Goal: Task Accomplishment & Management: Use online tool/utility

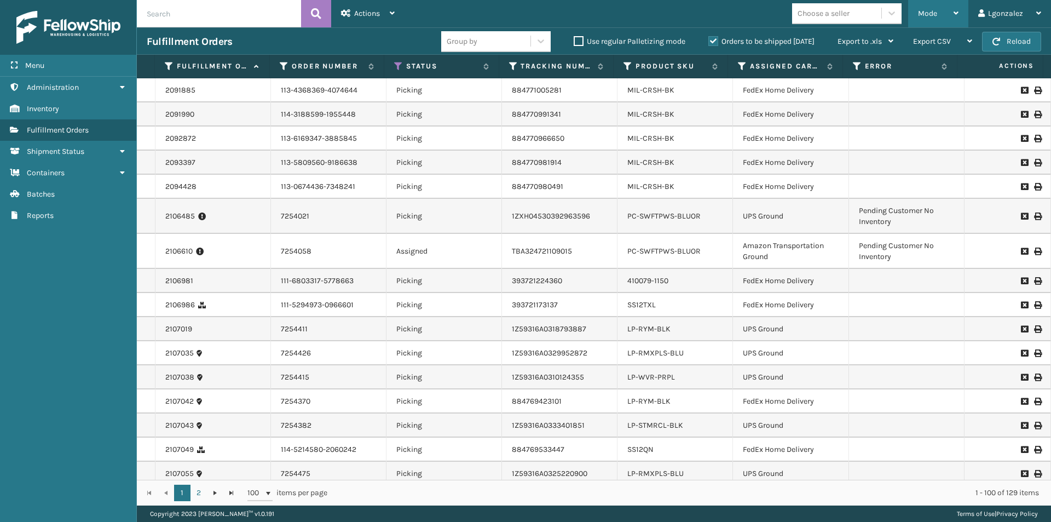
click at [951, 11] on div "Mode" at bounding box center [938, 13] width 41 height 27
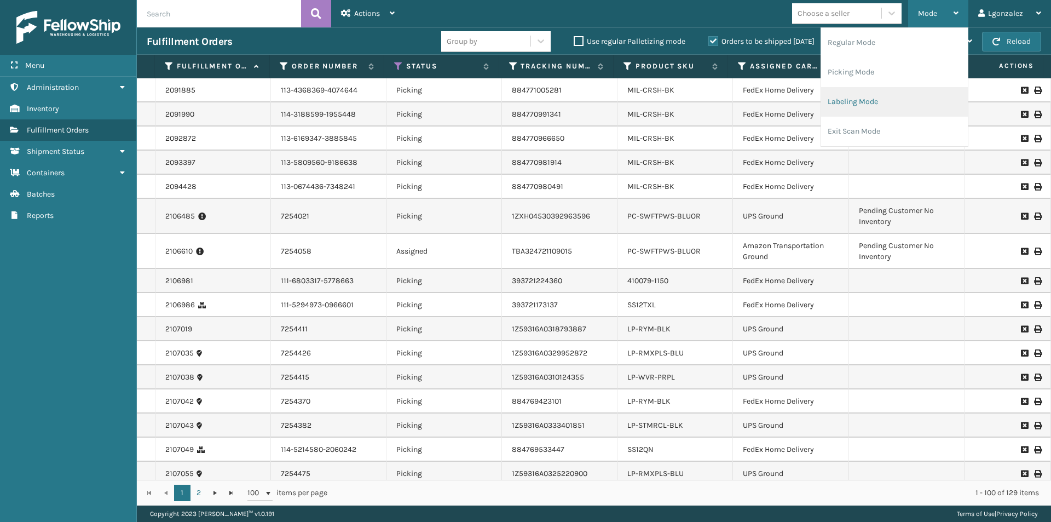
click at [833, 105] on li "Labeling Mode" at bounding box center [894, 102] width 147 height 30
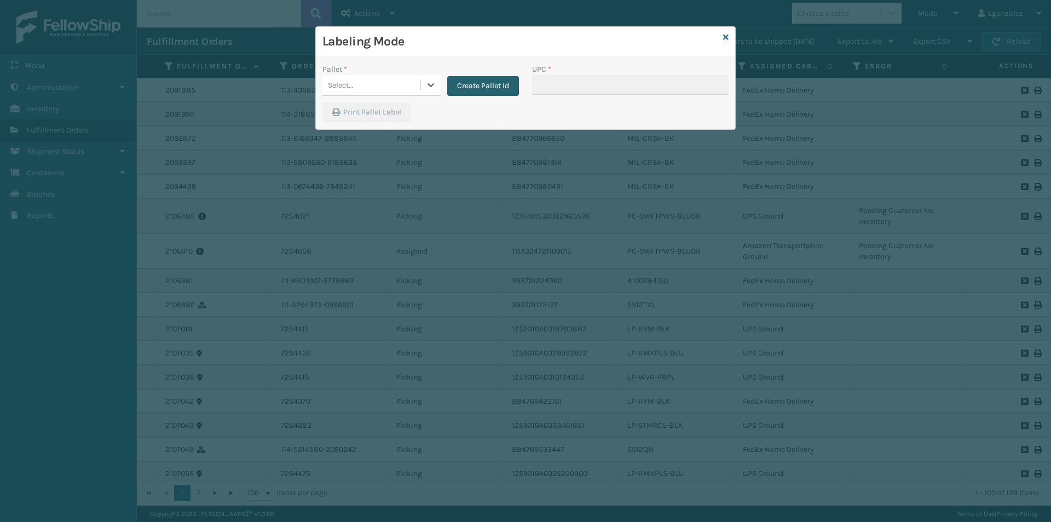
click at [484, 87] on button "Create Pallet Id" at bounding box center [483, 86] width 72 height 20
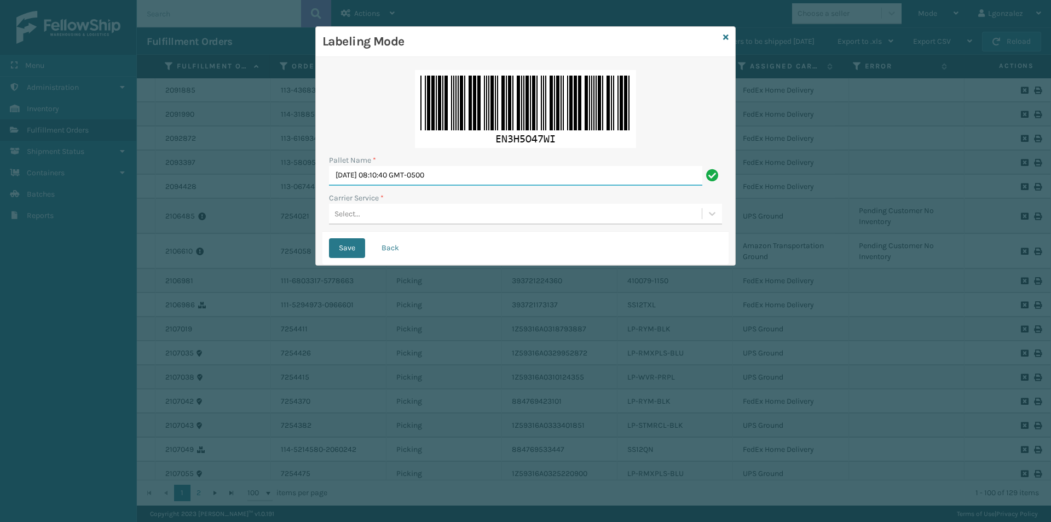
click at [447, 177] on input "[DATE] 08:10:40 GMT-0500" at bounding box center [515, 176] width 373 height 20
type input "TRINTY AVE"
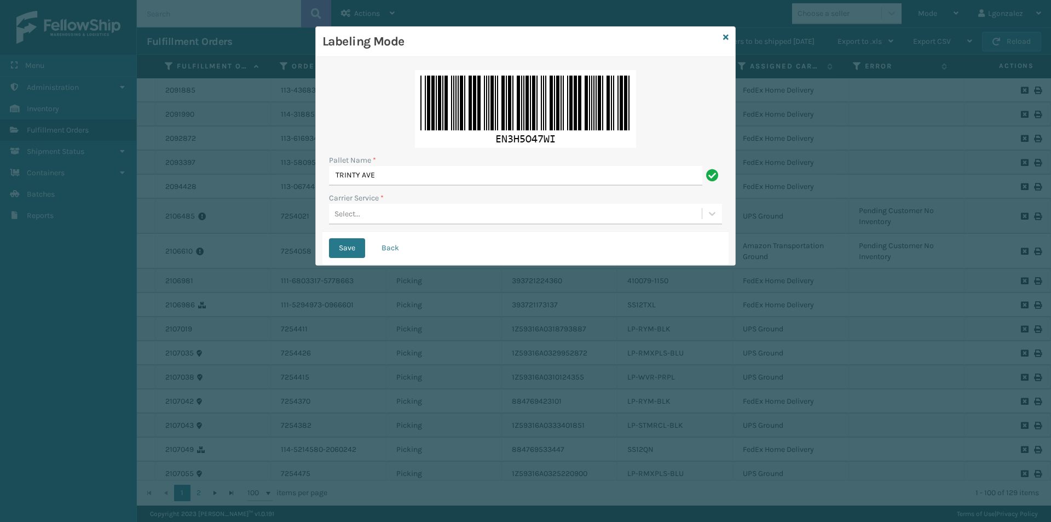
click at [408, 216] on div "Select..." at bounding box center [515, 214] width 373 height 18
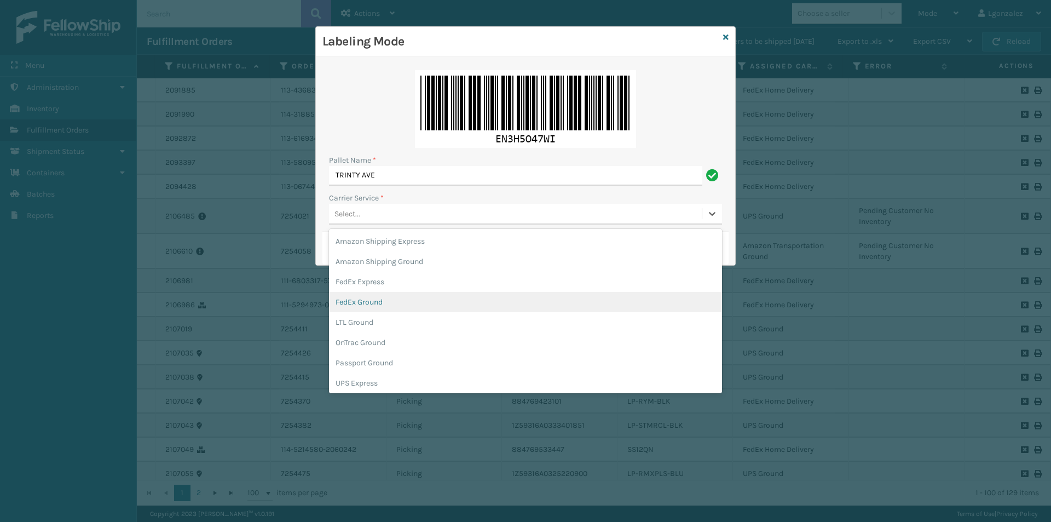
click at [373, 299] on div "FedEx Ground" at bounding box center [525, 302] width 393 height 20
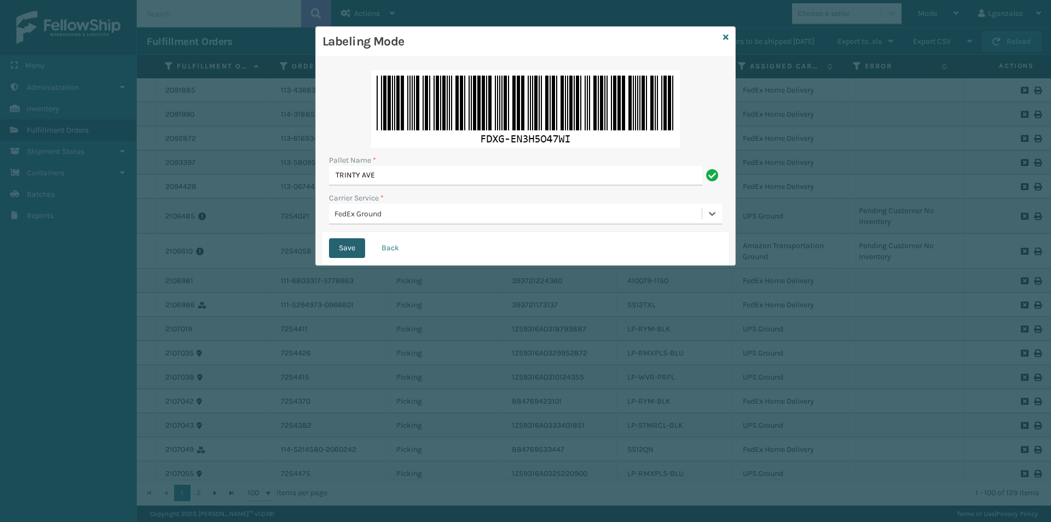
click at [343, 250] on button "Save" at bounding box center [347, 248] width 36 height 20
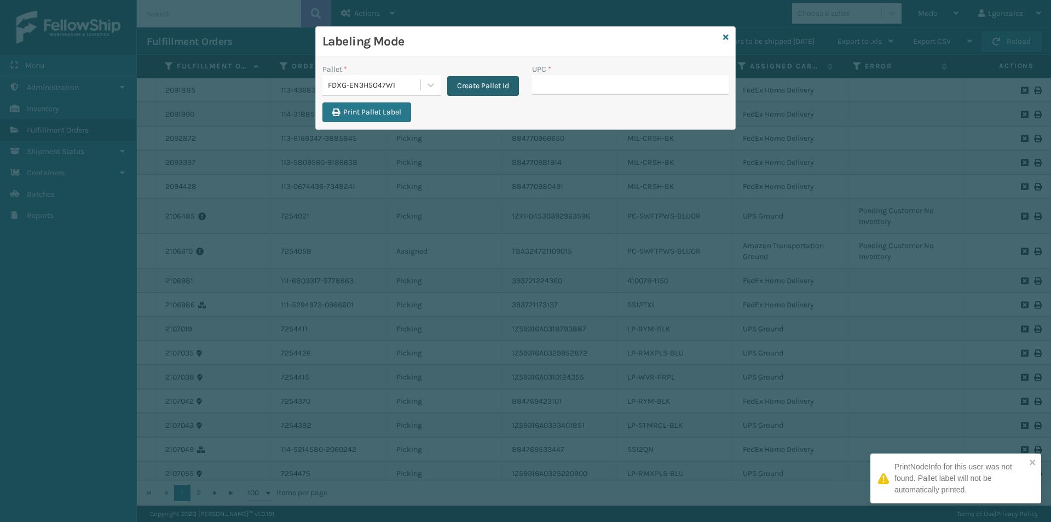
click at [509, 85] on button "Create Pallet Id" at bounding box center [483, 86] width 72 height 20
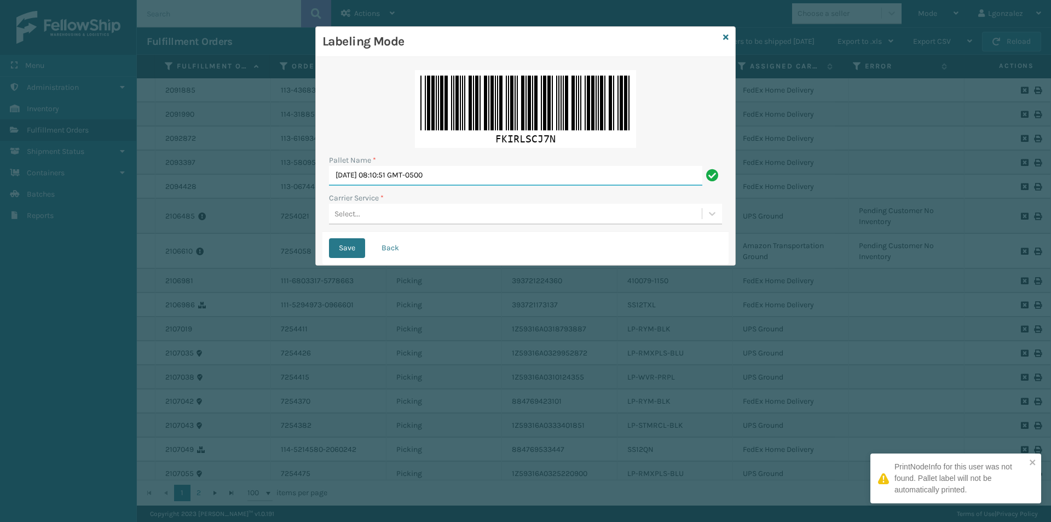
click at [437, 175] on input "[DATE] 08:10:51 GMT-0500" at bounding box center [515, 176] width 373 height 20
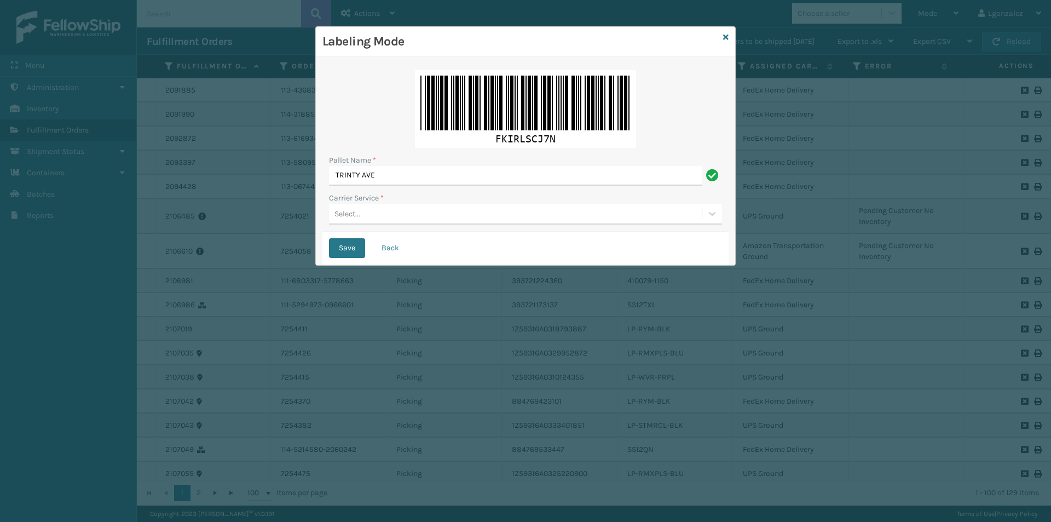
type input "TRINTY AVE"
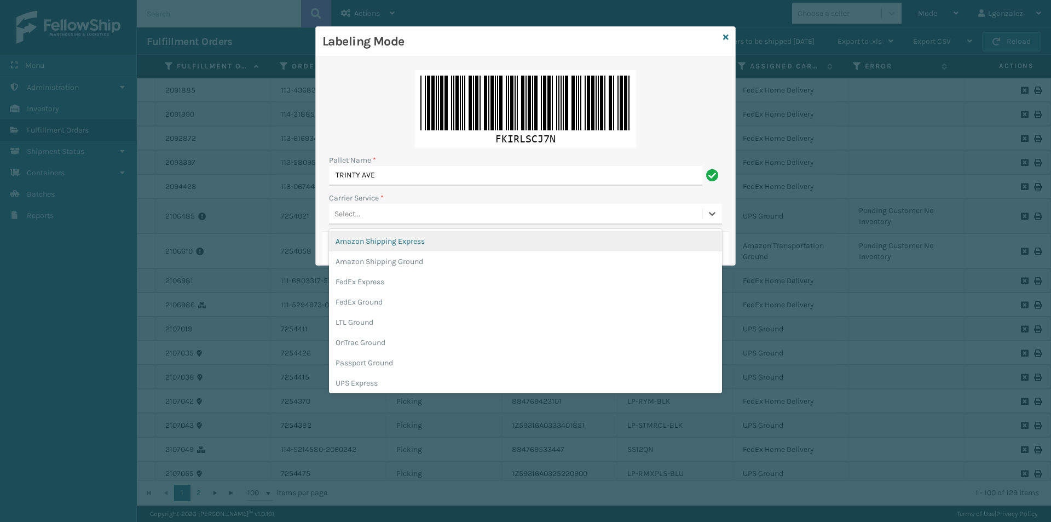
click at [386, 216] on div "Select..." at bounding box center [515, 214] width 373 height 18
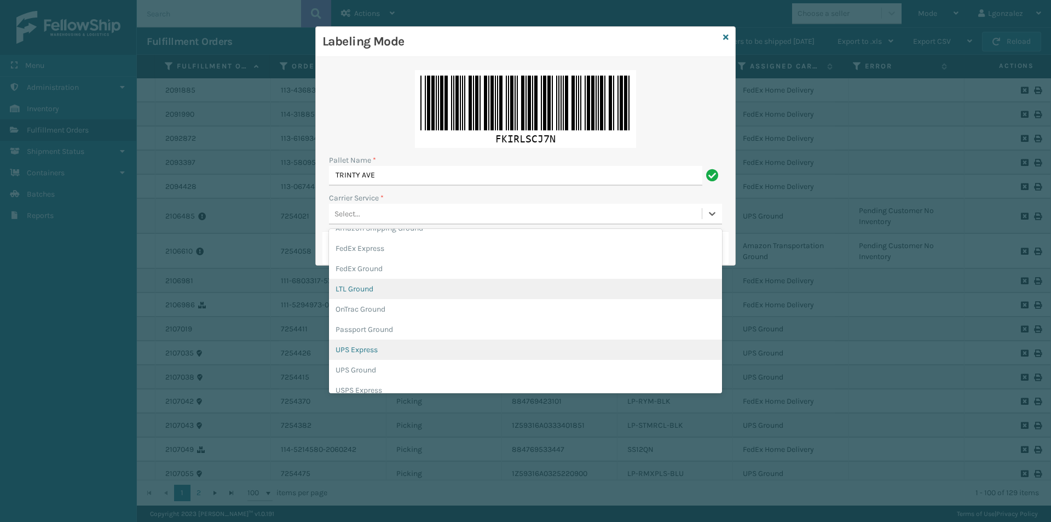
scroll to position [63, 0]
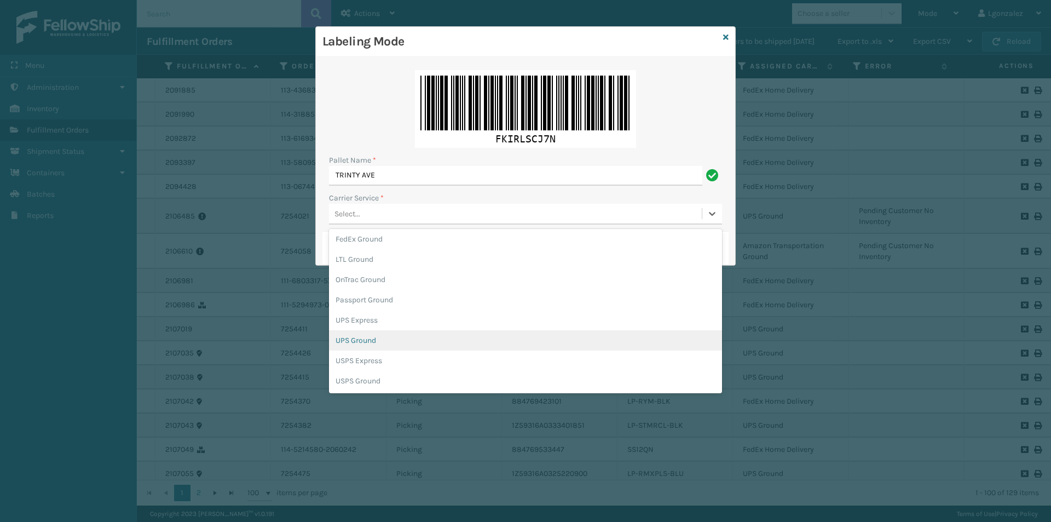
click at [374, 336] on div "UPS Ground" at bounding box center [525, 340] width 393 height 20
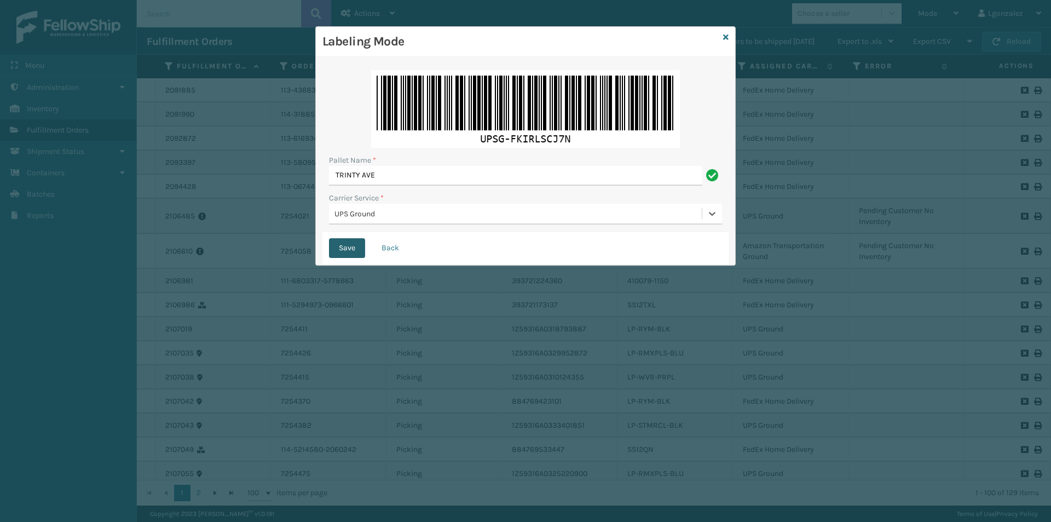
click at [350, 249] on button "Save" at bounding box center [347, 248] width 36 height 20
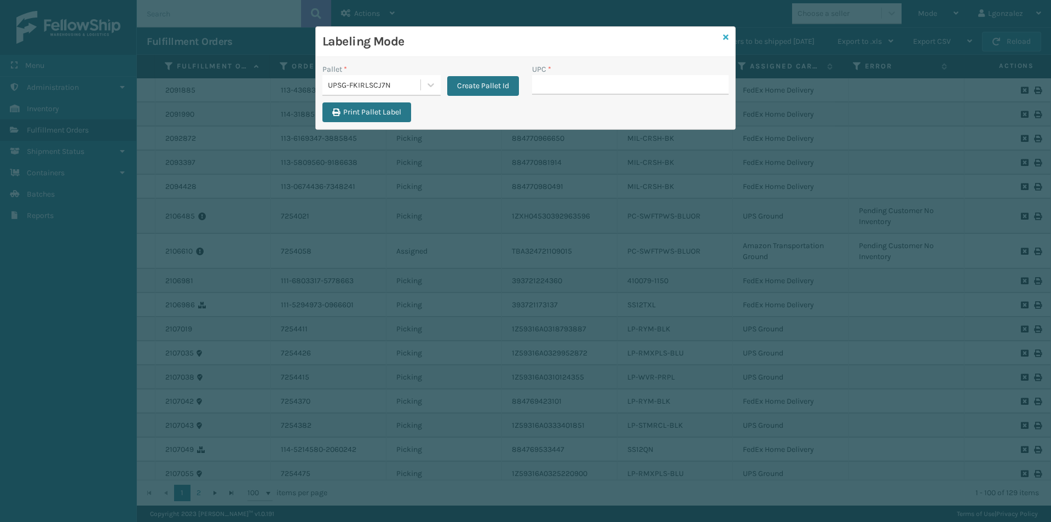
click at [725, 37] on icon at bounding box center [725, 37] width 5 height 8
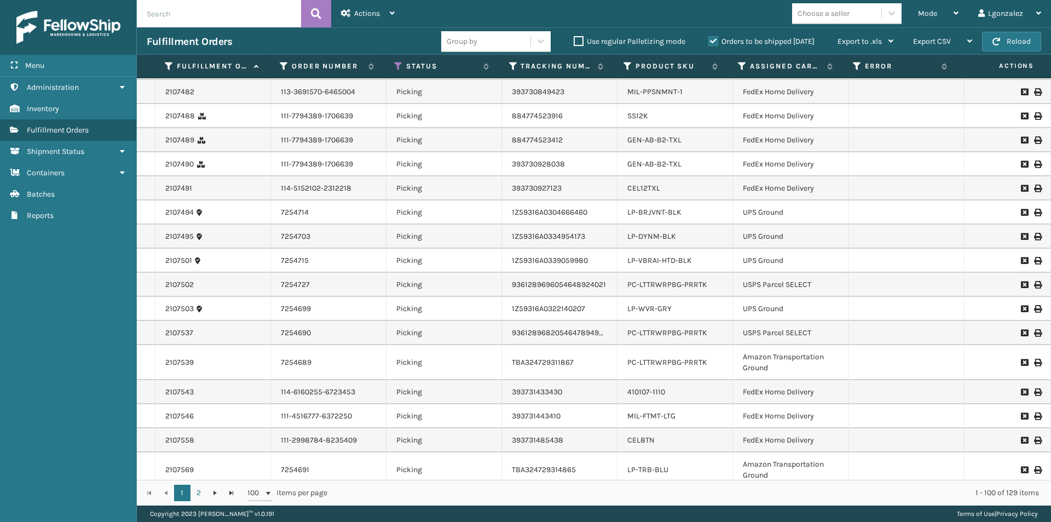
scroll to position [1314, 0]
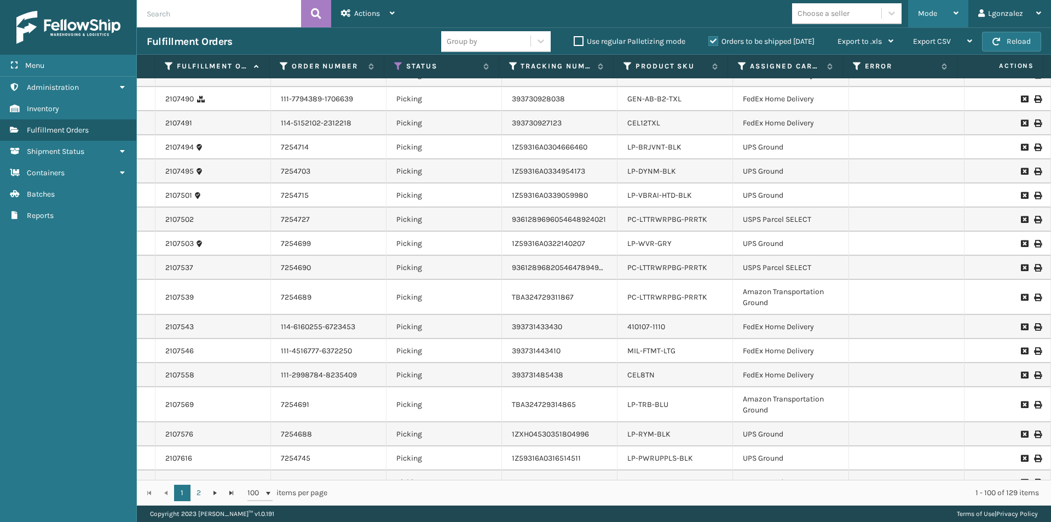
click at [961, 16] on div "Mode Regular Mode Picking Mode Labeling Mode Exit Scan Mode" at bounding box center [938, 13] width 60 height 27
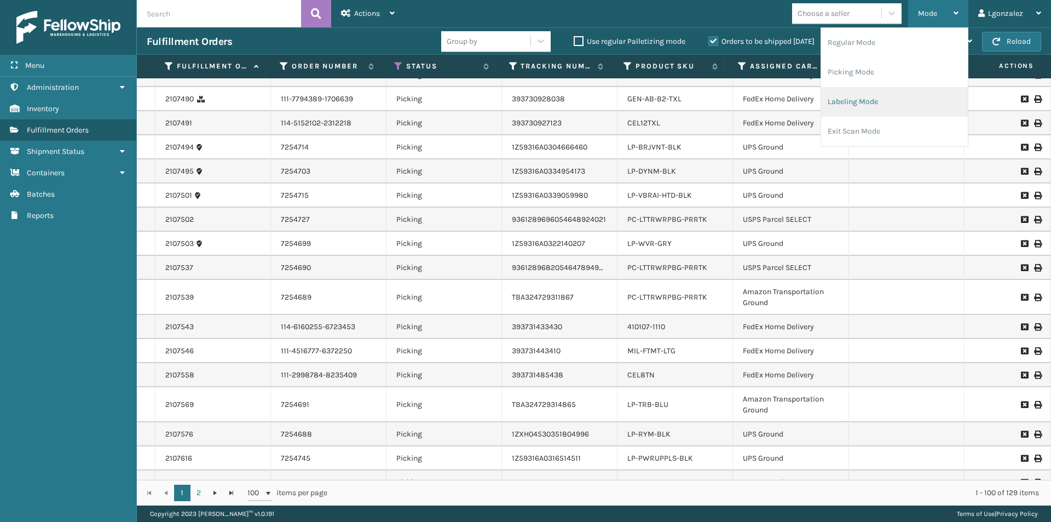
click at [861, 103] on li "Labeling Mode" at bounding box center [894, 102] width 147 height 30
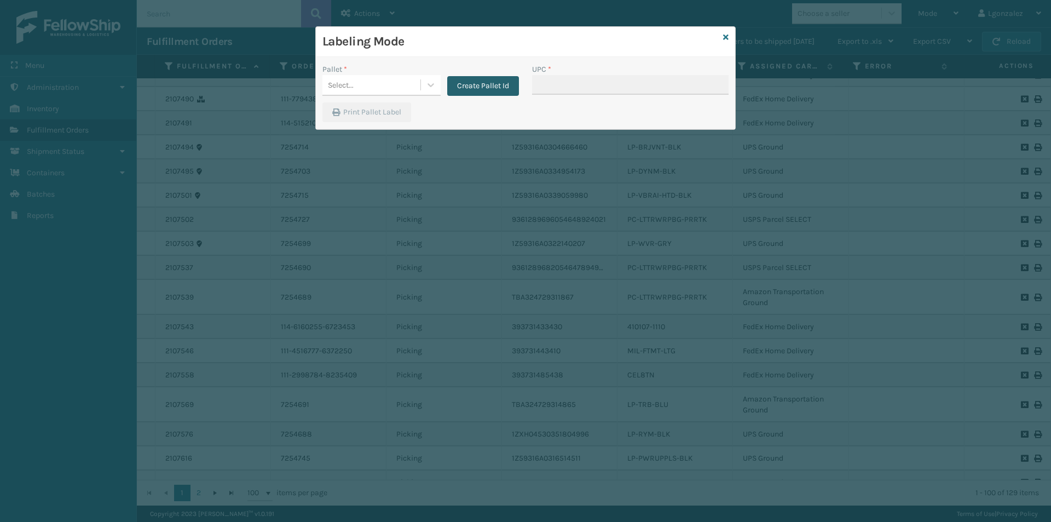
click at [482, 80] on button "Create Pallet Id" at bounding box center [483, 86] width 72 height 20
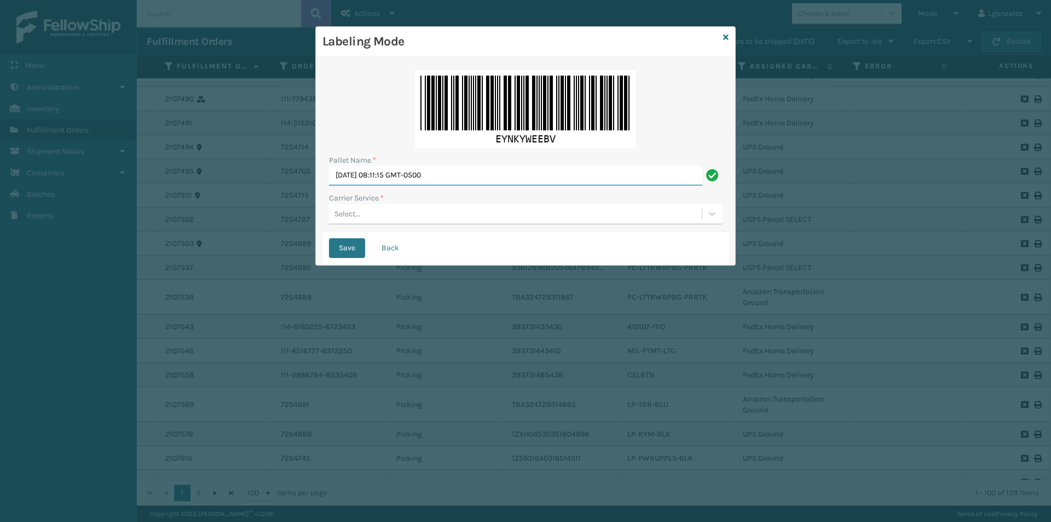
click at [435, 169] on input "[DATE] 08:11:15 GMT-0500" at bounding box center [515, 176] width 373 height 20
click at [435, 170] on input "[DATE] 08:11:15 GMT-0500" at bounding box center [515, 176] width 373 height 20
click at [436, 170] on input "[DATE] 08:11:15 GMT-0500" at bounding box center [515, 176] width 373 height 20
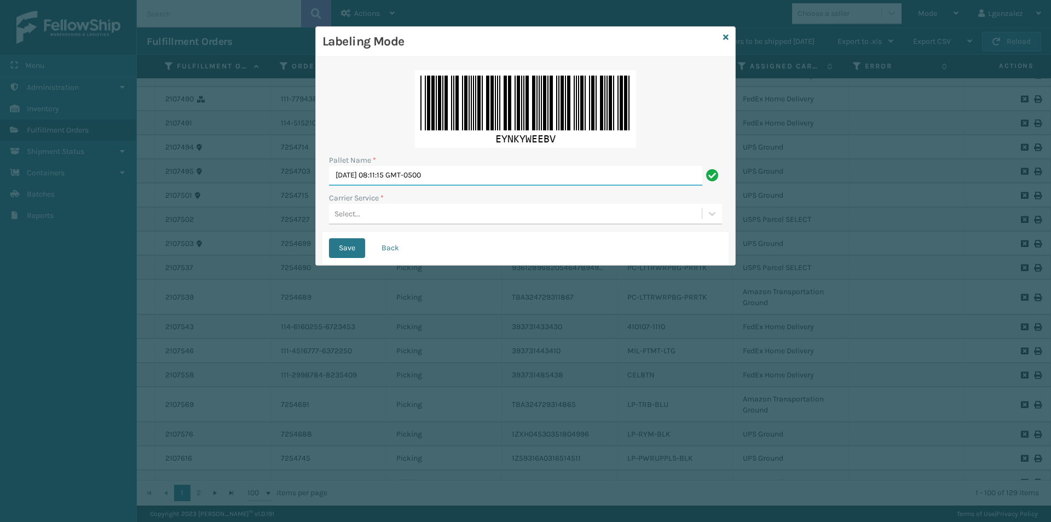
click at [436, 170] on input "[DATE] 08:11:15 GMT-0500" at bounding box center [515, 176] width 373 height 20
type input "TRINTY AVE"
click at [403, 216] on div "Select..." at bounding box center [515, 214] width 373 height 18
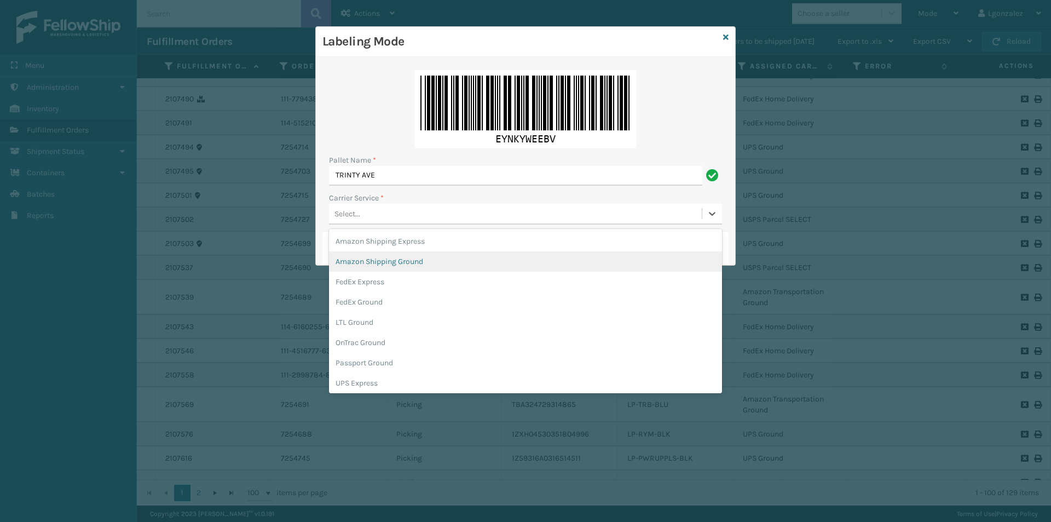
click at [406, 265] on div "Amazon Shipping Ground" at bounding box center [525, 261] width 393 height 20
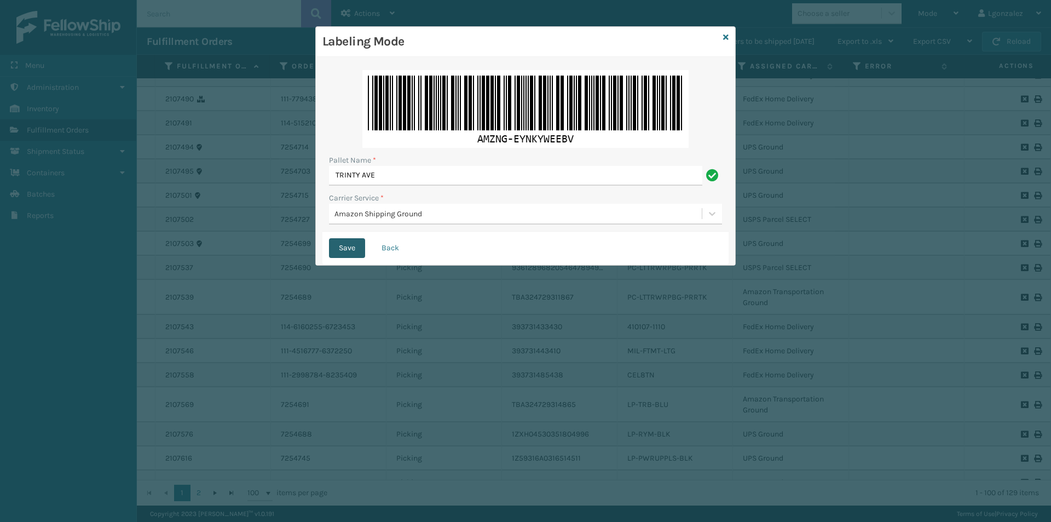
click at [354, 249] on button "Save" at bounding box center [347, 248] width 36 height 20
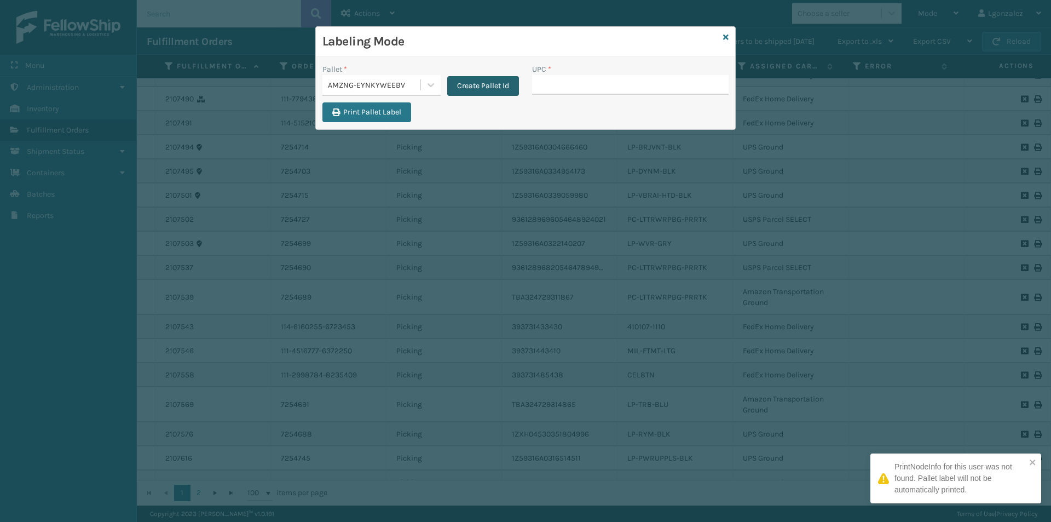
click at [469, 80] on button "Create Pallet Id" at bounding box center [483, 86] width 72 height 20
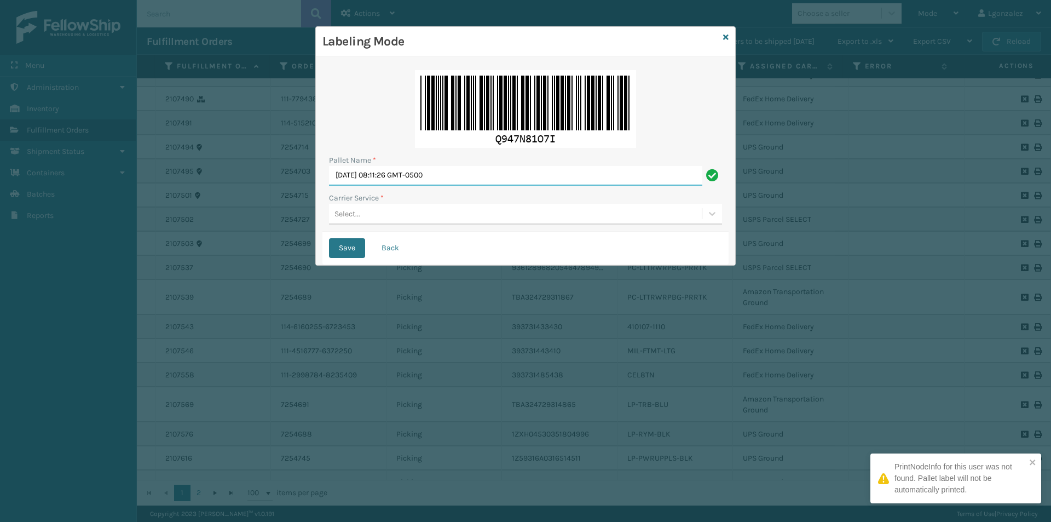
click at [436, 180] on input "[DATE] 08:11:26 GMT-0500" at bounding box center [515, 176] width 373 height 20
click at [436, 179] on input "[DATE] 08:11:26 GMT-0500" at bounding box center [515, 176] width 373 height 20
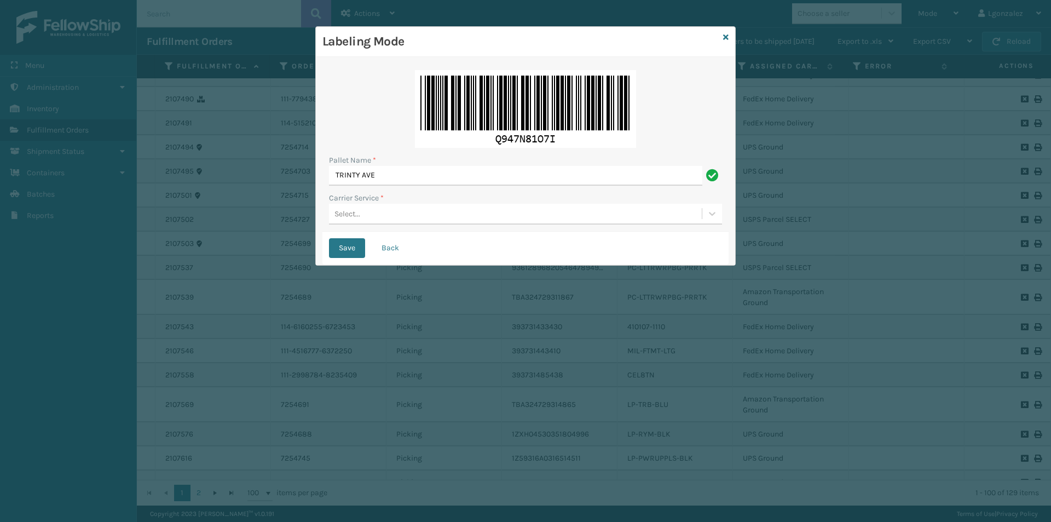
type input "TRINTY AVE"
click at [401, 218] on div "Select..." at bounding box center [515, 214] width 373 height 18
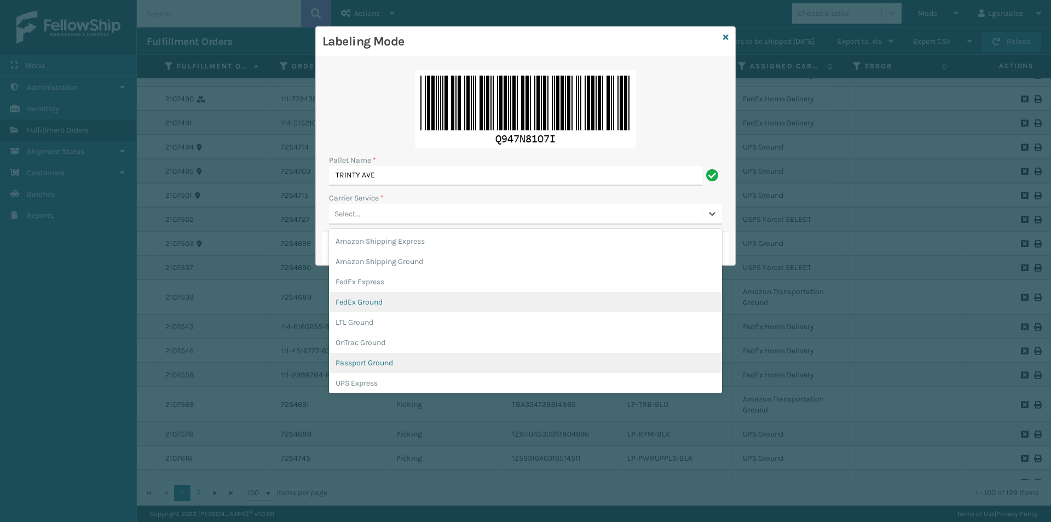
scroll to position [63, 0]
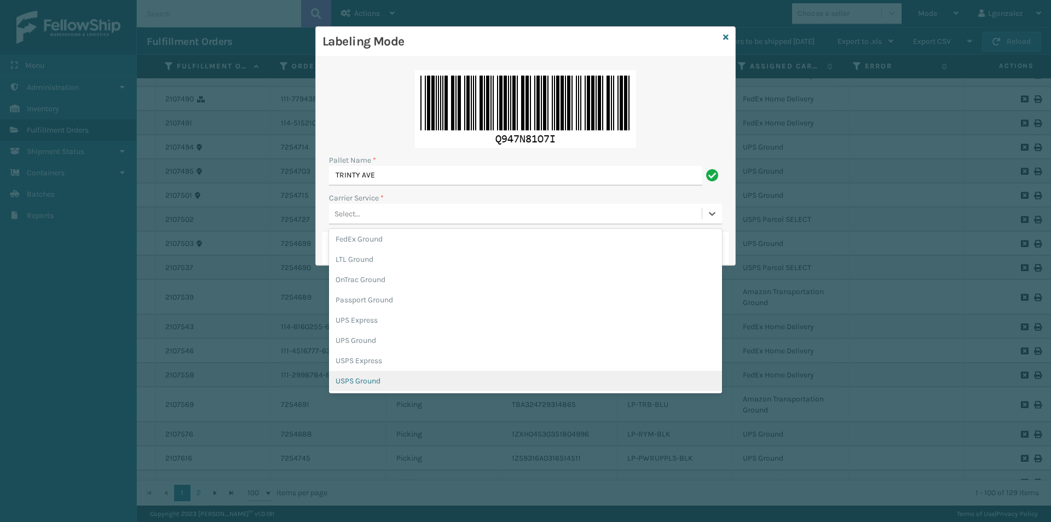
click at [357, 382] on div "USPS Ground" at bounding box center [525, 381] width 393 height 20
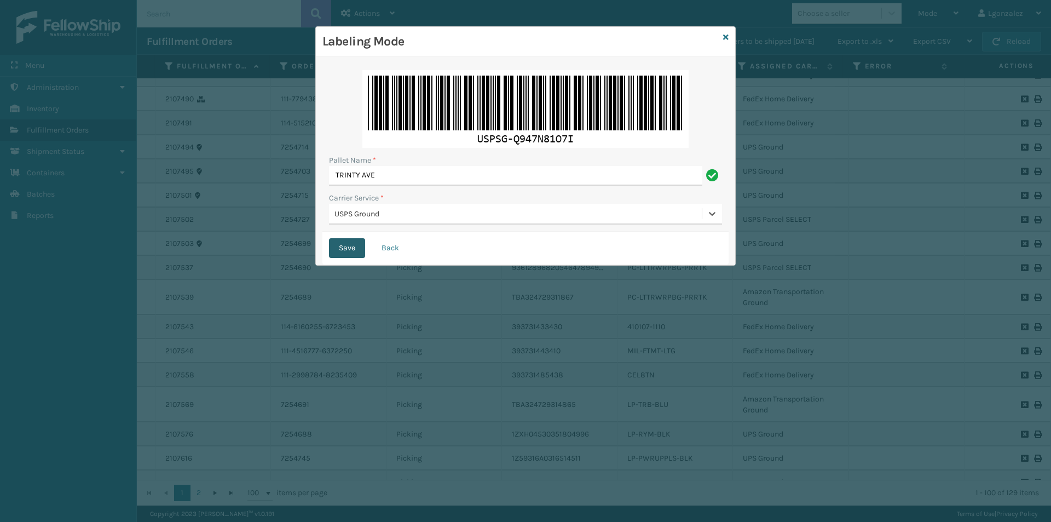
click at [356, 249] on button "Save" at bounding box center [347, 248] width 36 height 20
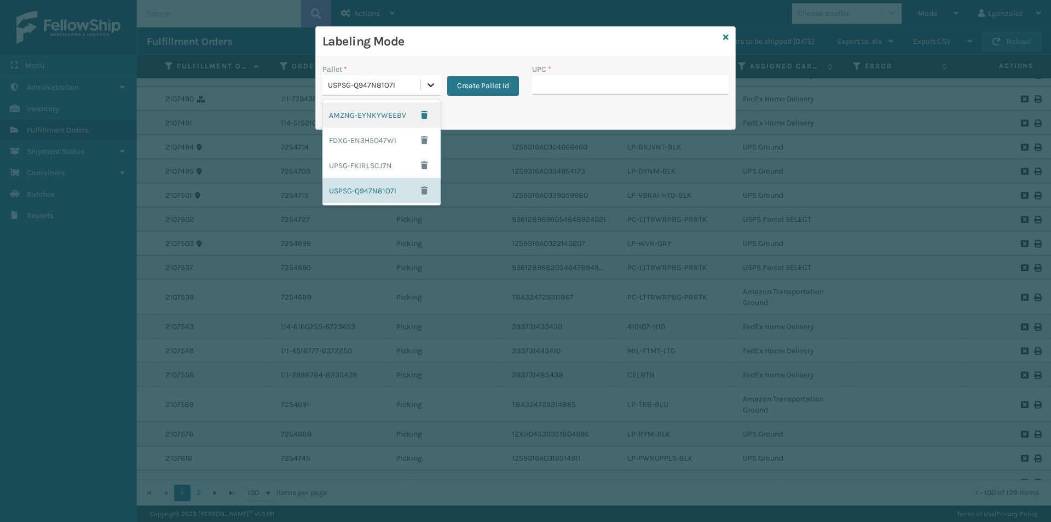
click at [432, 86] on icon at bounding box center [430, 84] width 11 height 11
click at [382, 139] on div "FDXG-EN3H5O47WI" at bounding box center [381, 140] width 118 height 25
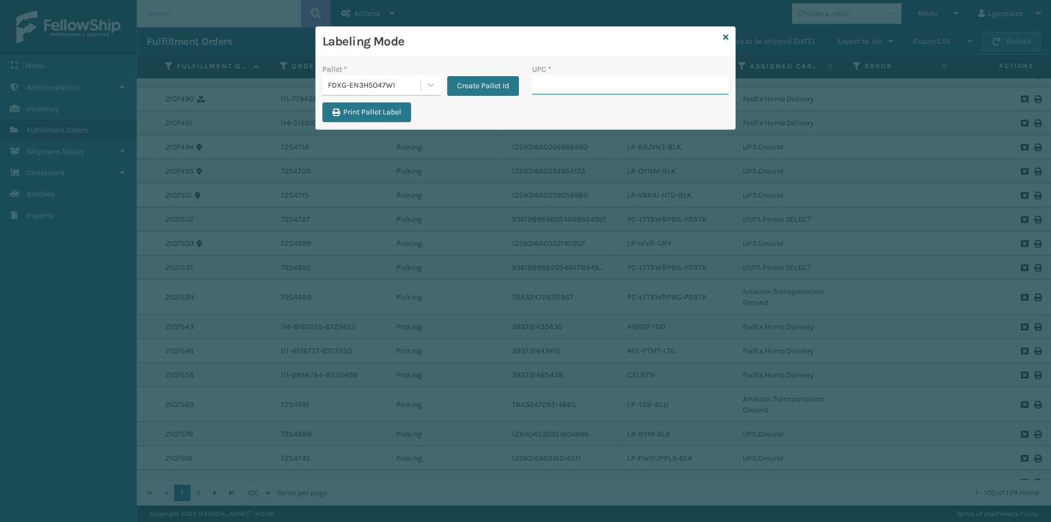
click at [547, 80] on input "UPC *" at bounding box center [630, 85] width 197 height 20
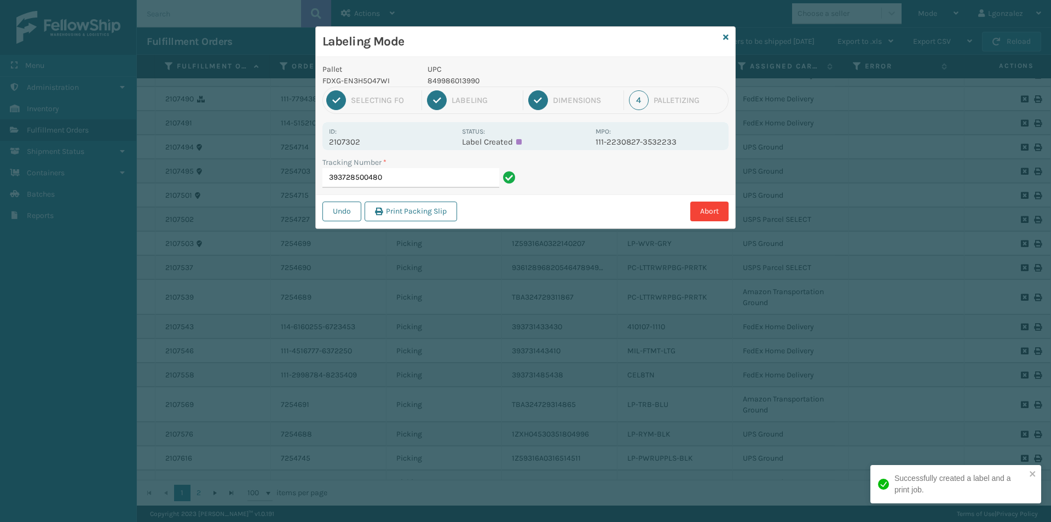
click at [447, 84] on p "849986013990" at bounding box center [508, 80] width 161 height 11
copy p "849986013990"
click at [461, 182] on input "393728500480" at bounding box center [410, 178] width 177 height 20
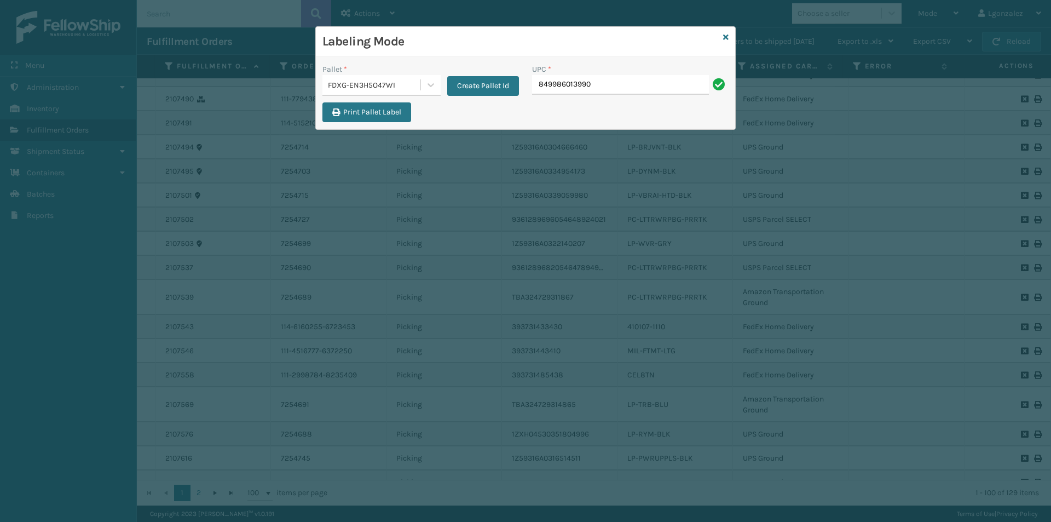
type input "849986013990"
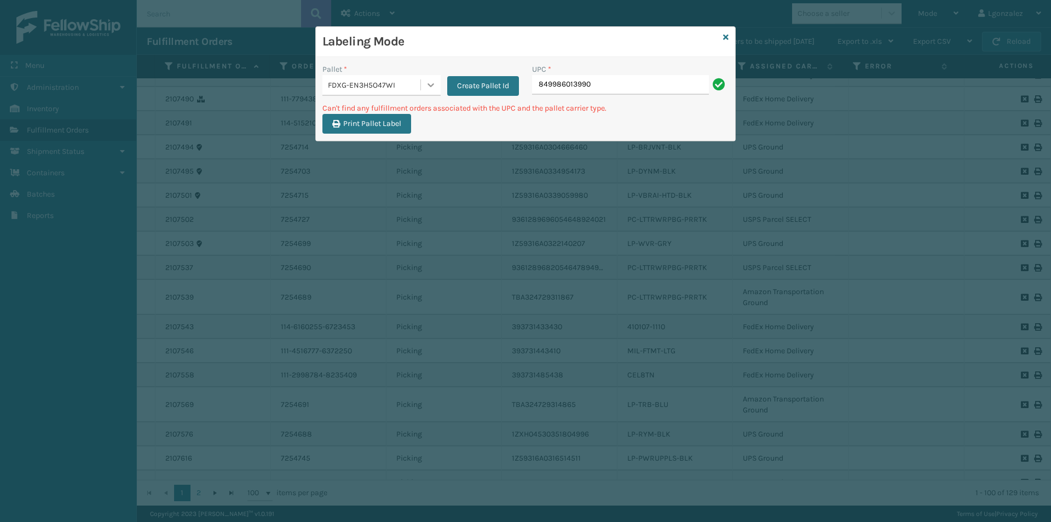
click at [430, 90] on div at bounding box center [431, 85] width 20 height 20
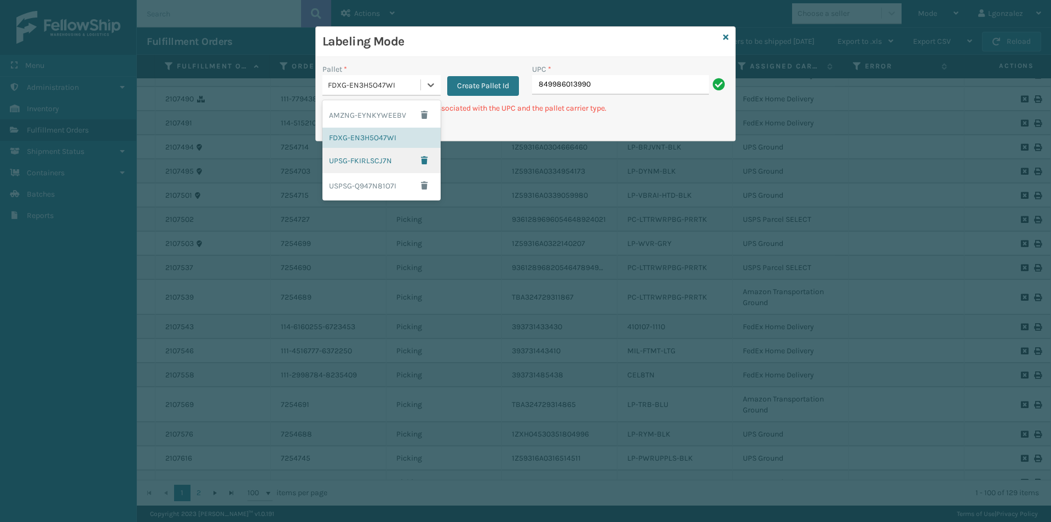
click at [363, 164] on div "UPSG-FKIRLSCJ7N" at bounding box center [381, 160] width 118 height 25
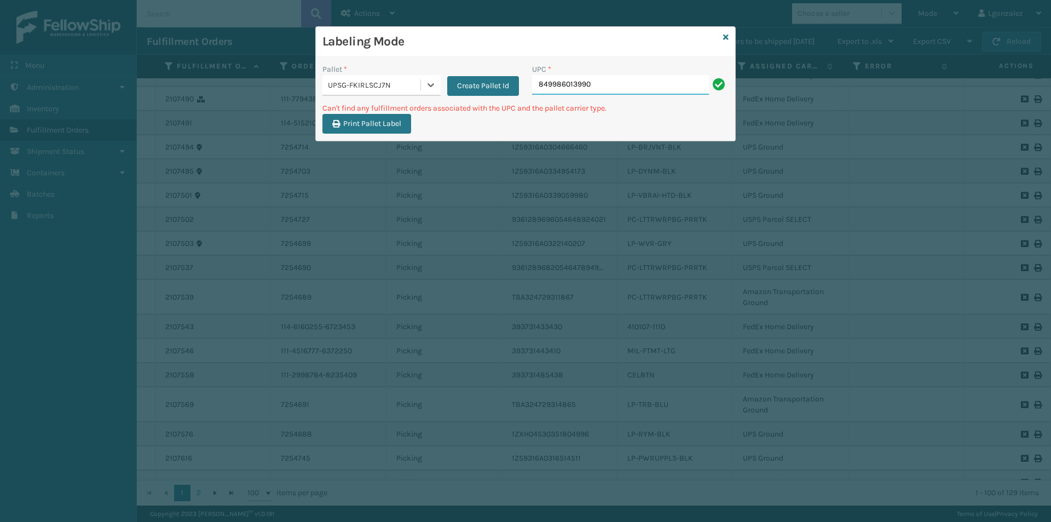
click at [647, 88] on input "849986013990" at bounding box center [620, 85] width 177 height 20
click at [648, 87] on input "849986013990" at bounding box center [620, 85] width 177 height 20
drag, startPoint x: 688, startPoint y: 13, endPoint x: 657, endPoint y: 44, distance: 43.4
click at [685, 16] on div "Labeling Mode Pallet * UPSG-FKIRLSCJ7N Create Pallet Id UPC * 849986013990 Can'…" at bounding box center [525, 261] width 1051 height 522
click at [592, 84] on input "849986013990" at bounding box center [620, 85] width 177 height 20
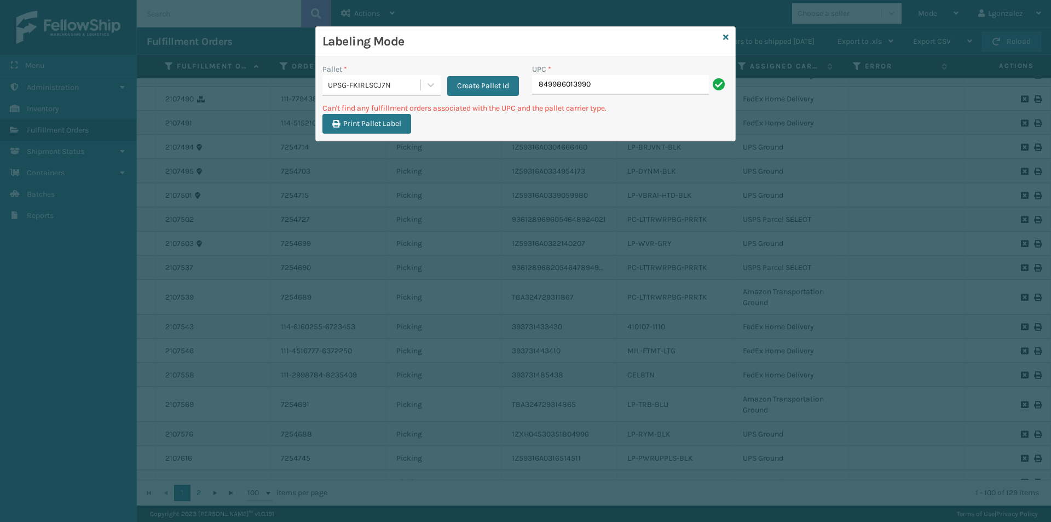
click at [592, 84] on input "849986013990" at bounding box center [620, 85] width 177 height 20
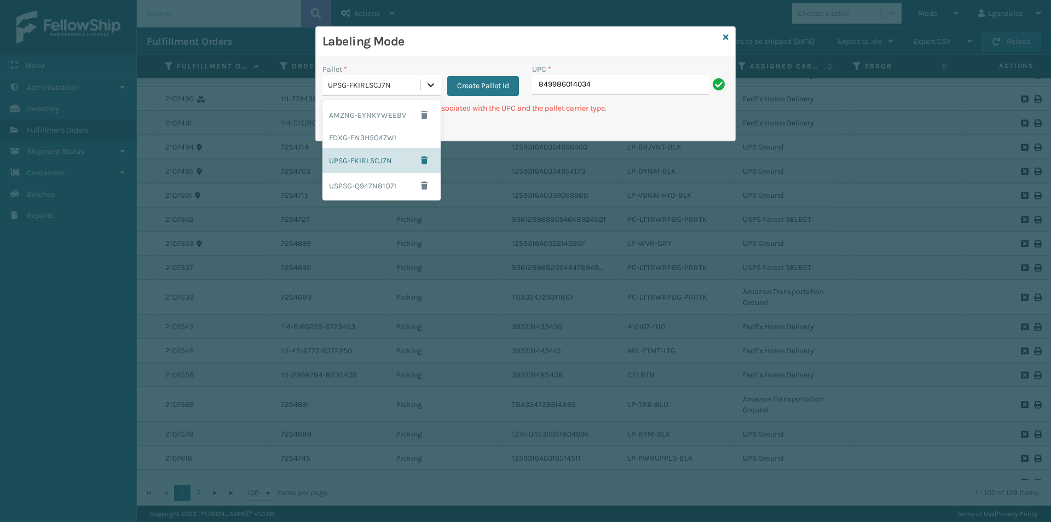
click at [425, 76] on div at bounding box center [431, 85] width 20 height 20
click at [377, 136] on div "FDXG-EN3H5O47WI" at bounding box center [381, 138] width 118 height 20
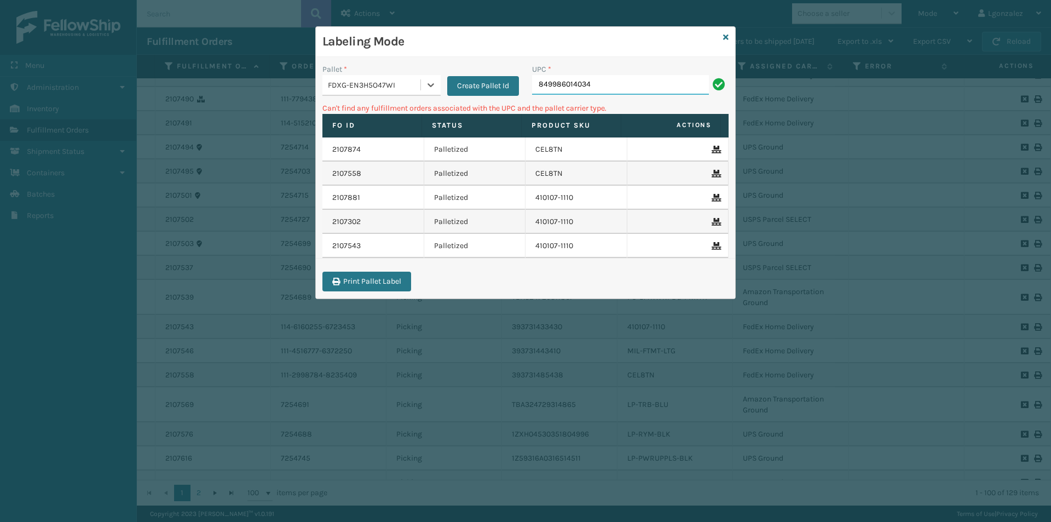
click at [613, 85] on input "849986014034" at bounding box center [620, 85] width 177 height 20
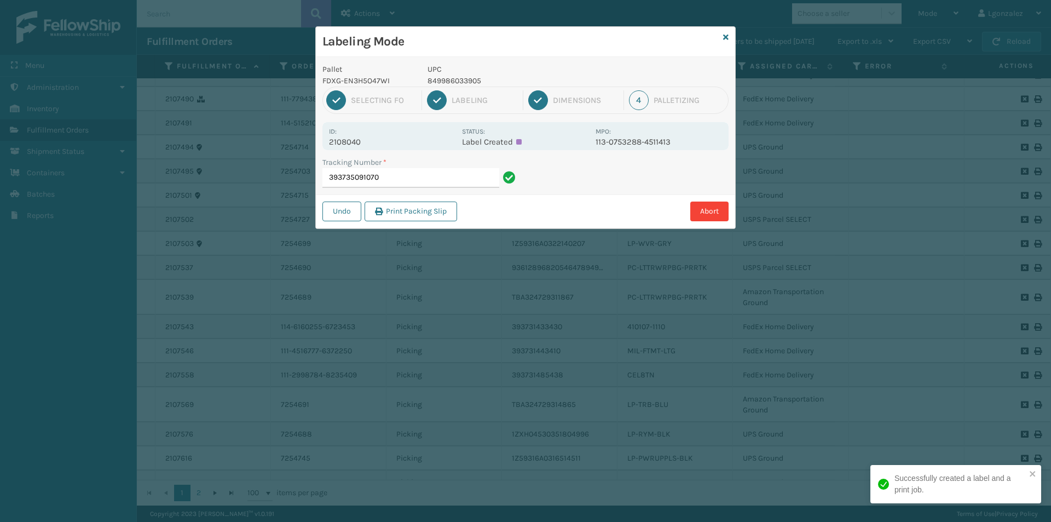
click at [457, 83] on p "849986033905" at bounding box center [508, 80] width 161 height 11
click at [458, 83] on p "849986033905" at bounding box center [508, 80] width 161 height 11
copy p "849986033905"
click at [420, 180] on input "393735091070" at bounding box center [410, 178] width 177 height 20
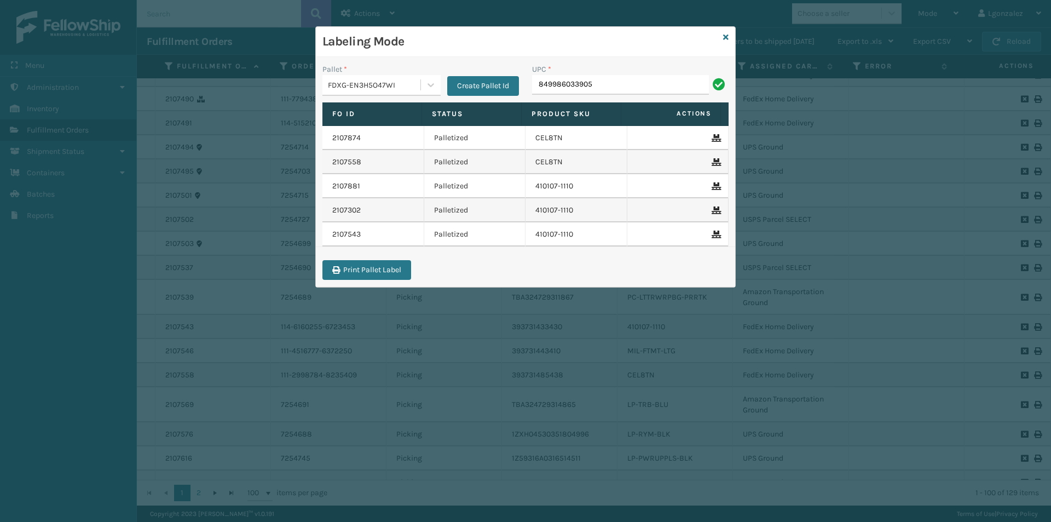
type input "849986033905"
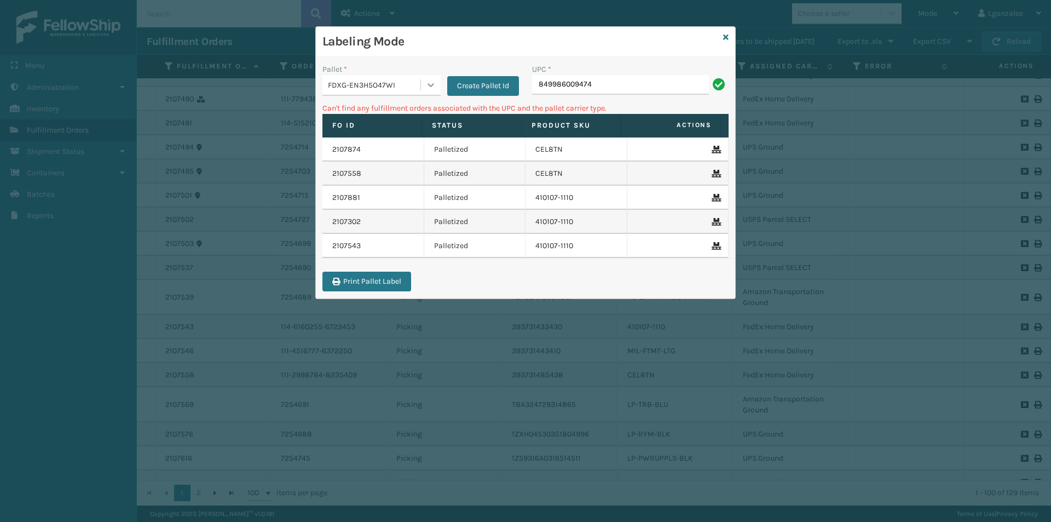
click at [428, 79] on div at bounding box center [431, 85] width 20 height 20
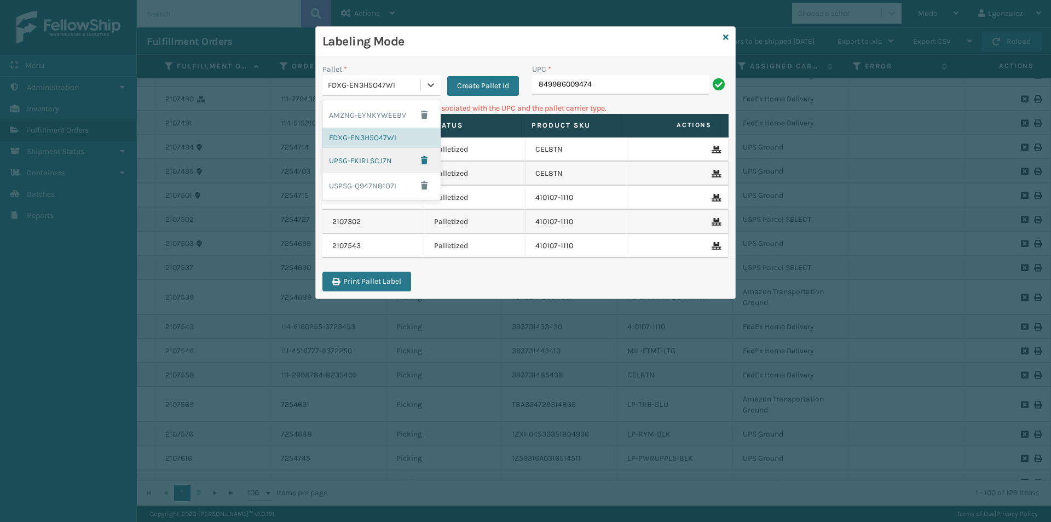
click at [368, 161] on div "UPSG-FKIRLSCJ7N" at bounding box center [381, 160] width 118 height 25
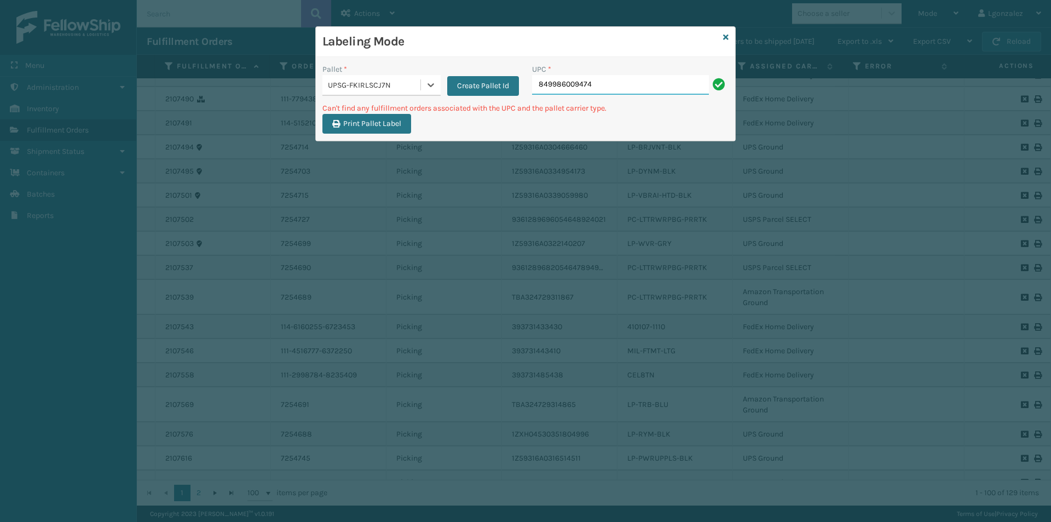
click at [602, 90] on input "849986009474" at bounding box center [620, 85] width 177 height 20
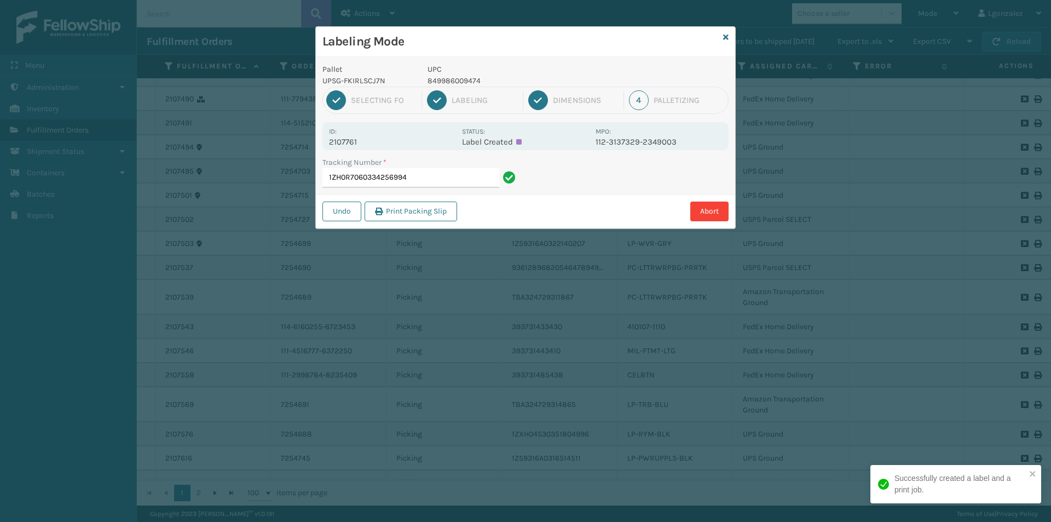
click at [465, 81] on p "849986009474" at bounding box center [508, 80] width 161 height 11
copy p "849986009474"
click at [454, 177] on input "1ZH0R7060334256994" at bounding box center [410, 178] width 177 height 20
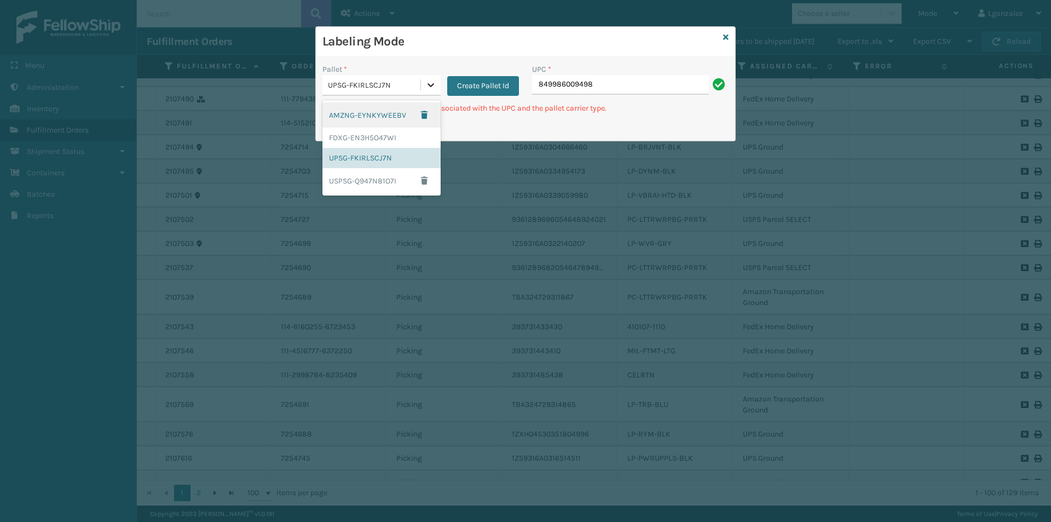
click at [435, 88] on icon at bounding box center [430, 84] width 11 height 11
click at [401, 140] on div "FDXG-EN3H5O47WI" at bounding box center [381, 138] width 118 height 20
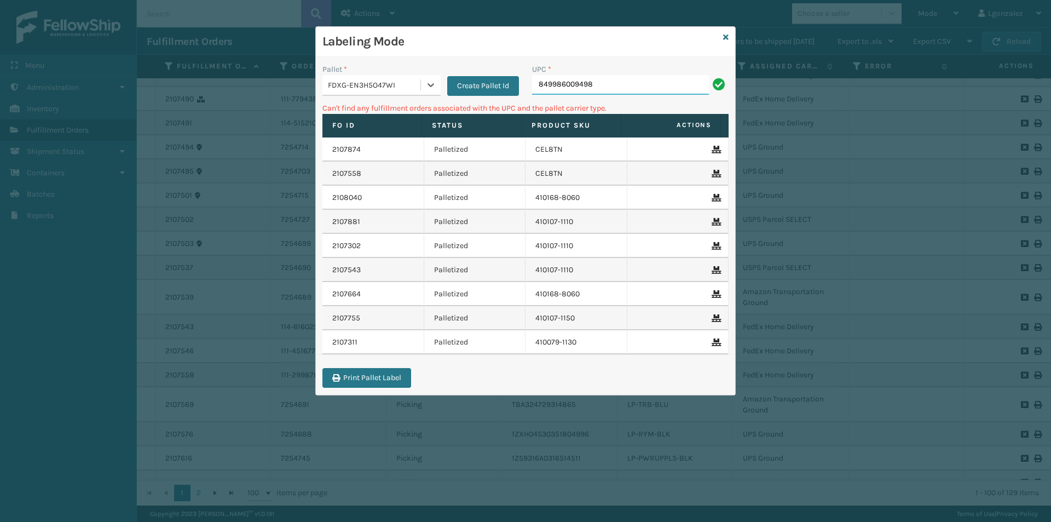
drag, startPoint x: 603, startPoint y: 82, endPoint x: 607, endPoint y: 74, distance: 8.1
click at [603, 82] on input "849986009498" at bounding box center [620, 85] width 177 height 20
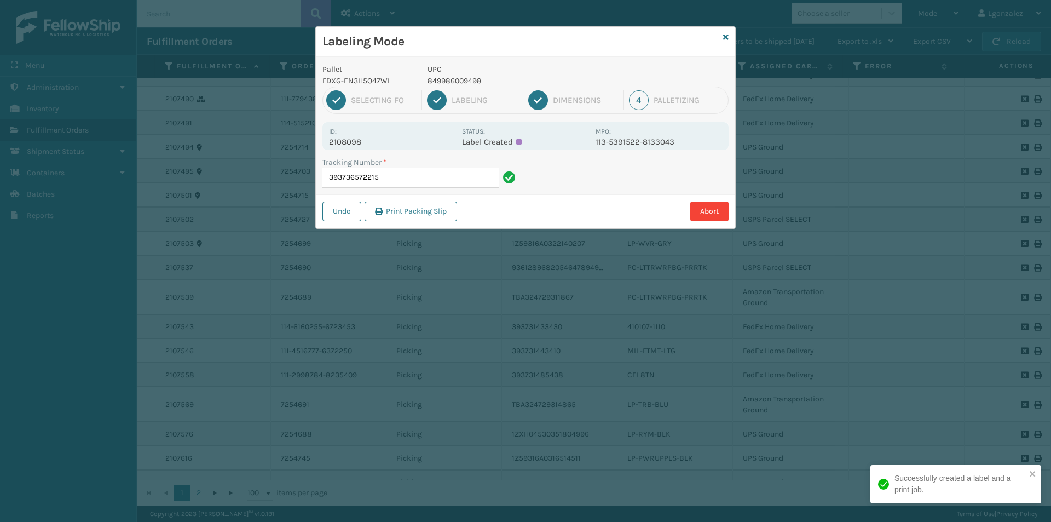
click at [468, 81] on p "849986009498" at bounding box center [508, 80] width 161 height 11
copy p "849986009498"
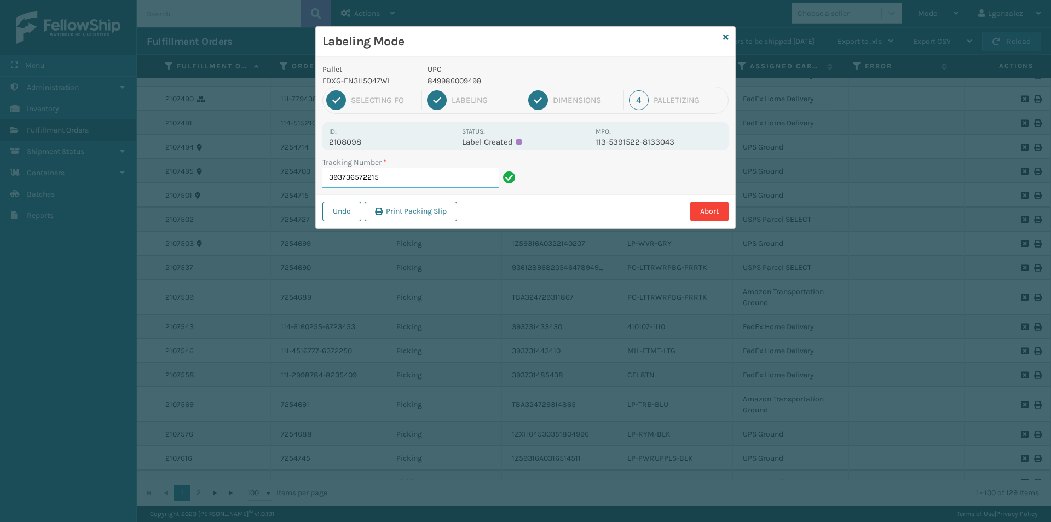
click at [437, 174] on input "393736572215" at bounding box center [410, 178] width 177 height 20
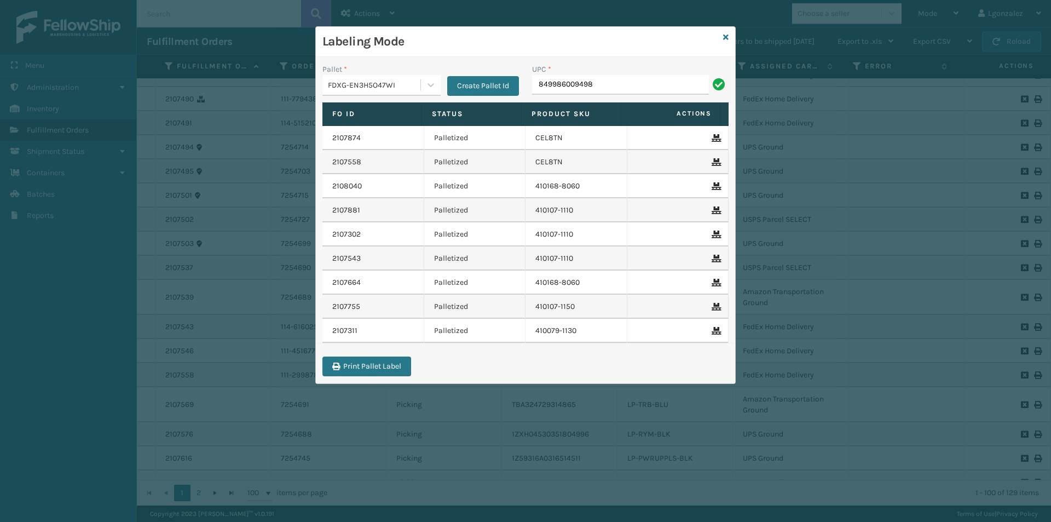
type input "849986009498"
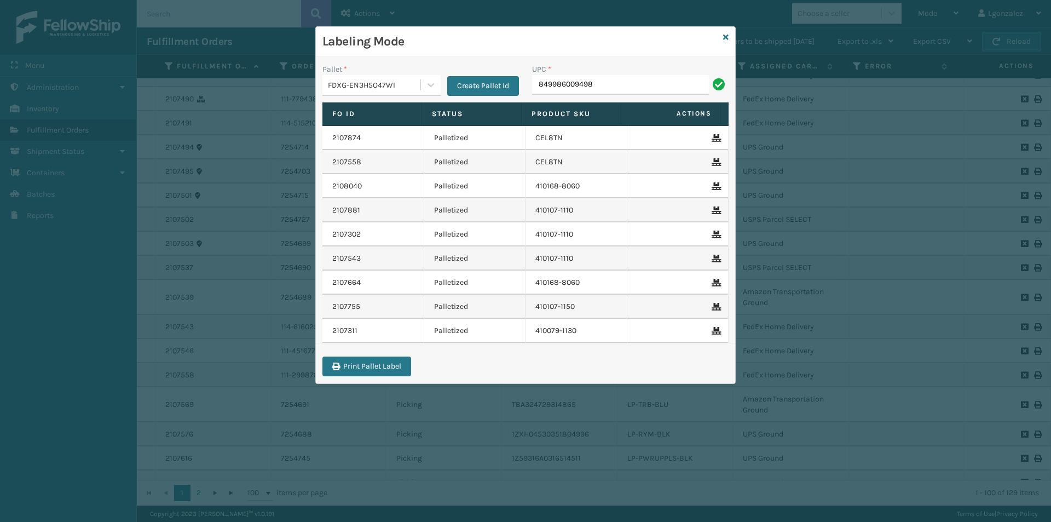
type input "849986009498"
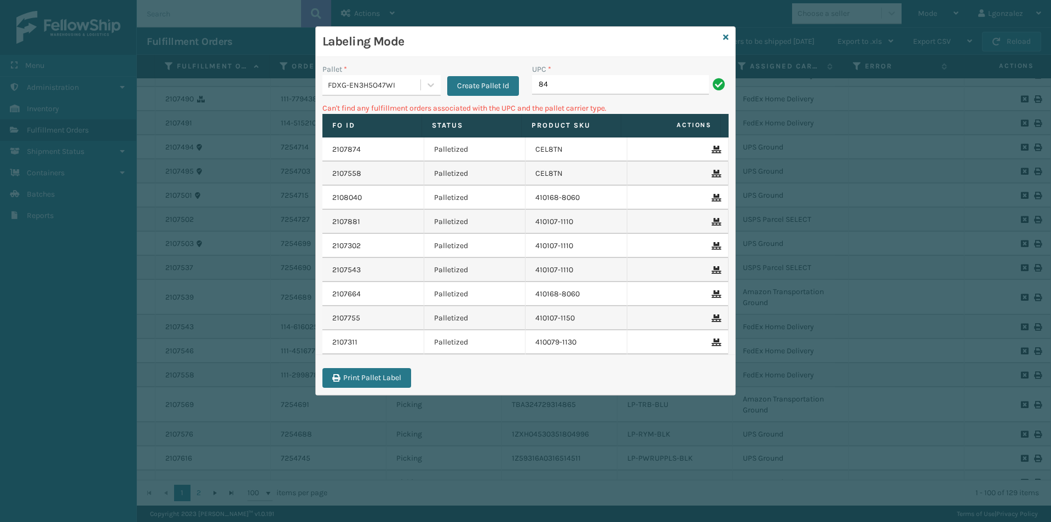
type input "8"
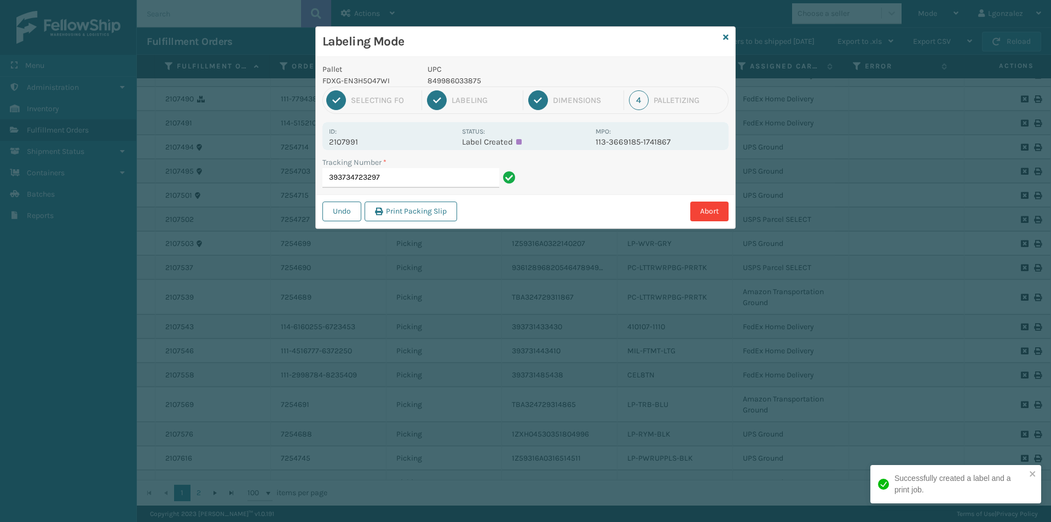
click at [456, 80] on p "849986033875" at bounding box center [508, 80] width 161 height 11
copy p "849986033875"
click at [426, 181] on input "393734723297" at bounding box center [410, 178] width 177 height 20
click at [466, 85] on p "849986033899" at bounding box center [508, 80] width 161 height 11
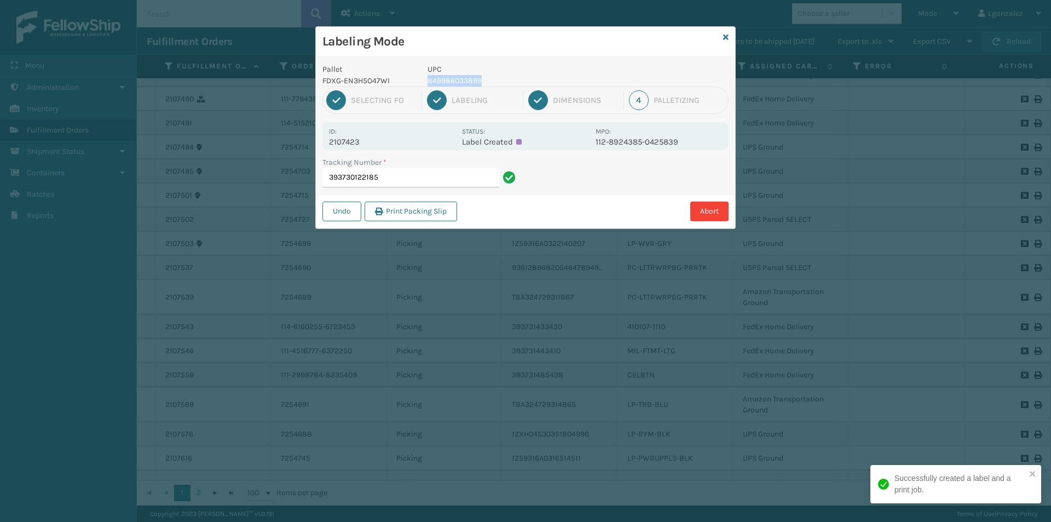
click at [466, 85] on p "849986033899" at bounding box center [508, 80] width 161 height 11
copy p "849986033899"
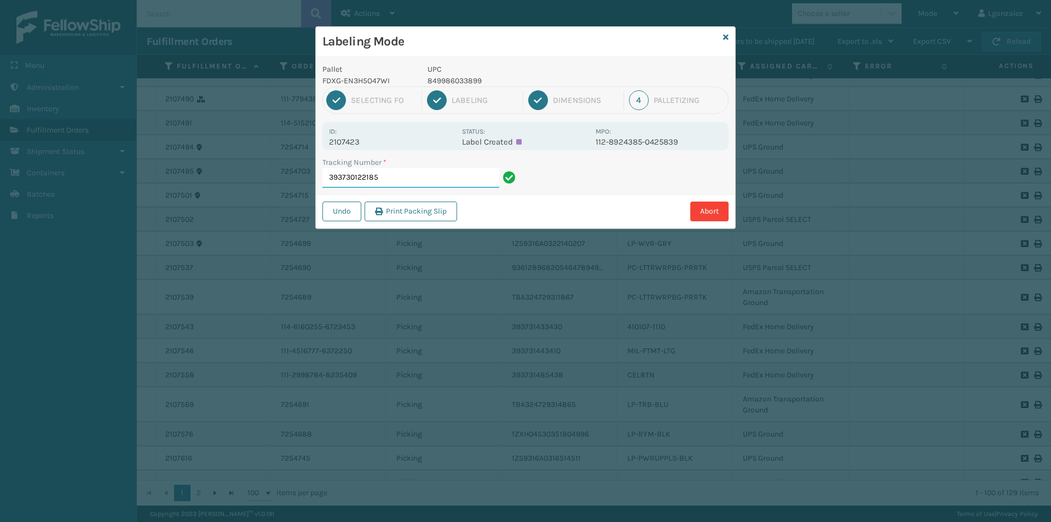
click at [472, 183] on input "393730122185" at bounding box center [410, 178] width 177 height 20
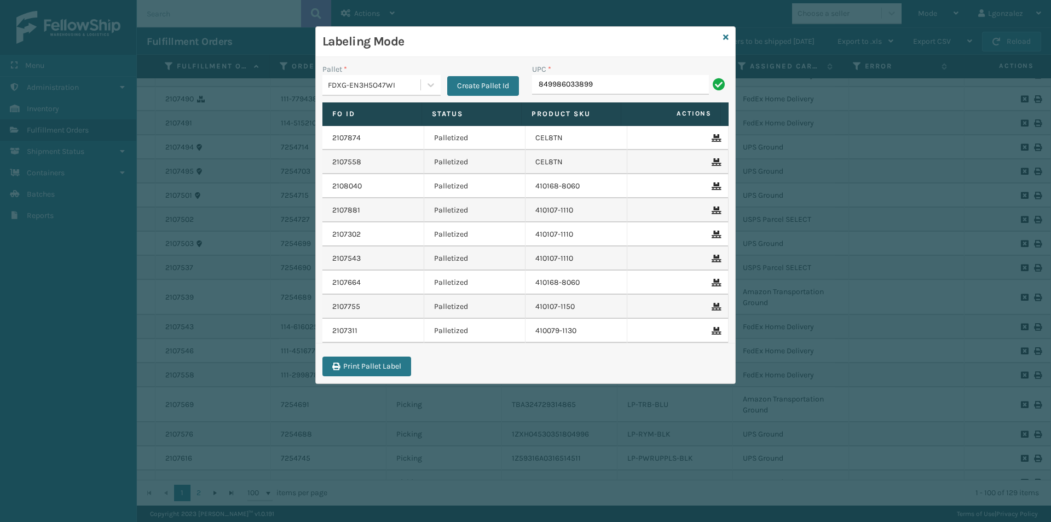
type input "849986033899"
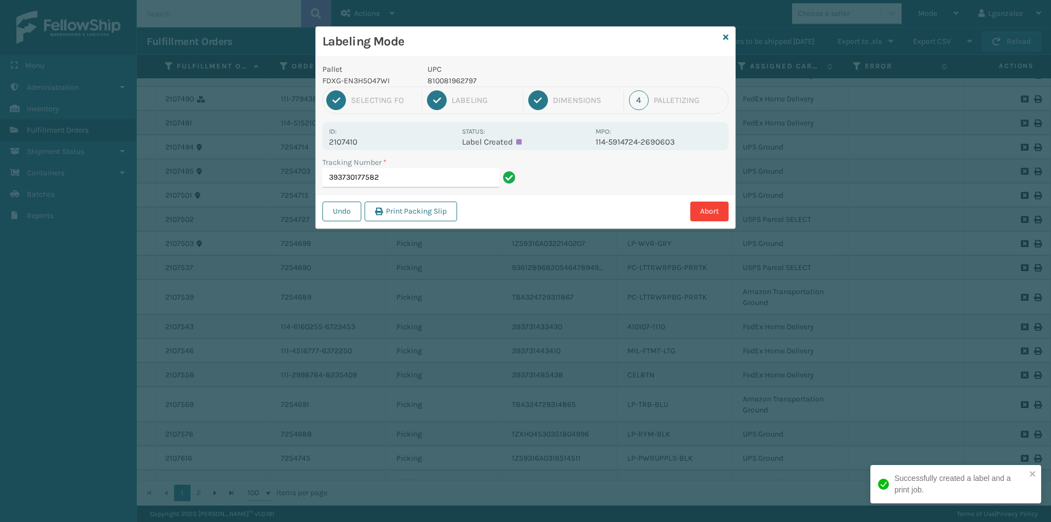
click at [468, 78] on p "810081962797" at bounding box center [508, 80] width 161 height 11
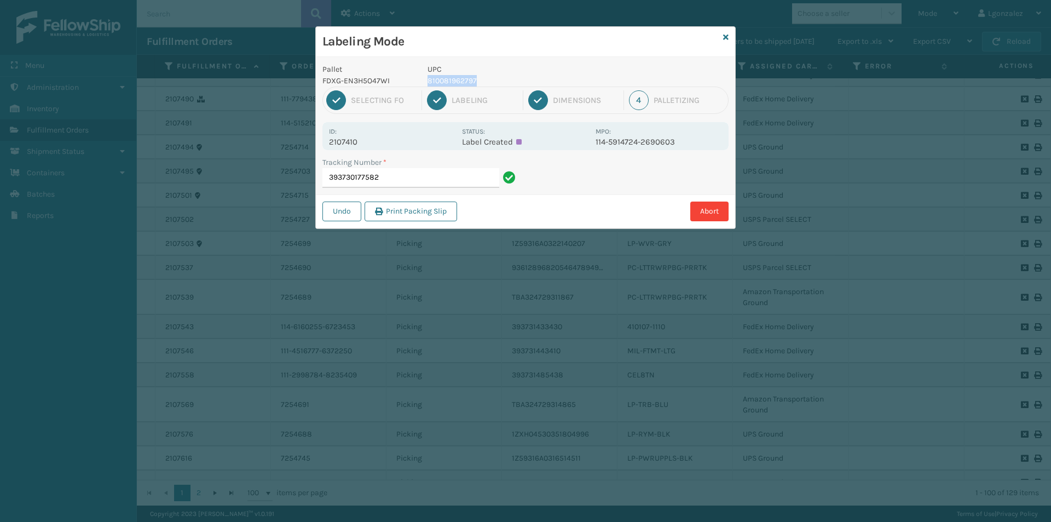
click at [468, 78] on p "810081962797" at bounding box center [508, 80] width 161 height 11
copy p "810081962797"
click at [446, 182] on input "393730177582" at bounding box center [410, 178] width 177 height 20
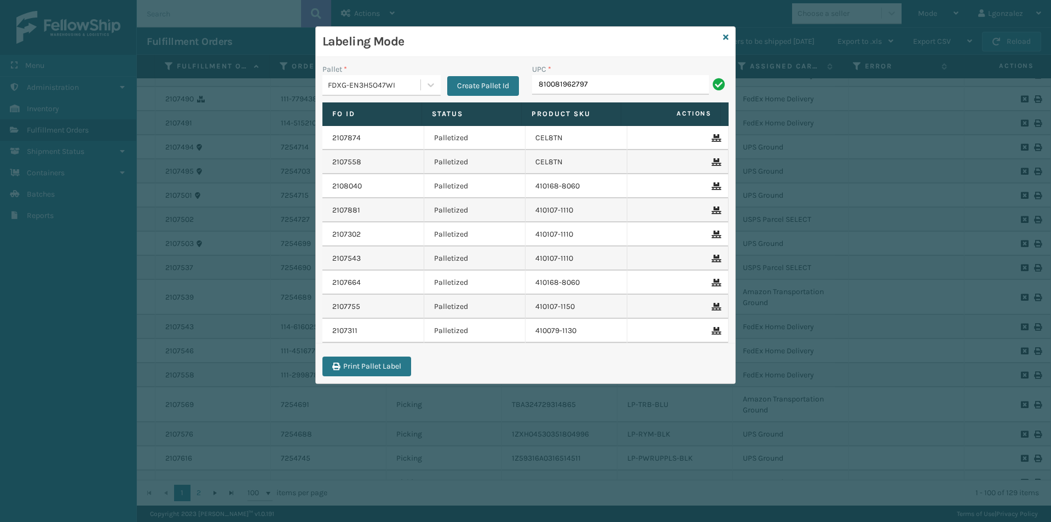
type input "810081962797"
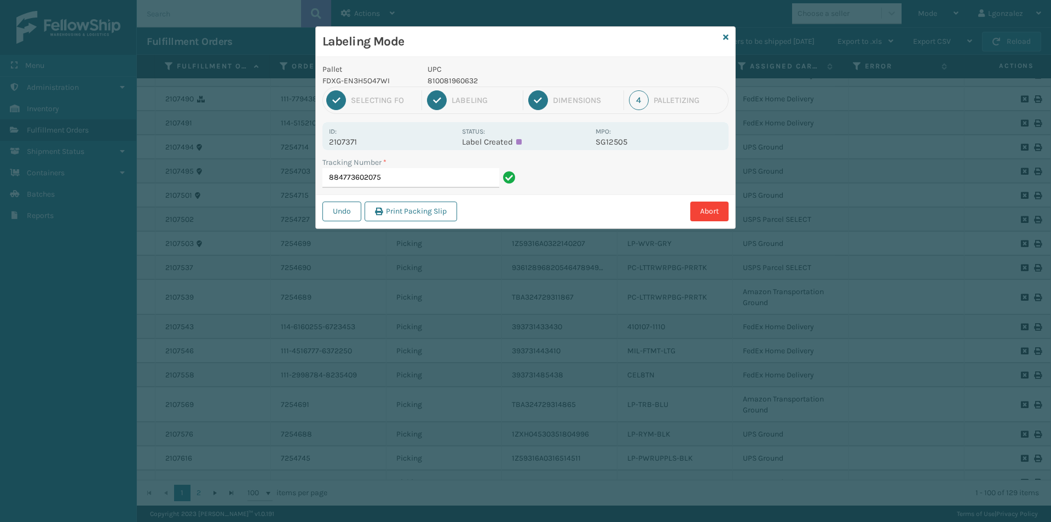
click at [460, 82] on p "810081960632" at bounding box center [508, 80] width 161 height 11
copy p "810081960632"
click at [449, 172] on input "884773602075" at bounding box center [410, 178] width 177 height 20
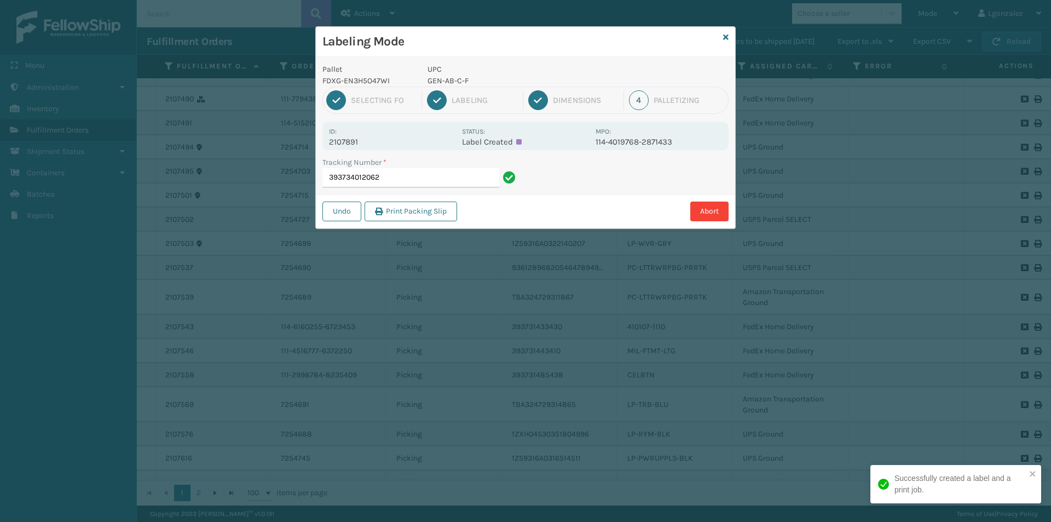
click at [460, 75] on p "GEN-AB-C-F" at bounding box center [508, 80] width 161 height 11
click at [458, 80] on p "GEN-AB-C-F" at bounding box center [508, 80] width 161 height 11
click at [459, 80] on p "GEN-AB-C-F" at bounding box center [508, 80] width 161 height 11
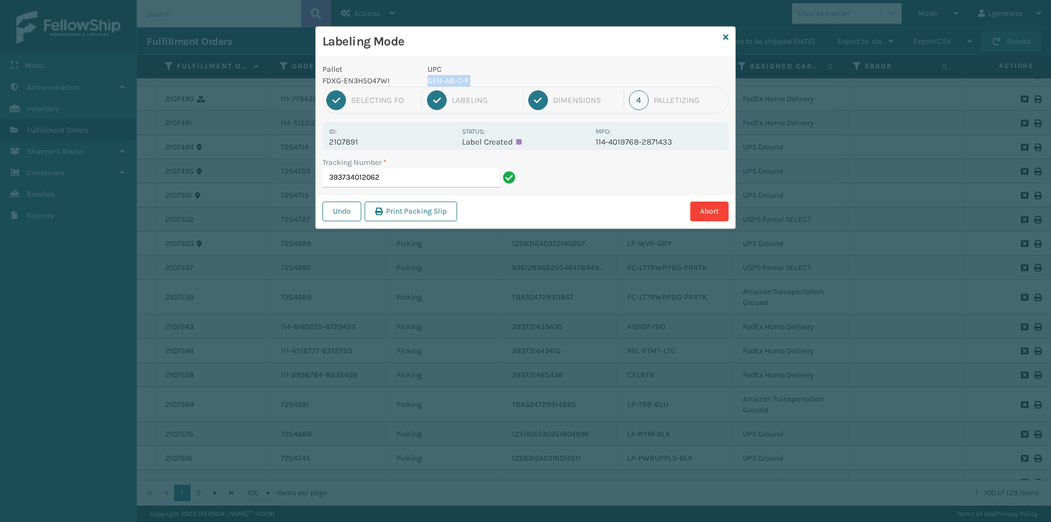
copy p "GEN-AB-C-F"
click at [443, 187] on input "393734012062" at bounding box center [410, 178] width 177 height 20
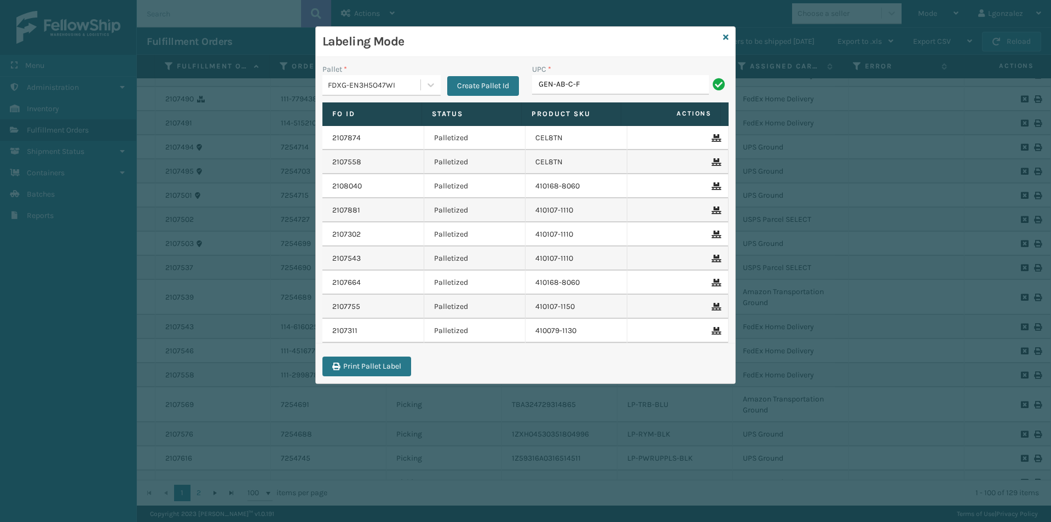
type input "GEN-AB-C-F"
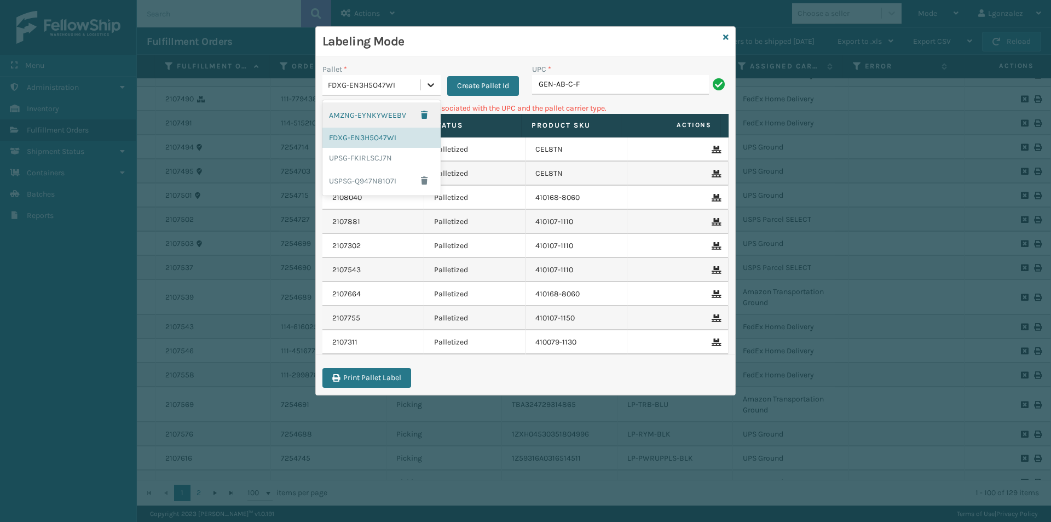
click at [428, 85] on icon at bounding box center [430, 84] width 11 height 11
click at [376, 160] on div "UPSG-FKIRLSCJ7N" at bounding box center [381, 158] width 118 height 20
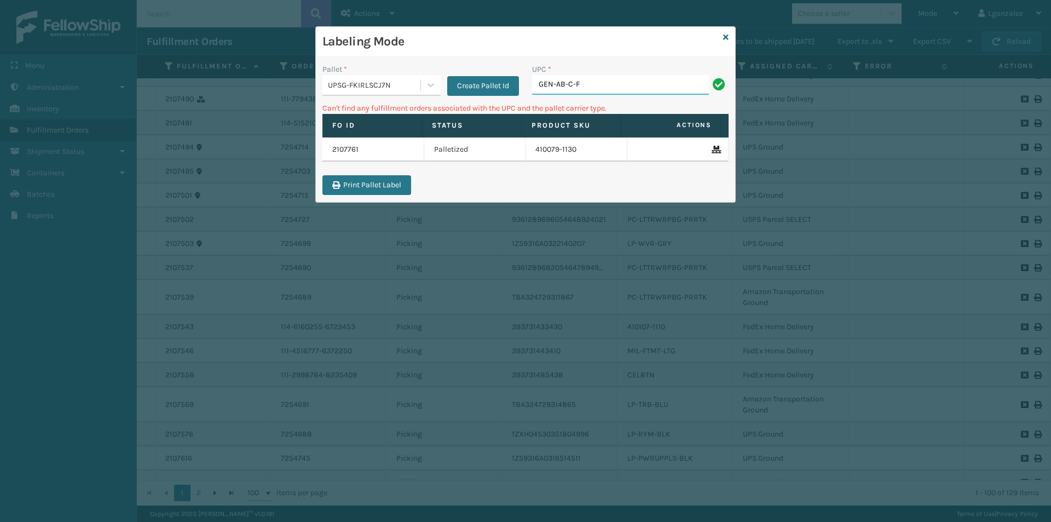
click at [602, 83] on input "GEN-AB-C-F" at bounding box center [620, 85] width 177 height 20
click at [725, 38] on icon at bounding box center [725, 37] width 5 height 8
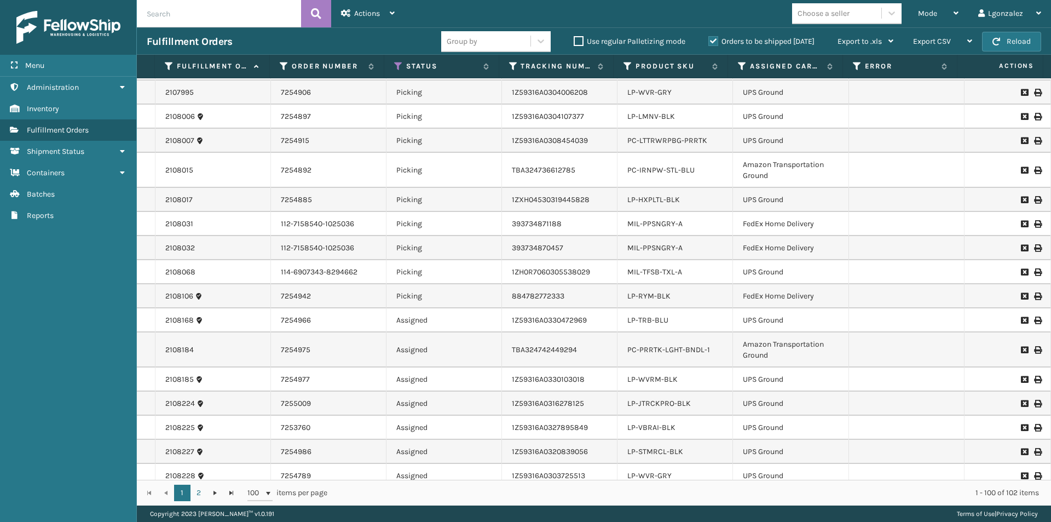
scroll to position [2073, 0]
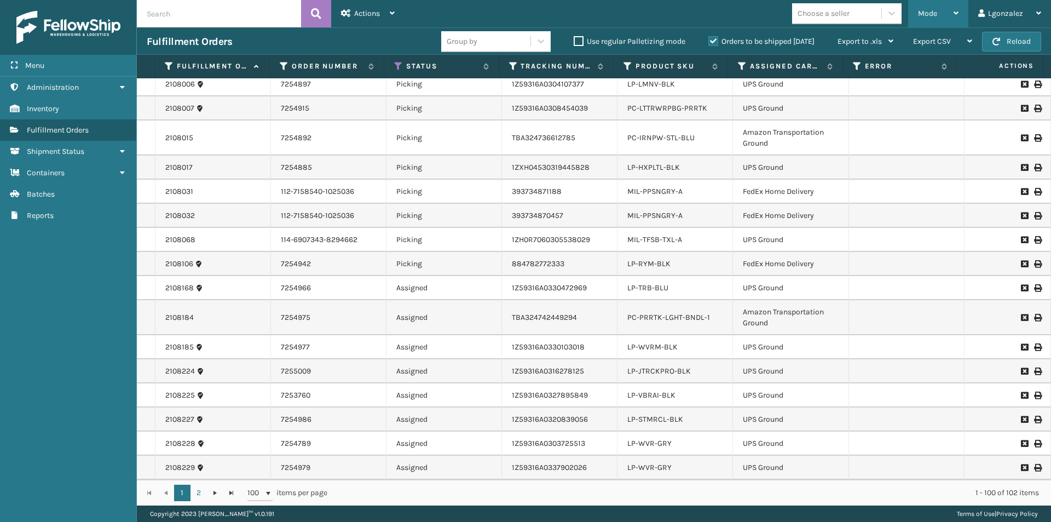
click at [962, 16] on div "Mode Regular Mode Picking Mode Labeling Mode Exit Scan Mode" at bounding box center [938, 13] width 60 height 27
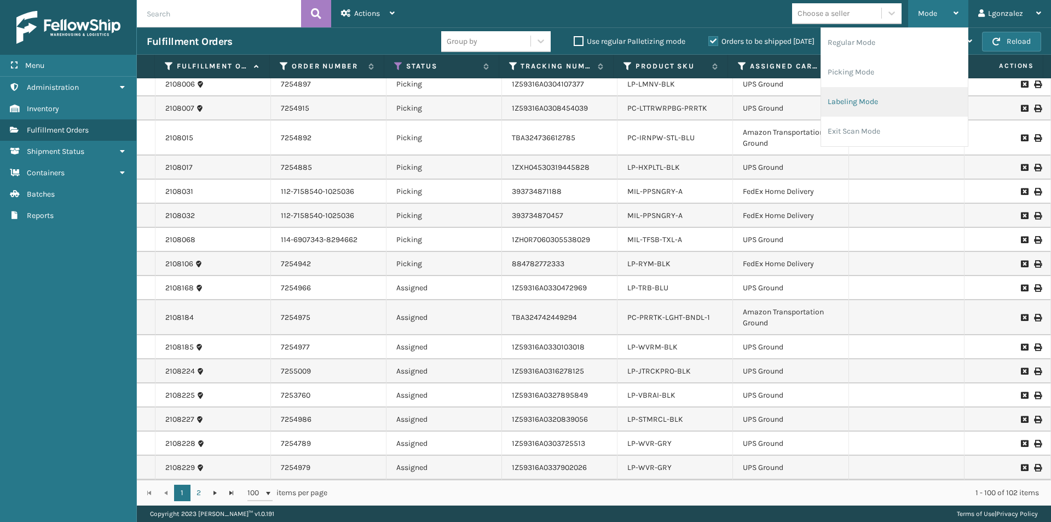
click at [904, 95] on li "Labeling Mode" at bounding box center [894, 102] width 147 height 30
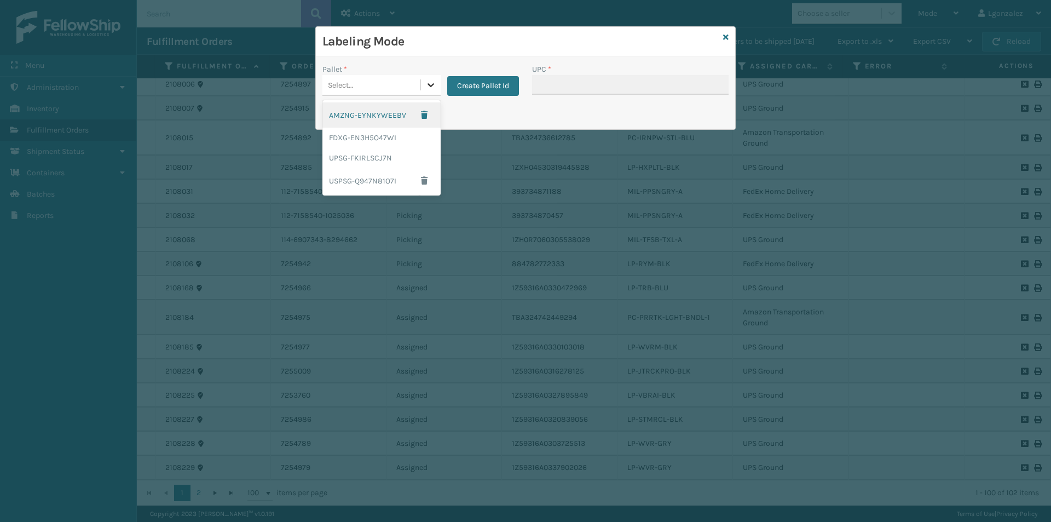
click at [429, 88] on icon at bounding box center [430, 84] width 11 height 11
click at [395, 139] on div "FDXG-EN3H5O47WI" at bounding box center [381, 138] width 118 height 20
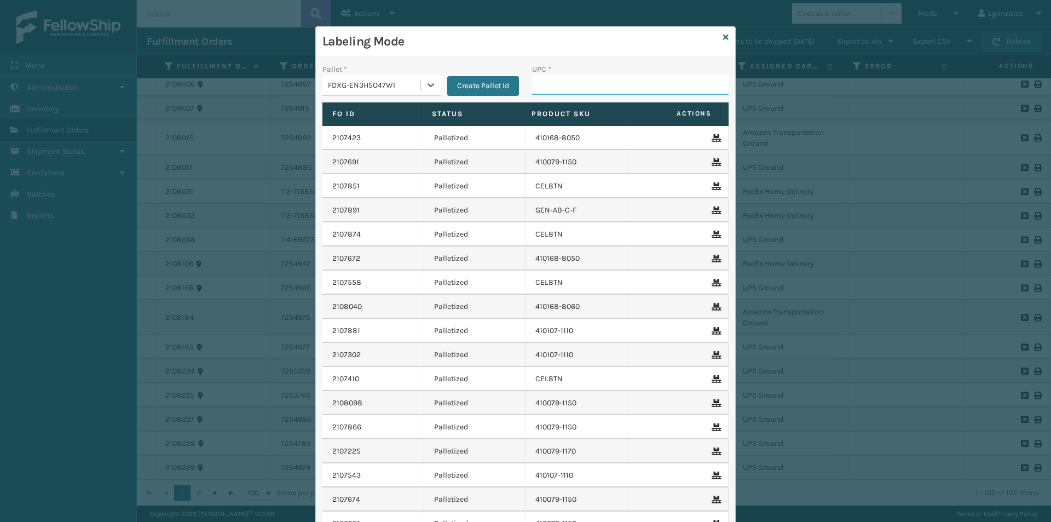
click at [571, 84] on input "UPC *" at bounding box center [630, 85] width 197 height 20
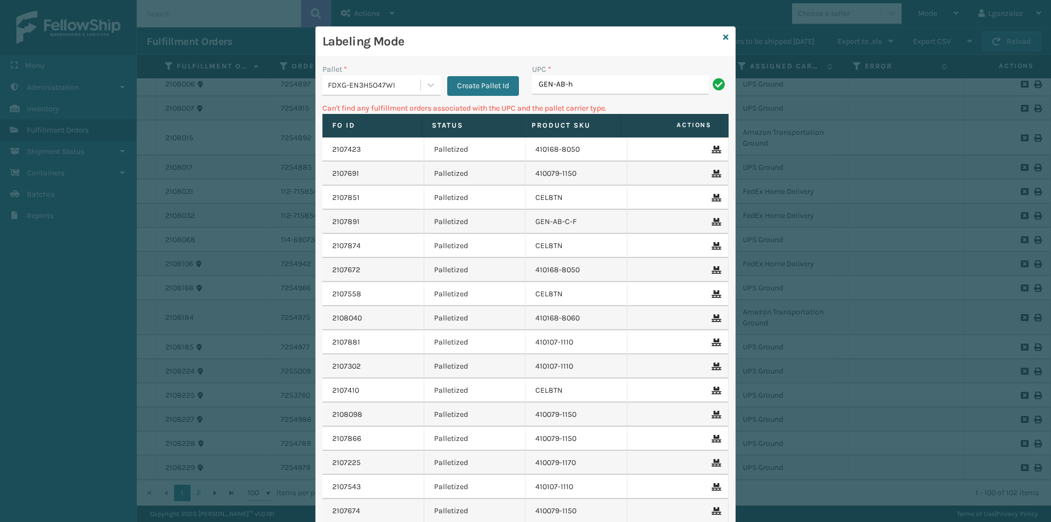
type input "GEN-AB-H-F"
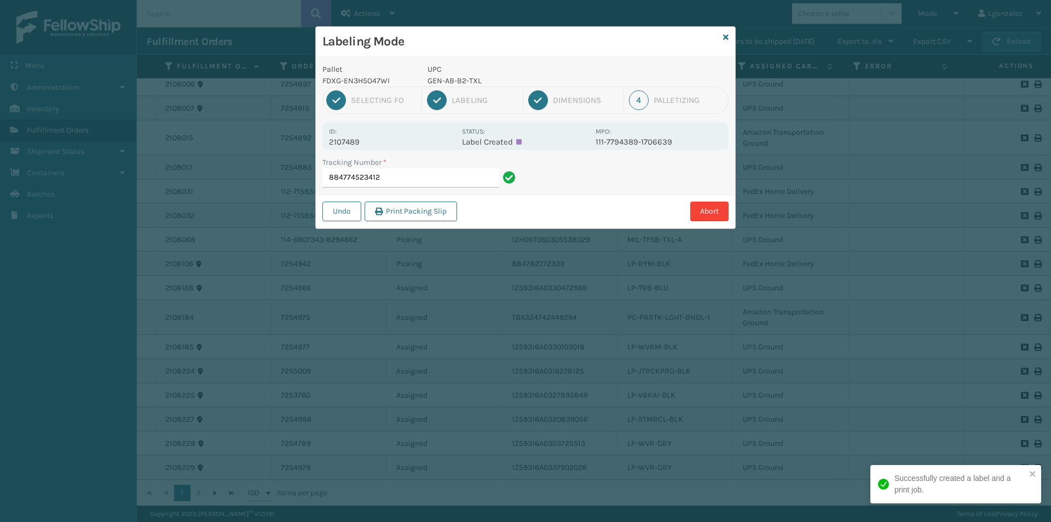
click at [462, 77] on p "GEN-AB-B2-TXL" at bounding box center [508, 80] width 161 height 11
click at [462, 76] on p "GEN-AB-B2-TXL" at bounding box center [508, 80] width 161 height 11
click at [464, 77] on p "GEN-AB-B2-TXL" at bounding box center [508, 80] width 161 height 11
click at [465, 77] on p "GEN-AB-B2-TXL" at bounding box center [508, 80] width 161 height 11
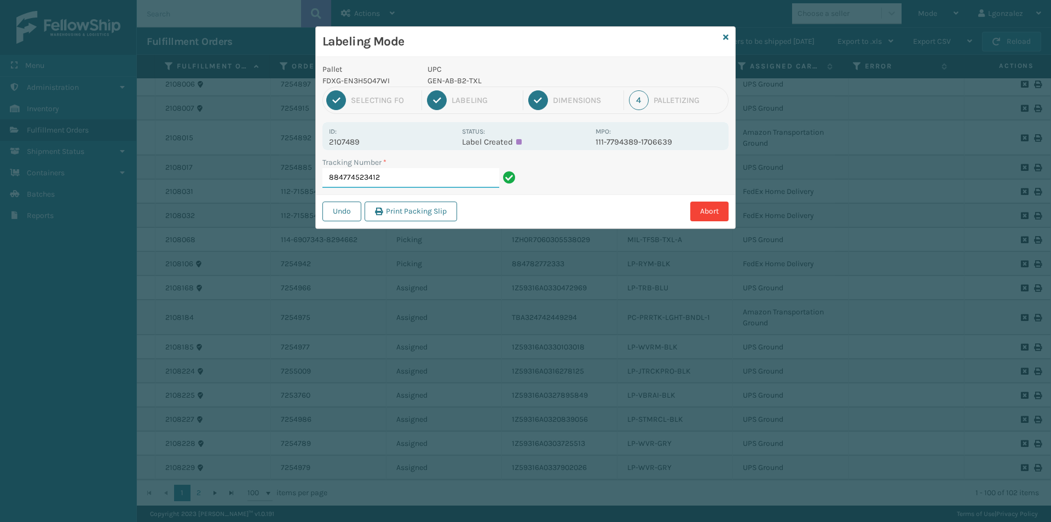
click at [416, 175] on input "884774523412" at bounding box center [410, 178] width 177 height 20
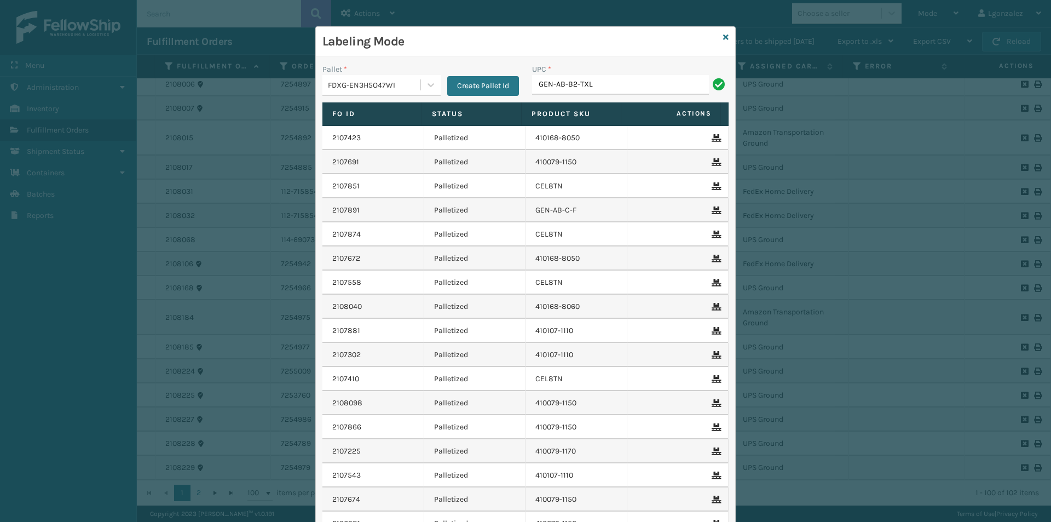
type input "GEN-AB-B2-TXL"
type input "840985126315"
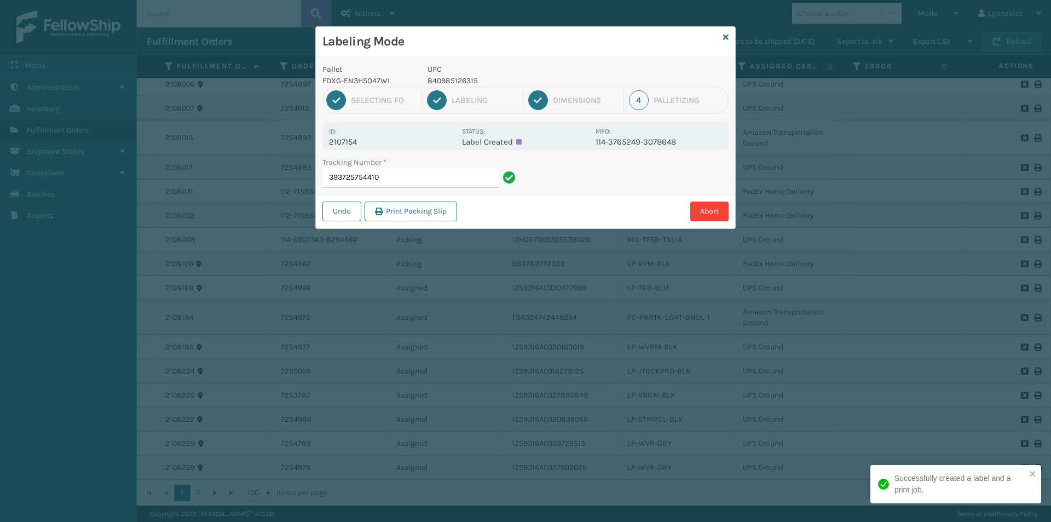
click at [445, 77] on p "840985126315" at bounding box center [508, 80] width 161 height 11
copy p "840985126315"
click at [446, 183] on input "393725754410" at bounding box center [410, 178] width 177 height 20
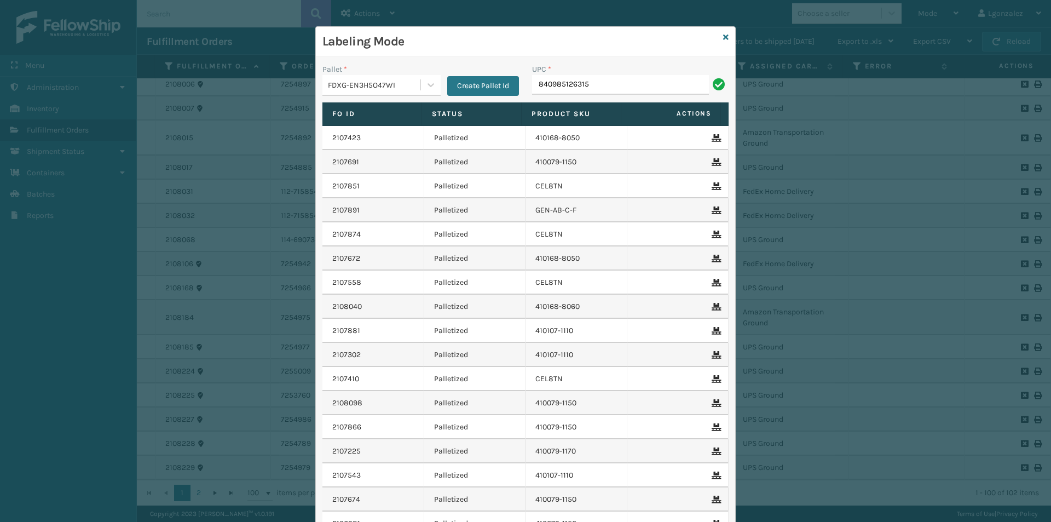
type input "840985126315"
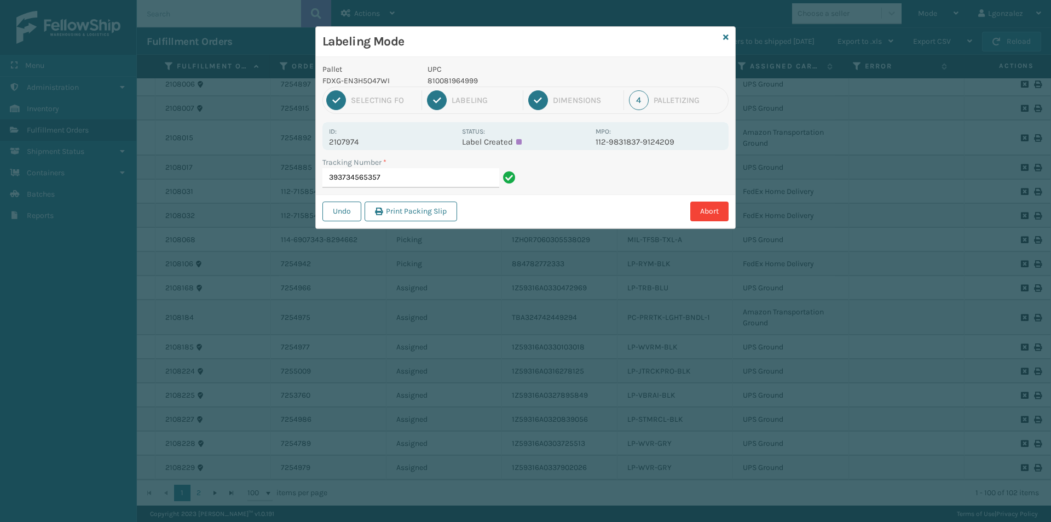
click at [465, 84] on p "810081964999" at bounding box center [508, 80] width 161 height 11
click at [457, 188] on div "Tracking Number * 393734565357" at bounding box center [421, 176] width 210 height 38
click at [456, 182] on input "393734565357" at bounding box center [410, 178] width 177 height 20
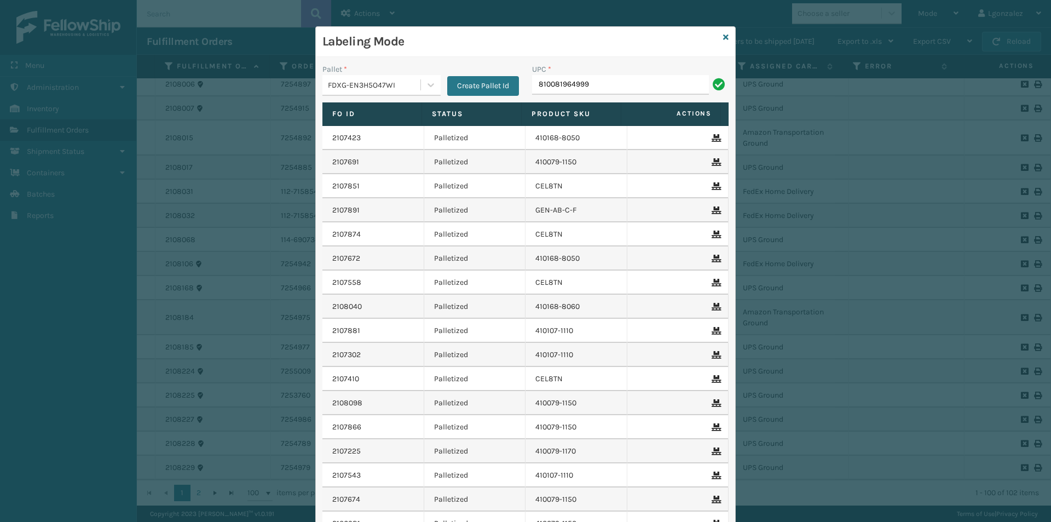
type input "810081964999"
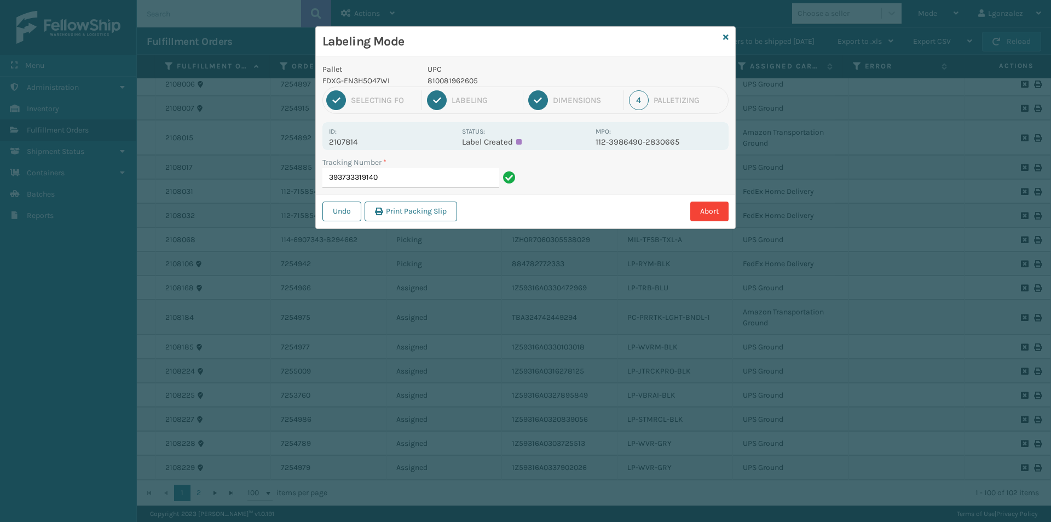
click at [454, 77] on p "810081962605" at bounding box center [508, 80] width 161 height 11
click at [472, 181] on input "393733319140" at bounding box center [410, 178] width 177 height 20
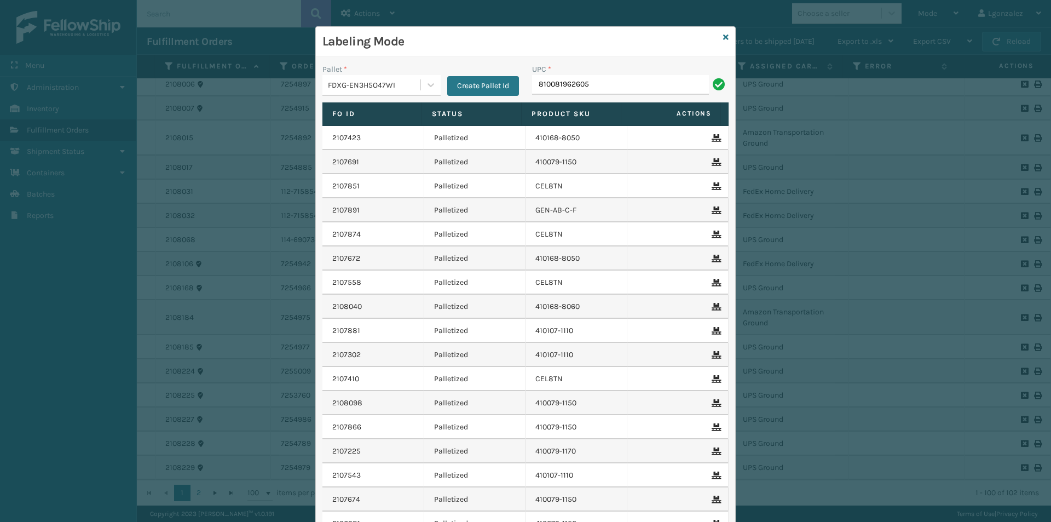
type input "810081962605"
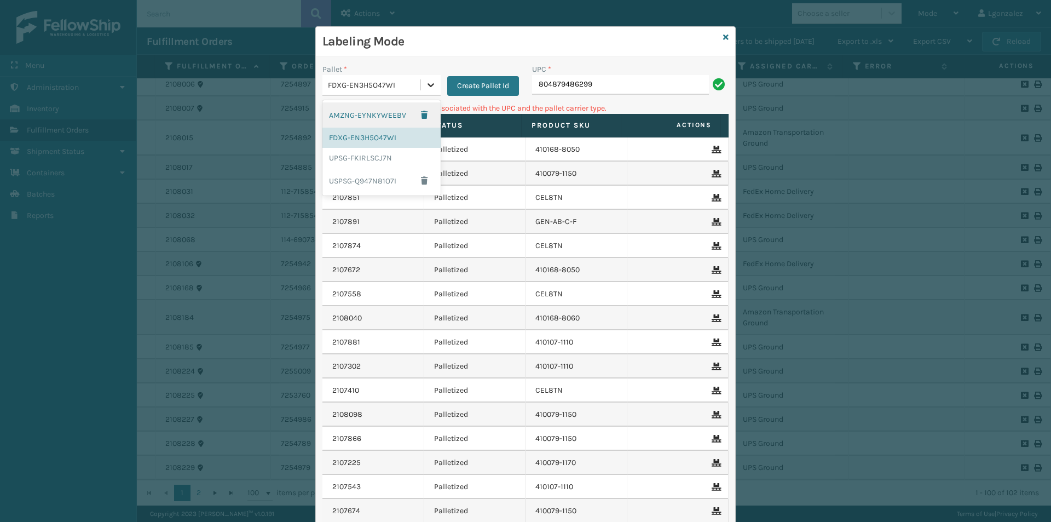
click at [425, 86] on icon at bounding box center [430, 84] width 11 height 11
click at [362, 163] on div "UPSG-FKIRLSCJ7N" at bounding box center [381, 158] width 118 height 20
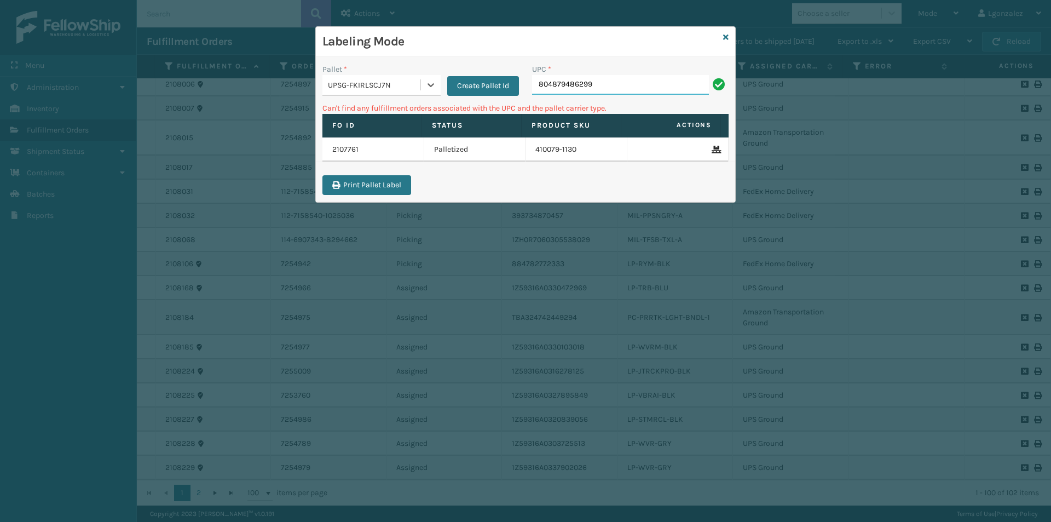
click at [616, 87] on input "804879486299" at bounding box center [620, 85] width 177 height 20
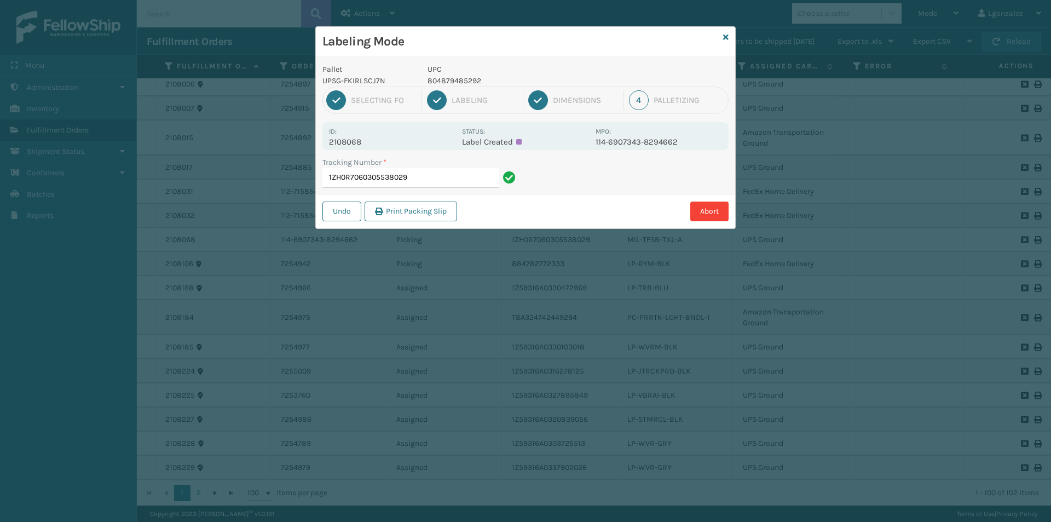
click at [471, 82] on p "804879485292" at bounding box center [508, 80] width 161 height 11
click at [463, 172] on input "1ZH0R7060305538029" at bounding box center [410, 178] width 177 height 20
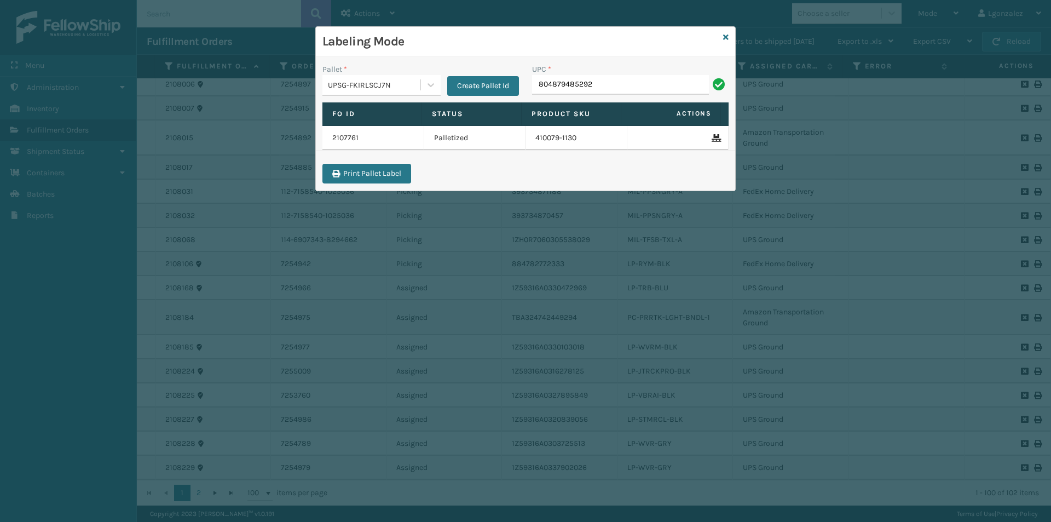
type input "804879485292"
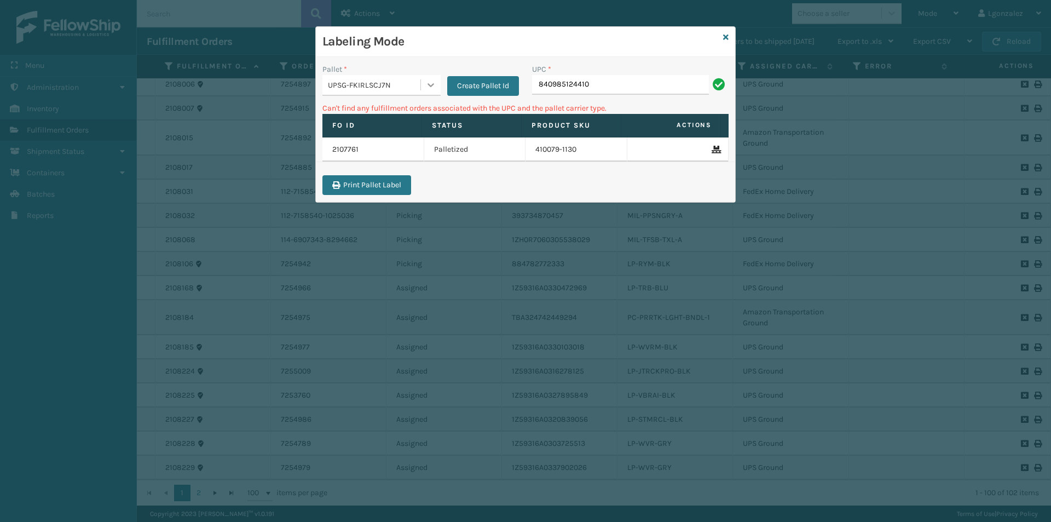
click at [435, 88] on icon at bounding box center [430, 84] width 11 height 11
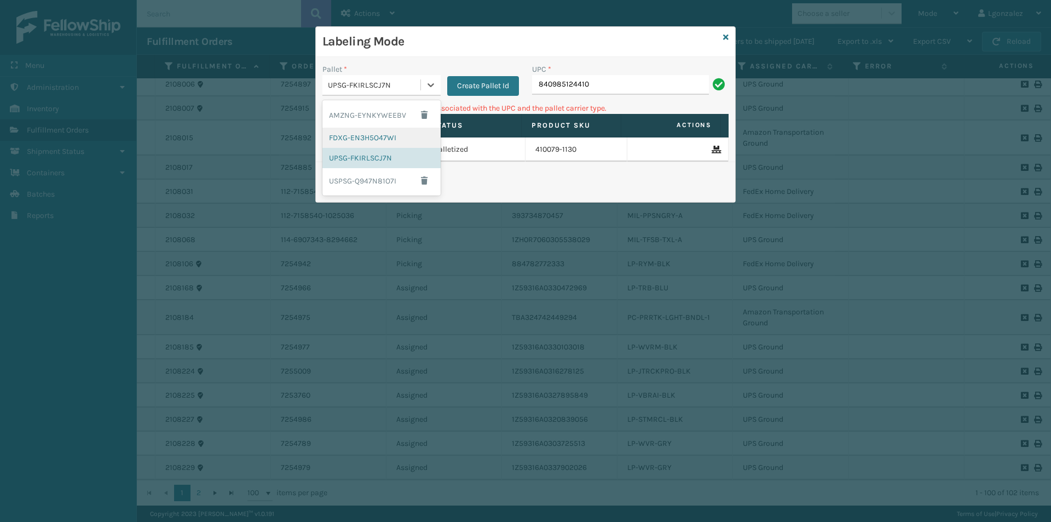
click at [405, 140] on div "FDXG-EN3H5O47WI" at bounding box center [381, 138] width 118 height 20
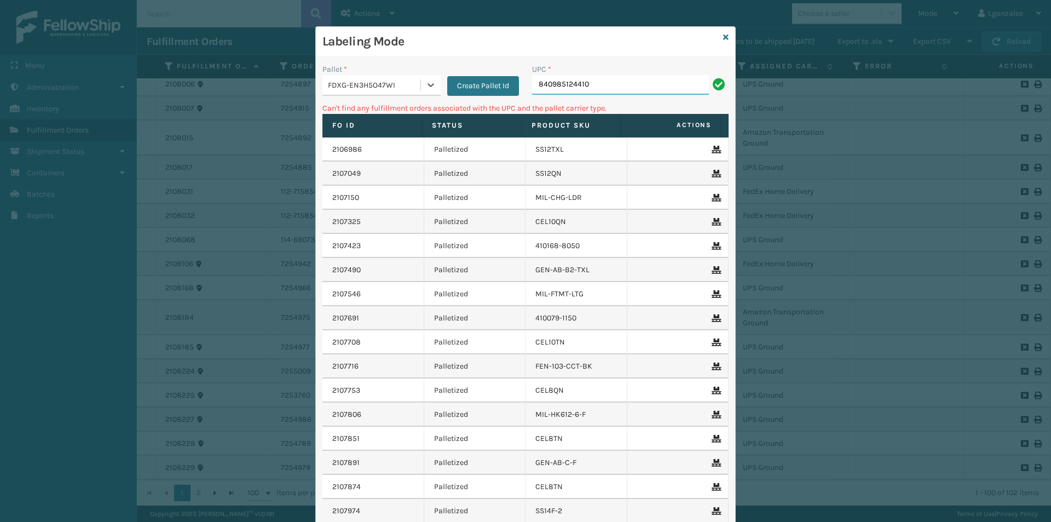
click at [625, 85] on input "840985124410" at bounding box center [620, 85] width 177 height 20
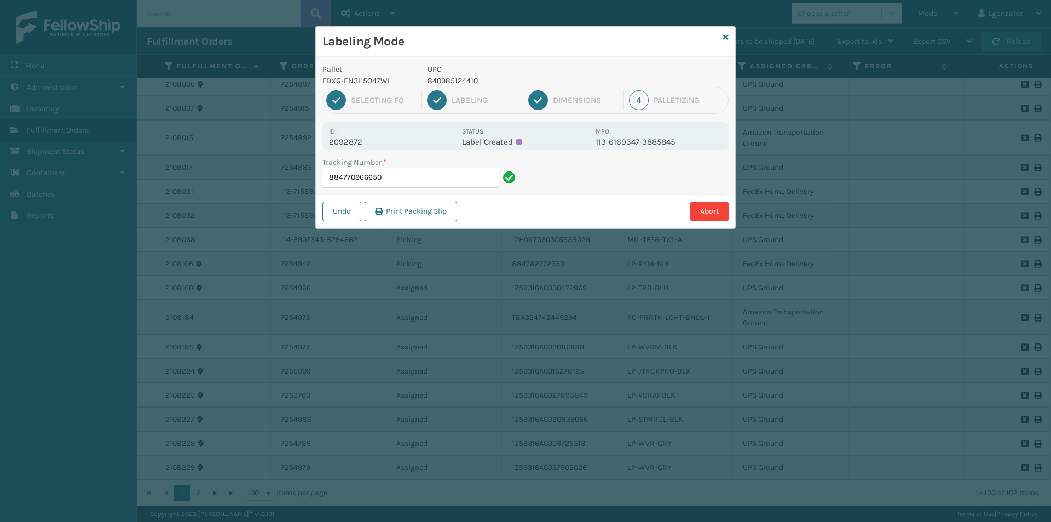
click at [455, 76] on p "840985124410" at bounding box center [508, 80] width 161 height 11
click at [441, 177] on input "884770966650" at bounding box center [410, 178] width 177 height 20
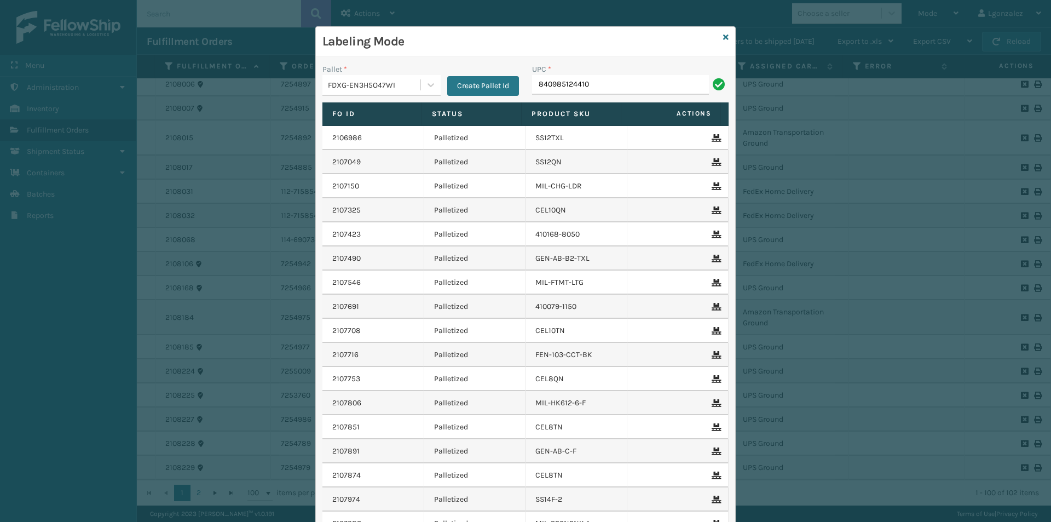
type input "840985124410"
type input "LP-RMXPLS-BLU"
click at [421, 87] on div at bounding box center [431, 85] width 20 height 20
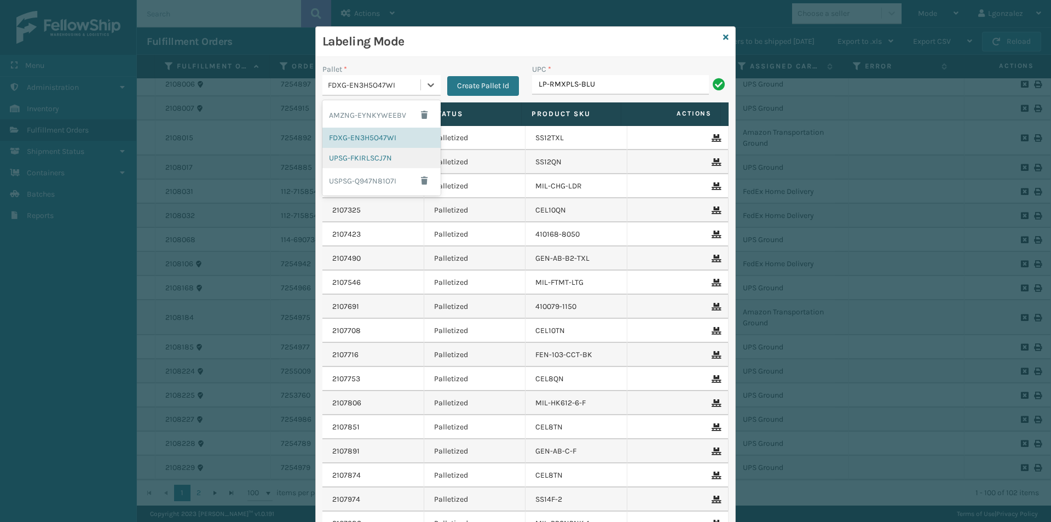
click at [367, 161] on div "UPSG-FKIRLSCJ7N" at bounding box center [381, 158] width 118 height 20
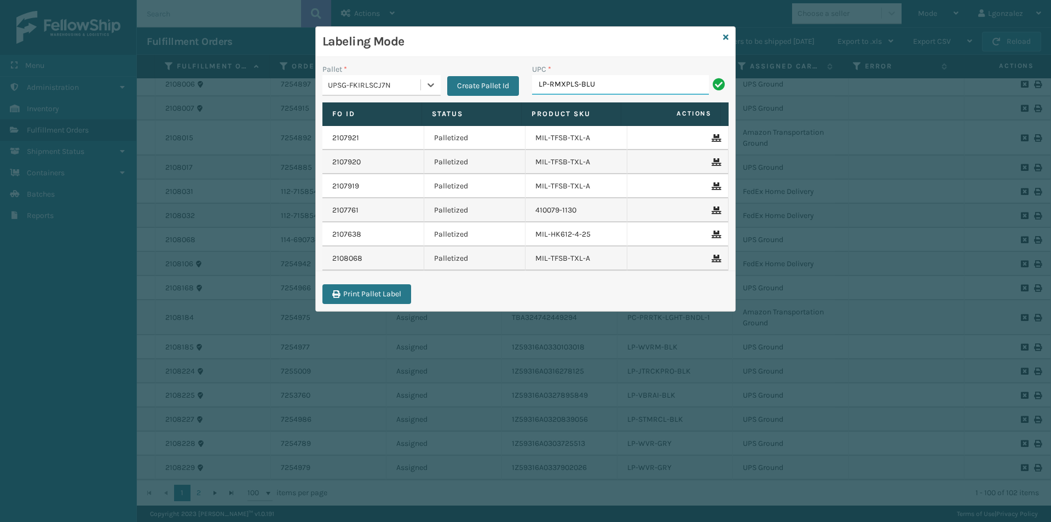
click at [616, 80] on input "LP-RMXPLS-BLU" at bounding box center [620, 85] width 177 height 20
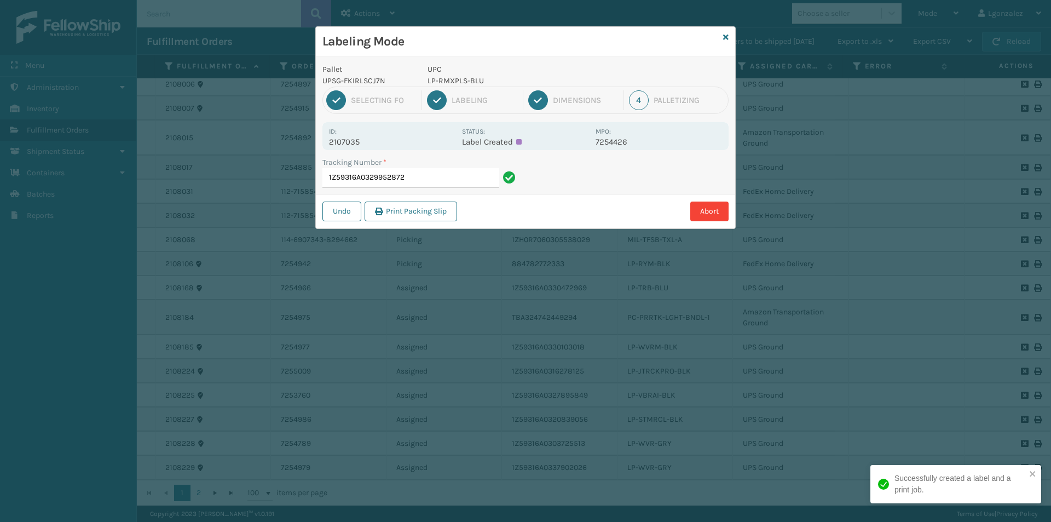
click at [464, 79] on p "LP-RMXPLS-BLU" at bounding box center [508, 80] width 161 height 11
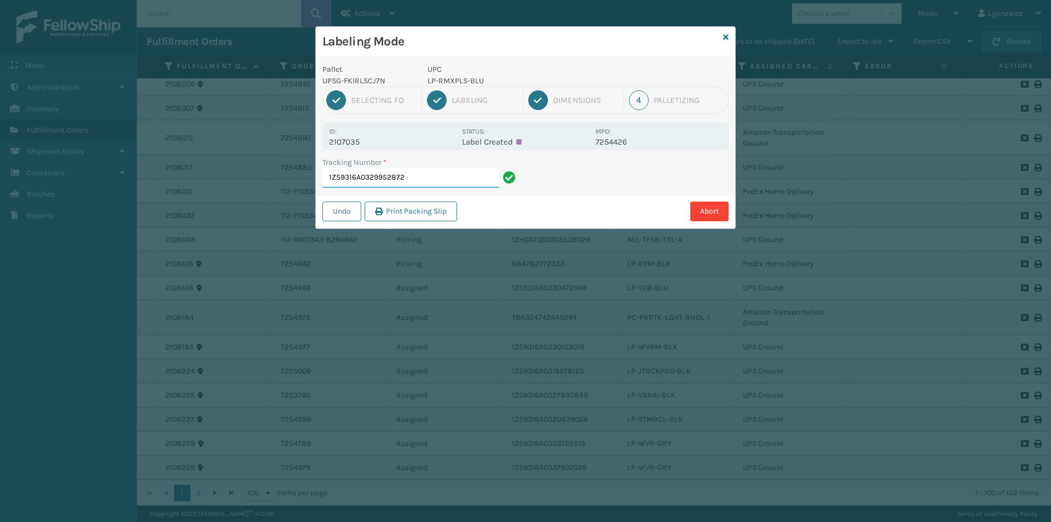
click at [449, 177] on input "1Z59316A0329952872" at bounding box center [410, 178] width 177 height 20
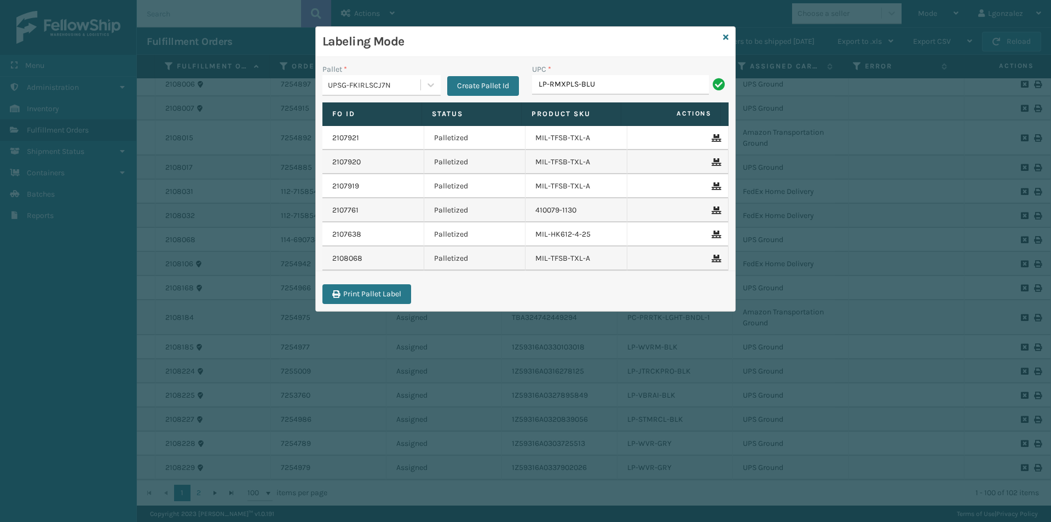
type input "LP-RMXPLS-BLU"
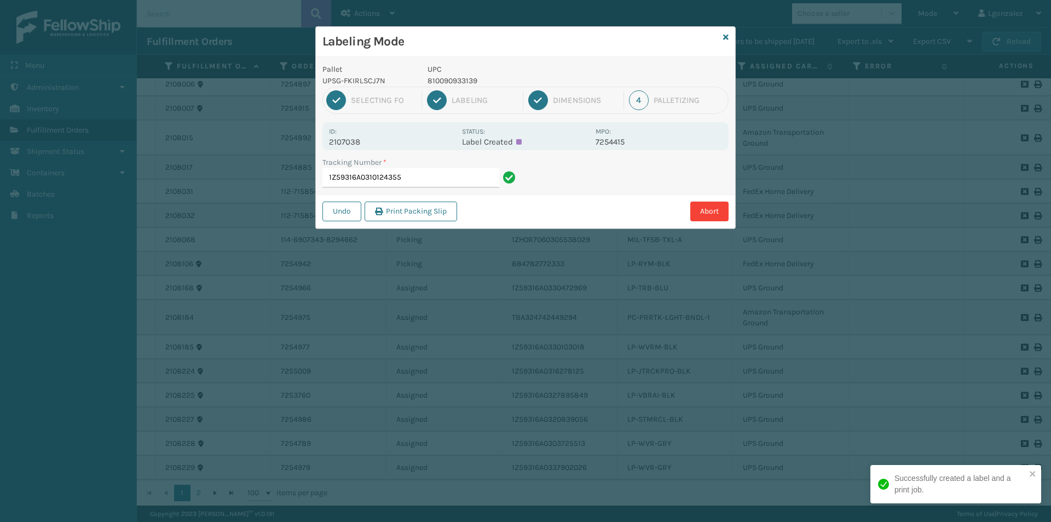
click at [465, 78] on p "810090933139" at bounding box center [508, 80] width 161 height 11
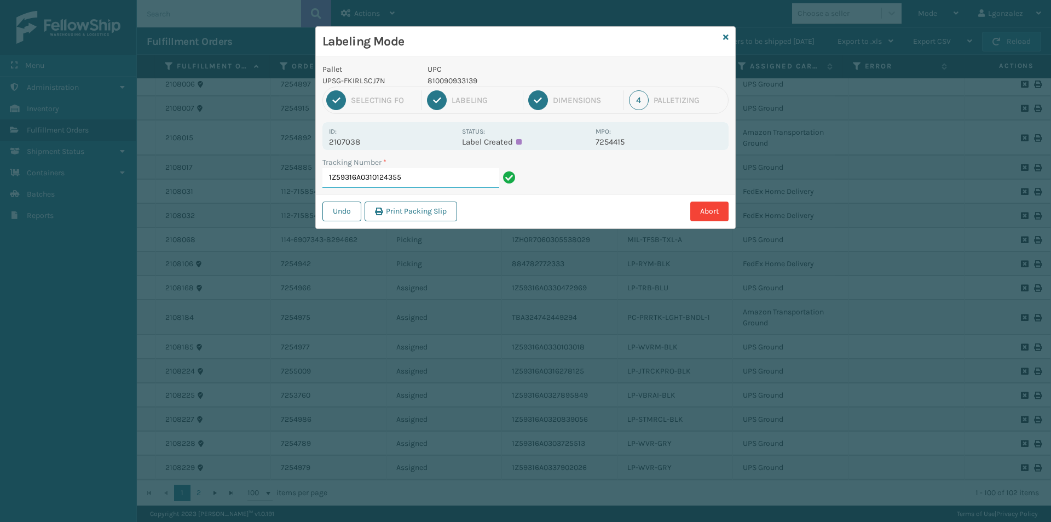
click at [455, 170] on input "1Z59316A0310124355" at bounding box center [410, 178] width 177 height 20
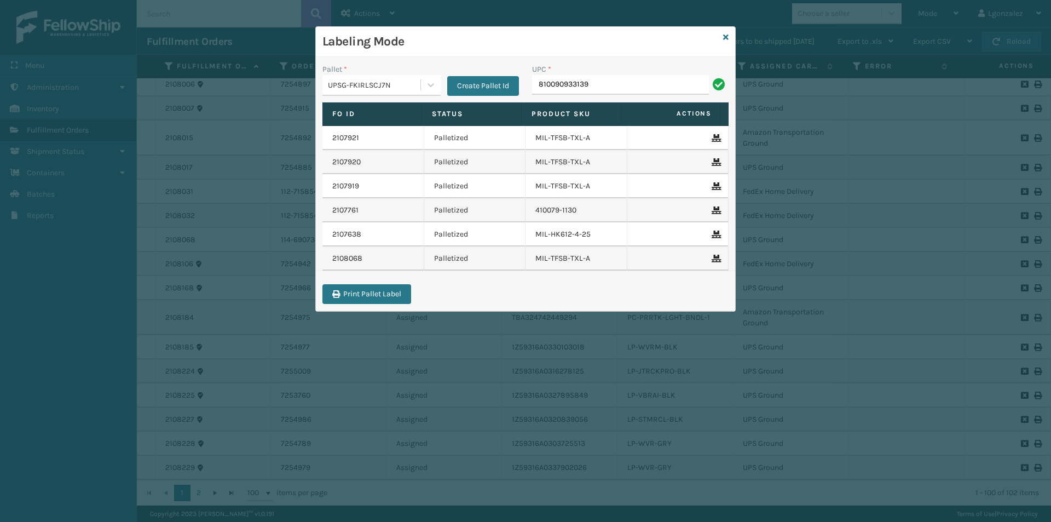
type input "810090933139"
type input "LP-RMXPLS-BLK"
click at [725, 36] on icon at bounding box center [725, 37] width 5 height 8
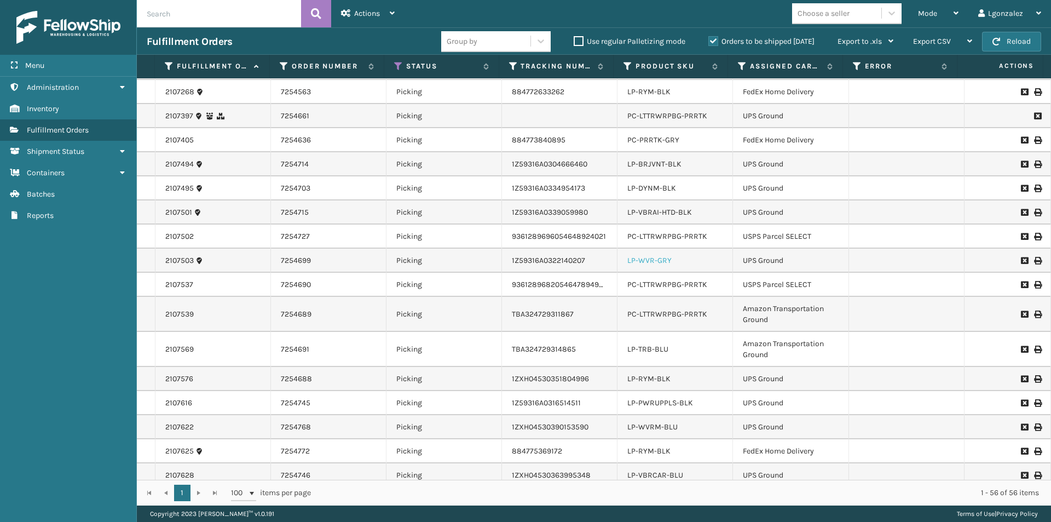
scroll to position [383, 0]
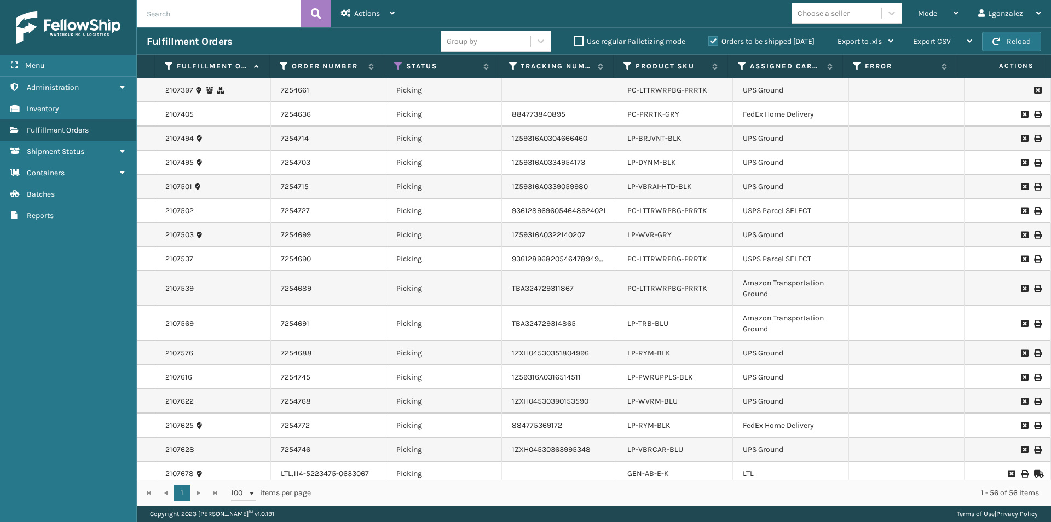
click at [665, 60] on th "Product SKU" at bounding box center [671, 67] width 114 height 24
click at [664, 65] on label "Product SKU" at bounding box center [671, 66] width 71 height 10
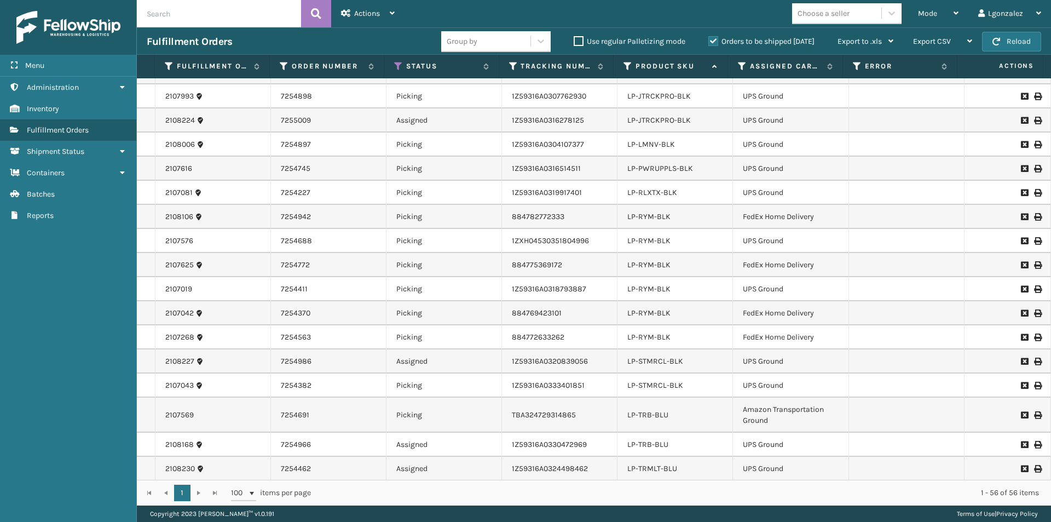
scroll to position [356, 0]
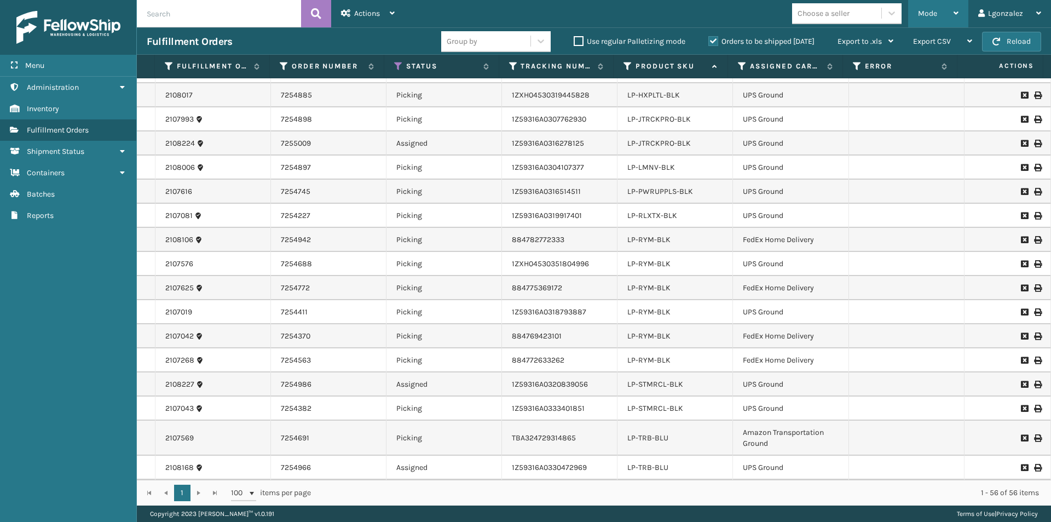
click at [955, 11] on icon at bounding box center [956, 13] width 5 height 8
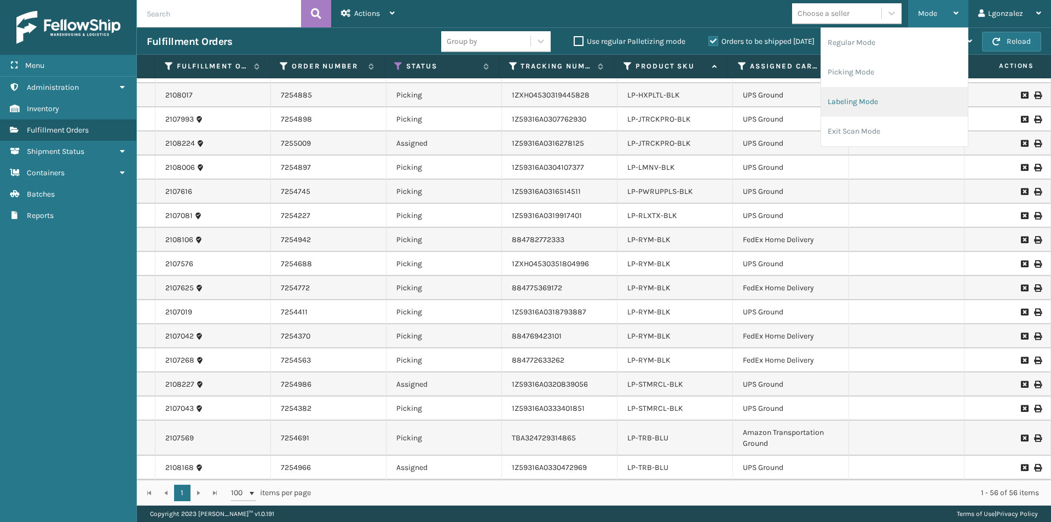
click at [867, 97] on li "Labeling Mode" at bounding box center [894, 102] width 147 height 30
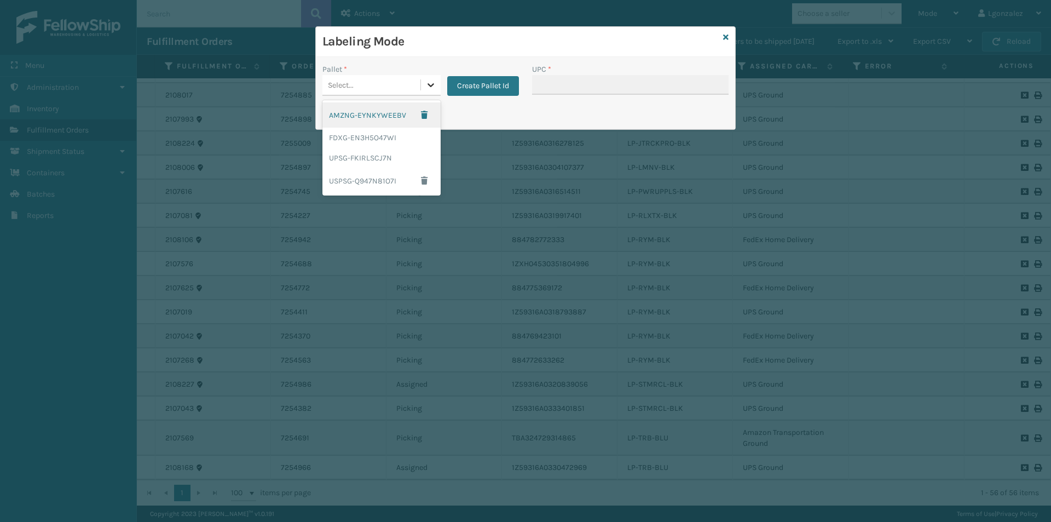
click at [422, 93] on div at bounding box center [431, 85] width 20 height 20
click at [364, 148] on div "UPSG-FKIRLSCJ7N" at bounding box center [381, 158] width 118 height 20
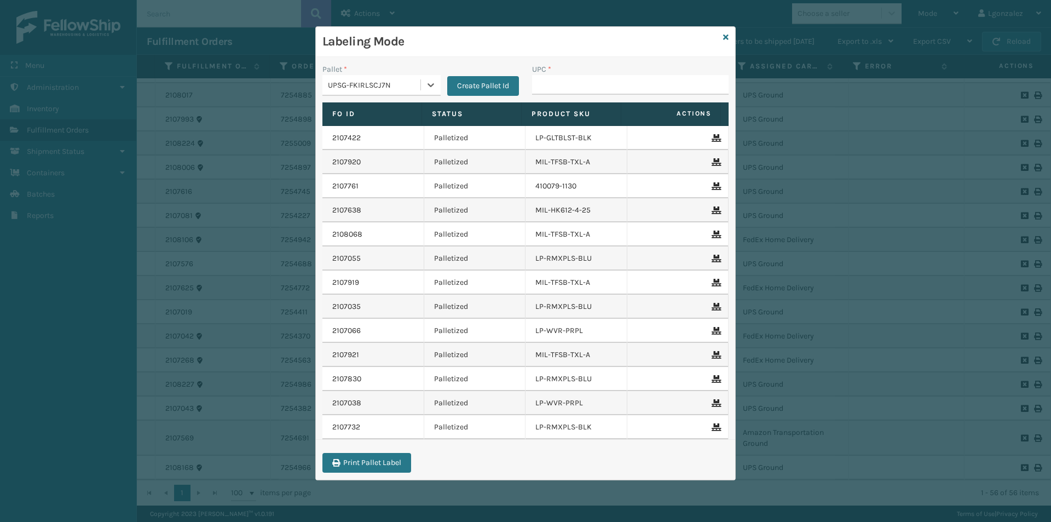
click at [579, 99] on div "UPC *" at bounding box center [631, 83] width 210 height 39
click at [579, 88] on input "UPC *" at bounding box center [630, 85] width 197 height 20
click at [727, 35] on icon at bounding box center [725, 37] width 5 height 8
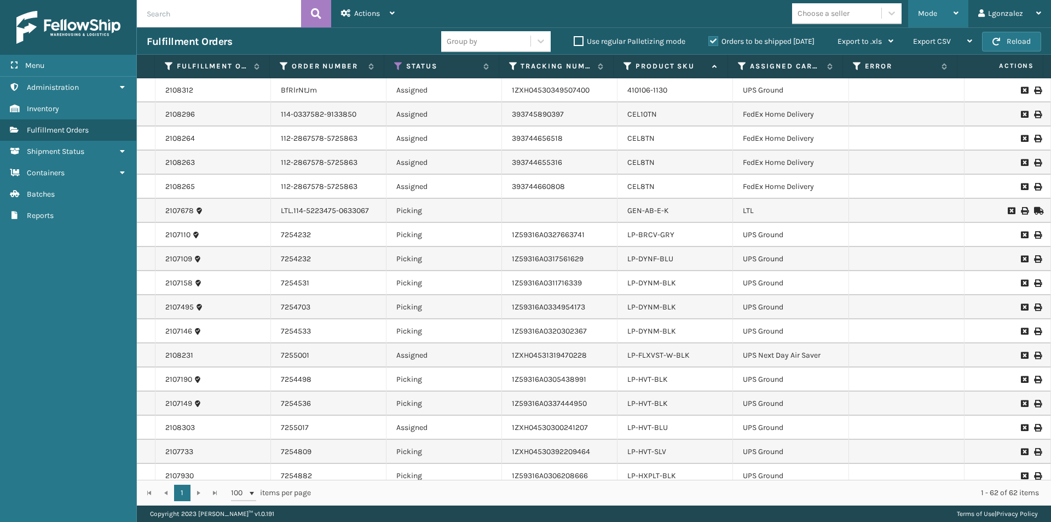
click at [957, 16] on icon at bounding box center [956, 13] width 5 height 8
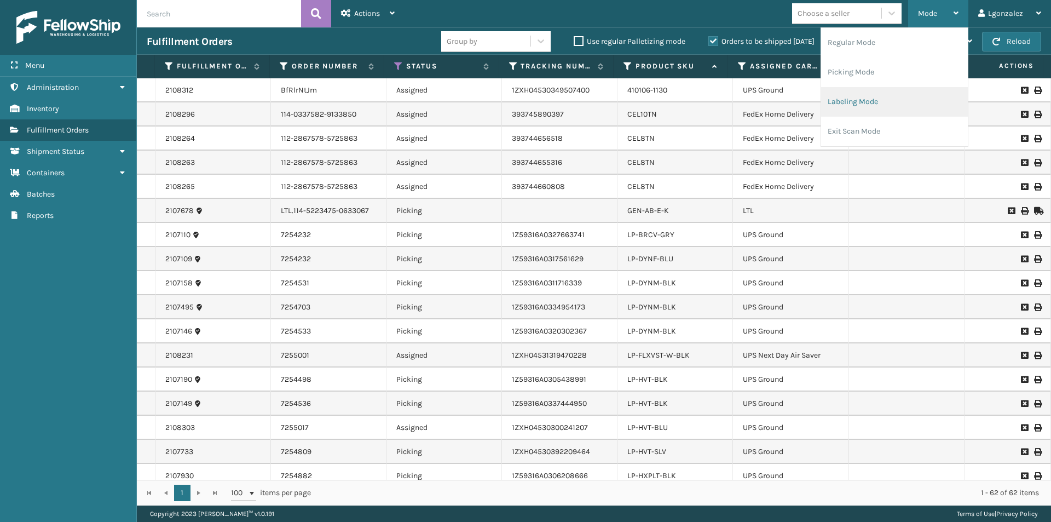
click at [868, 107] on li "Labeling Mode" at bounding box center [894, 102] width 147 height 30
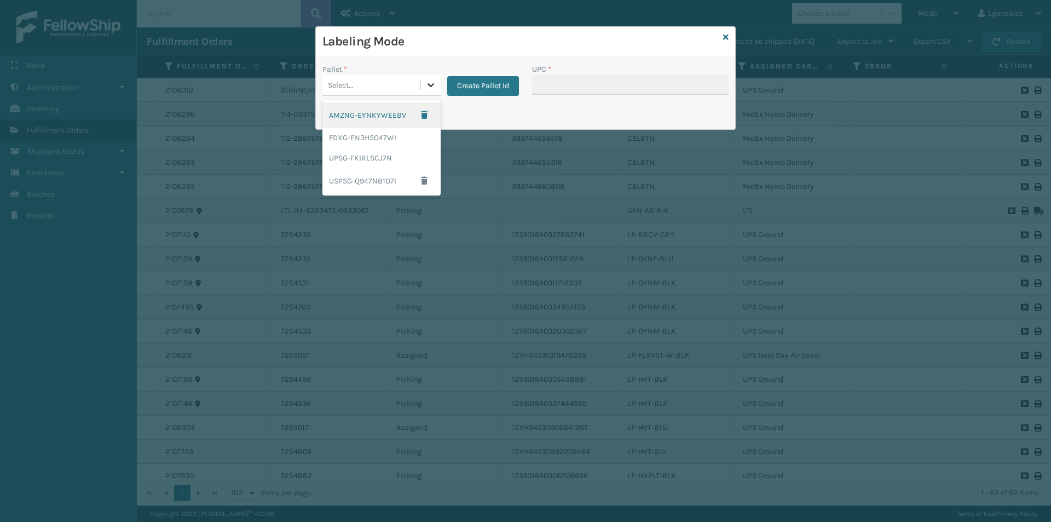
click at [435, 86] on icon at bounding box center [430, 84] width 11 height 11
click at [354, 163] on div "UPSG-FKIRLSCJ7N" at bounding box center [381, 158] width 118 height 20
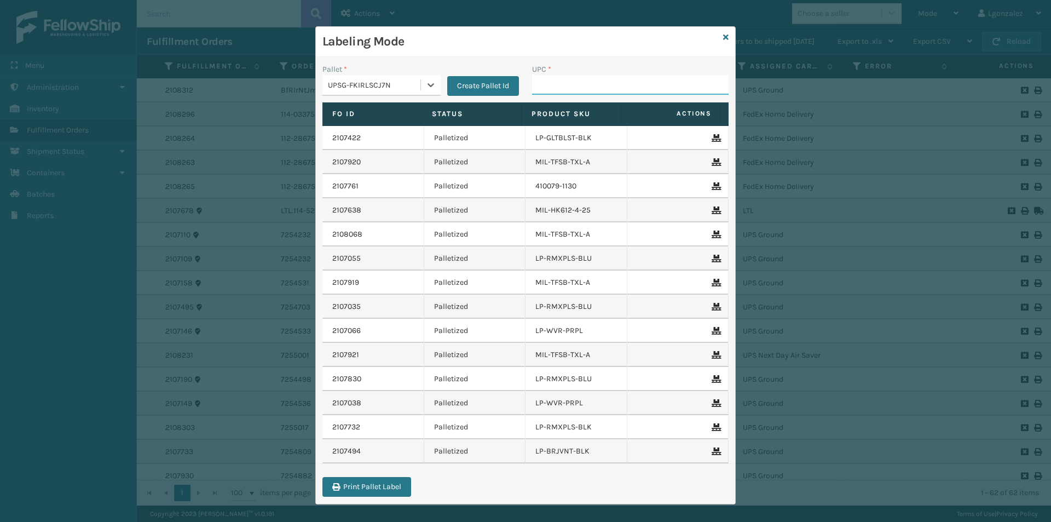
click at [571, 85] on input "UPC *" at bounding box center [630, 85] width 197 height 20
click at [568, 82] on input "UPC *" at bounding box center [630, 85] width 197 height 20
click at [723, 42] on link at bounding box center [725, 37] width 5 height 11
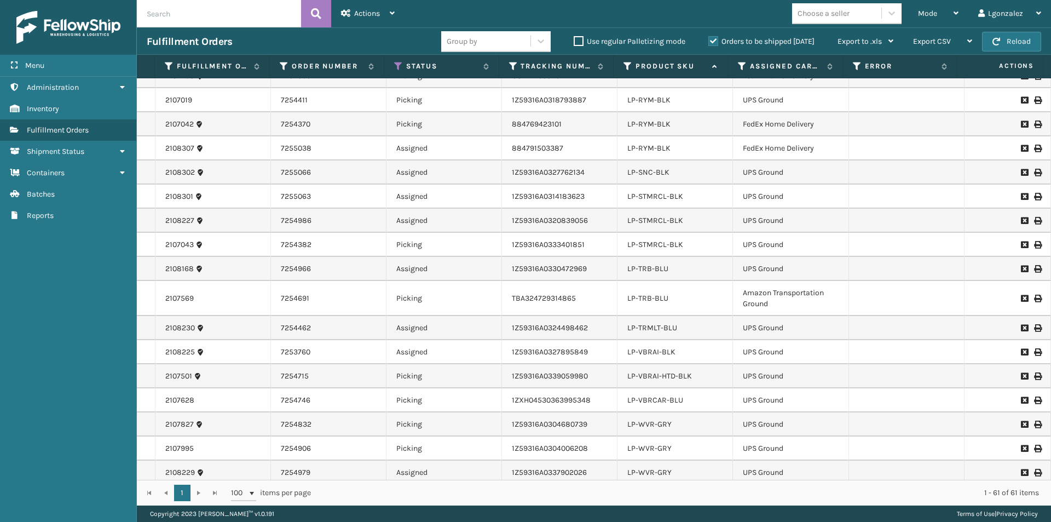
scroll to position [657, 0]
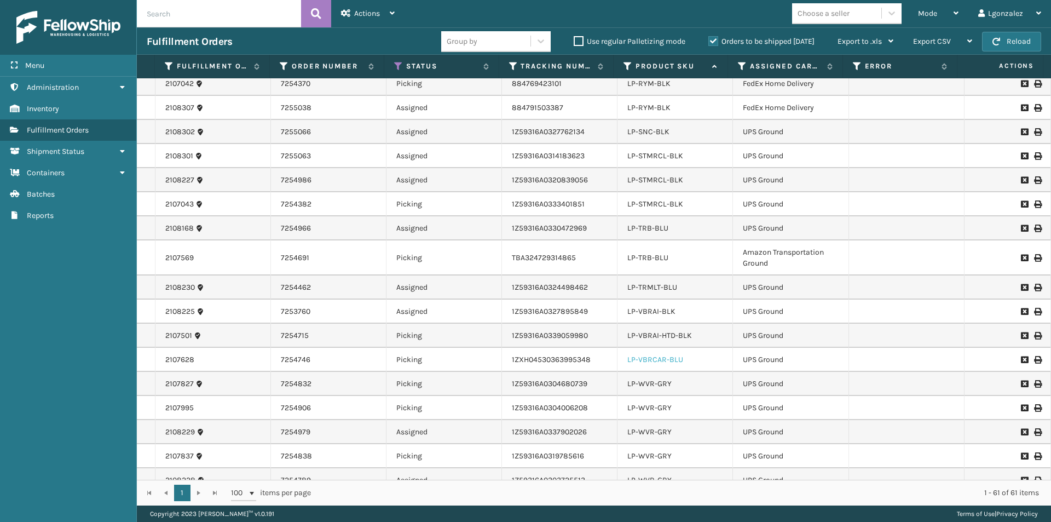
click at [670, 360] on link "LP-VBRCAR-BLU" at bounding box center [655, 359] width 56 height 9
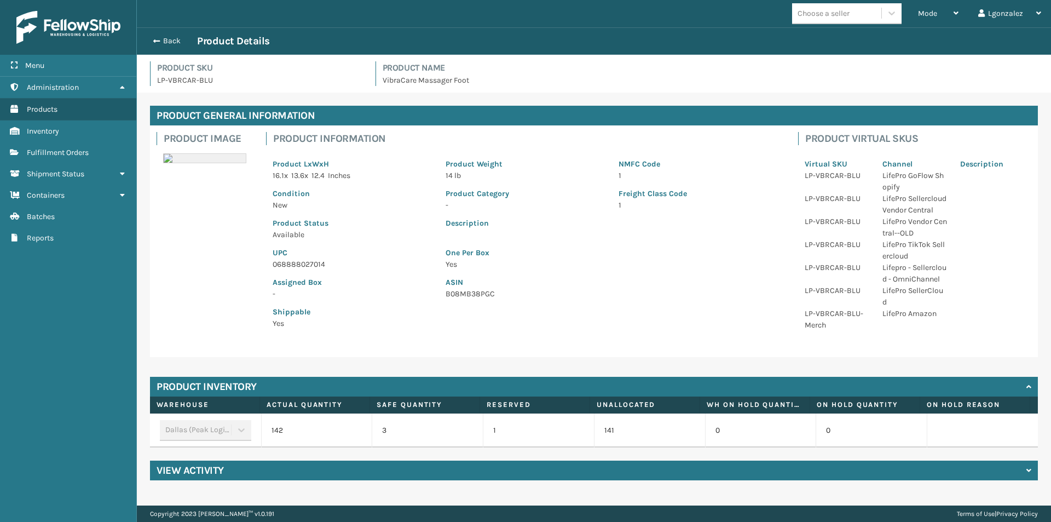
click at [302, 261] on p "068888027014" at bounding box center [353, 263] width 160 height 11
click at [303, 261] on p "068888027014" at bounding box center [353, 263] width 160 height 11
click at [176, 38] on button "Back" at bounding box center [172, 41] width 50 height 10
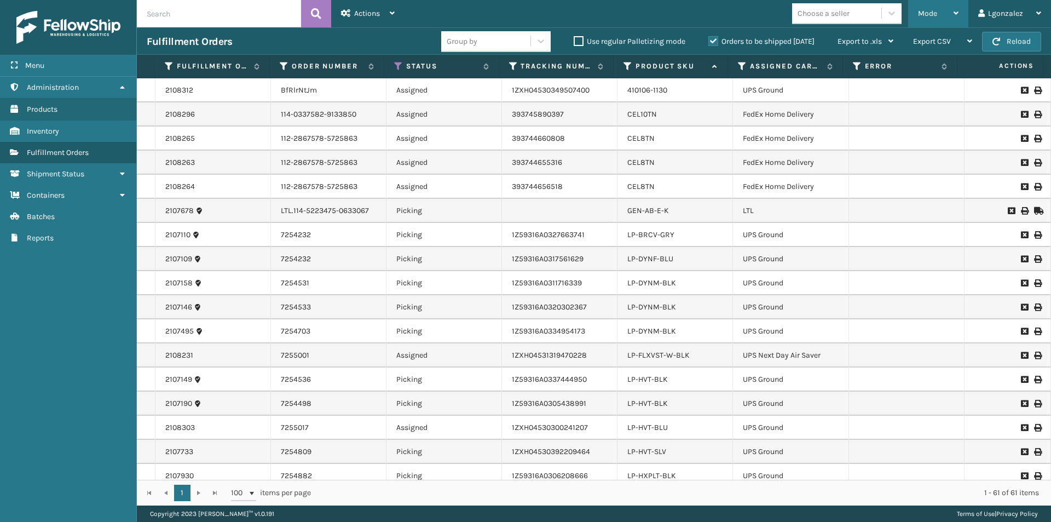
click at [960, 8] on div "Mode Regular Mode Picking Mode Labeling Mode Exit Scan Mode" at bounding box center [938, 13] width 60 height 27
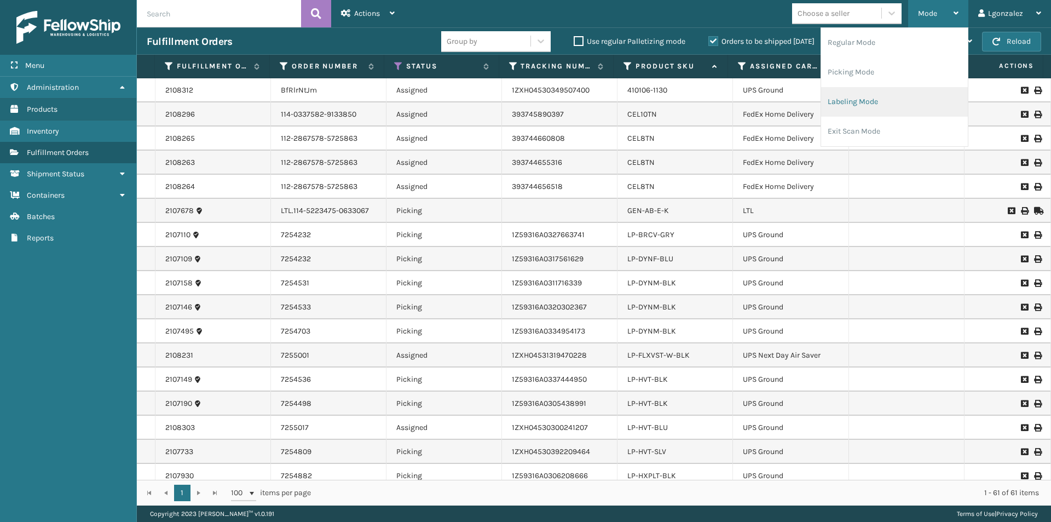
click at [853, 108] on li "Labeling Mode" at bounding box center [894, 102] width 147 height 30
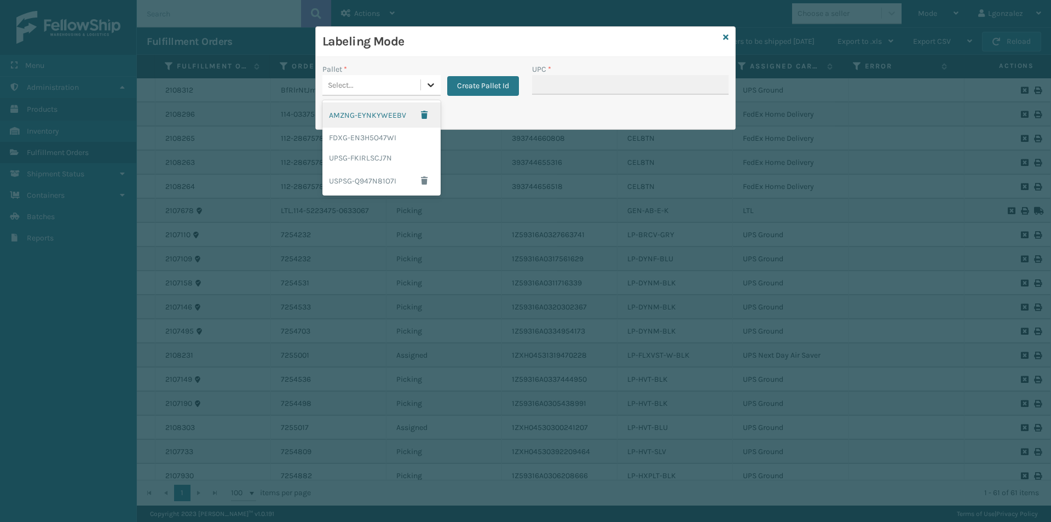
drag, startPoint x: 436, startPoint y: 83, endPoint x: 394, endPoint y: 125, distance: 60.0
click at [436, 83] on div at bounding box center [431, 85] width 20 height 20
click at [359, 154] on div "UPSG-FKIRLSCJ7N" at bounding box center [381, 158] width 118 height 20
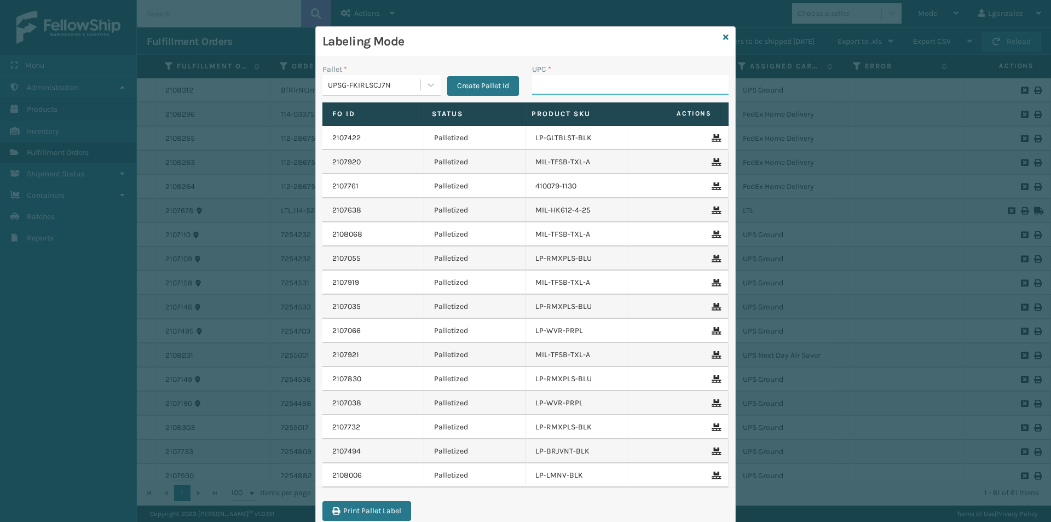
click at [589, 80] on input "UPC *" at bounding box center [630, 85] width 197 height 20
paste input "068888027014"
type input "068888027014"
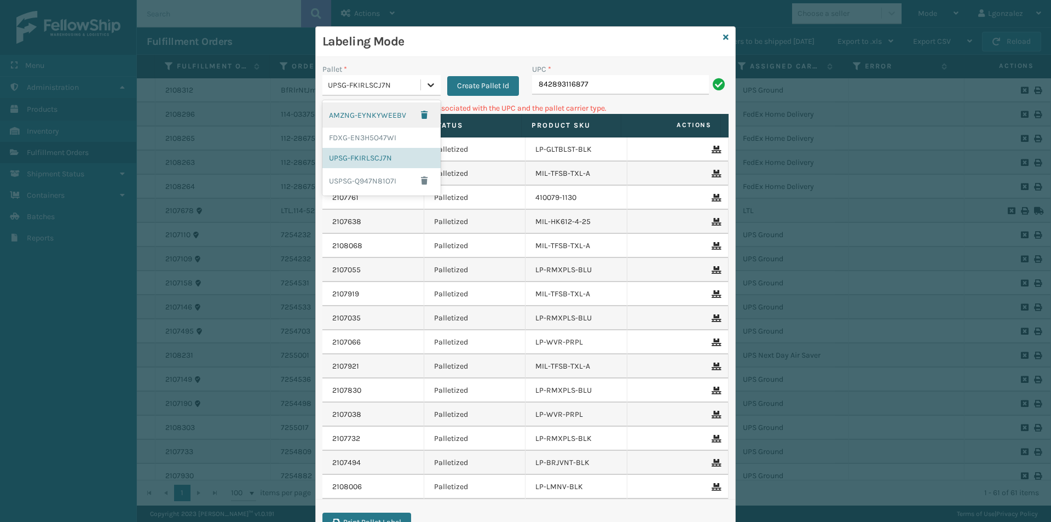
drag, startPoint x: 432, startPoint y: 85, endPoint x: 422, endPoint y: 82, distance: 10.9
click at [430, 85] on div at bounding box center [431, 85] width 20 height 20
click at [377, 142] on div "FDXG-EN3H5O47WI" at bounding box center [381, 138] width 118 height 20
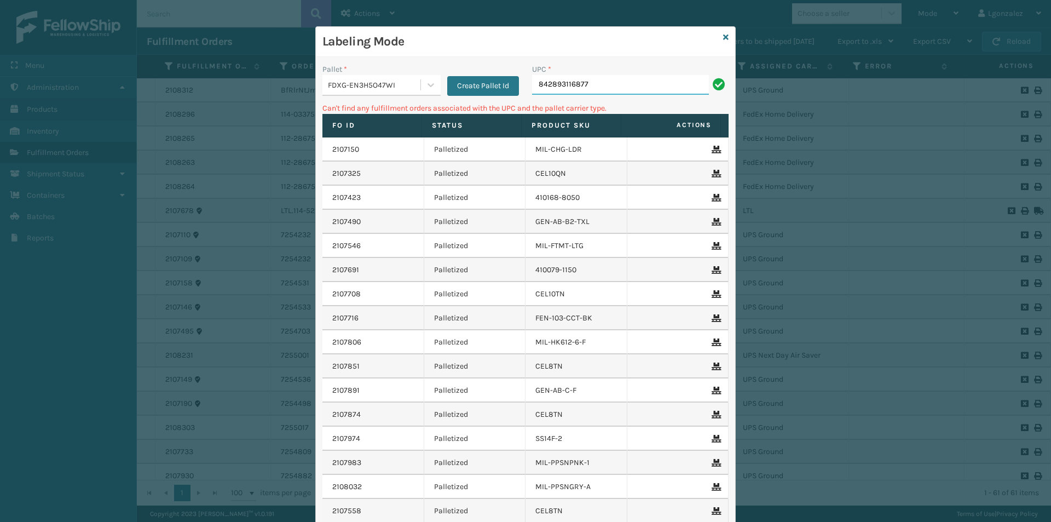
click at [605, 80] on input "842893116877" at bounding box center [620, 85] width 177 height 20
drag, startPoint x: 436, startPoint y: 78, endPoint x: 428, endPoint y: 88, distance: 12.1
click at [436, 79] on div at bounding box center [431, 85] width 20 height 20
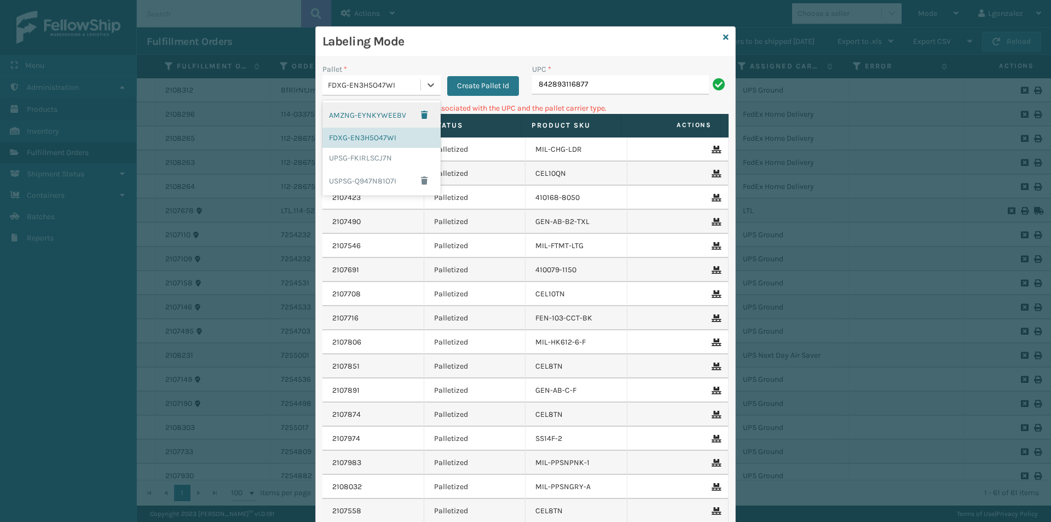
click at [399, 117] on div "AMZNG-EYNKYWEEBV" at bounding box center [381, 114] width 118 height 25
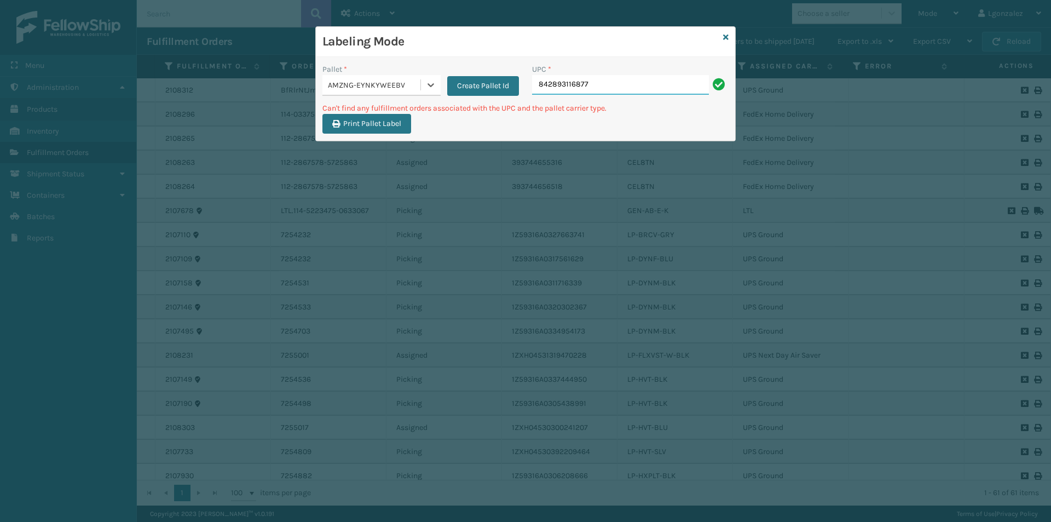
click at [655, 85] on input "842893116877" at bounding box center [620, 85] width 177 height 20
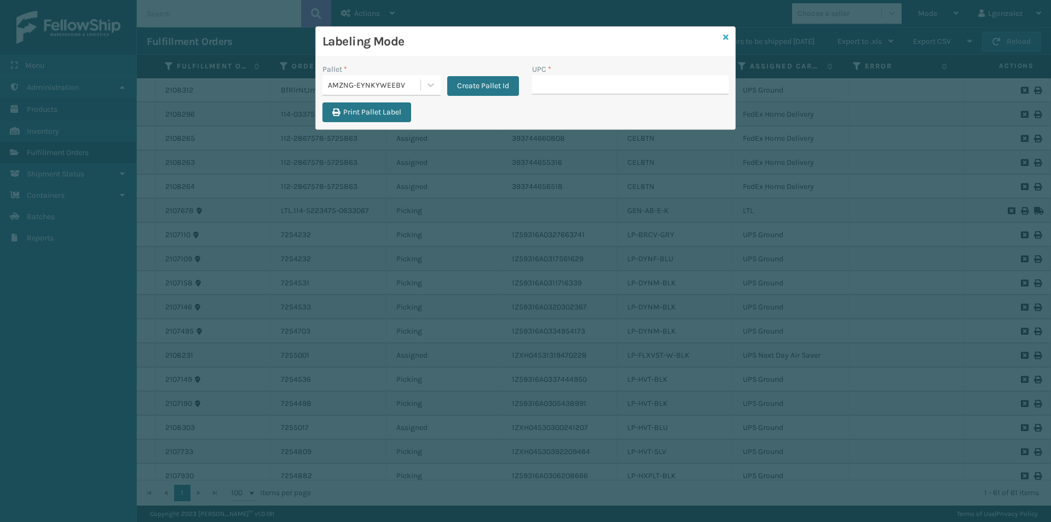
click at [724, 36] on icon at bounding box center [725, 37] width 5 height 8
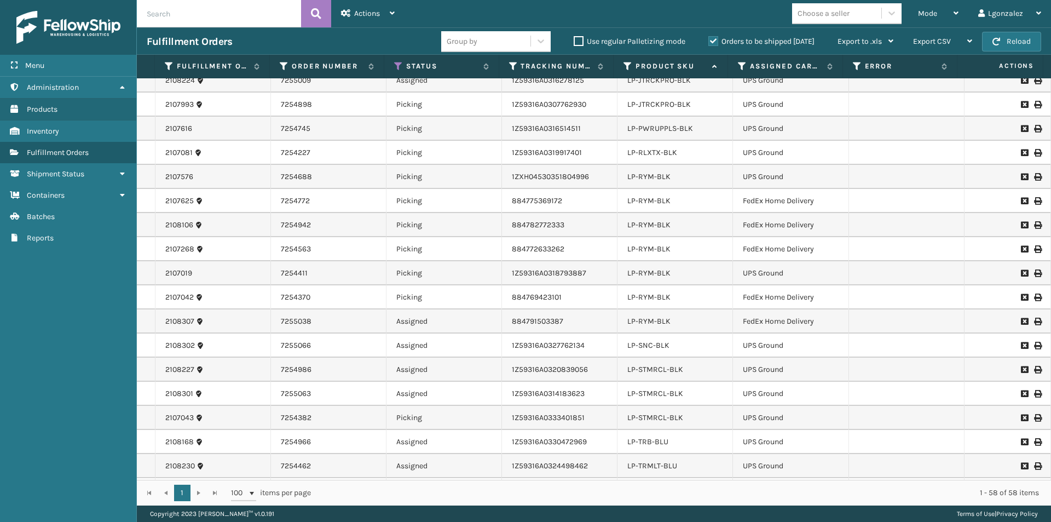
scroll to position [383, 0]
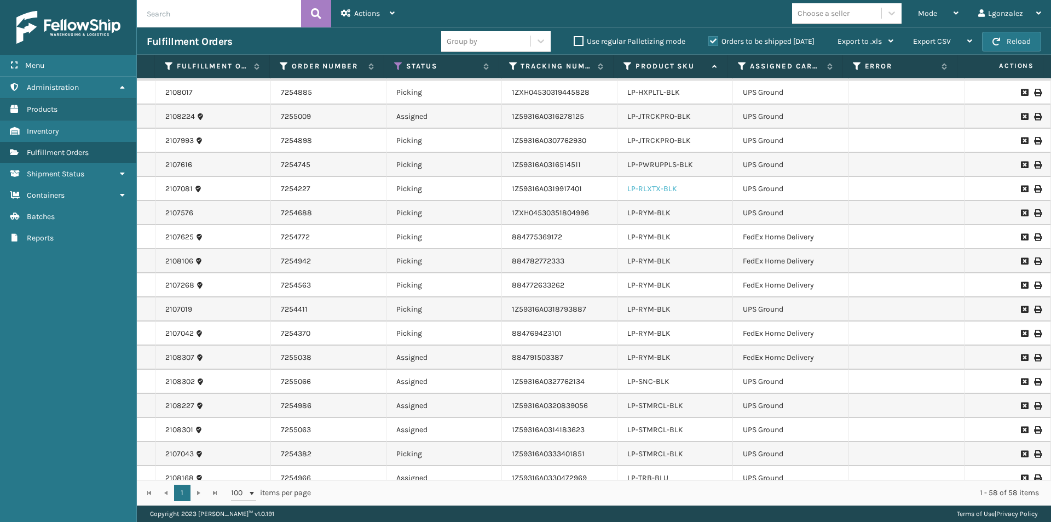
click at [660, 188] on link "LP-RLXTX-BLK" at bounding box center [652, 188] width 50 height 9
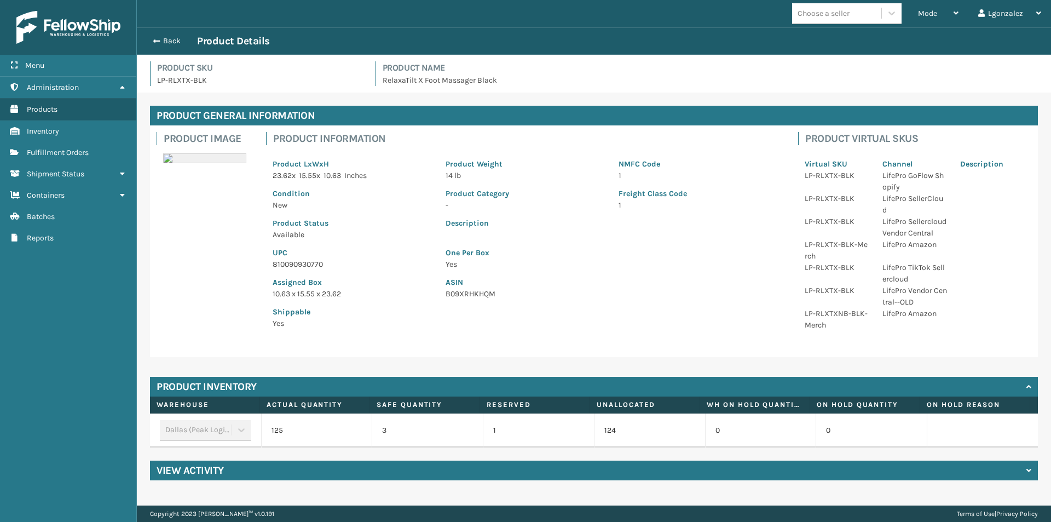
click at [305, 263] on p "810090930770" at bounding box center [353, 263] width 160 height 11
click at [306, 263] on p "810090930770" at bounding box center [353, 263] width 160 height 11
click at [307, 262] on p "810090930770" at bounding box center [353, 263] width 160 height 11
click at [309, 262] on p "810090930770" at bounding box center [353, 263] width 160 height 11
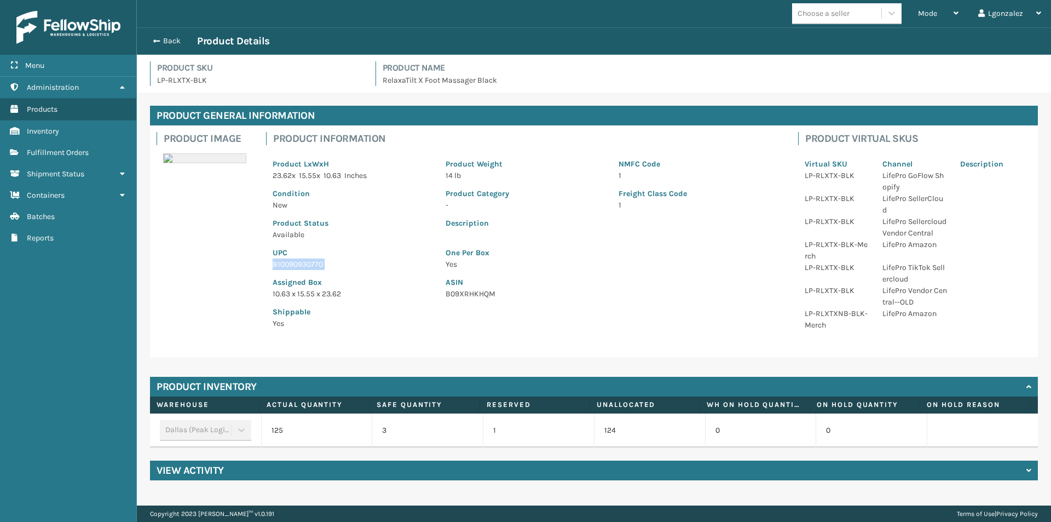
click at [309, 262] on p "810090930770" at bounding box center [353, 263] width 160 height 11
click at [311, 260] on p "810090930770" at bounding box center [353, 263] width 160 height 11
click at [171, 39] on button "Back" at bounding box center [172, 41] width 50 height 10
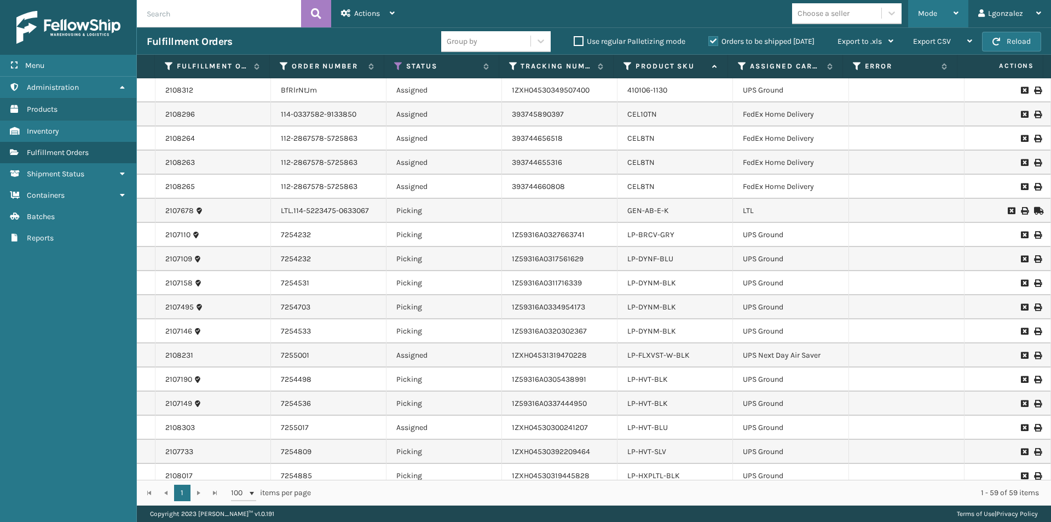
click at [954, 14] on div "Mode" at bounding box center [938, 13] width 41 height 27
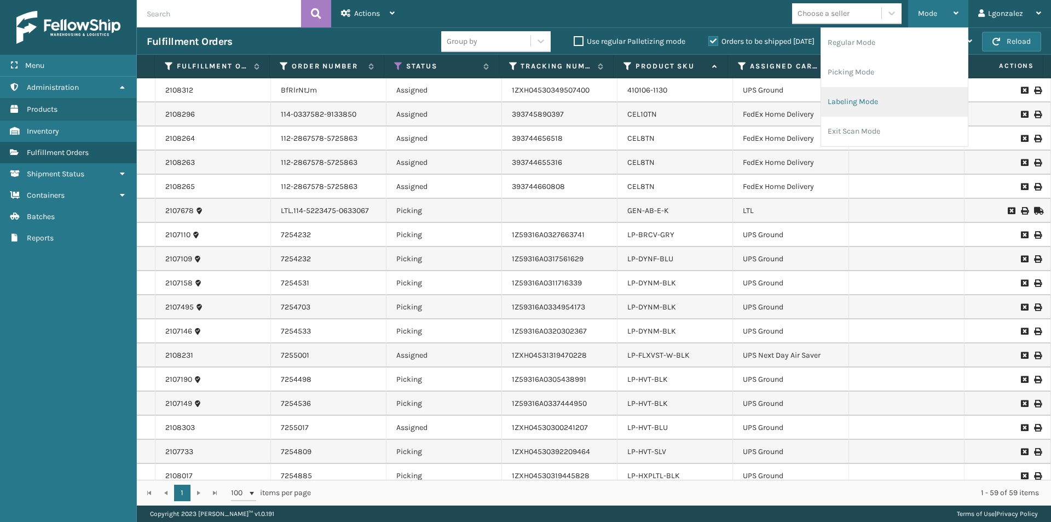
click at [833, 102] on li "Labeling Mode" at bounding box center [894, 102] width 147 height 30
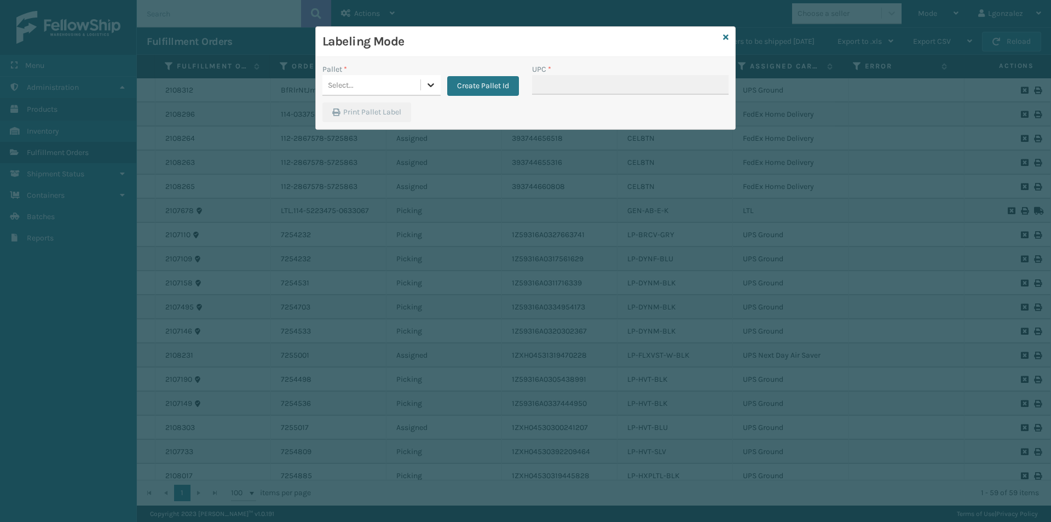
click at [428, 90] on icon at bounding box center [430, 84] width 11 height 11
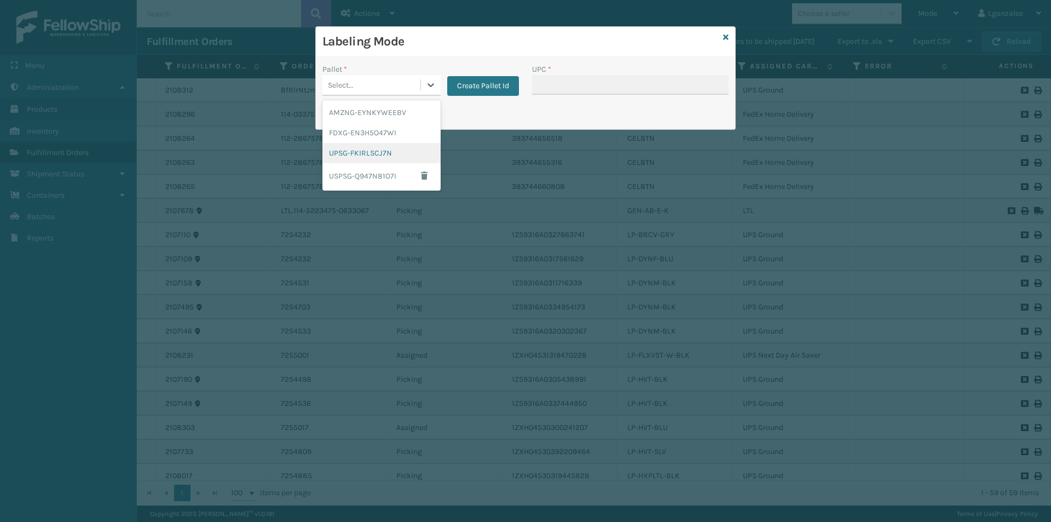
click at [377, 157] on div "UPSG-FKIRLSCJ7N" at bounding box center [381, 153] width 118 height 20
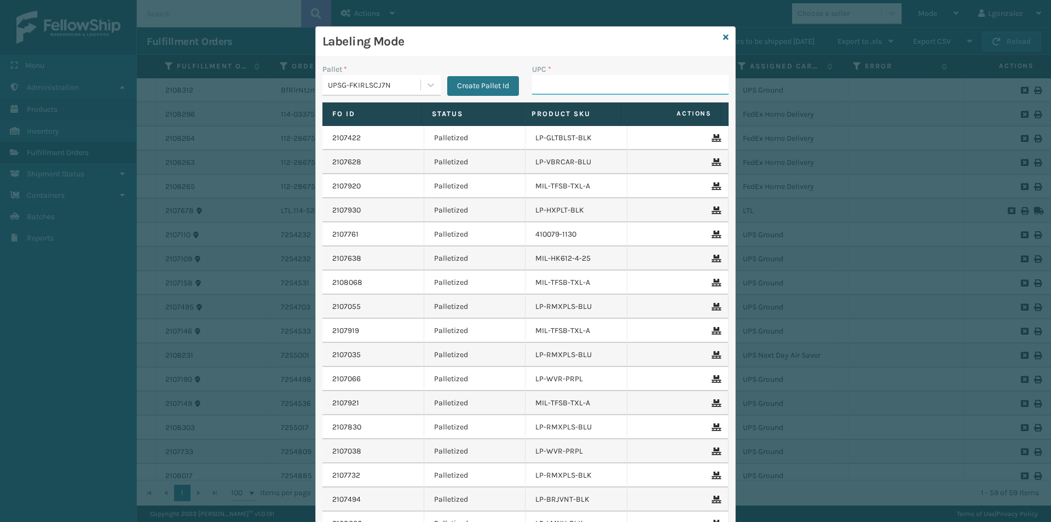
click at [594, 82] on input "UPC *" at bounding box center [630, 85] width 197 height 20
paste input "810090930770"
type input "810090930770"
type input "810090933702"
click at [723, 38] on icon at bounding box center [725, 37] width 5 height 8
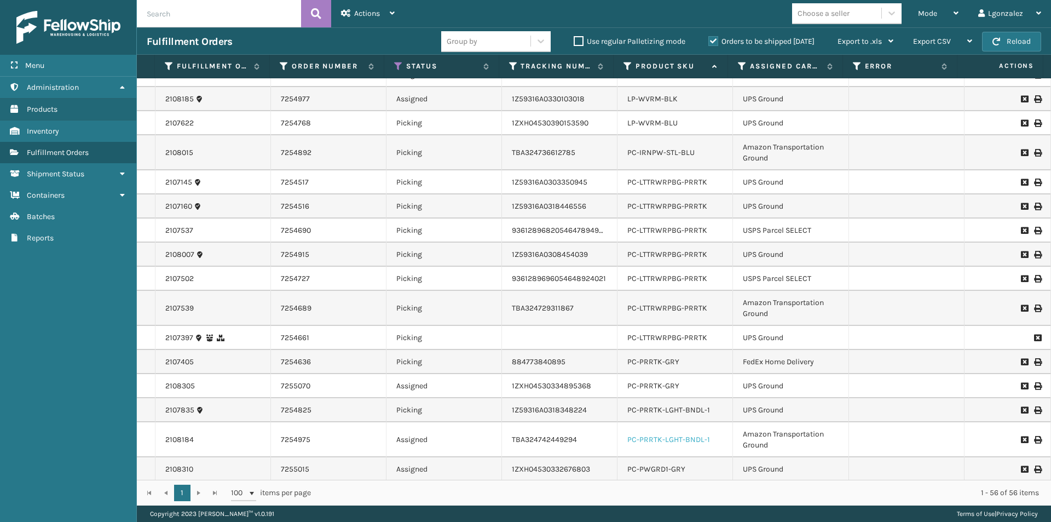
scroll to position [980, 0]
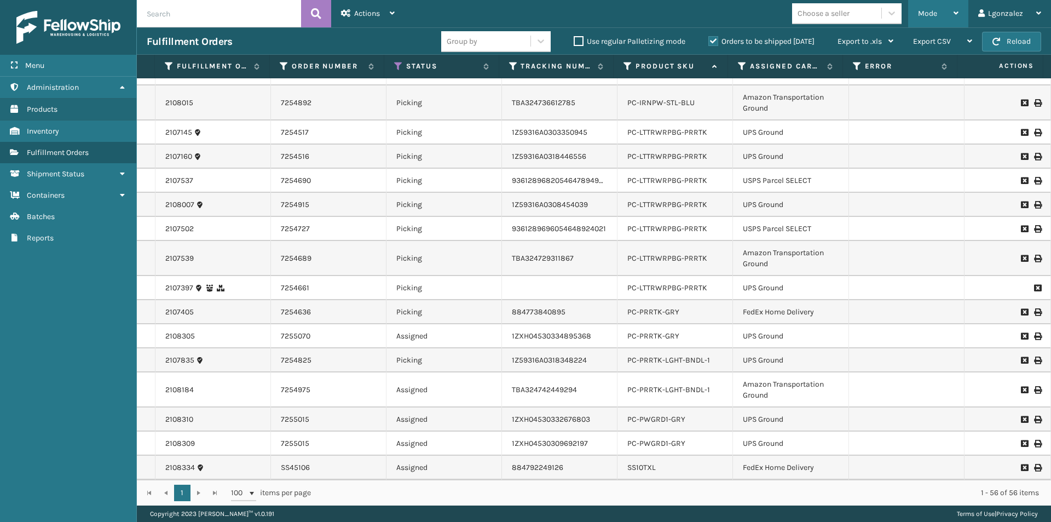
click at [950, 14] on div "Mode" at bounding box center [938, 13] width 41 height 27
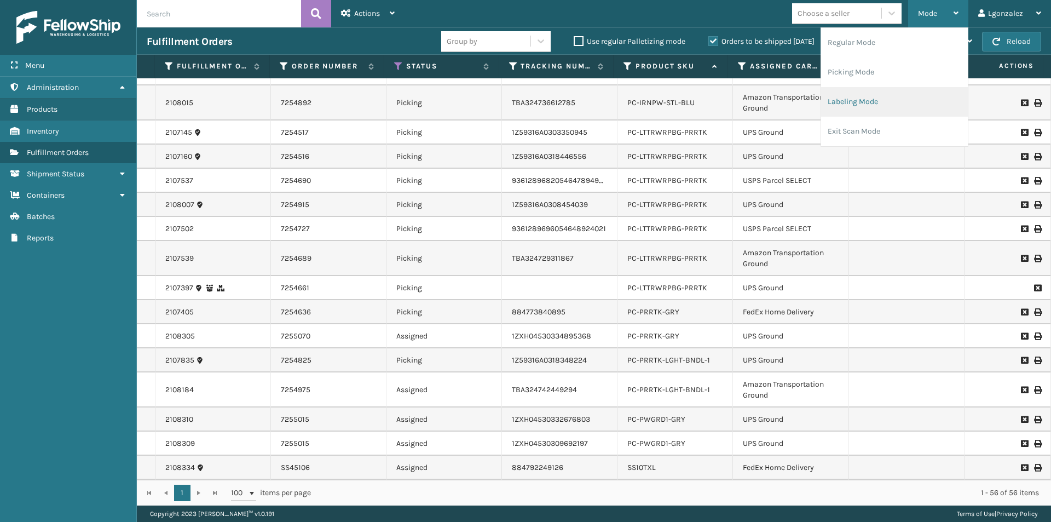
click at [862, 103] on li "Labeling Mode" at bounding box center [894, 102] width 147 height 30
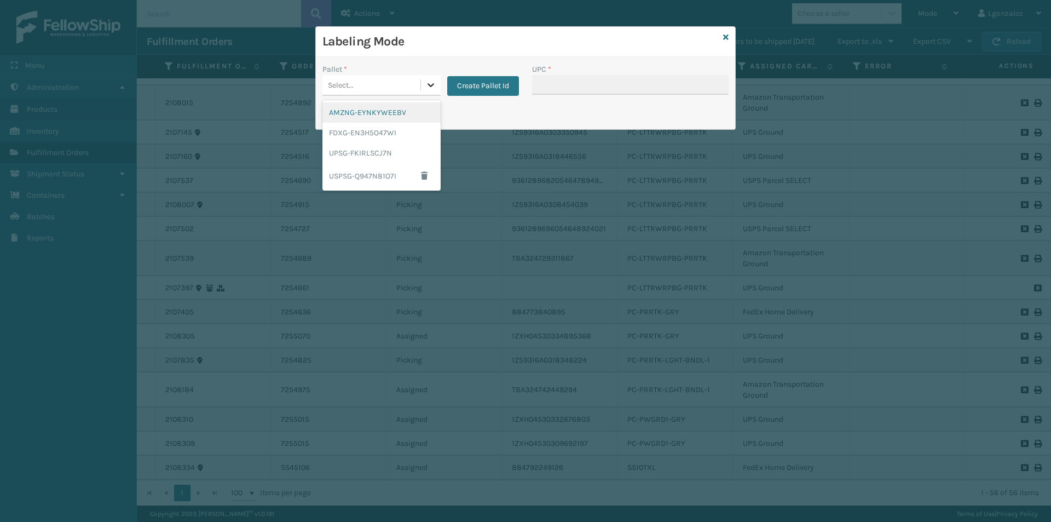
click at [428, 91] on div at bounding box center [431, 85] width 20 height 20
click at [380, 158] on div "UPSG-FKIRLSCJ7N" at bounding box center [381, 153] width 118 height 20
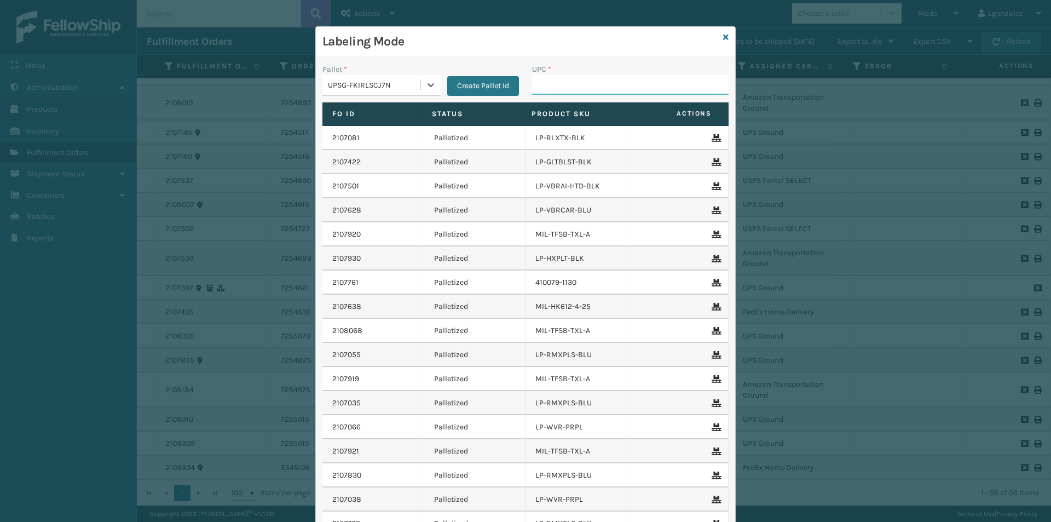
click at [563, 88] on input "UPC *" at bounding box center [630, 85] width 197 height 20
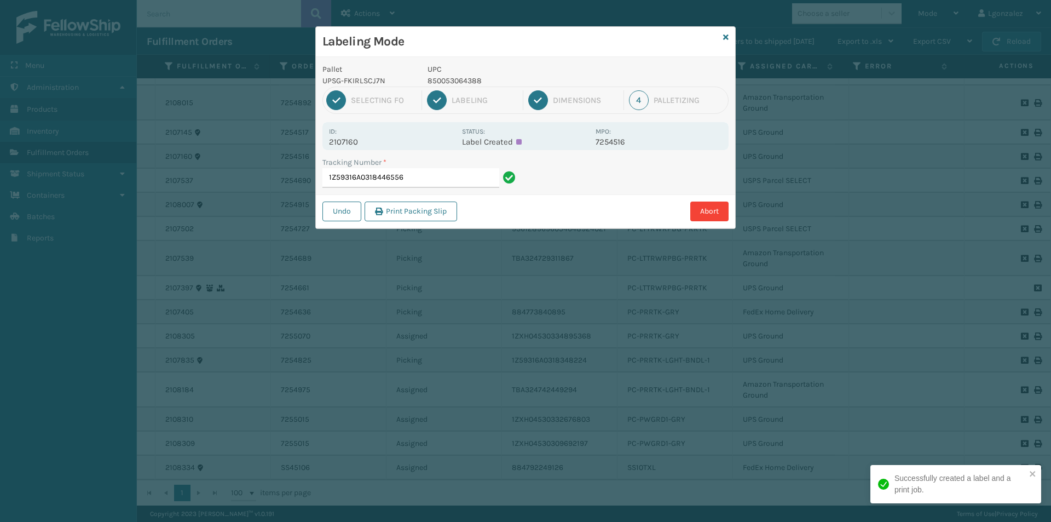
click at [463, 74] on p "UPC" at bounding box center [508, 69] width 161 height 11
click at [462, 83] on p "850053064388" at bounding box center [508, 80] width 161 height 11
click at [435, 179] on input "1Z59316A0318446556" at bounding box center [410, 178] width 177 height 20
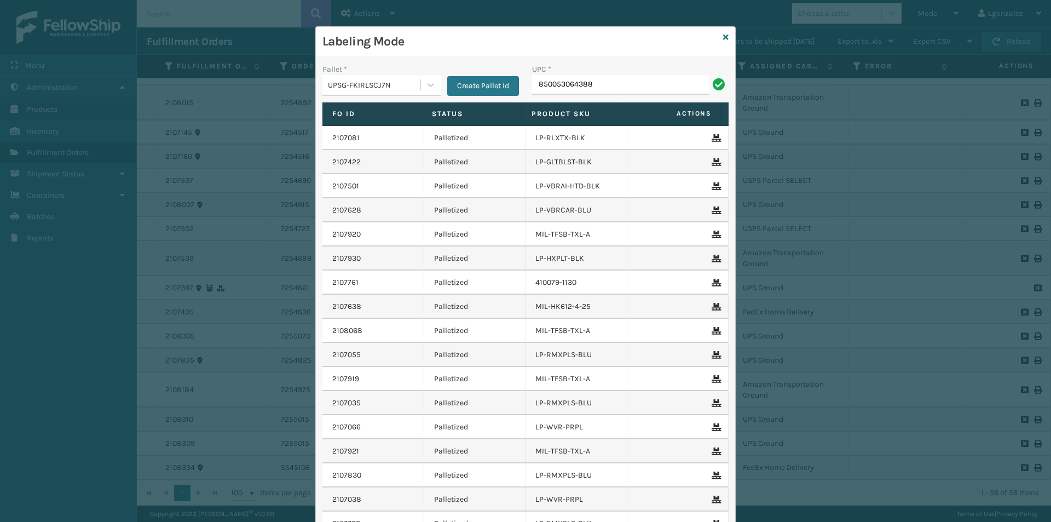
type input "850053064388"
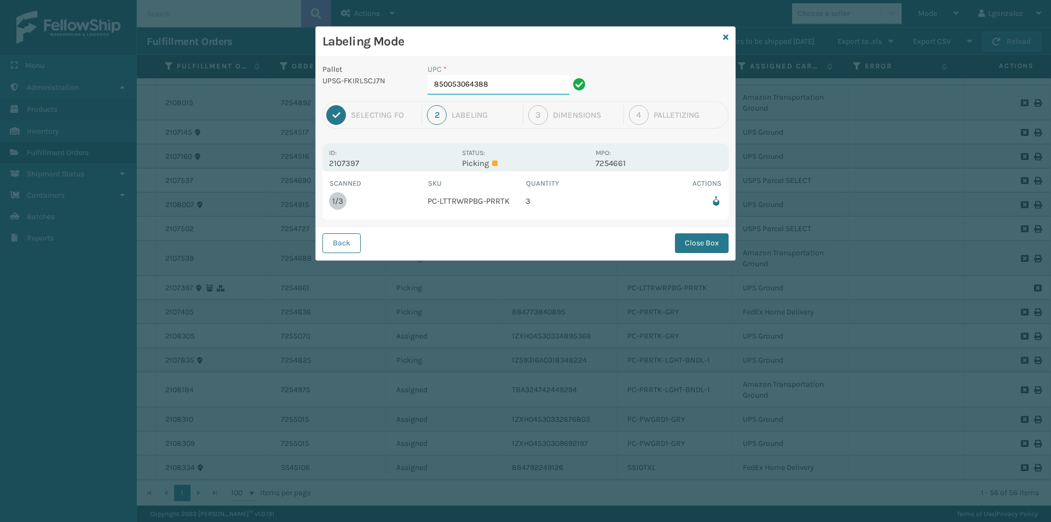
click at [498, 78] on input "850053064388" at bounding box center [499, 85] width 142 height 20
click at [701, 240] on button "Close Box" at bounding box center [702, 243] width 54 height 20
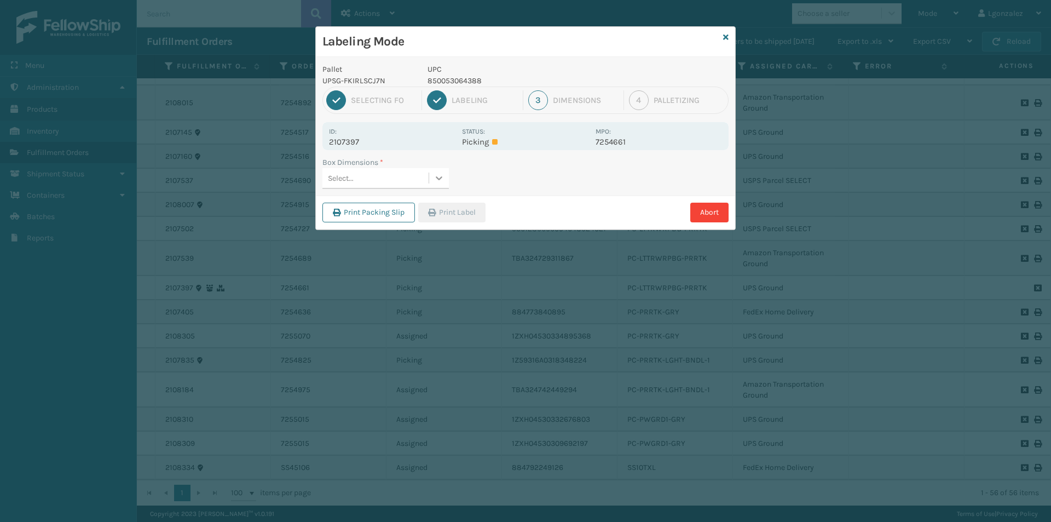
click at [444, 174] on icon at bounding box center [439, 177] width 11 height 11
click at [368, 226] on div "FEN-103-CCT" at bounding box center [385, 226] width 126 height 20
click at [456, 206] on button "Print Label" at bounding box center [451, 213] width 67 height 20
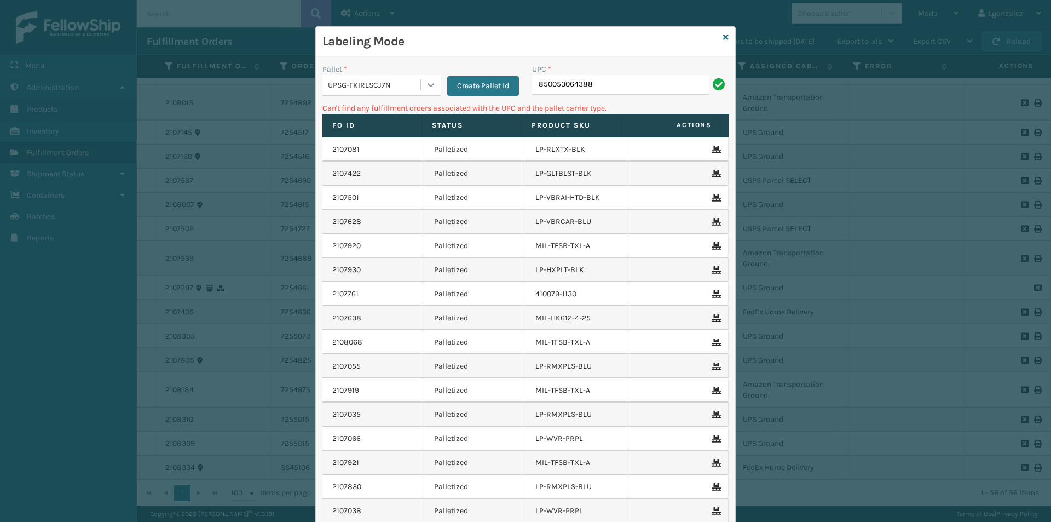
click at [428, 88] on icon at bounding box center [430, 84] width 11 height 11
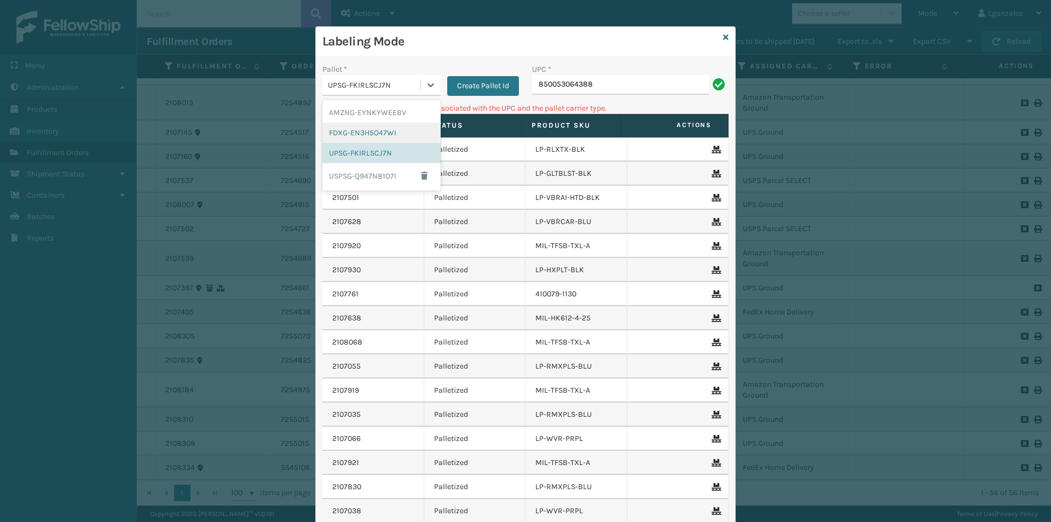
click at [400, 134] on div "FDXG-EN3H5O47WI" at bounding box center [381, 133] width 118 height 20
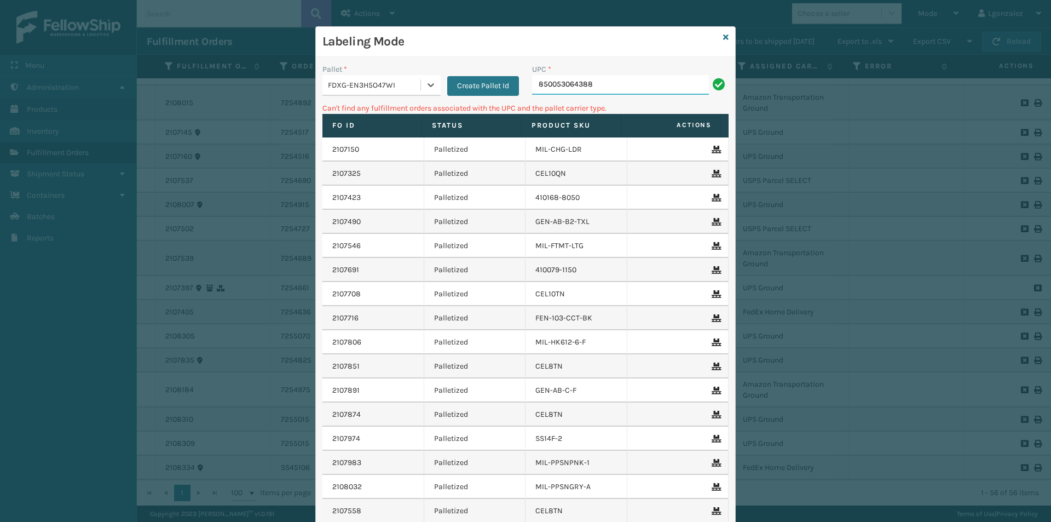
click at [616, 91] on input "850053064388" at bounding box center [620, 85] width 177 height 20
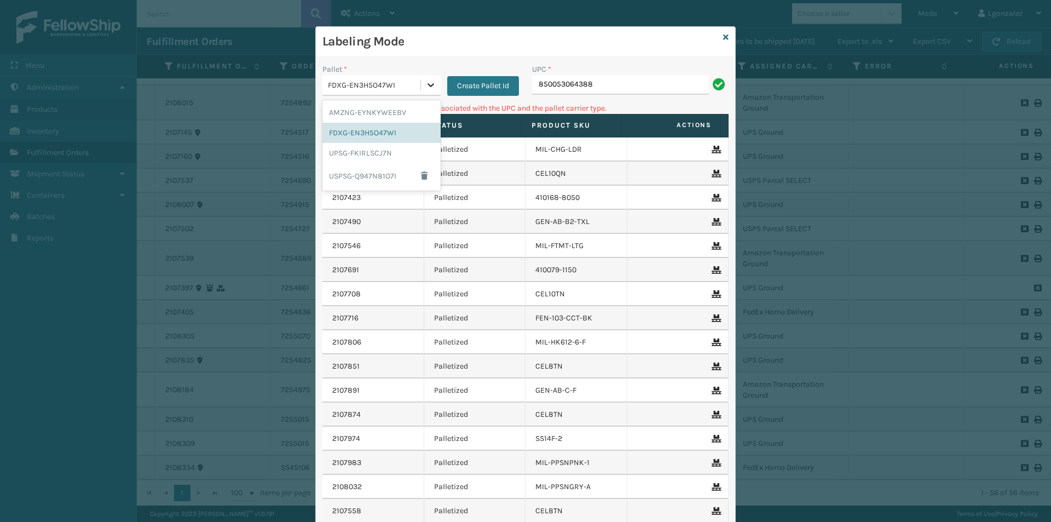
drag, startPoint x: 430, startPoint y: 88, endPoint x: 423, endPoint y: 84, distance: 8.3
click at [429, 86] on icon at bounding box center [430, 84] width 11 height 11
click at [347, 114] on div "AMZNG-EYNKYWEEBV" at bounding box center [381, 112] width 118 height 20
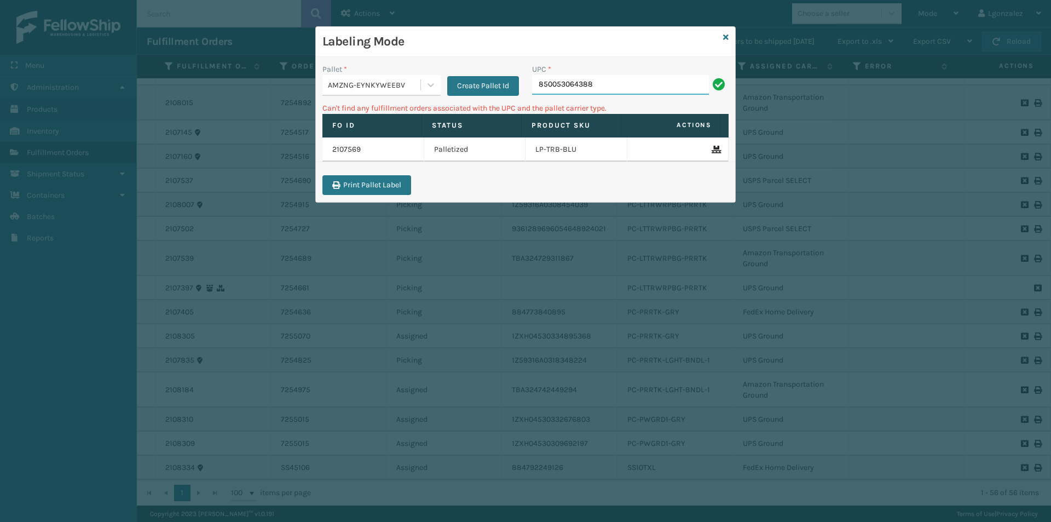
click at [641, 76] on input "850053064388" at bounding box center [620, 85] width 177 height 20
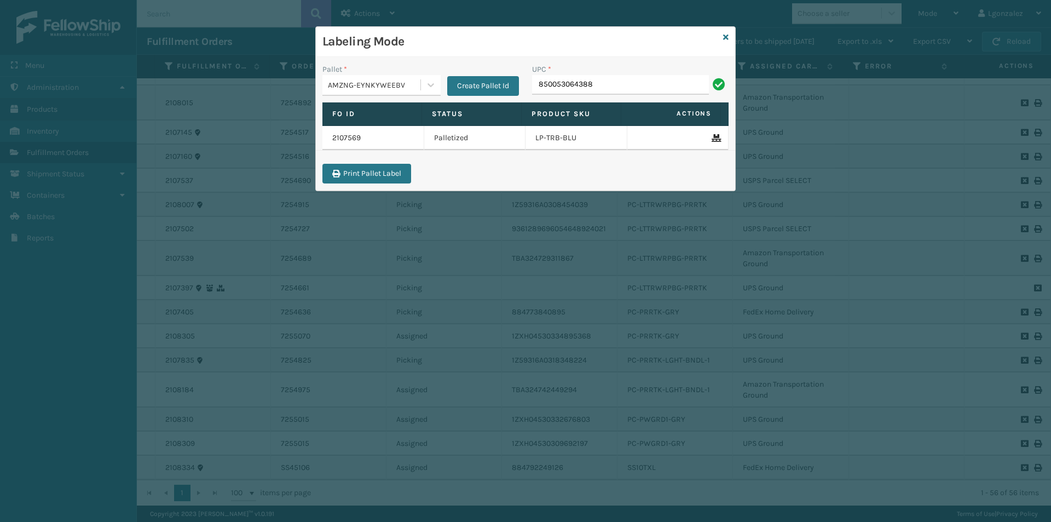
type input "850053064388"
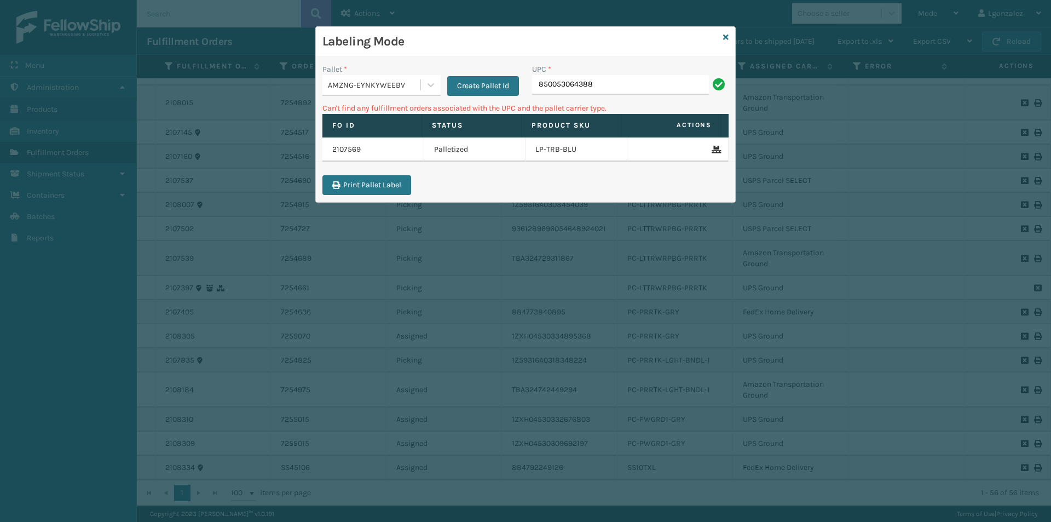
click at [420, 90] on div "AMZNG-EYNKYWEEBV" at bounding box center [375, 84] width 94 height 11
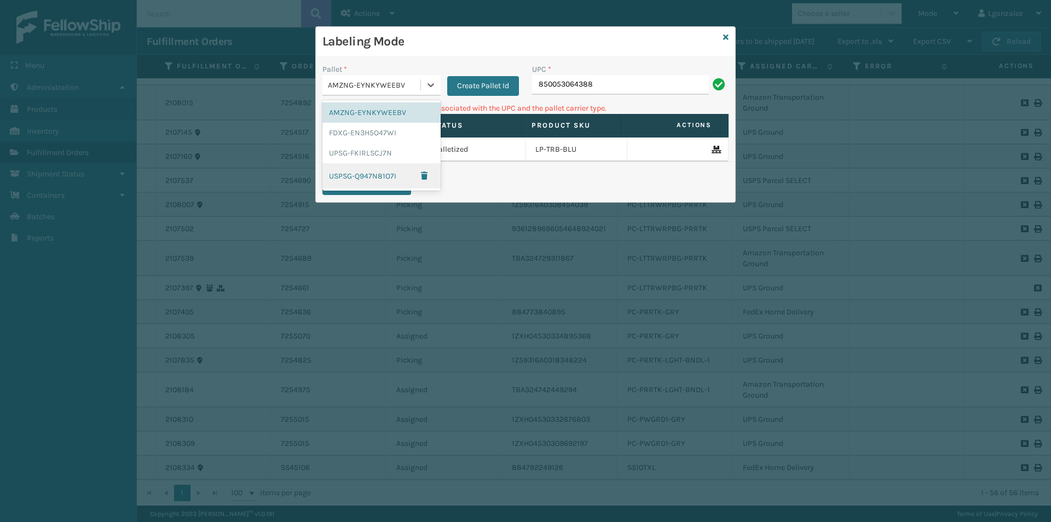
click at [372, 175] on div "USPSG-Q947N81O7I" at bounding box center [381, 175] width 118 height 25
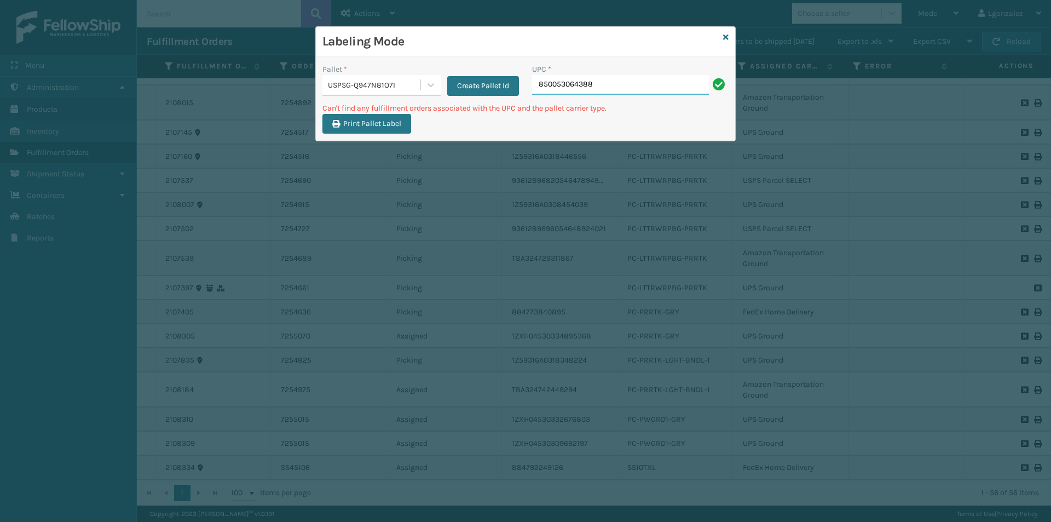
click at [626, 88] on input "850053064388" at bounding box center [620, 85] width 177 height 20
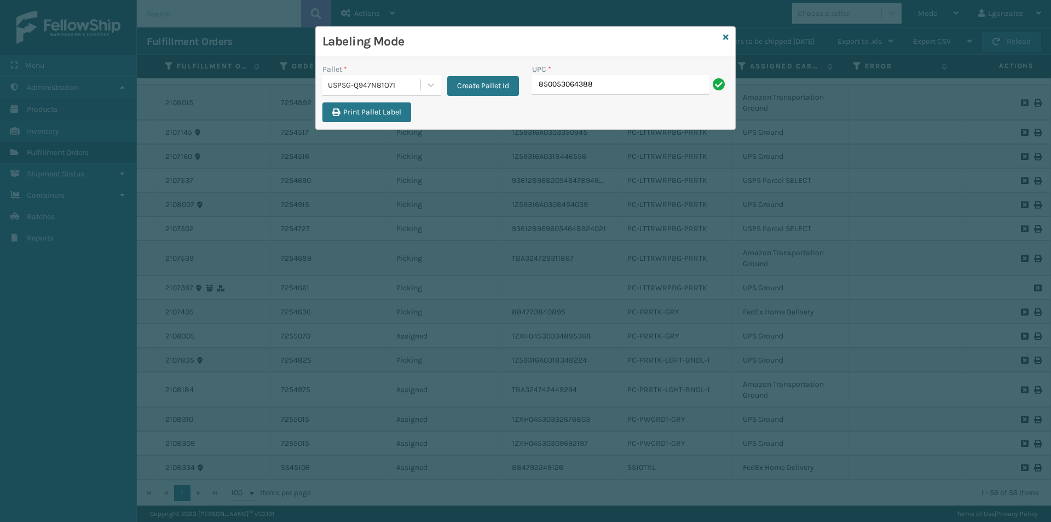
type input "850053064388"
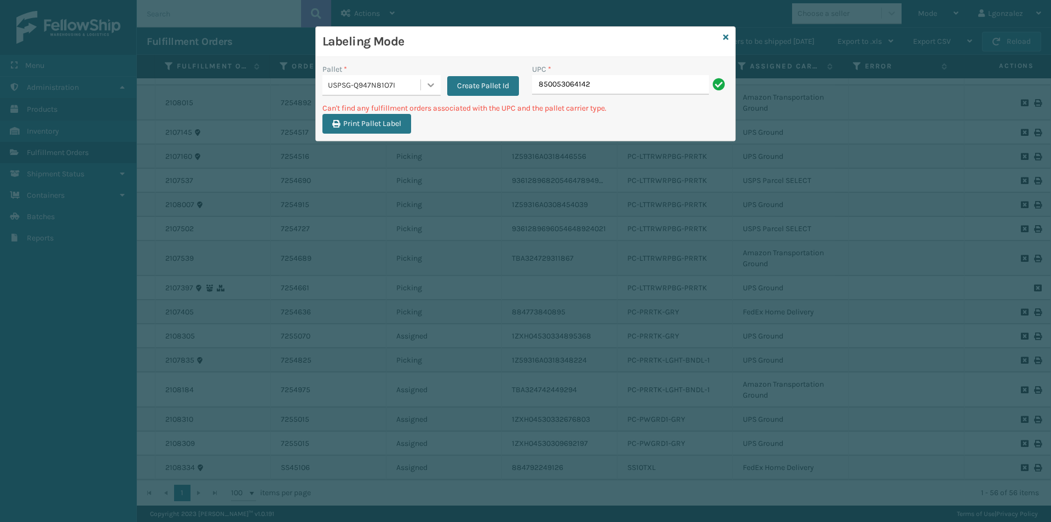
click at [439, 80] on div at bounding box center [431, 85] width 20 height 20
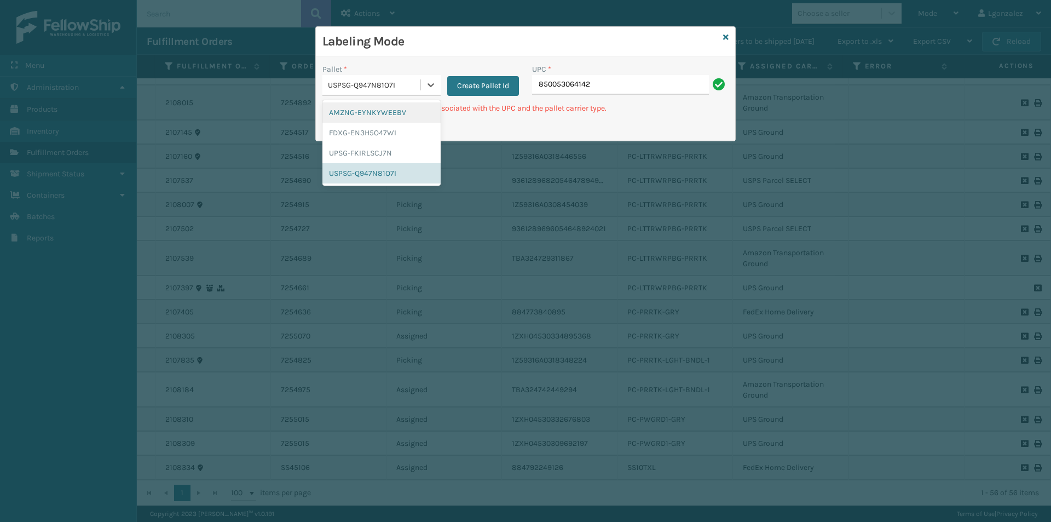
click at [385, 122] on div "AMZNG-EYNKYWEEBV" at bounding box center [381, 112] width 118 height 20
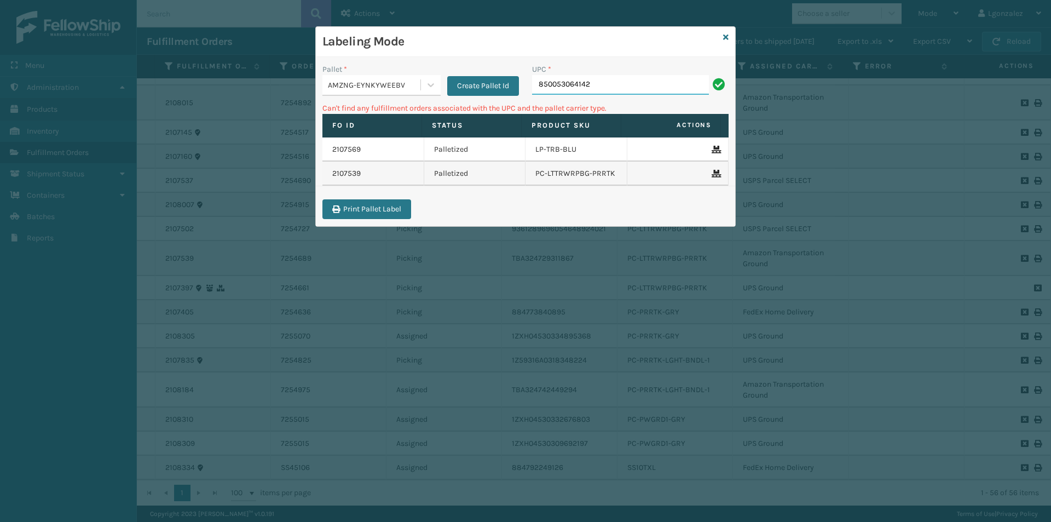
click at [605, 84] on input "850053064142" at bounding box center [620, 85] width 177 height 20
click at [425, 89] on div at bounding box center [431, 85] width 20 height 20
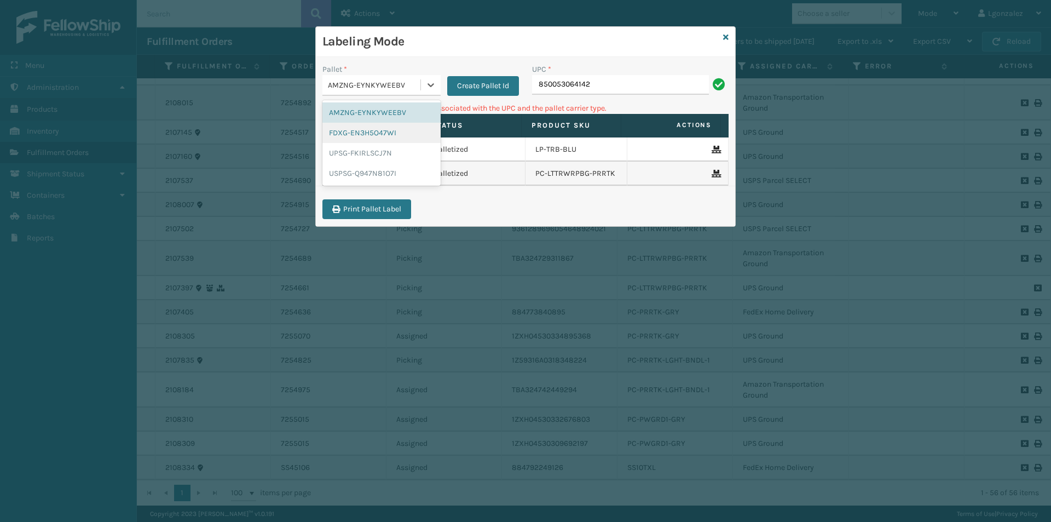
click at [398, 132] on div "FDXG-EN3H5O47WI" at bounding box center [381, 133] width 118 height 20
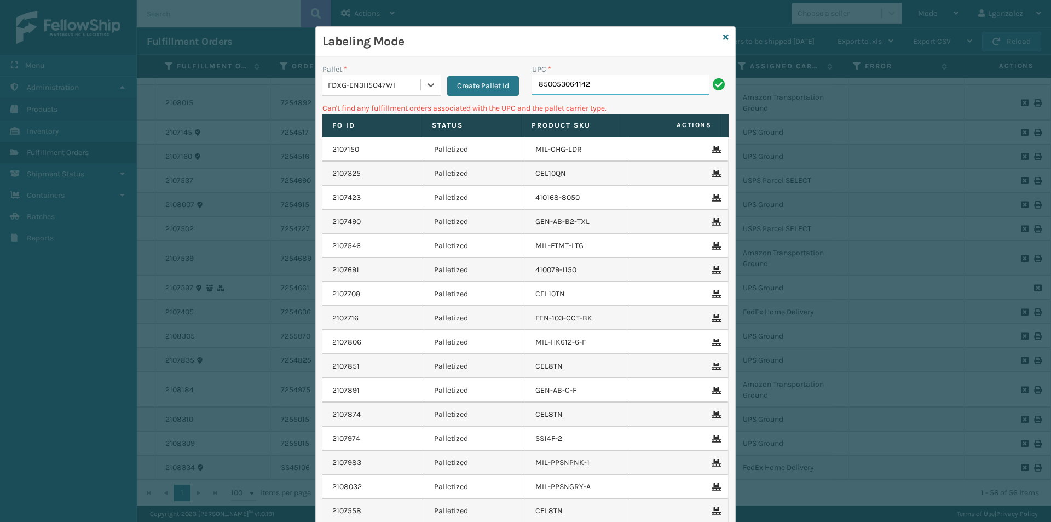
click at [636, 82] on input "850053064142" at bounding box center [620, 85] width 177 height 20
click at [423, 79] on div at bounding box center [431, 85] width 20 height 20
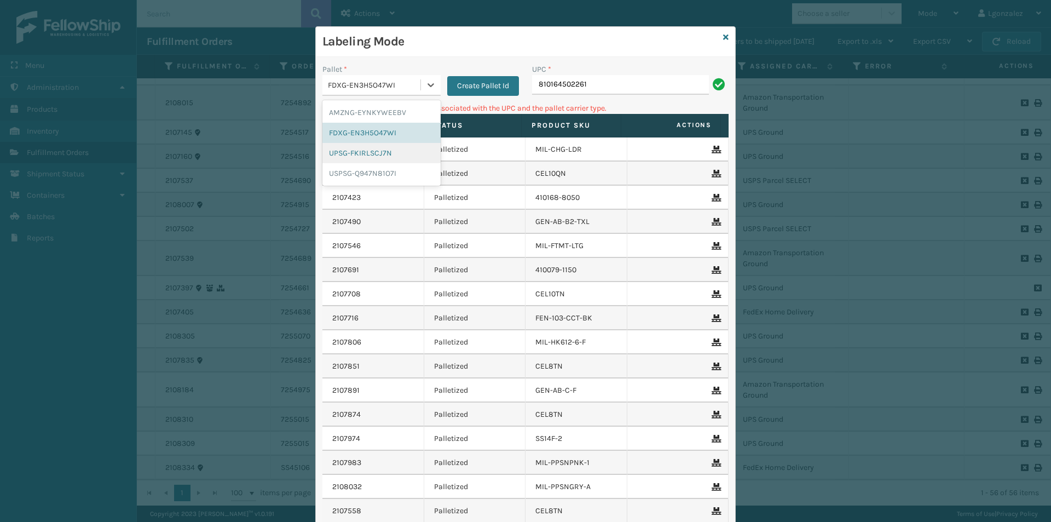
click at [373, 152] on div "UPSG-FKIRLSCJ7N" at bounding box center [381, 153] width 118 height 20
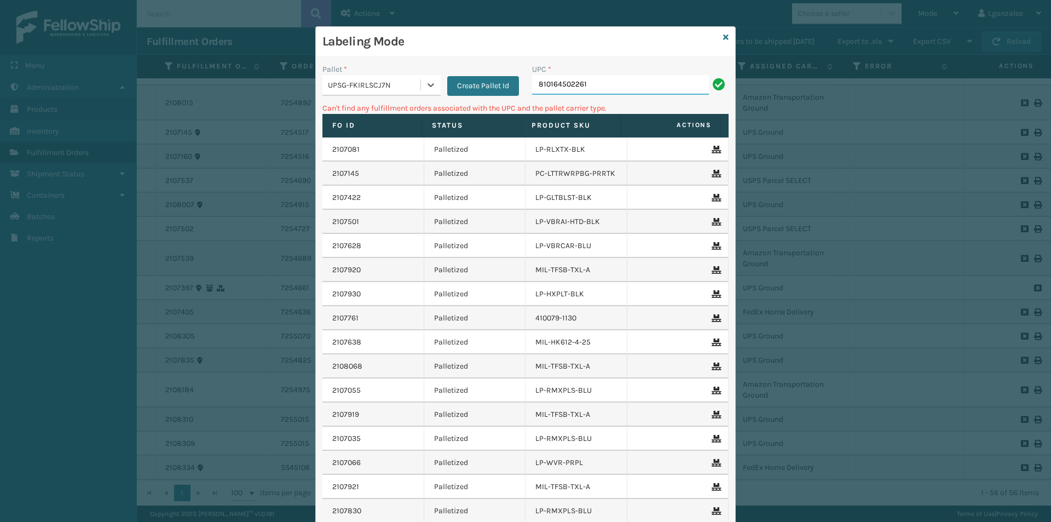
click at [613, 79] on input "810164502261" at bounding box center [620, 85] width 177 height 20
click at [426, 88] on icon at bounding box center [430, 84] width 11 height 11
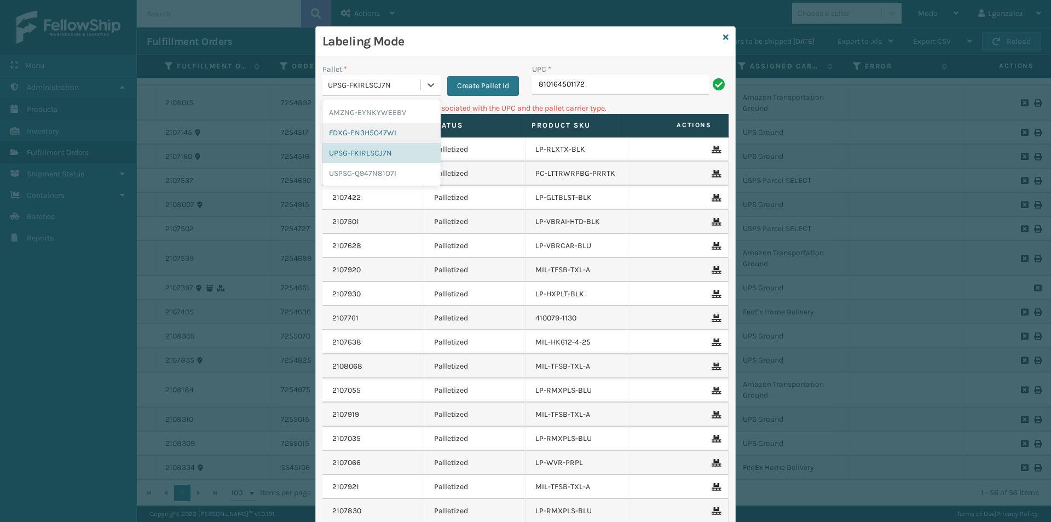
click at [379, 135] on div "FDXG-EN3H5O47WI" at bounding box center [381, 133] width 118 height 20
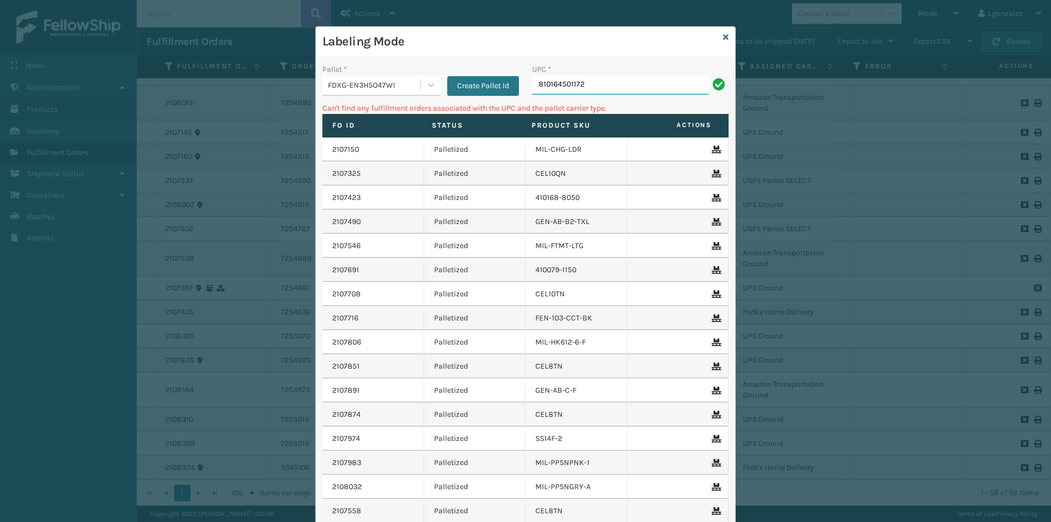
click at [626, 87] on input "810164501172" at bounding box center [620, 85] width 177 height 20
click at [426, 82] on icon at bounding box center [430, 84] width 11 height 11
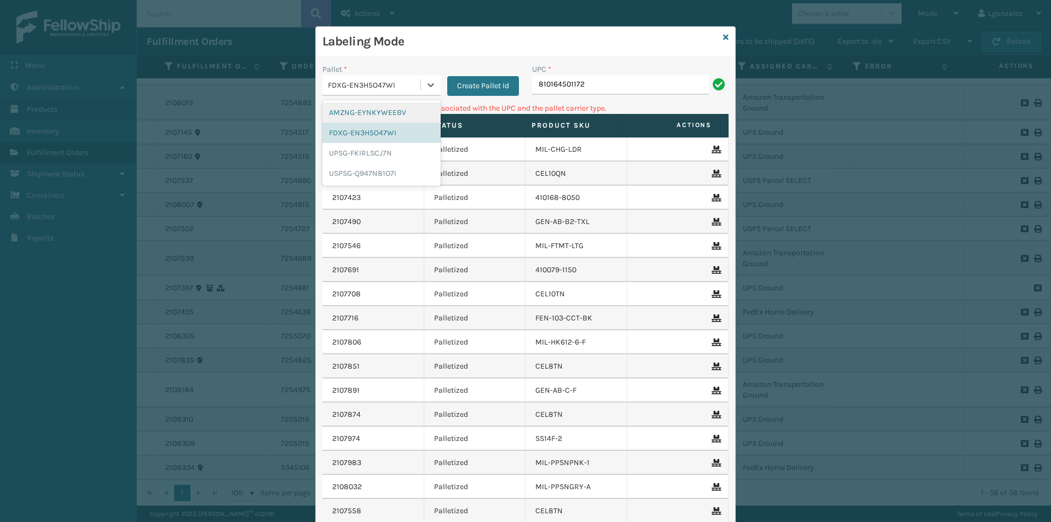
click at [386, 114] on div "AMZNG-EYNKYWEEBV" at bounding box center [381, 112] width 118 height 20
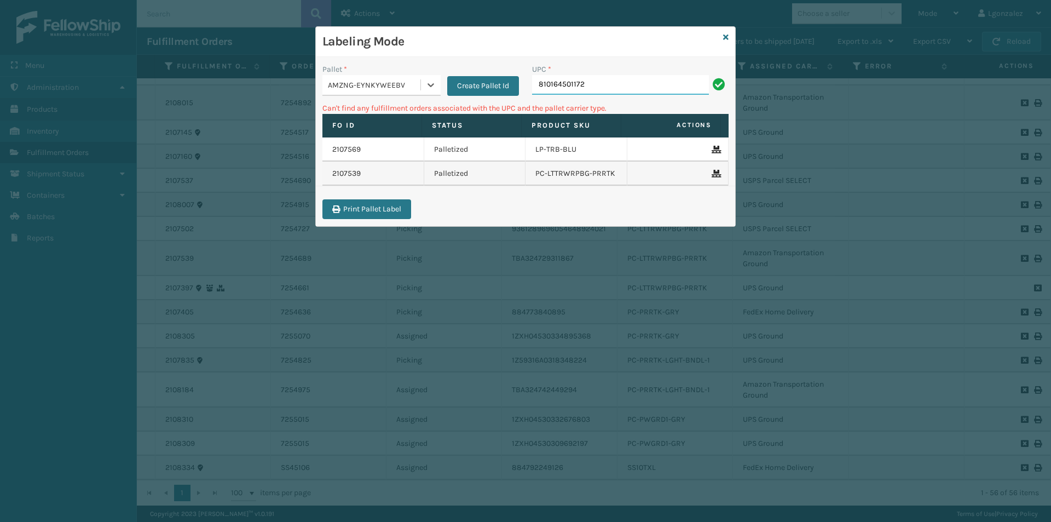
click at [595, 84] on input "810164501172" at bounding box center [620, 85] width 177 height 20
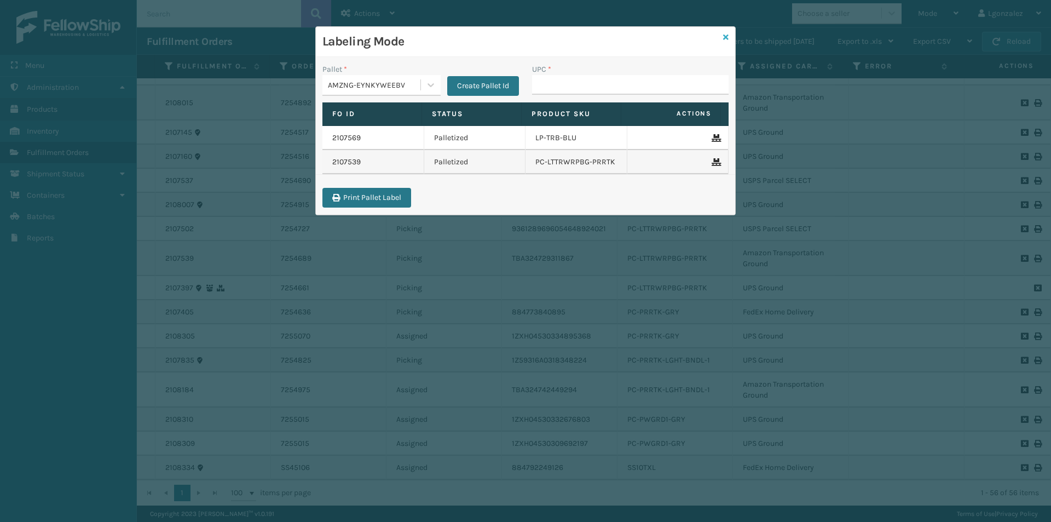
click at [727, 39] on icon at bounding box center [725, 37] width 5 height 8
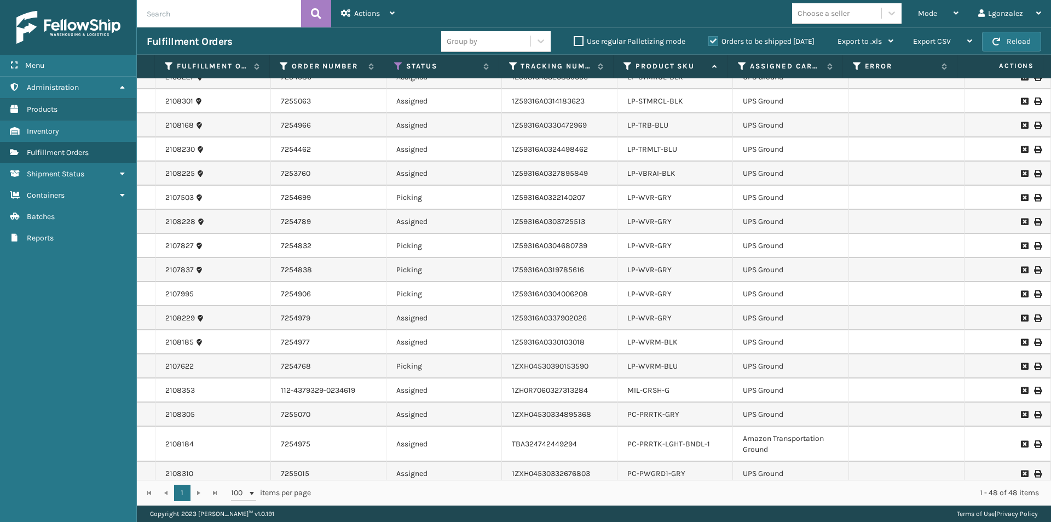
scroll to position [766, 0]
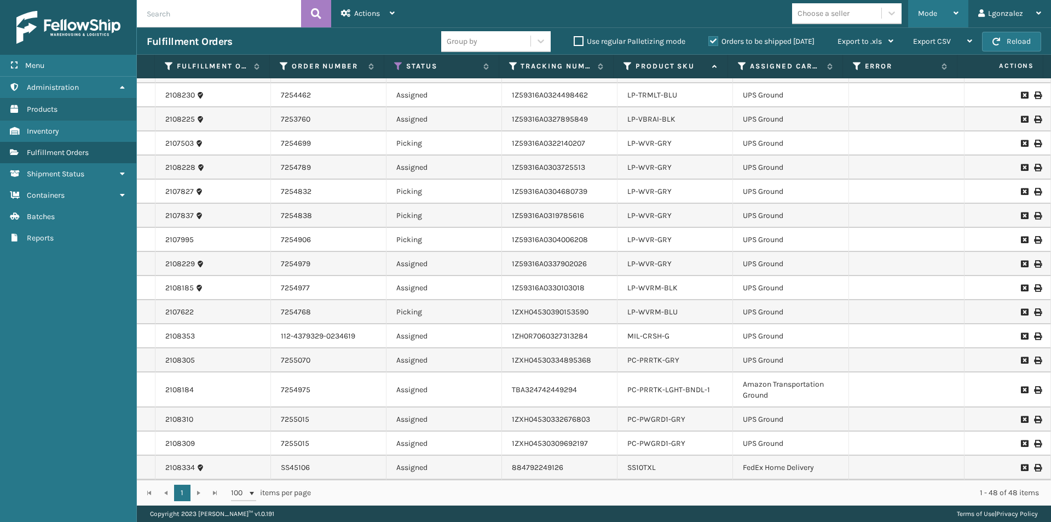
click at [951, 22] on div "Mode" at bounding box center [938, 13] width 41 height 27
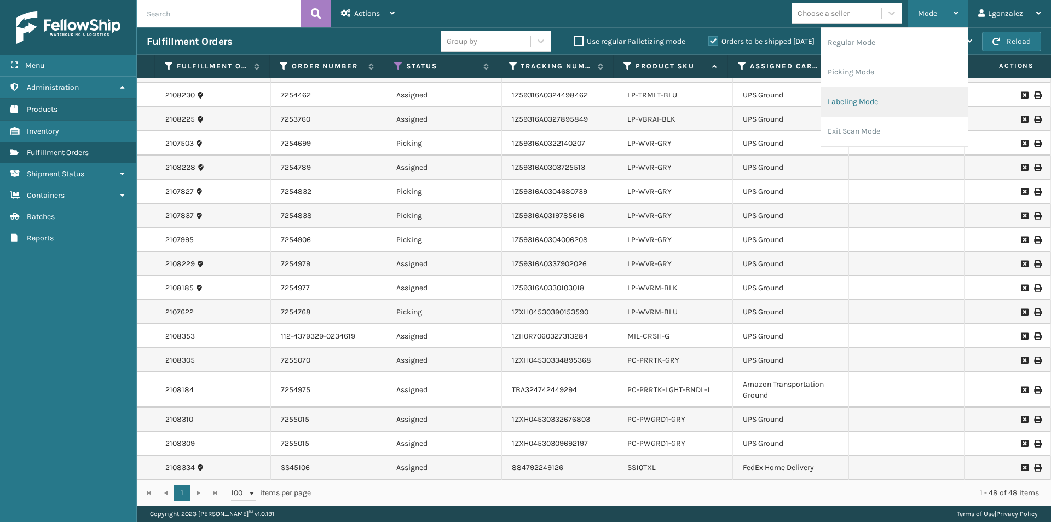
click at [891, 104] on li "Labeling Mode" at bounding box center [894, 102] width 147 height 30
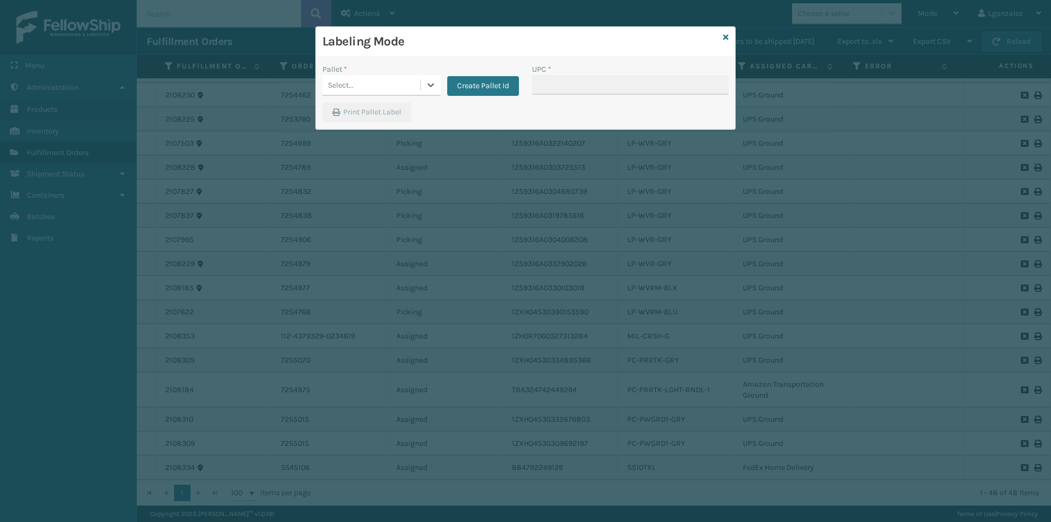
click at [441, 90] on div "Create Pallet Id" at bounding box center [480, 80] width 78 height 32
click at [428, 88] on icon at bounding box center [430, 84] width 11 height 11
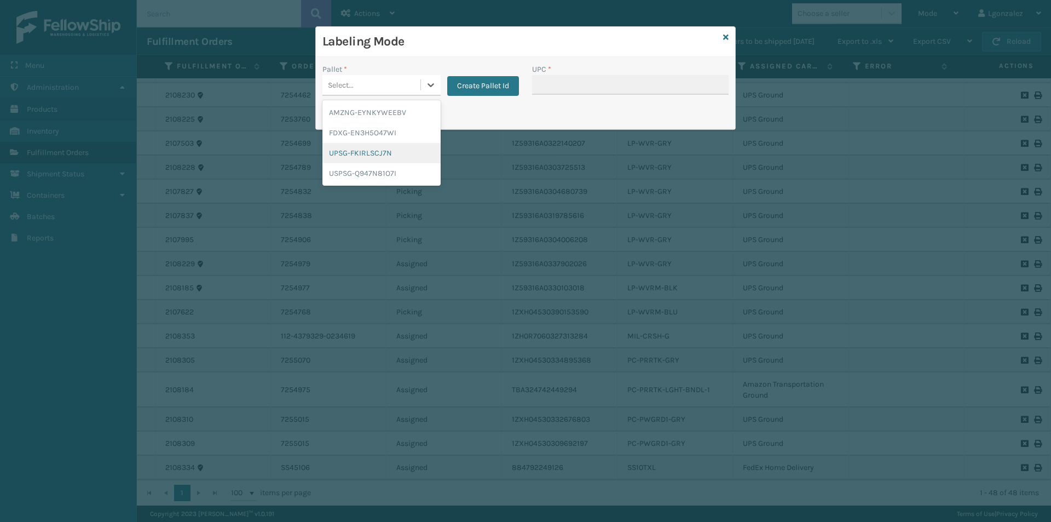
click at [387, 154] on div "UPSG-FKIRLSCJ7N" at bounding box center [381, 153] width 118 height 20
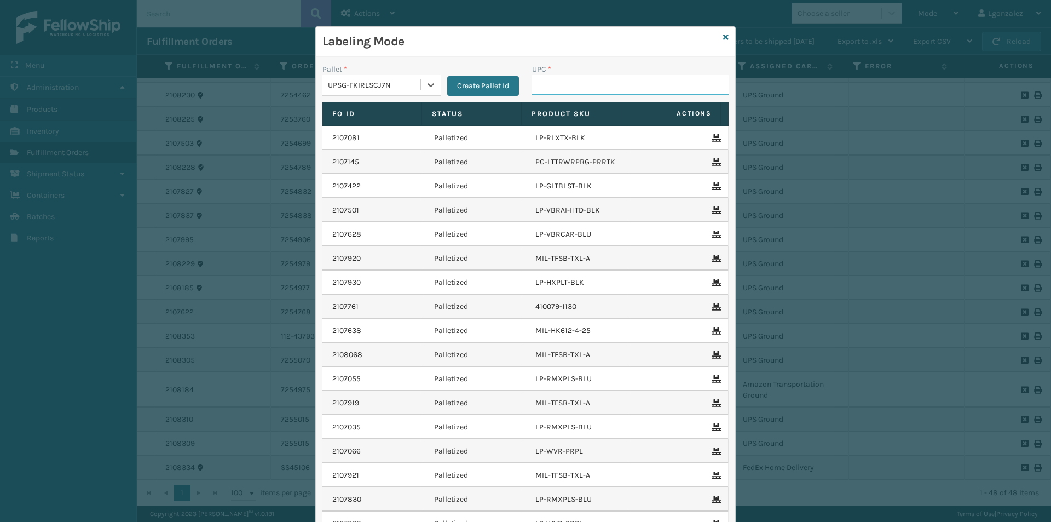
drag, startPoint x: 612, startPoint y: 75, endPoint x: 609, endPoint y: 80, distance: 5.9
click at [611, 77] on input "UPC *" at bounding box center [630, 85] width 197 height 20
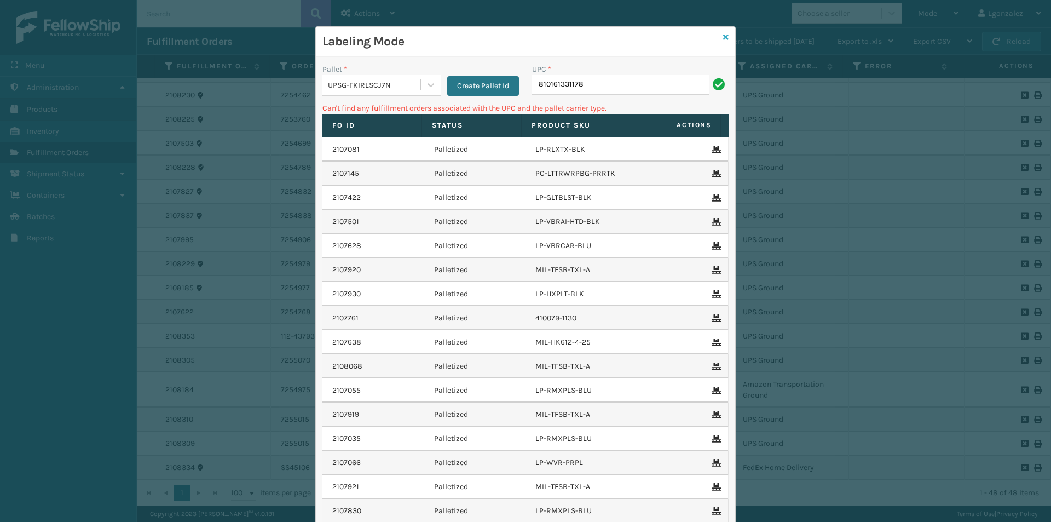
click at [723, 38] on icon at bounding box center [725, 37] width 5 height 8
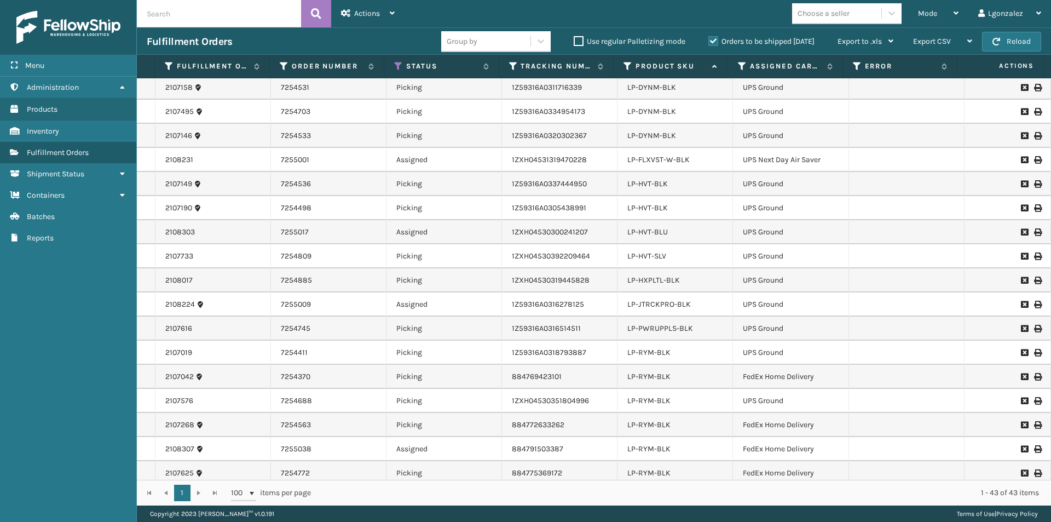
scroll to position [219, 0]
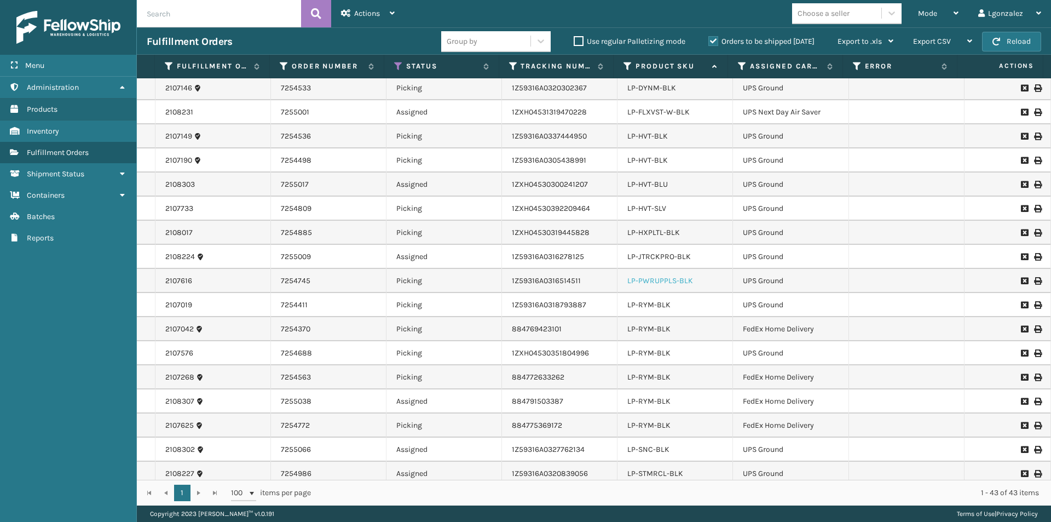
click at [670, 283] on link "LP-PWRUPPLS-BLK" at bounding box center [660, 280] width 66 height 9
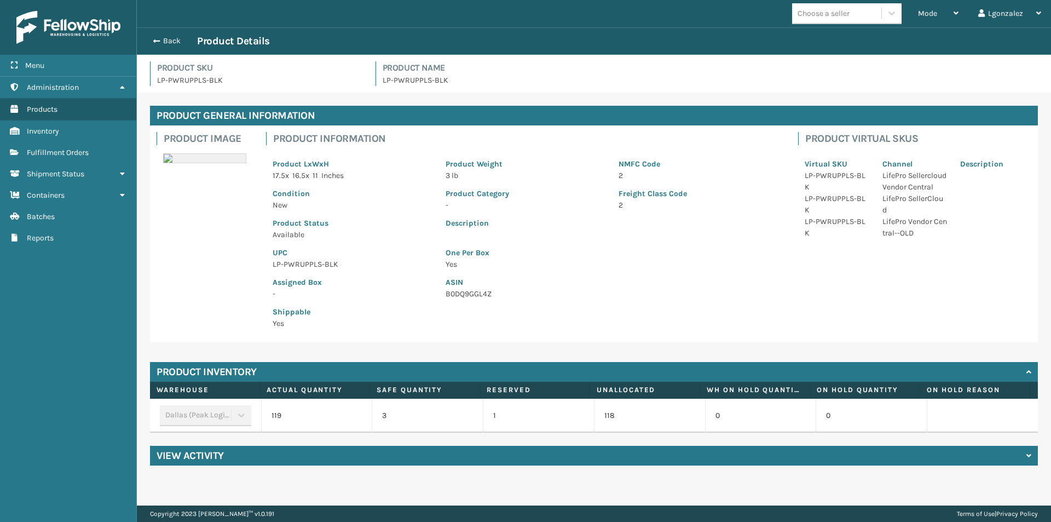
click at [320, 265] on p "LP-PWRUPPLS-BLK" at bounding box center [353, 263] width 160 height 11
click at [174, 39] on button "Back" at bounding box center [172, 41] width 50 height 10
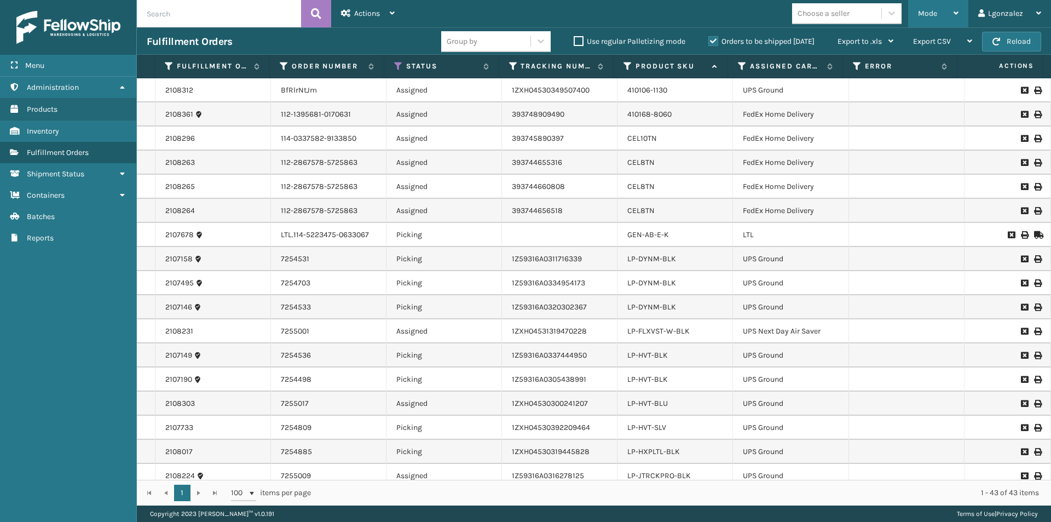
click at [954, 16] on icon at bounding box center [956, 13] width 5 height 8
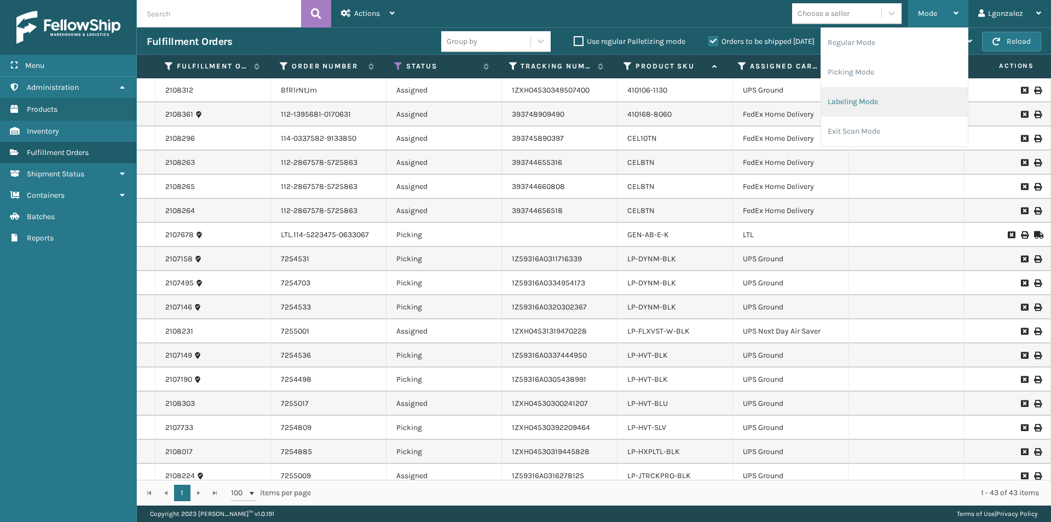
click at [899, 102] on li "Labeling Mode" at bounding box center [894, 102] width 147 height 30
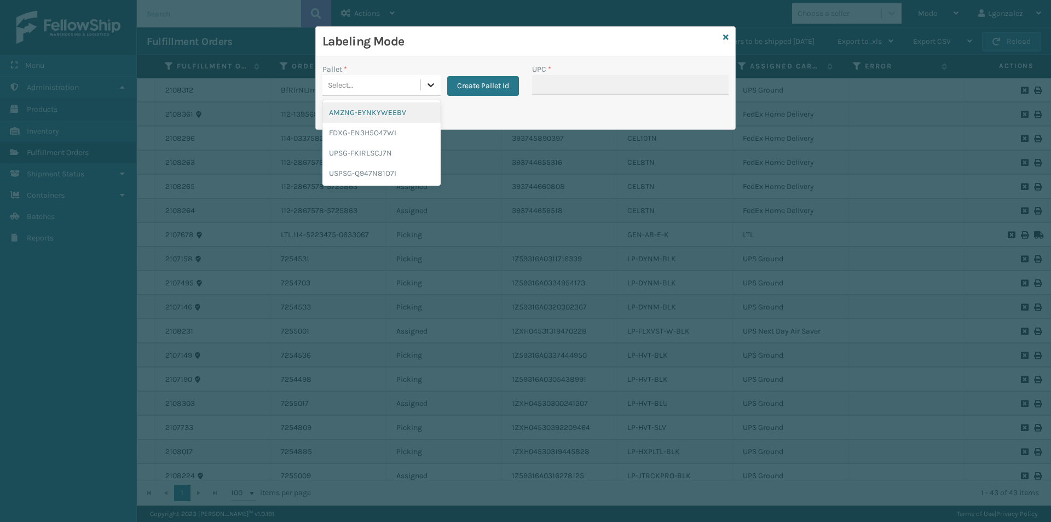
click at [423, 89] on div at bounding box center [431, 85] width 20 height 20
click at [365, 158] on div "UPSG-FKIRLSCJ7N" at bounding box center [381, 153] width 118 height 20
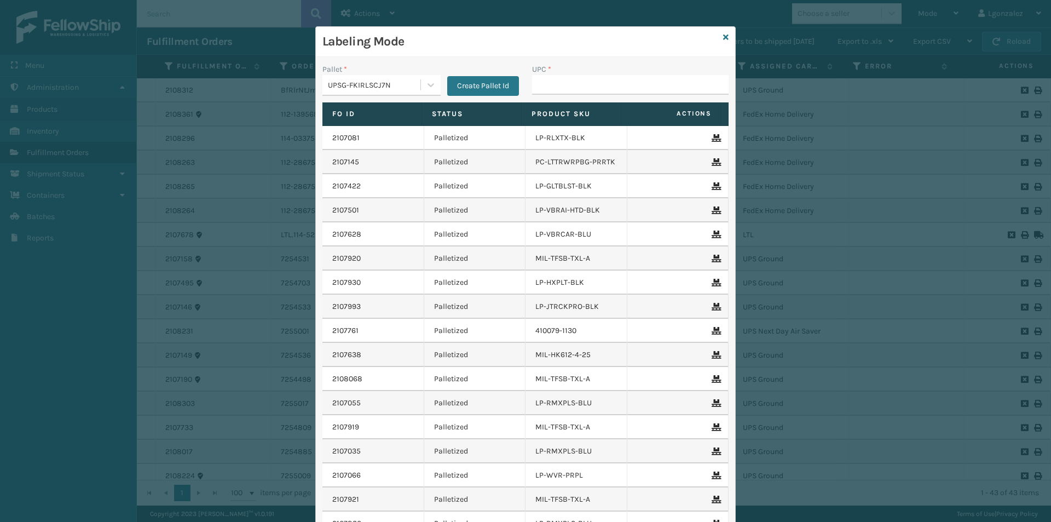
click at [615, 73] on div "UPC *" at bounding box center [630, 69] width 197 height 11
click at [615, 83] on input "UPC *" at bounding box center [630, 85] width 197 height 20
paste input "LP-PWRUPPLS-BLK"
type input "LP-PWRUPPLS-BLK"
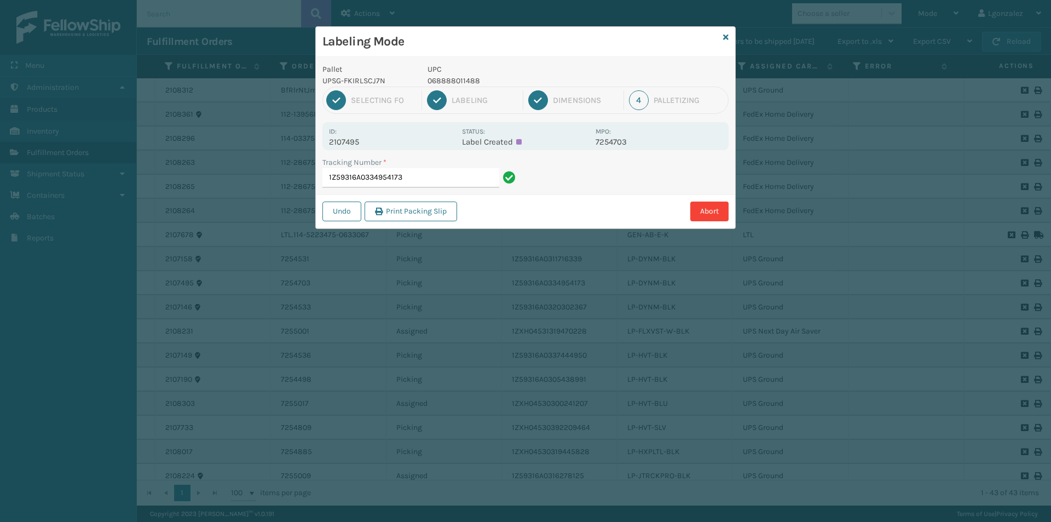
click at [464, 80] on p "068888011488" at bounding box center [508, 80] width 161 height 11
click at [465, 80] on p "068888011488" at bounding box center [508, 80] width 161 height 11
click at [443, 182] on input "1Z59316A0334954173" at bounding box center [410, 178] width 177 height 20
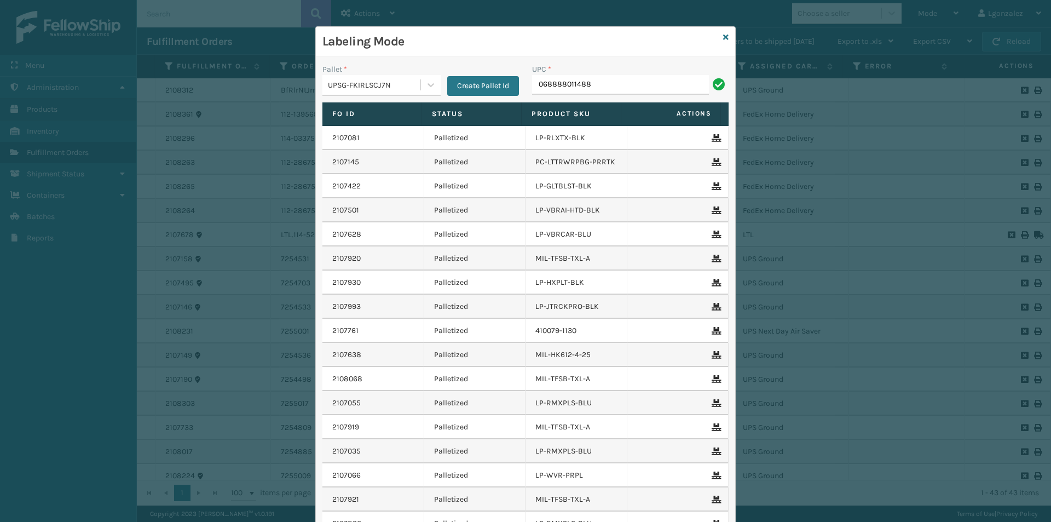
type input "068888011488"
click at [723, 38] on icon at bounding box center [725, 37] width 5 height 8
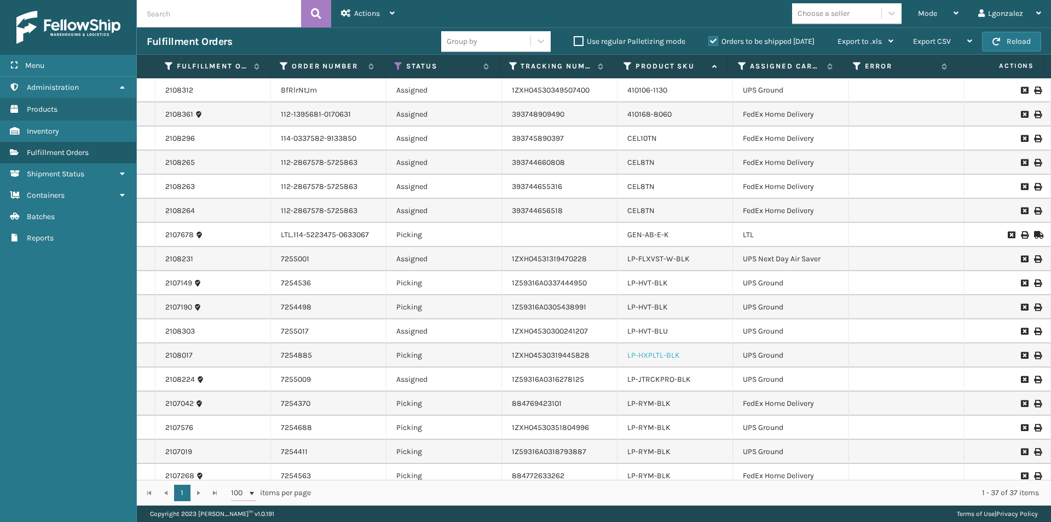
click at [673, 354] on link "LP-HXPLTL-BLK" at bounding box center [653, 354] width 53 height 9
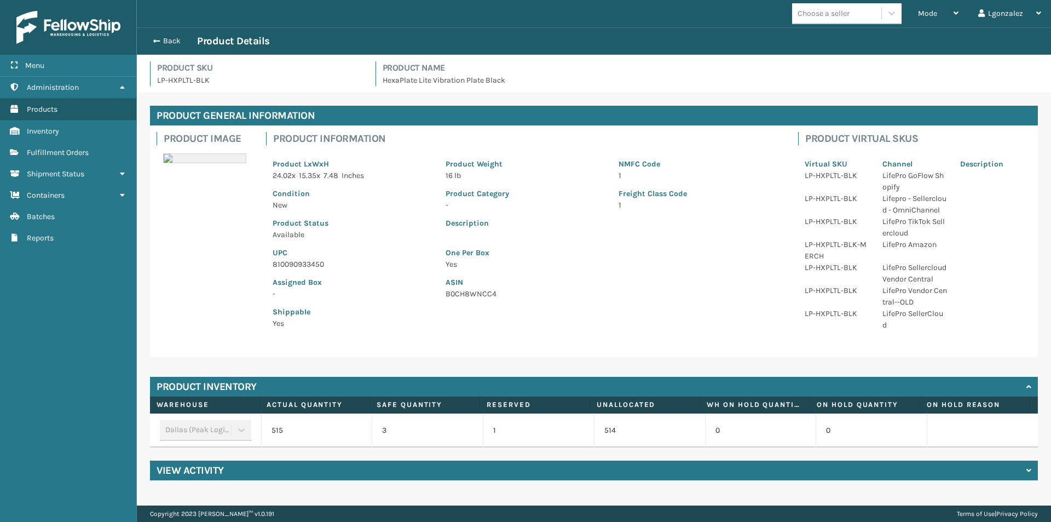
click at [302, 264] on p "810090933450" at bounding box center [353, 263] width 160 height 11
click at [176, 37] on button "Back" at bounding box center [172, 41] width 50 height 10
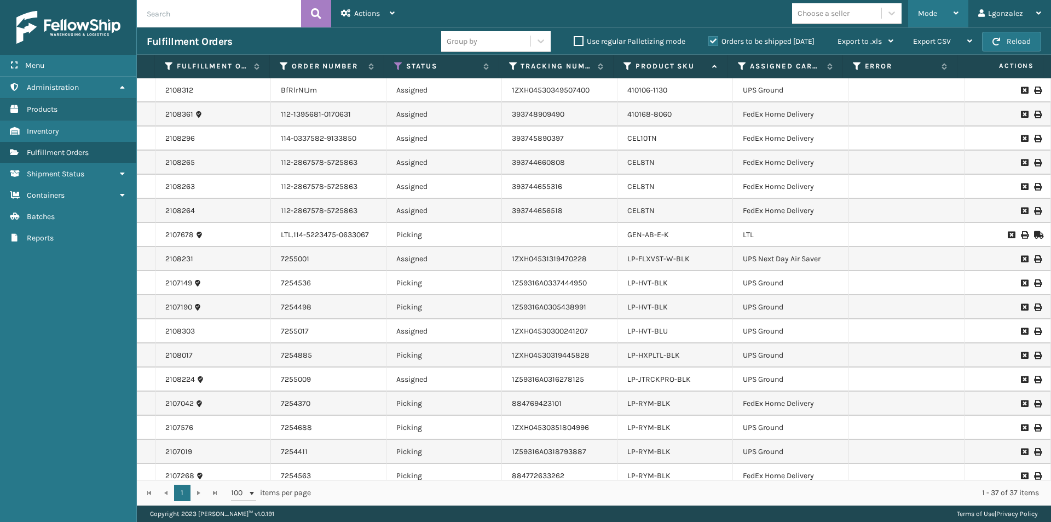
click at [945, 11] on div "Mode" at bounding box center [938, 13] width 41 height 27
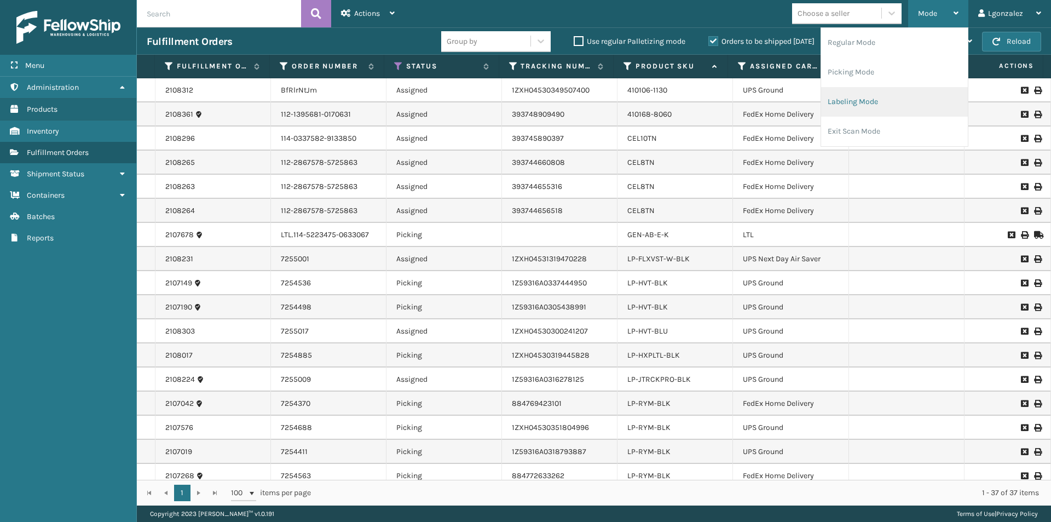
click at [872, 100] on li "Labeling Mode" at bounding box center [894, 102] width 147 height 30
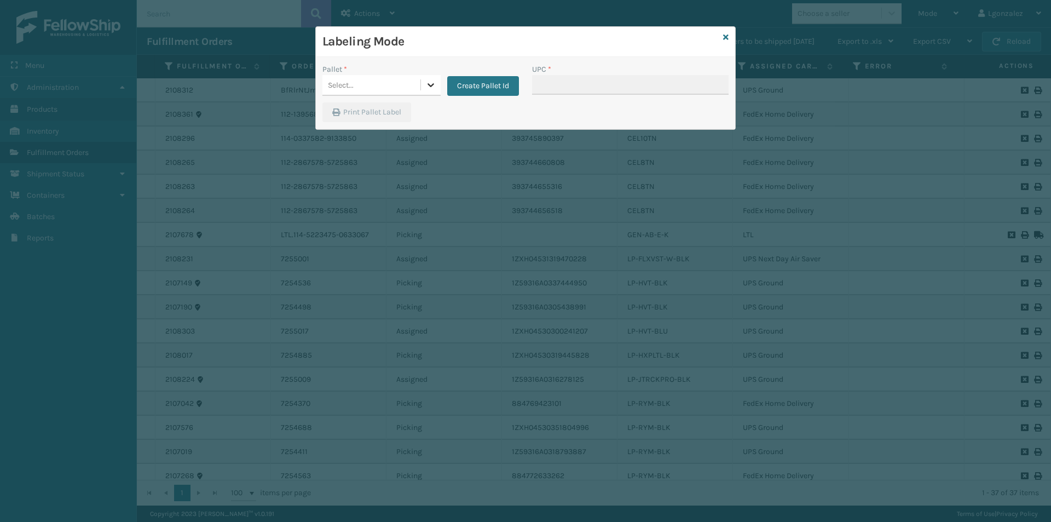
click at [428, 85] on icon at bounding box center [430, 84] width 11 height 11
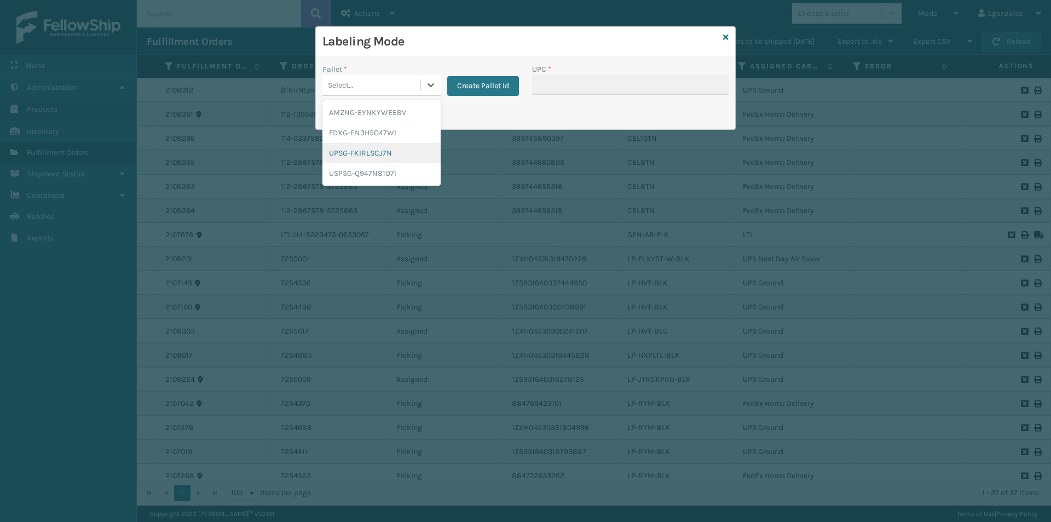
click at [376, 147] on div "UPSG-FKIRLSCJ7N" at bounding box center [381, 153] width 118 height 20
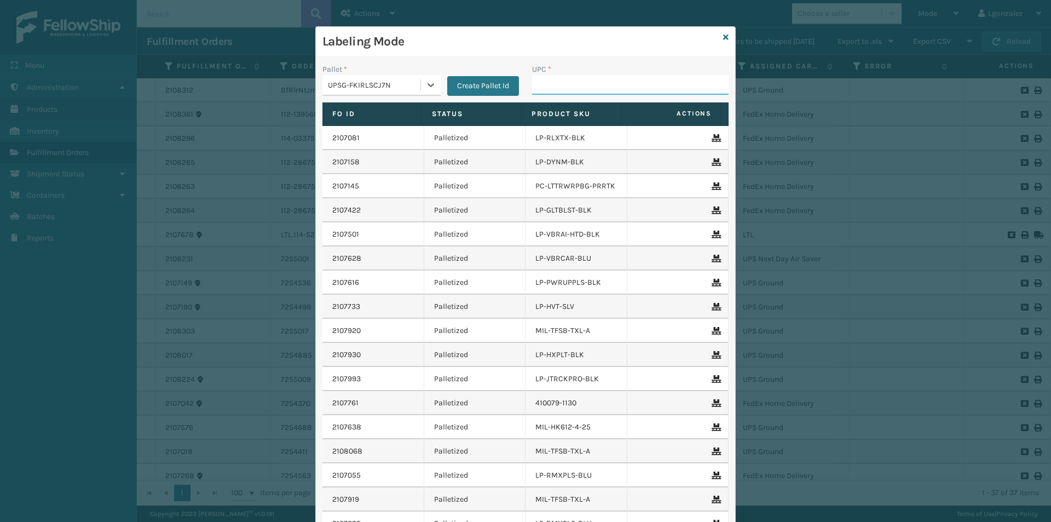
click at [563, 85] on input "UPC *" at bounding box center [630, 85] width 197 height 20
paste input "810090933450"
type input "810090933450"
click at [724, 38] on icon at bounding box center [725, 37] width 5 height 8
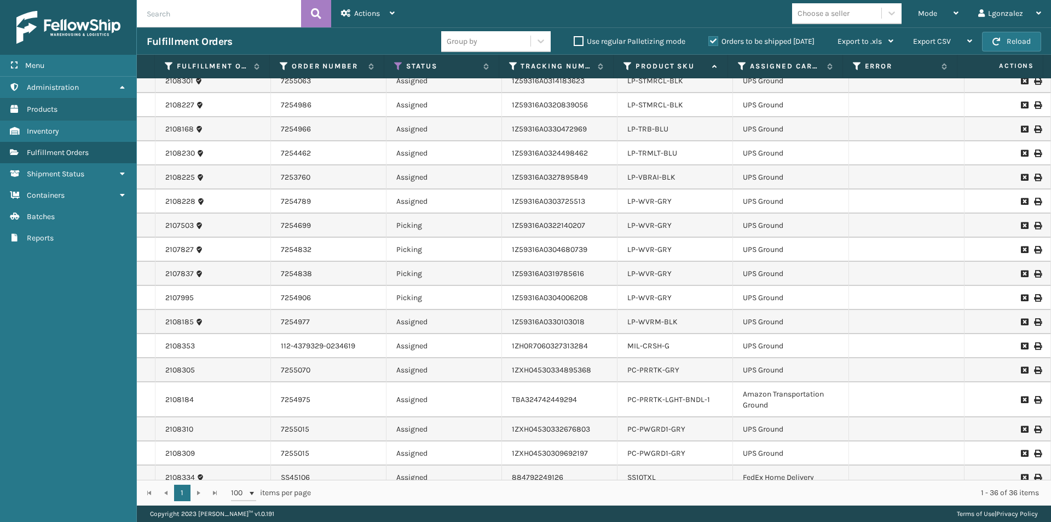
scroll to position [477, 0]
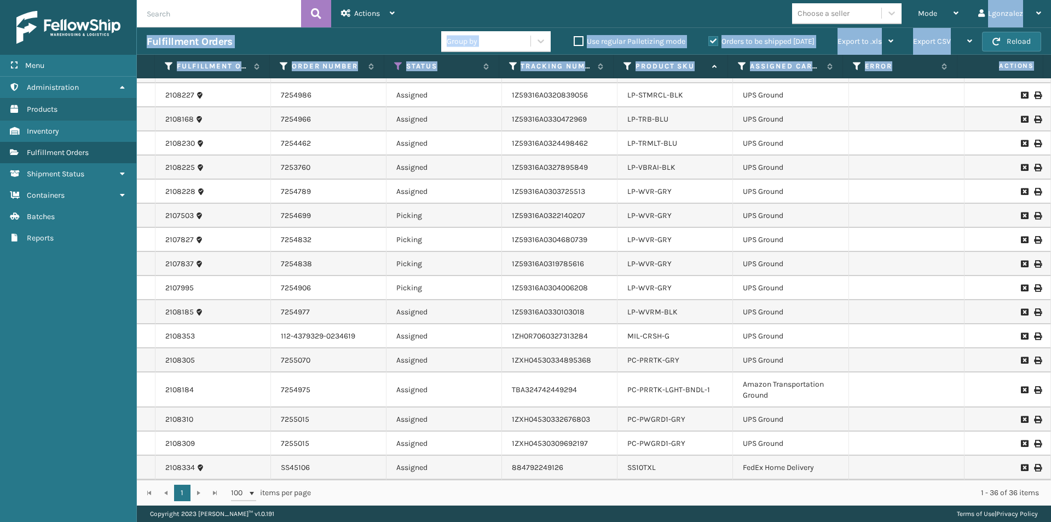
click at [644, 8] on div "Mode Regular Mode Picking Mode Labeling Mode Exit Scan Mode Choose a seller Lgo…" at bounding box center [728, 13] width 647 height 27
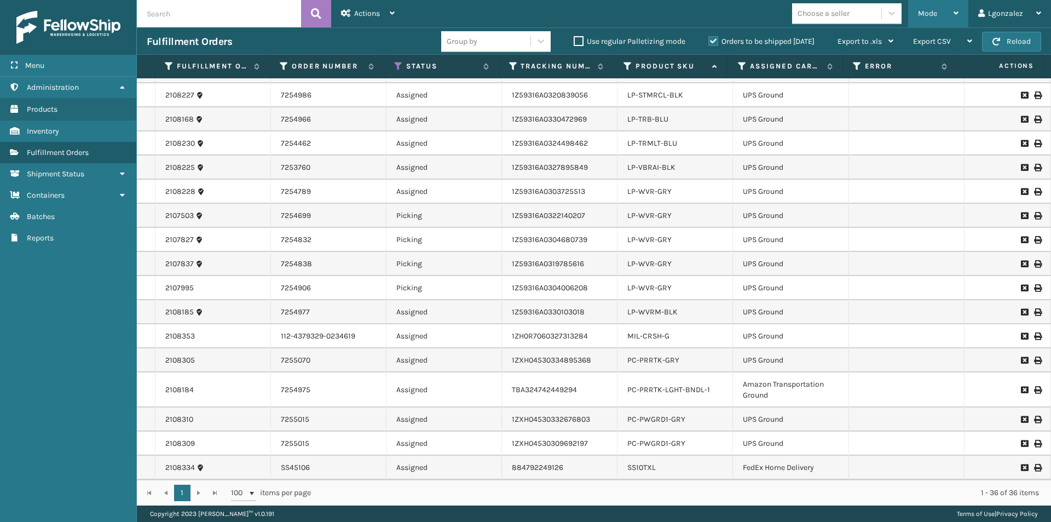
click at [958, 11] on icon at bounding box center [956, 13] width 5 height 8
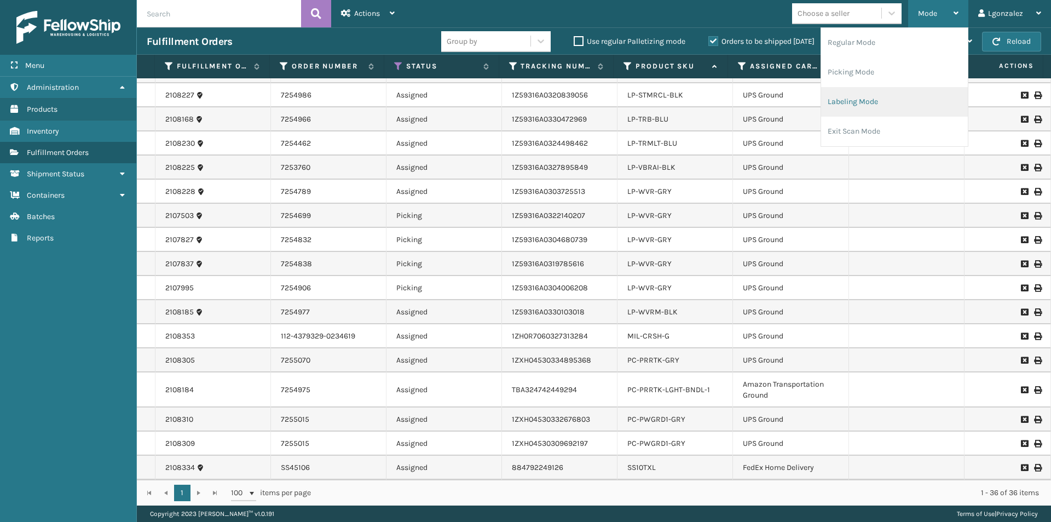
click at [919, 104] on li "Labeling Mode" at bounding box center [894, 102] width 147 height 30
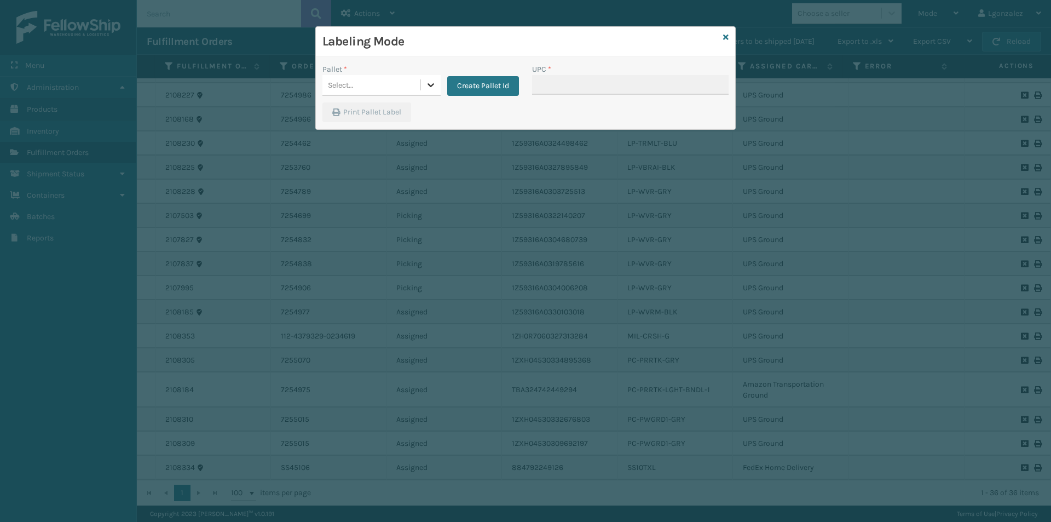
click at [435, 86] on icon at bounding box center [430, 84] width 11 height 11
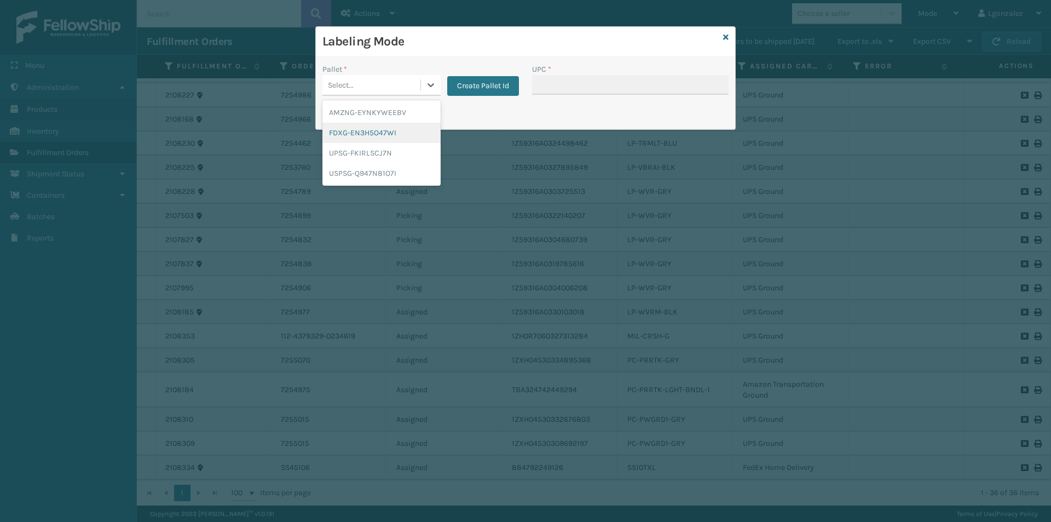
click at [405, 139] on div "FDXG-EN3H5O47WI" at bounding box center [381, 133] width 118 height 20
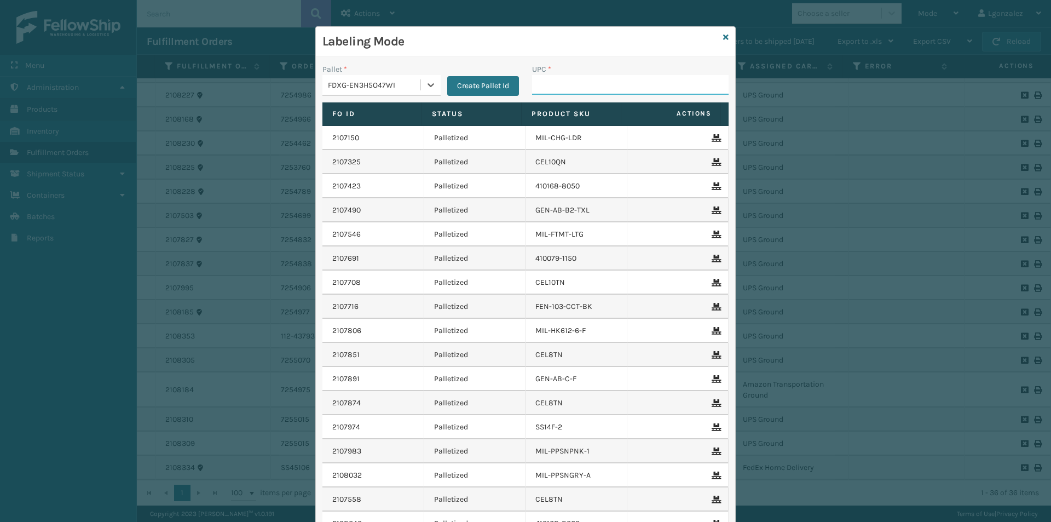
click at [578, 88] on input "UPC *" at bounding box center [630, 85] width 197 height 20
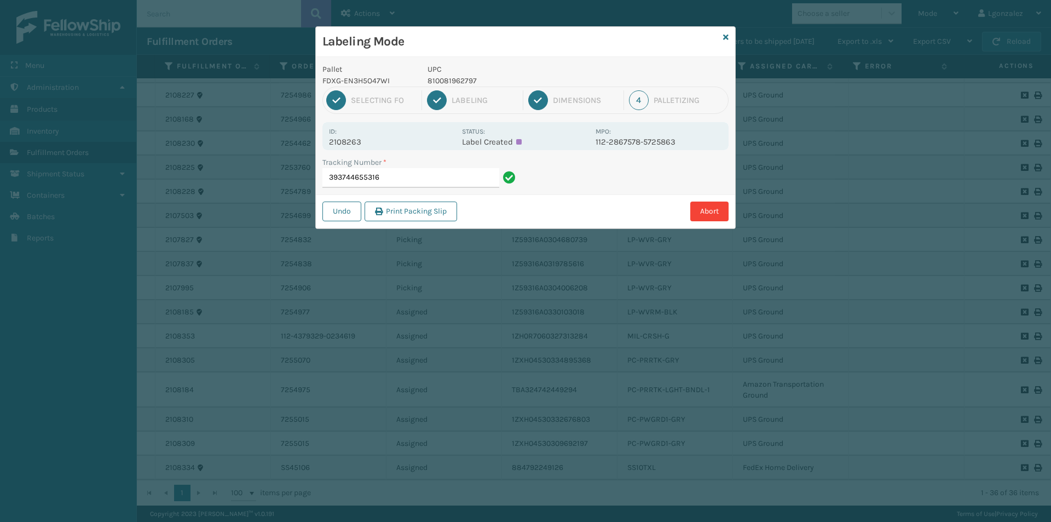
click at [432, 76] on p "810081962797" at bounding box center [508, 80] width 161 height 11
click at [436, 176] on input "393744655316" at bounding box center [410, 178] width 177 height 20
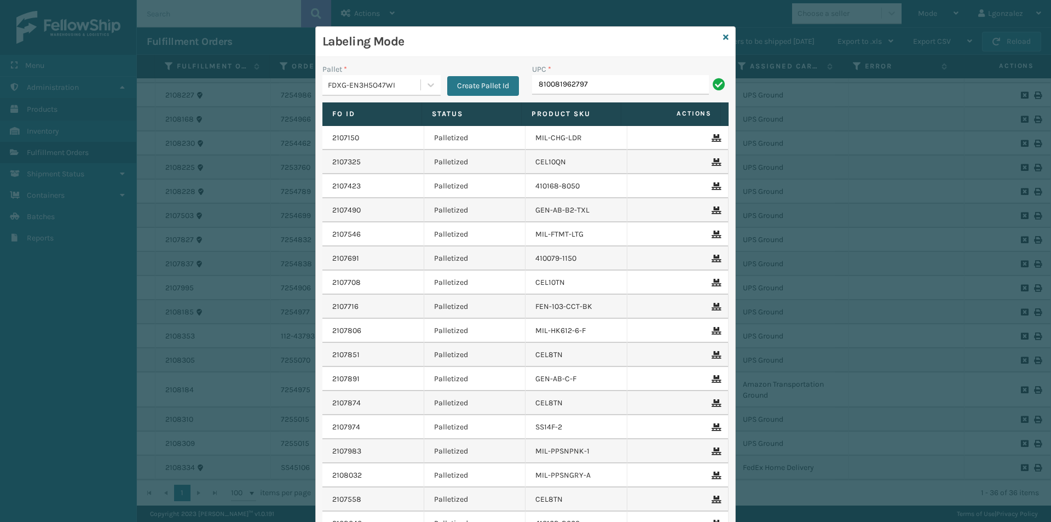
type input "810081962797"
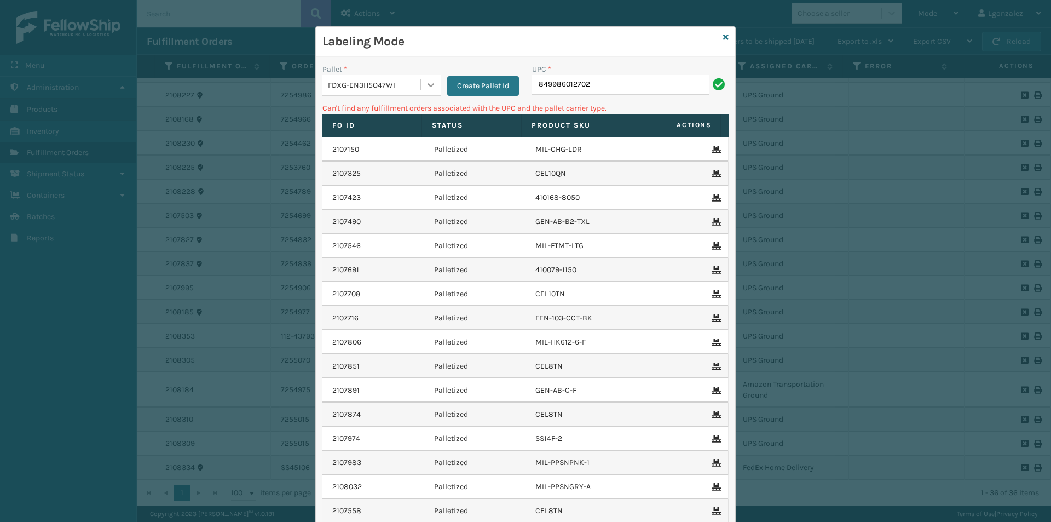
click at [426, 80] on icon at bounding box center [430, 84] width 11 height 11
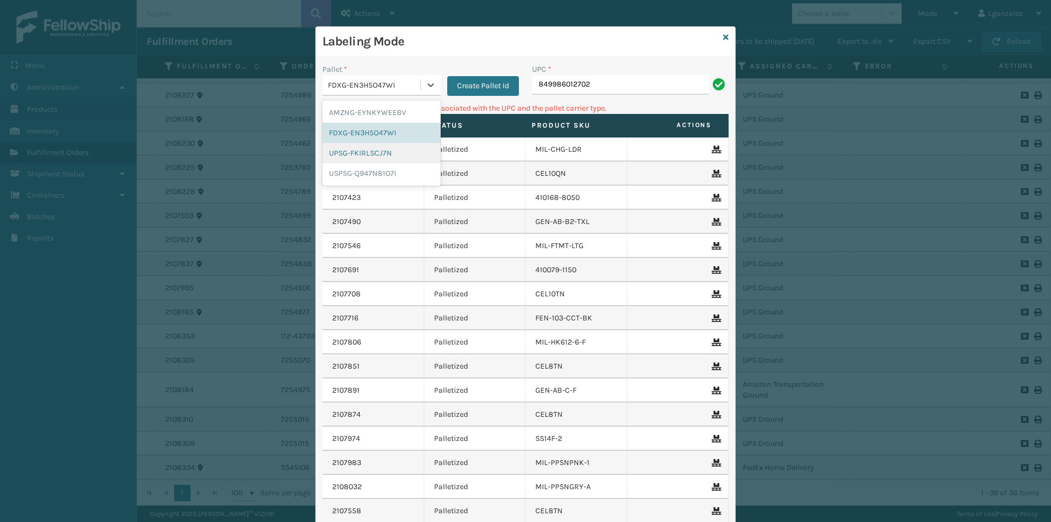
click at [376, 151] on div "UPSG-FKIRLSCJ7N" at bounding box center [381, 153] width 118 height 20
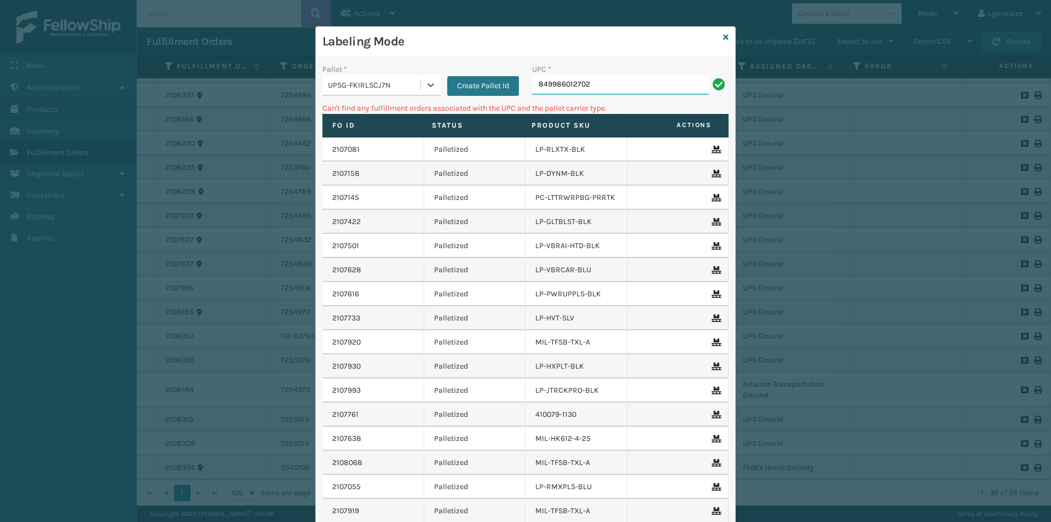
click at [599, 83] on input "849986012702" at bounding box center [620, 85] width 177 height 20
click at [428, 82] on icon at bounding box center [430, 84] width 11 height 11
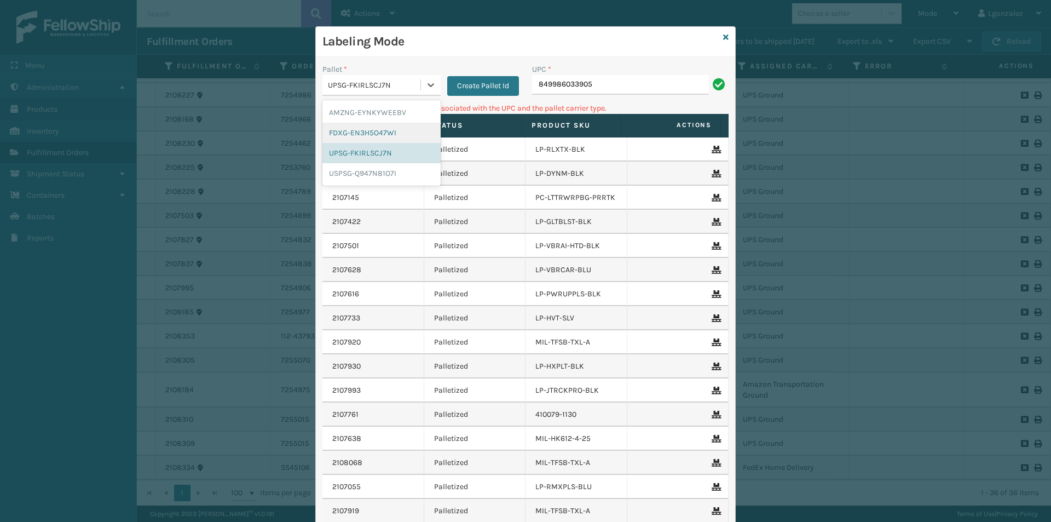
click at [379, 132] on div "FDXG-EN3H5O47WI" at bounding box center [381, 133] width 118 height 20
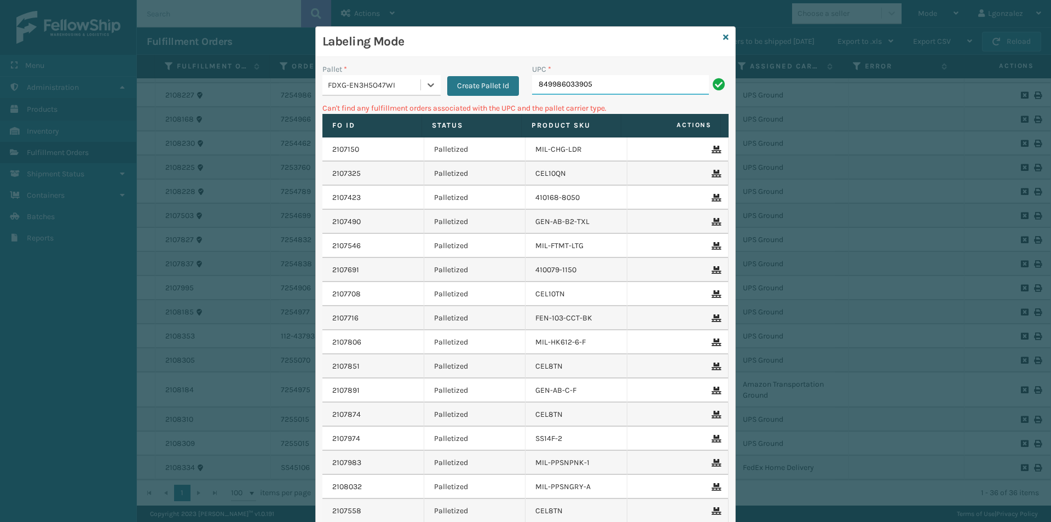
click at [612, 83] on input "849986033905" at bounding box center [620, 85] width 177 height 20
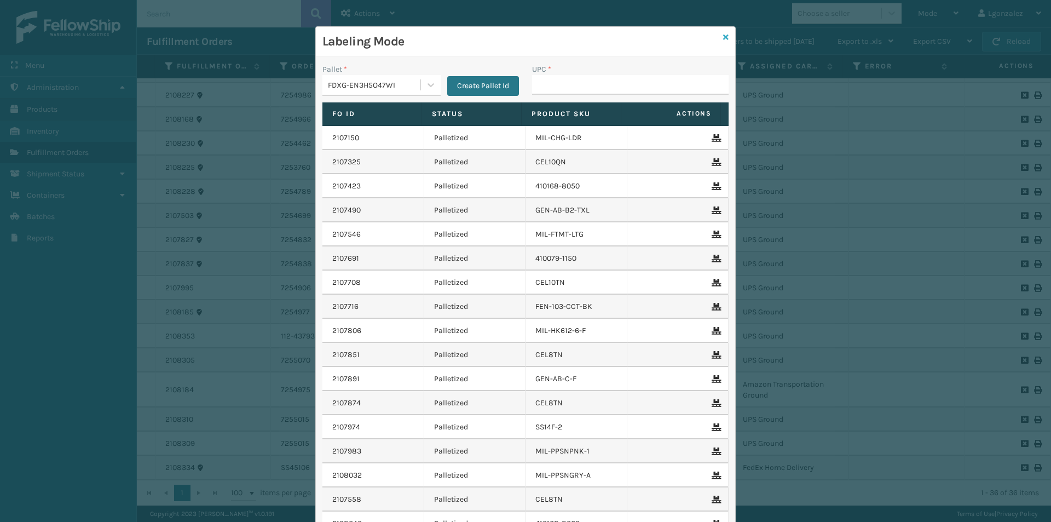
click at [723, 38] on icon at bounding box center [725, 37] width 5 height 8
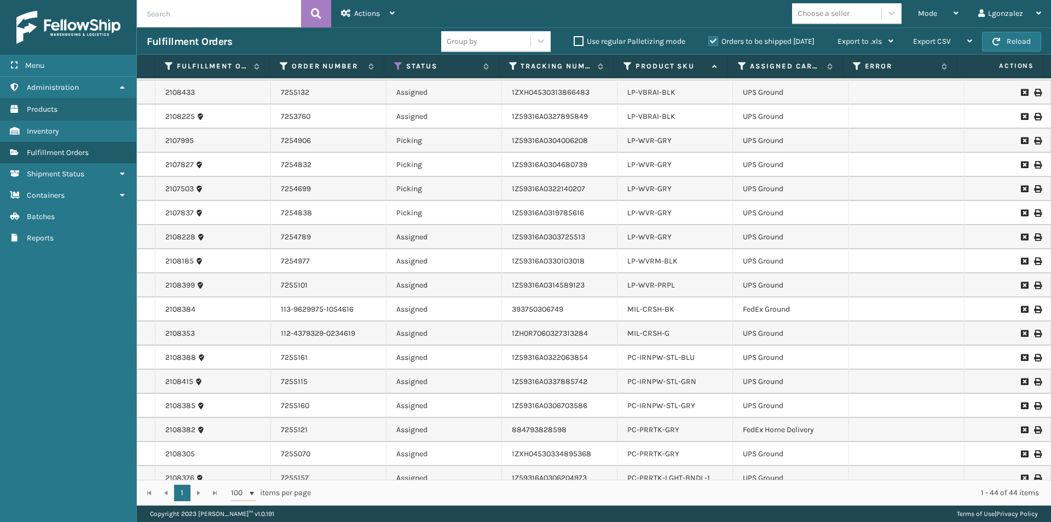
scroll to position [505, 0]
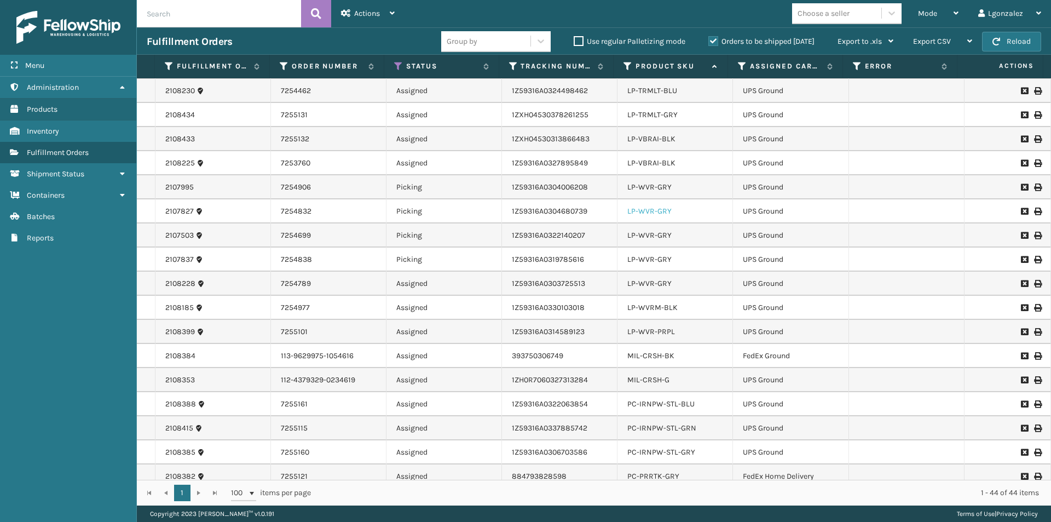
click at [655, 207] on link "LP-WVR-GRY" at bounding box center [649, 210] width 44 height 9
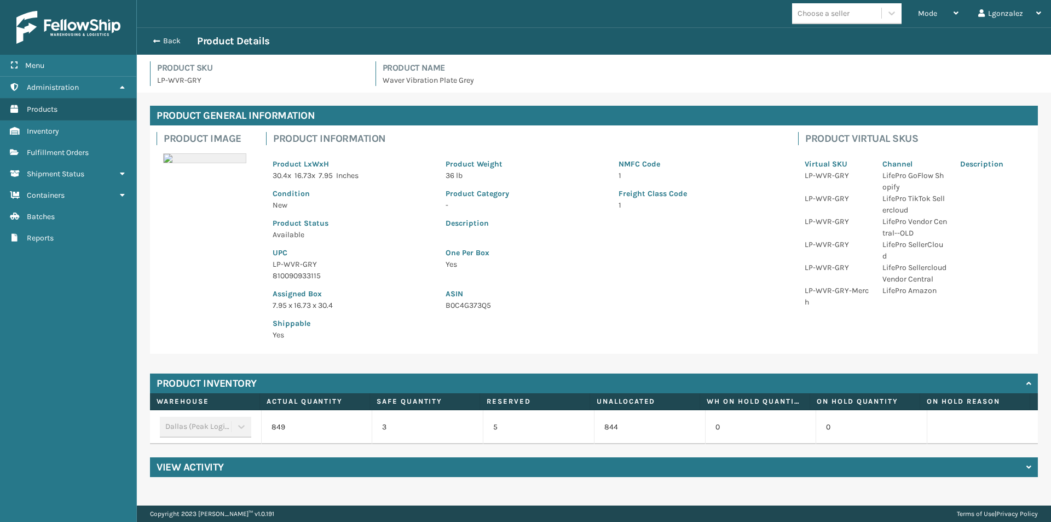
click at [291, 269] on p "LP-WVR-GRY" at bounding box center [353, 263] width 160 height 11
click at [294, 263] on p "LP-WVR-GRY" at bounding box center [353, 263] width 160 height 11
click at [295, 263] on p "LP-WVR-GRY" at bounding box center [353, 263] width 160 height 11
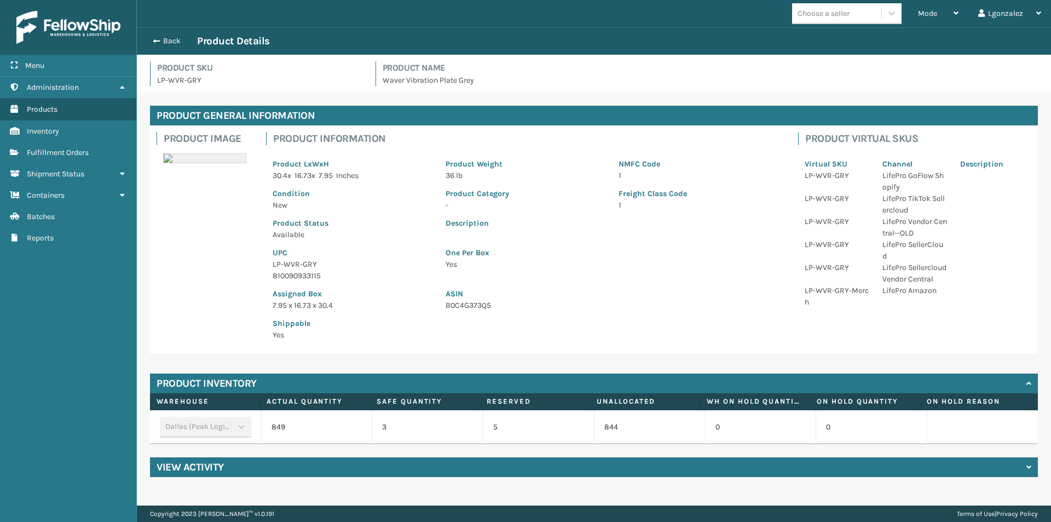
click at [180, 33] on div "Back Product Details" at bounding box center [594, 40] width 914 height 27
click at [174, 44] on button "Back" at bounding box center [172, 41] width 50 height 10
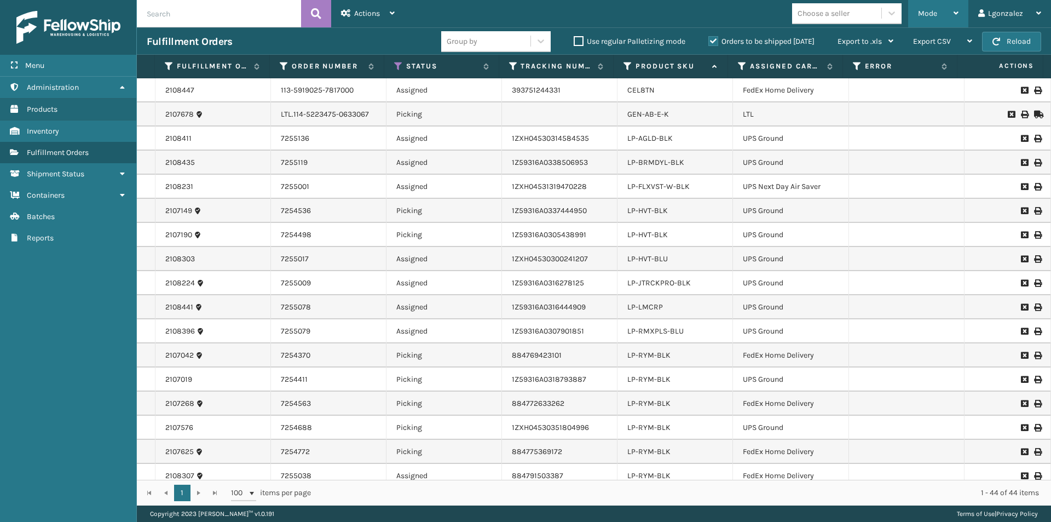
click at [942, 14] on div "Mode" at bounding box center [938, 13] width 41 height 27
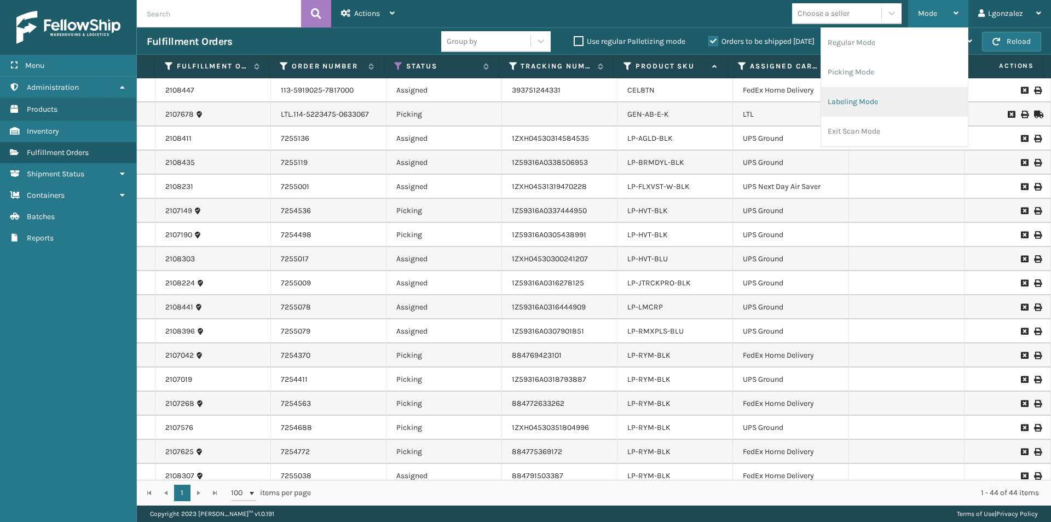
click at [879, 94] on li "Labeling Mode" at bounding box center [894, 102] width 147 height 30
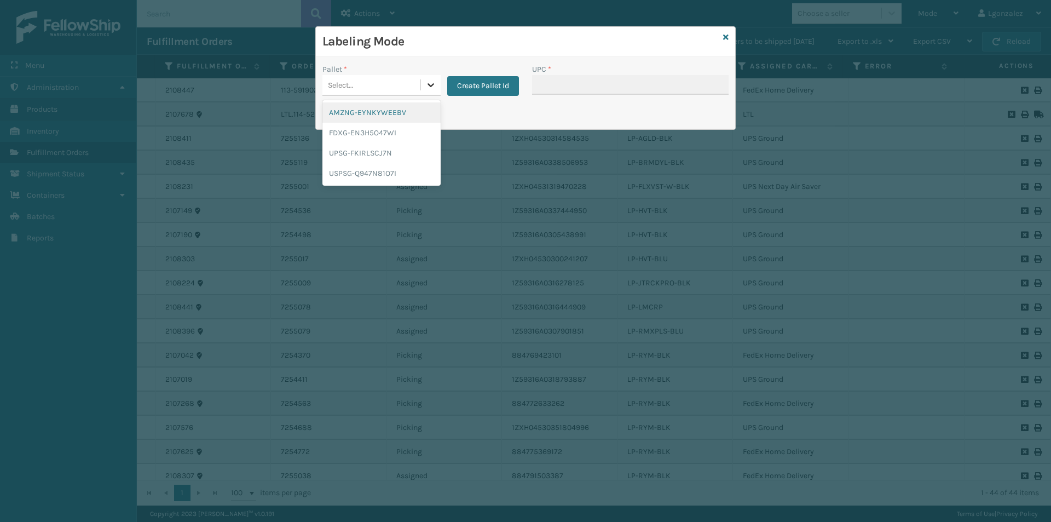
drag, startPoint x: 434, startPoint y: 52, endPoint x: 429, endPoint y: 77, distance: 25.0
click at [429, 77] on div at bounding box center [431, 85] width 20 height 20
click at [377, 150] on div "UPSG-FKIRLSCJ7N" at bounding box center [381, 153] width 118 height 20
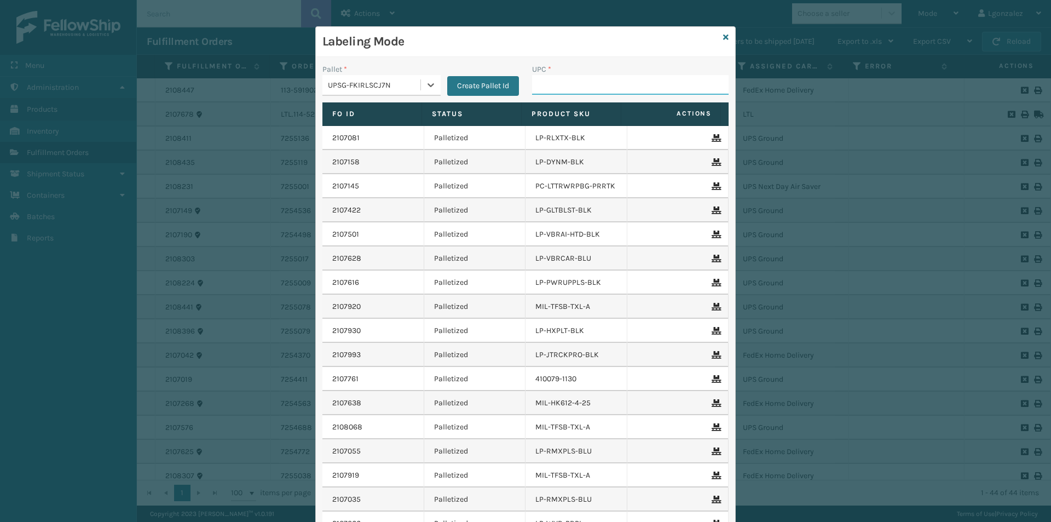
click at [537, 91] on input "UPC *" at bounding box center [630, 85] width 197 height 20
paste input "LP-WVR-GRY"
type input "LP-WVR-GRY"
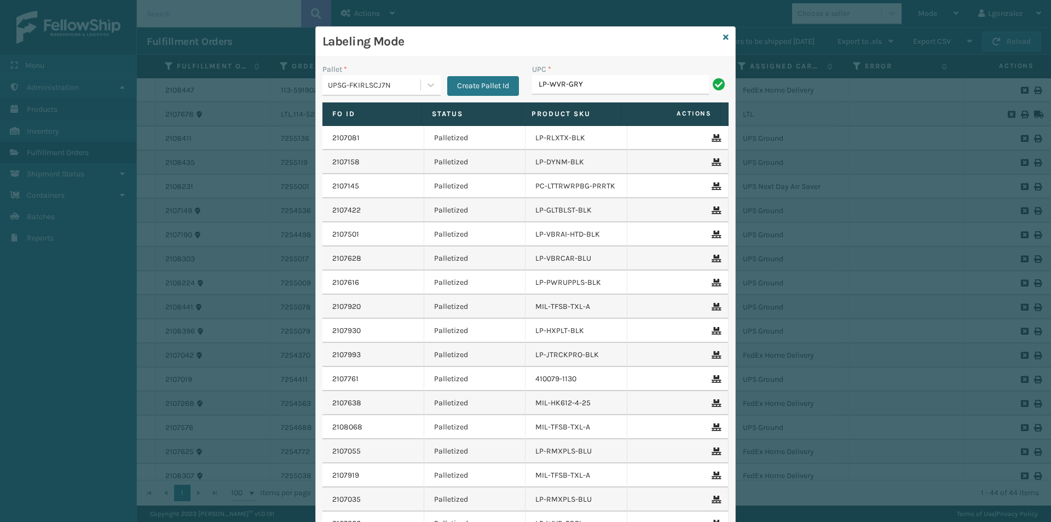
type input "LP-WVR-GRY"
click at [723, 36] on icon at bounding box center [725, 37] width 5 height 8
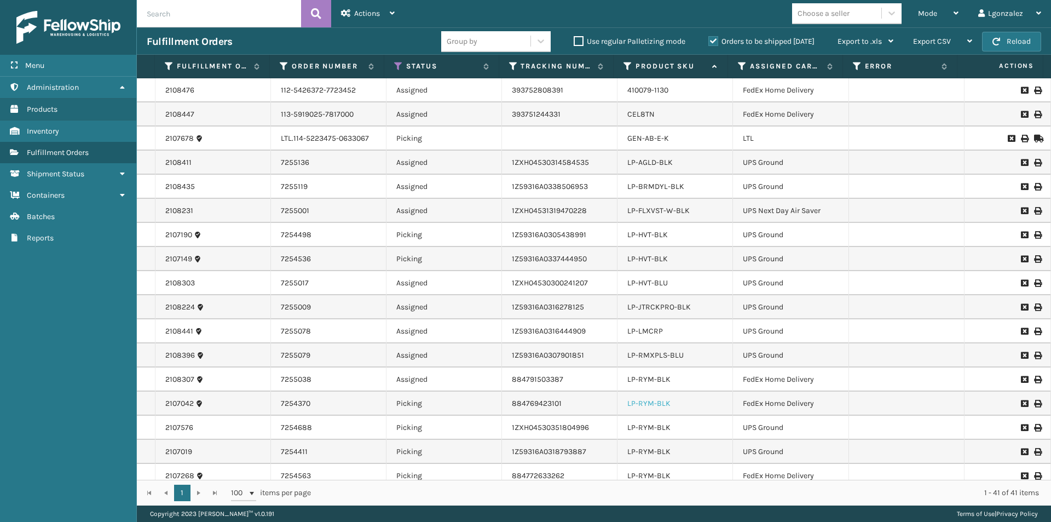
click at [641, 405] on link "LP-RYM-BLK" at bounding box center [648, 403] width 43 height 9
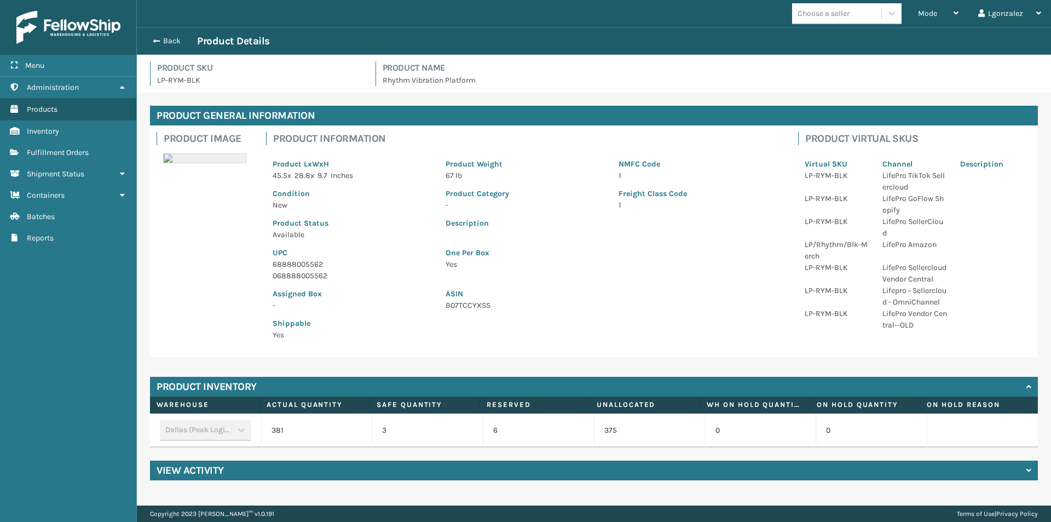
click at [284, 259] on p "68888005562" at bounding box center [353, 263] width 160 height 11
click at [284, 261] on p "68888005562" at bounding box center [353, 263] width 160 height 11
click at [285, 261] on p "68888005562" at bounding box center [353, 263] width 160 height 11
click at [168, 40] on button "Back" at bounding box center [172, 41] width 50 height 10
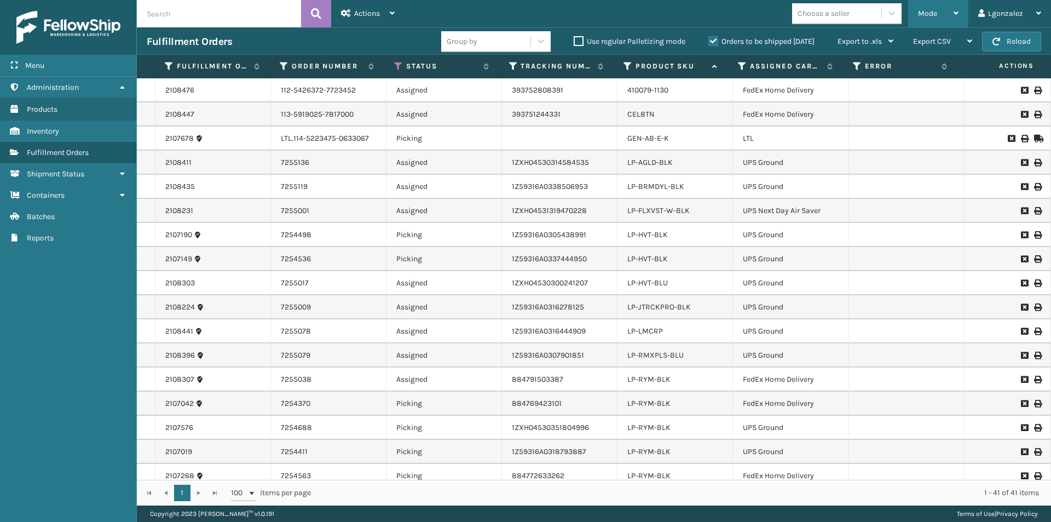
click at [953, 11] on div "Mode" at bounding box center [938, 13] width 41 height 27
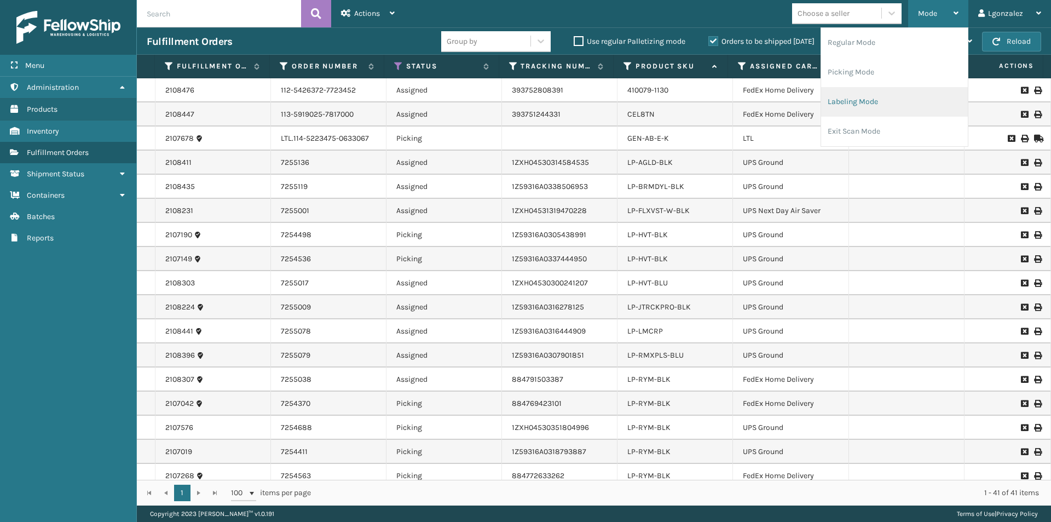
click at [864, 105] on li "Labeling Mode" at bounding box center [894, 102] width 147 height 30
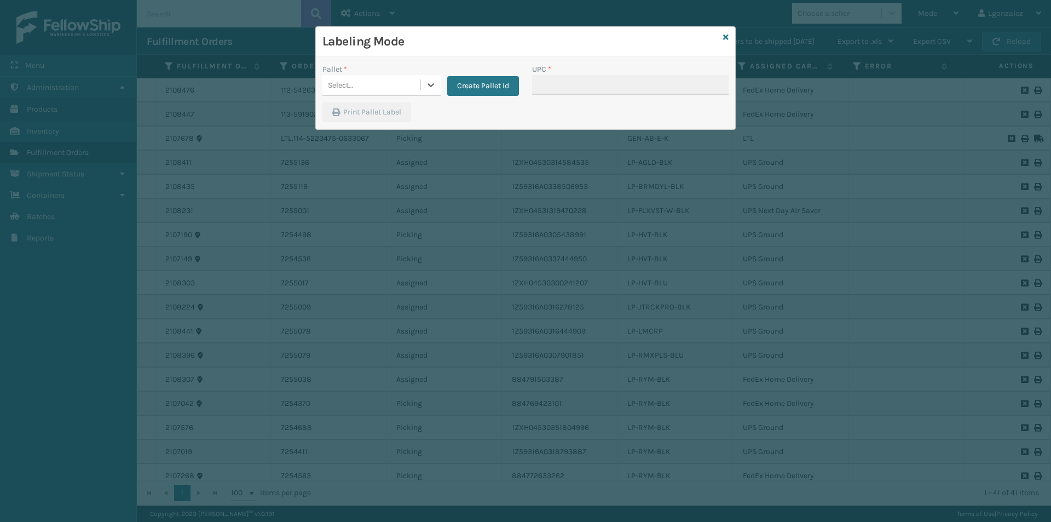
click at [425, 88] on icon at bounding box center [430, 84] width 11 height 11
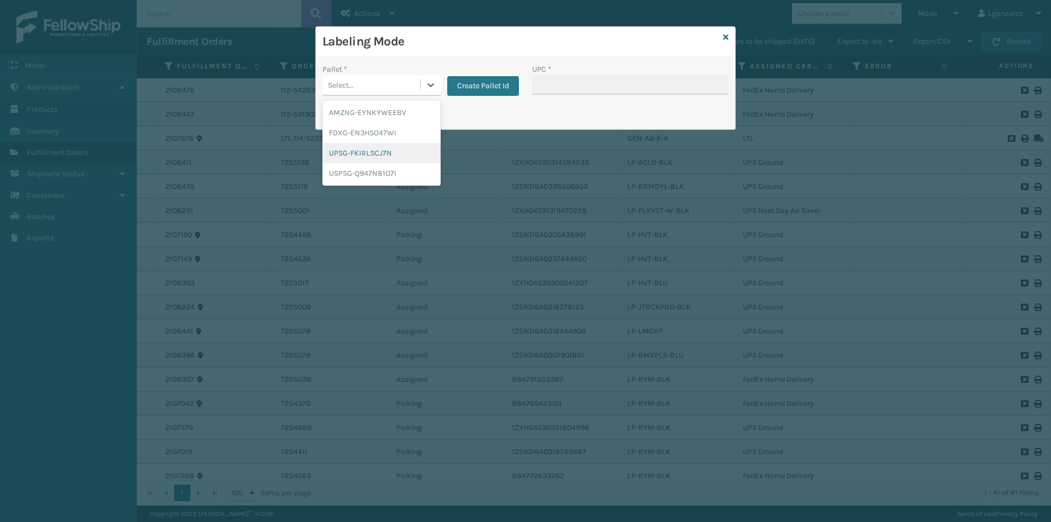
click at [367, 152] on div "UPSG-FKIRLSCJ7N" at bounding box center [381, 153] width 118 height 20
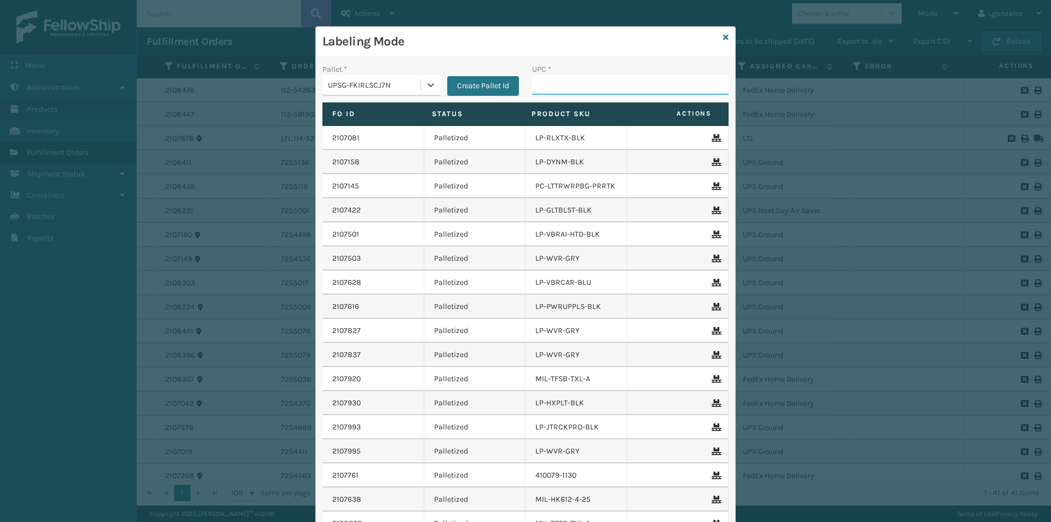
drag, startPoint x: 575, startPoint y: 88, endPoint x: 570, endPoint y: 83, distance: 7.0
click at [575, 88] on input "UPC *" at bounding box center [630, 85] width 197 height 20
paste input "68888005562"
type input "68888005562"
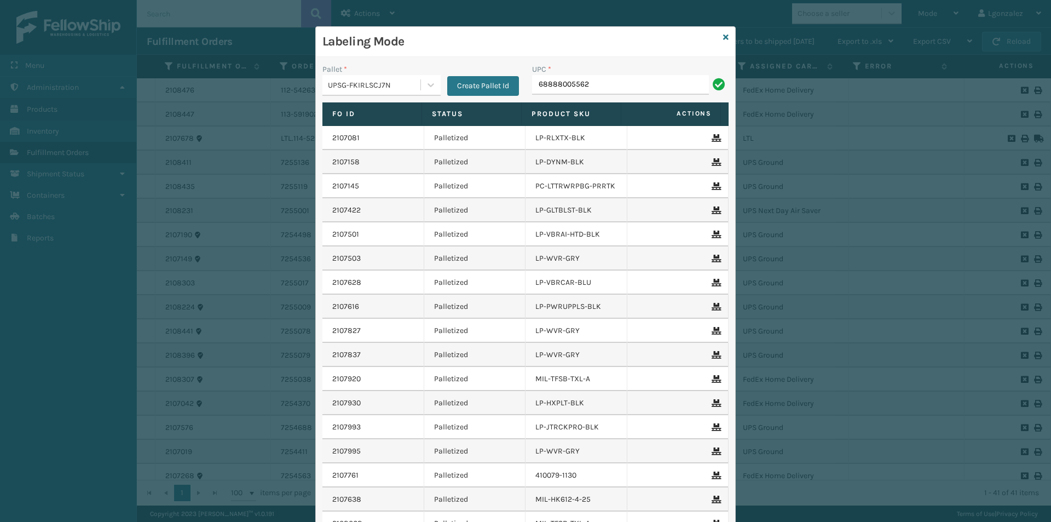
type input "68888005562"
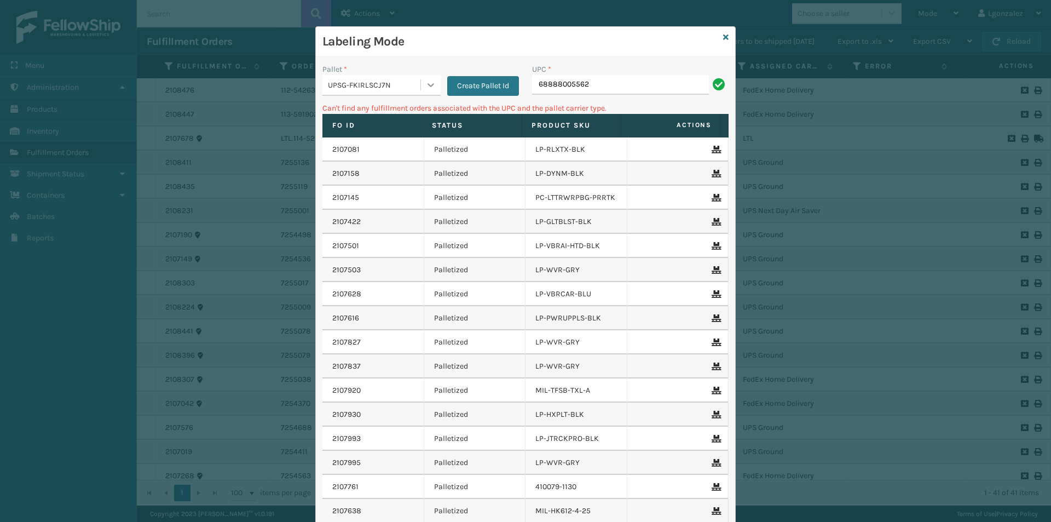
click at [426, 83] on icon at bounding box center [430, 84] width 11 height 11
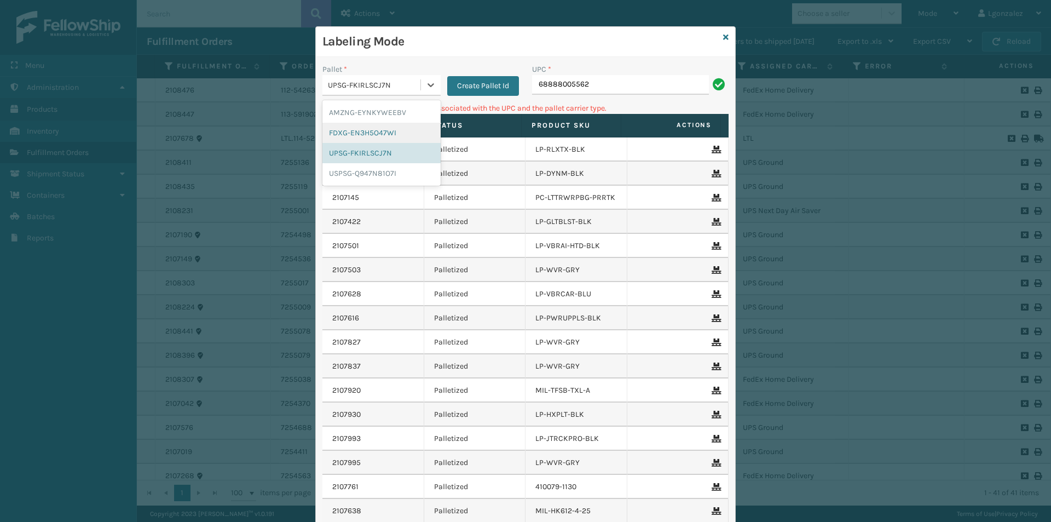
click at [381, 133] on div "FDXG-EN3H5O47WI" at bounding box center [381, 133] width 118 height 20
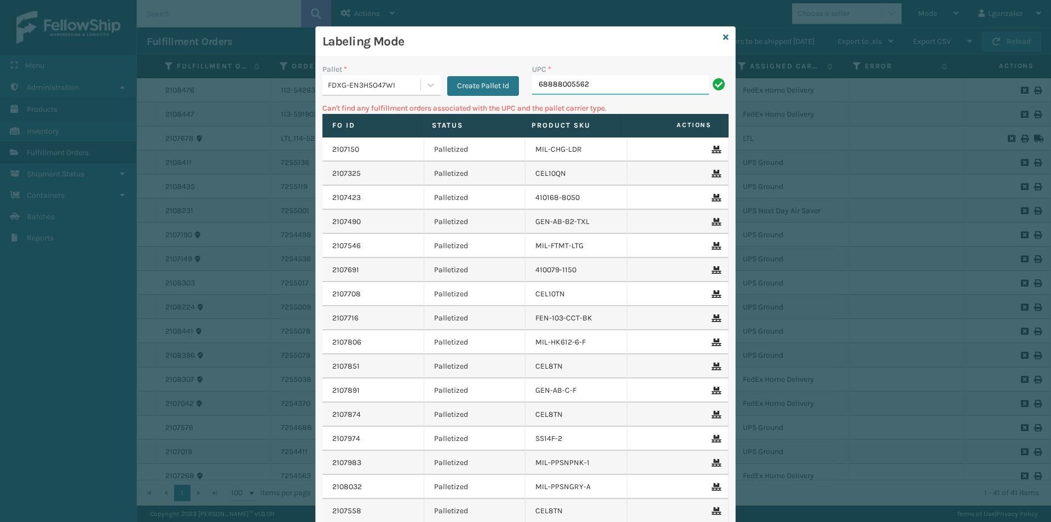
click at [633, 89] on input "68888005562" at bounding box center [620, 85] width 177 height 20
click at [724, 38] on icon at bounding box center [725, 37] width 5 height 8
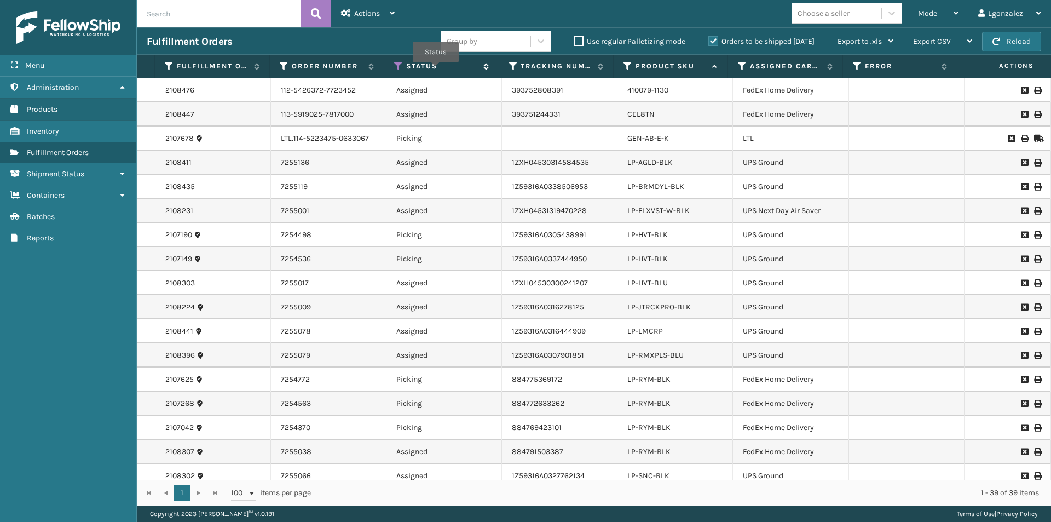
click at [436, 70] on label "Status" at bounding box center [441, 66] width 71 height 10
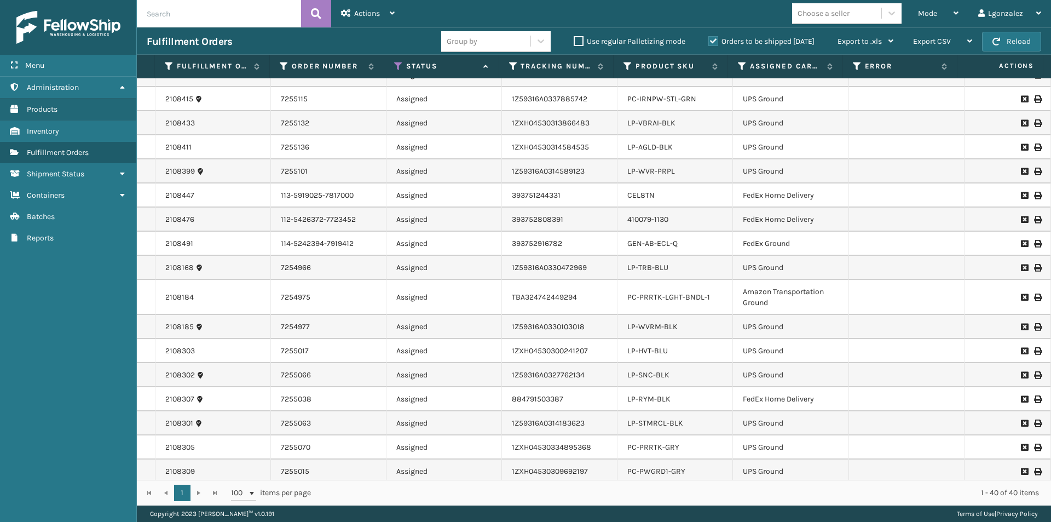
scroll to position [573, 0]
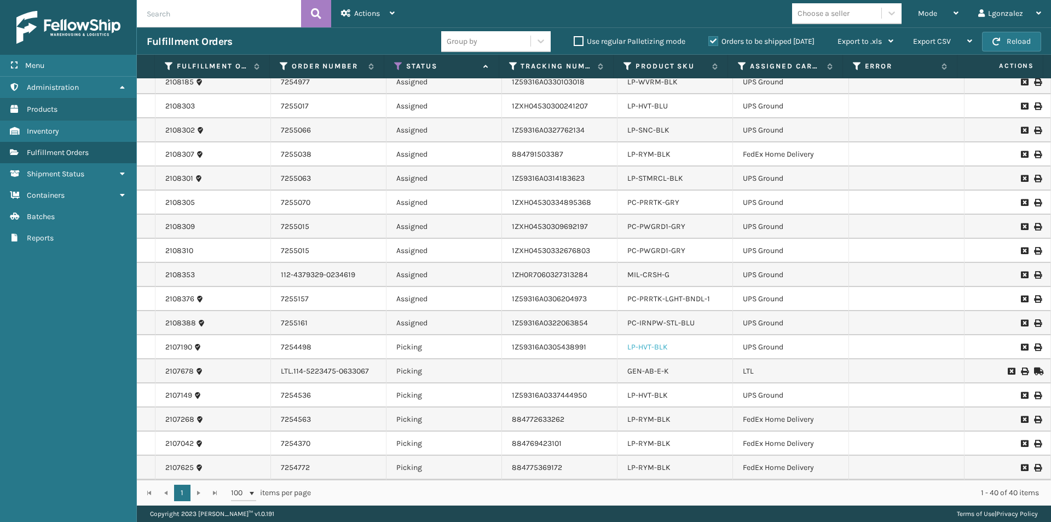
click at [652, 345] on link "LP-HVT-BLK" at bounding box center [647, 346] width 41 height 9
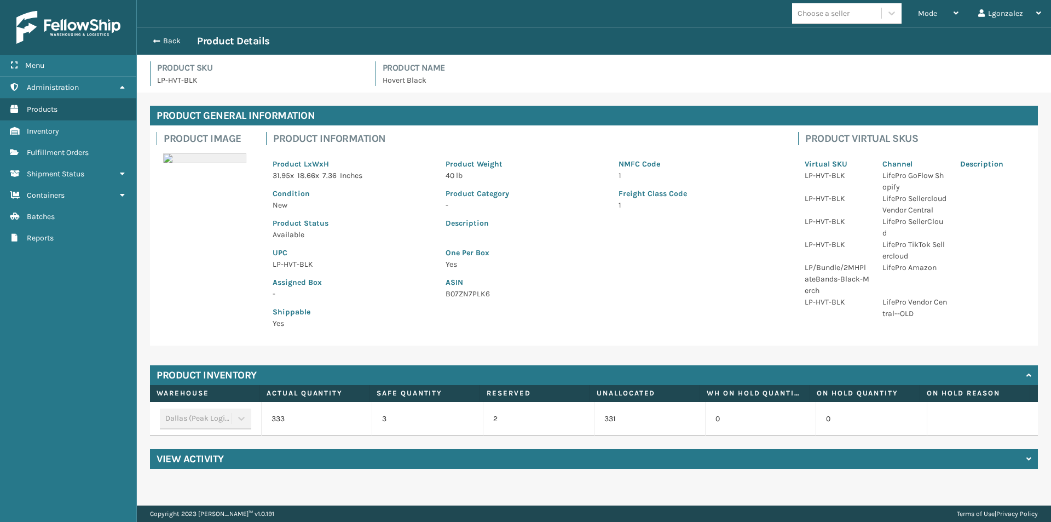
click at [297, 264] on p "LP-HVT-BLK" at bounding box center [353, 263] width 160 height 11
click at [182, 33] on div "Back Product Details" at bounding box center [594, 40] width 914 height 27
click at [171, 36] on button "Back" at bounding box center [172, 41] width 50 height 10
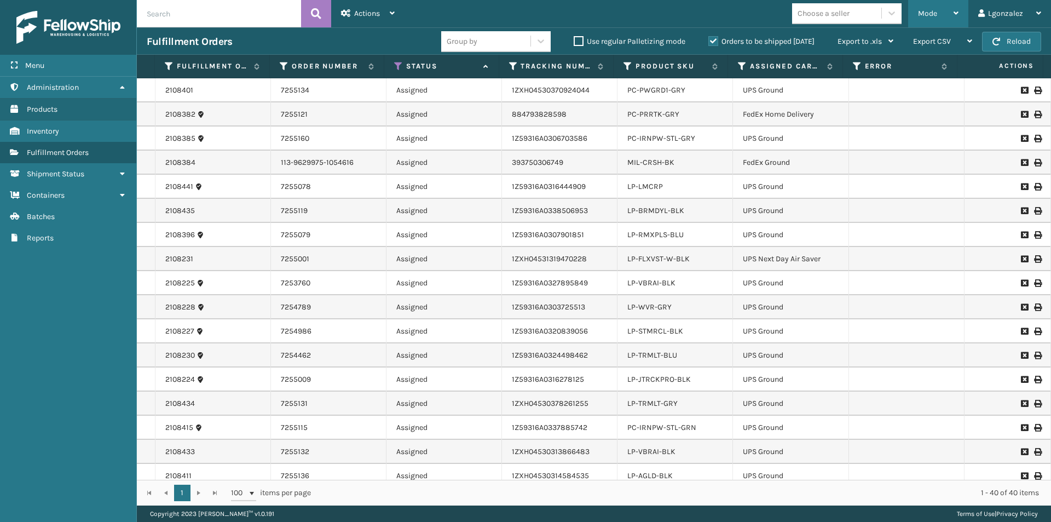
click at [965, 18] on div "Mode Regular Mode Picking Mode Labeling Mode Exit Scan Mode" at bounding box center [938, 13] width 60 height 27
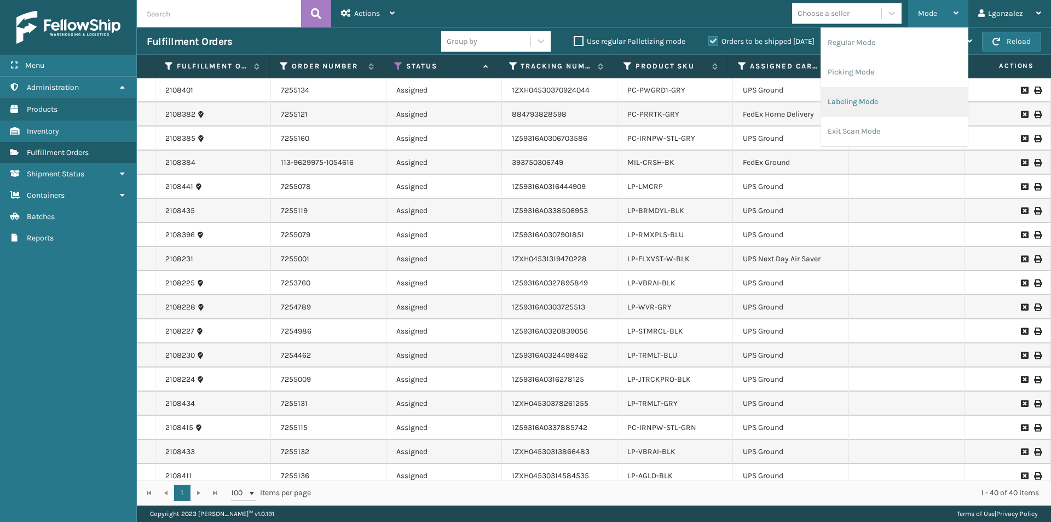
click at [846, 98] on li "Labeling Mode" at bounding box center [894, 102] width 147 height 30
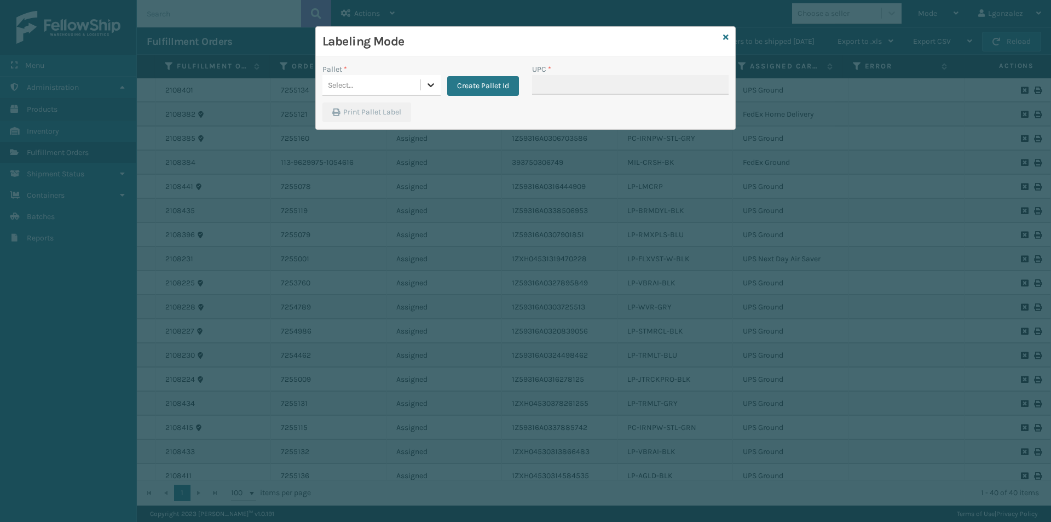
click at [434, 80] on icon at bounding box center [430, 84] width 11 height 11
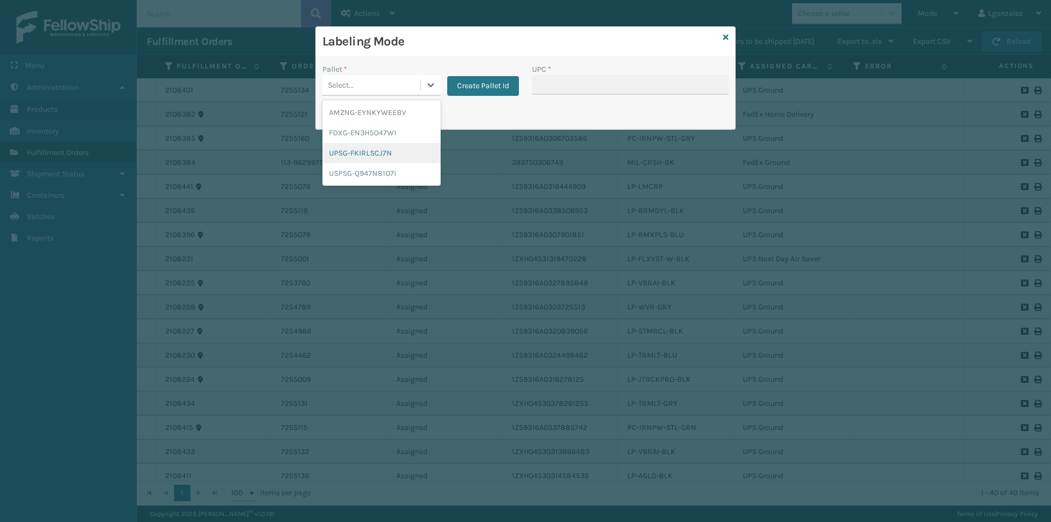
click at [380, 155] on div "UPSG-FKIRLSCJ7N" at bounding box center [381, 153] width 118 height 20
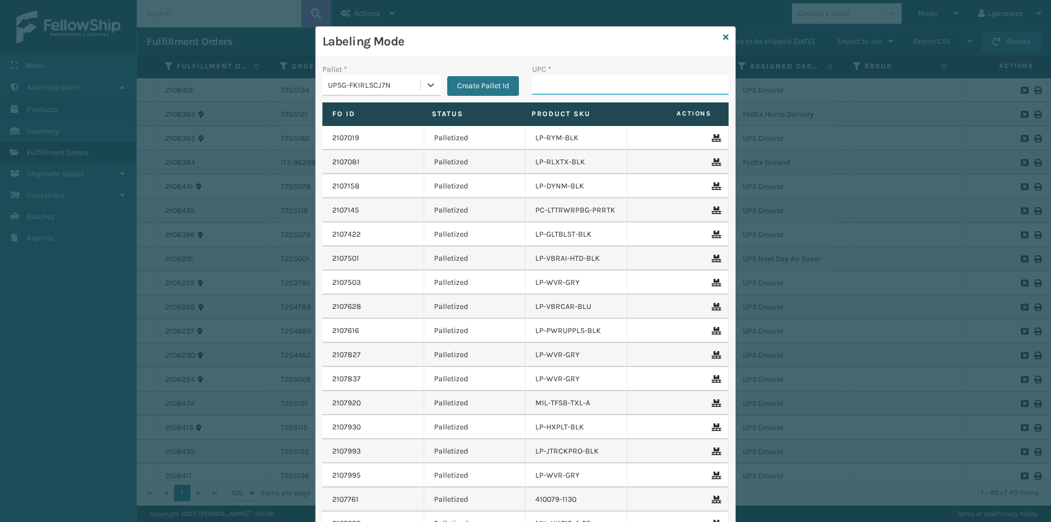
click at [601, 82] on input "UPC *" at bounding box center [630, 85] width 197 height 20
paste input "LP-HVT-BLK"
type input "LP-HVT-BLK"
click at [723, 39] on icon at bounding box center [725, 37] width 5 height 8
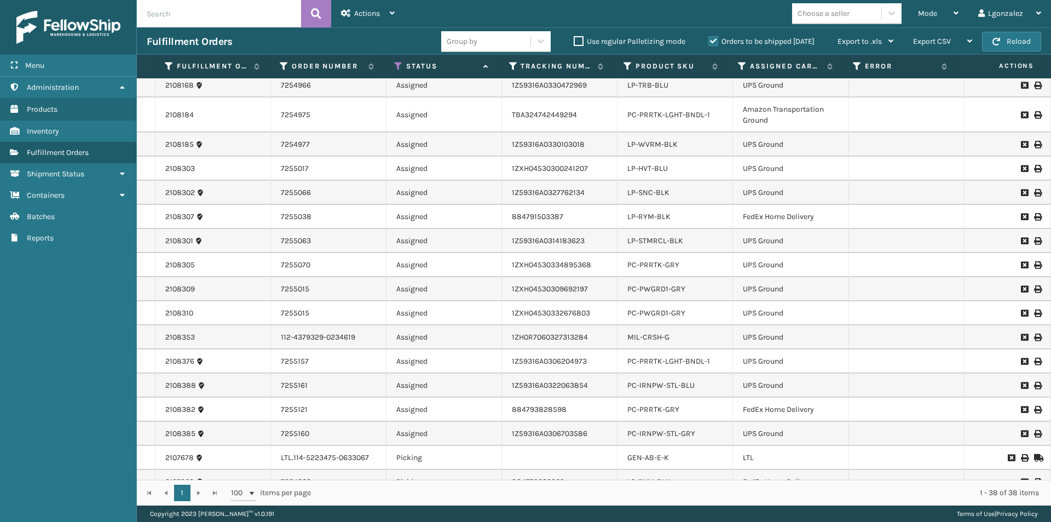
scroll to position [525, 0]
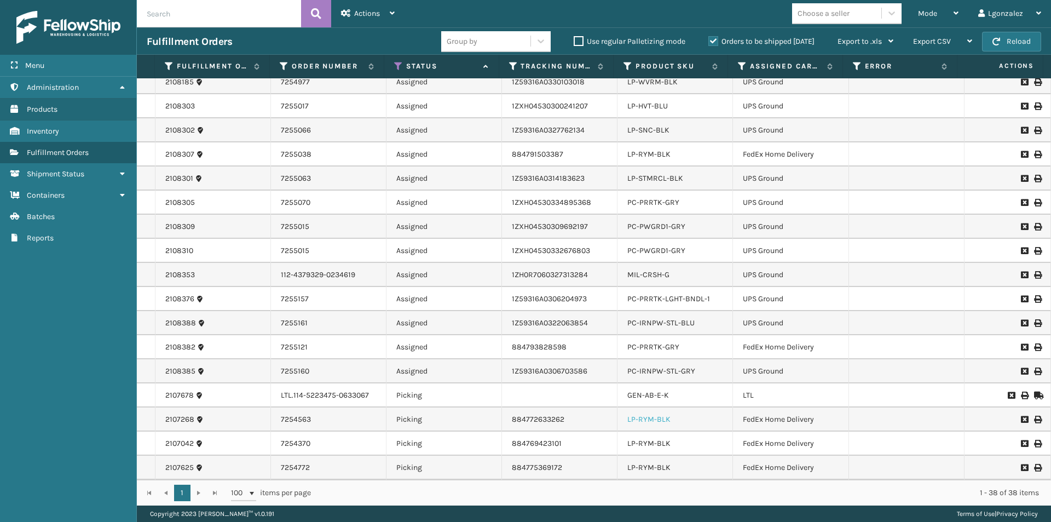
click at [645, 421] on link "LP-RYM-BLK" at bounding box center [648, 418] width 43 height 9
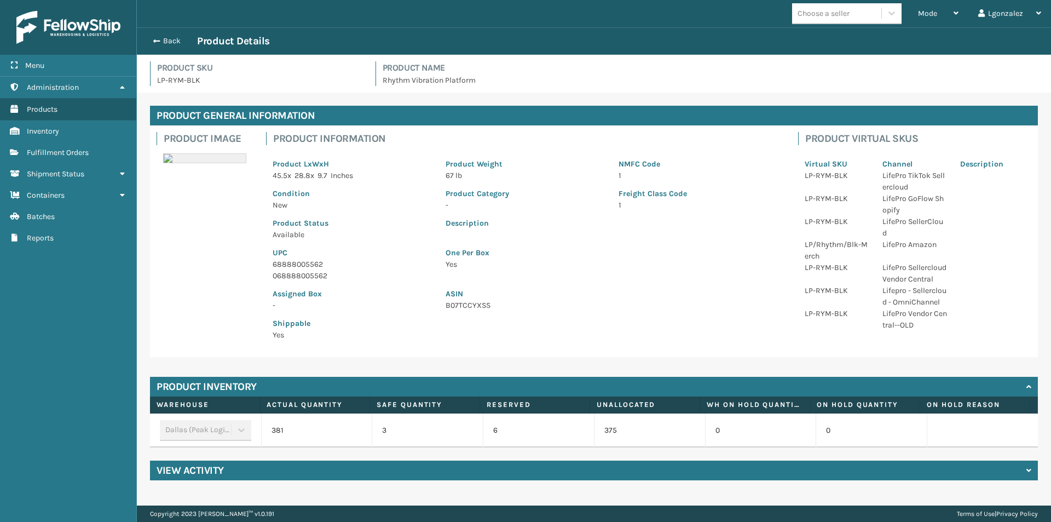
click at [297, 263] on p "68888005562" at bounding box center [353, 263] width 160 height 11
click at [297, 262] on p "68888005562" at bounding box center [353, 263] width 160 height 11
click at [173, 37] on button "Back" at bounding box center [172, 41] width 50 height 10
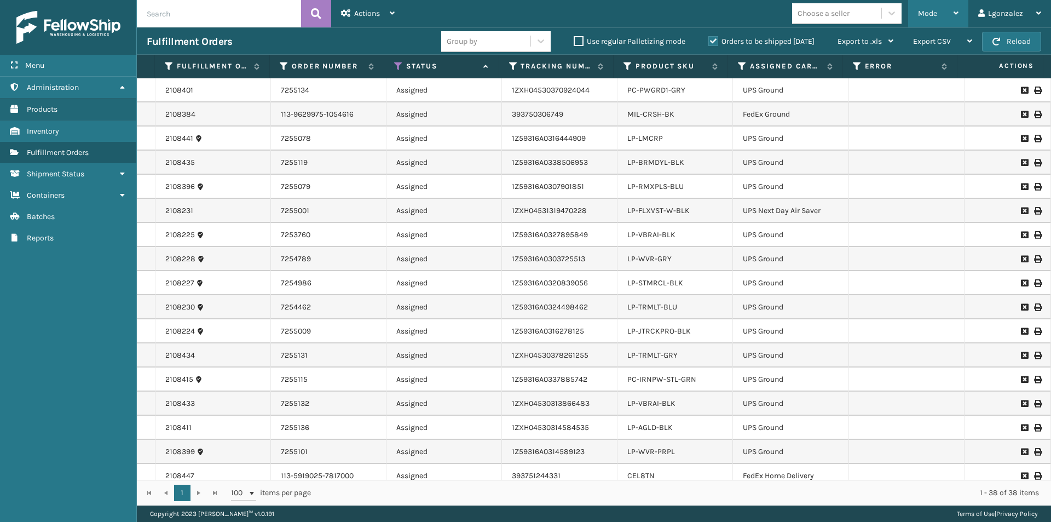
click at [956, 1] on div "Mode" at bounding box center [938, 13] width 41 height 27
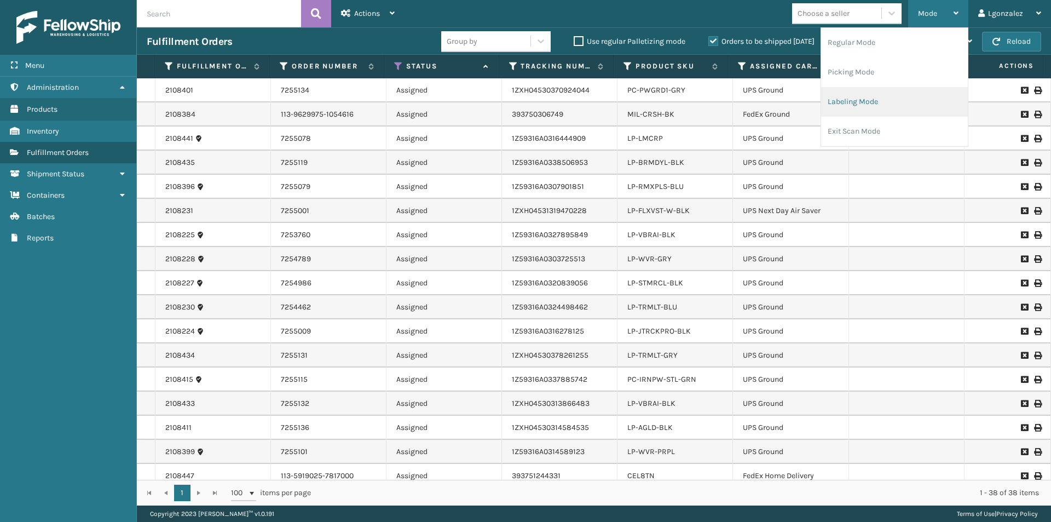
click at [852, 103] on li "Labeling Mode" at bounding box center [894, 102] width 147 height 30
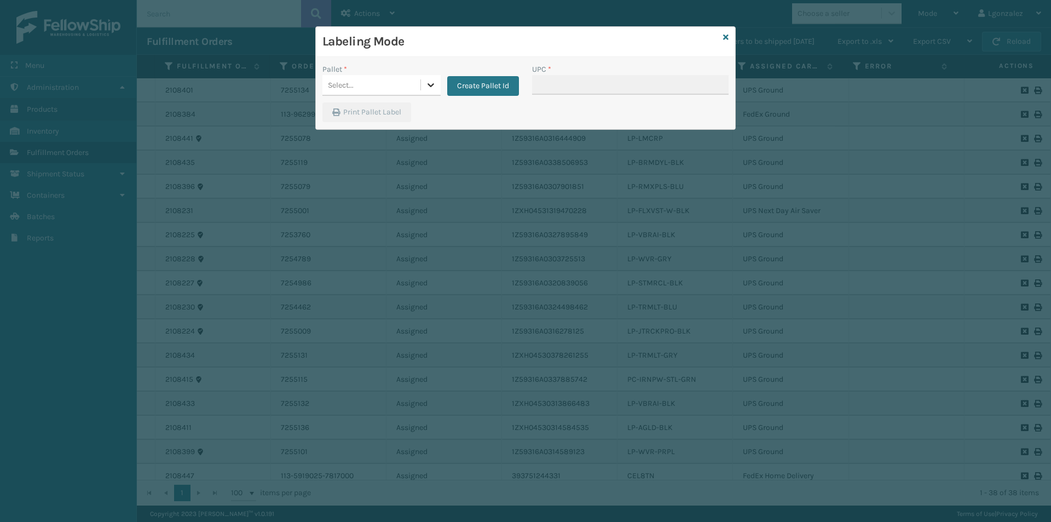
drag, startPoint x: 430, startPoint y: 80, endPoint x: 427, endPoint y: 85, distance: 5.6
click at [430, 80] on icon at bounding box center [430, 84] width 11 height 11
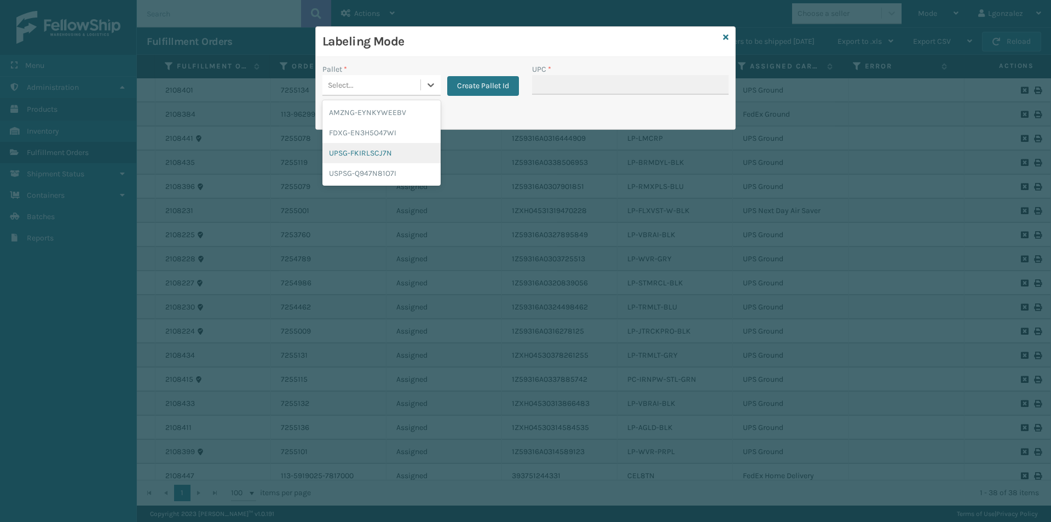
click at [359, 145] on div "UPSG-FKIRLSCJ7N" at bounding box center [381, 153] width 118 height 20
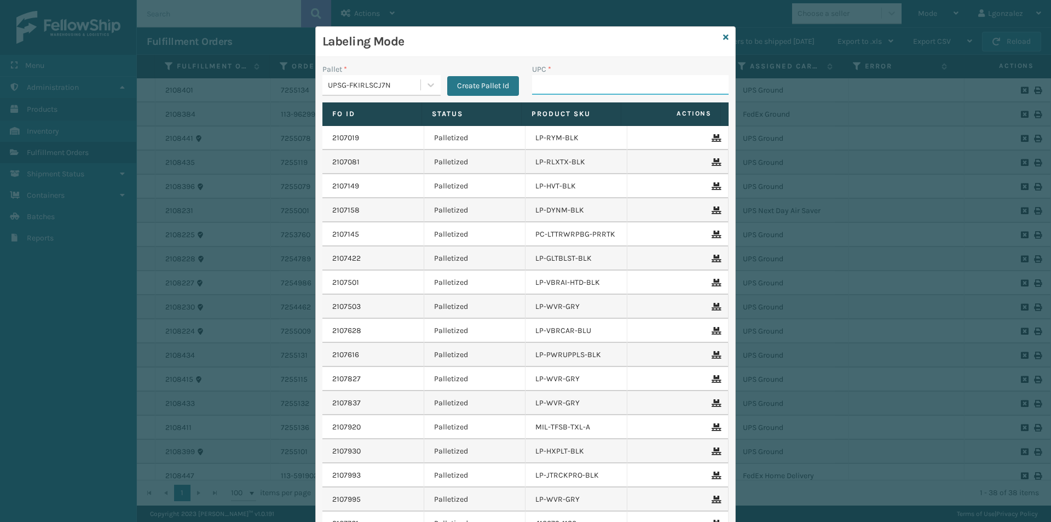
click at [559, 86] on input "UPC *" at bounding box center [630, 85] width 197 height 20
paste input "68888005562"
type input "68888005562"
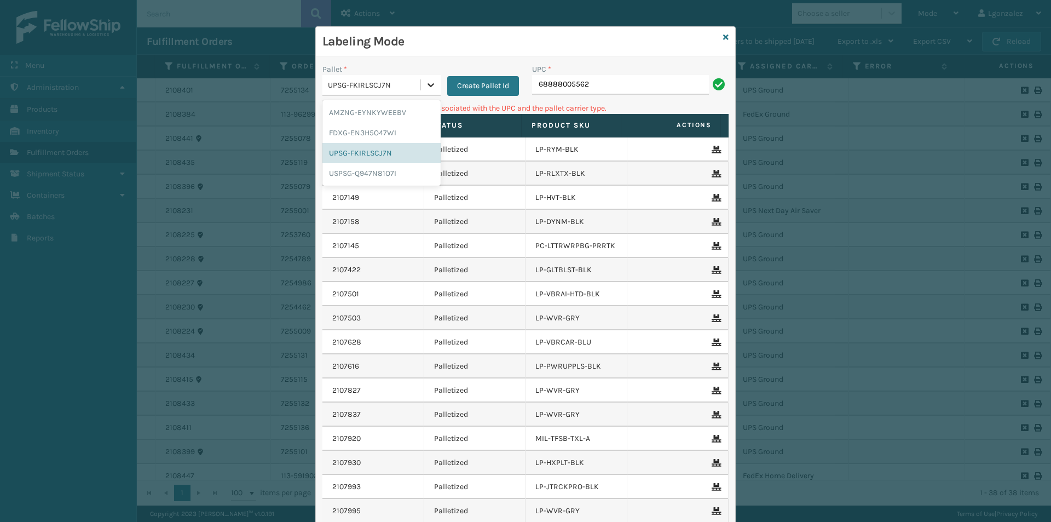
click at [425, 86] on icon at bounding box center [430, 84] width 11 height 11
click at [393, 131] on div "FDXG-EN3H5O47WI" at bounding box center [381, 133] width 118 height 20
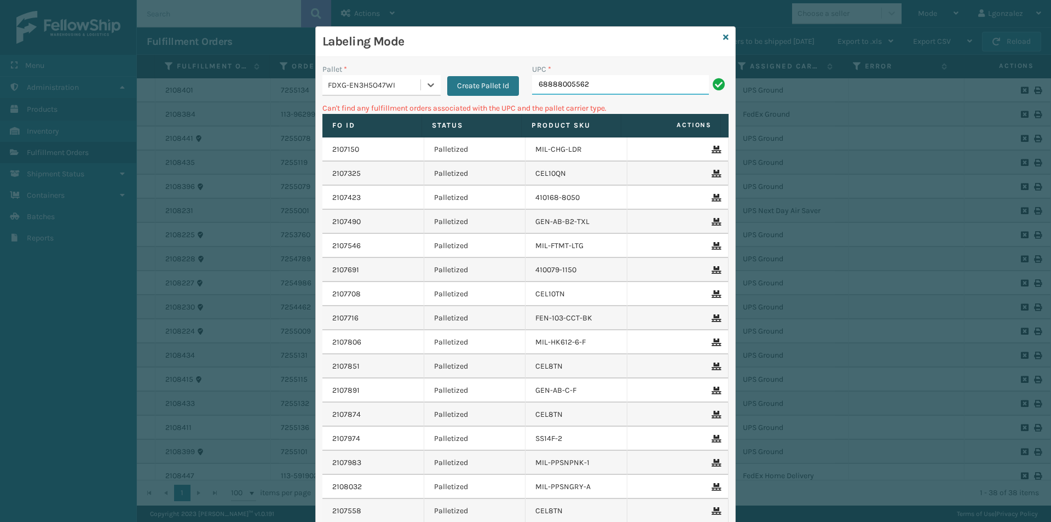
click at [602, 78] on input "68888005562" at bounding box center [620, 85] width 177 height 20
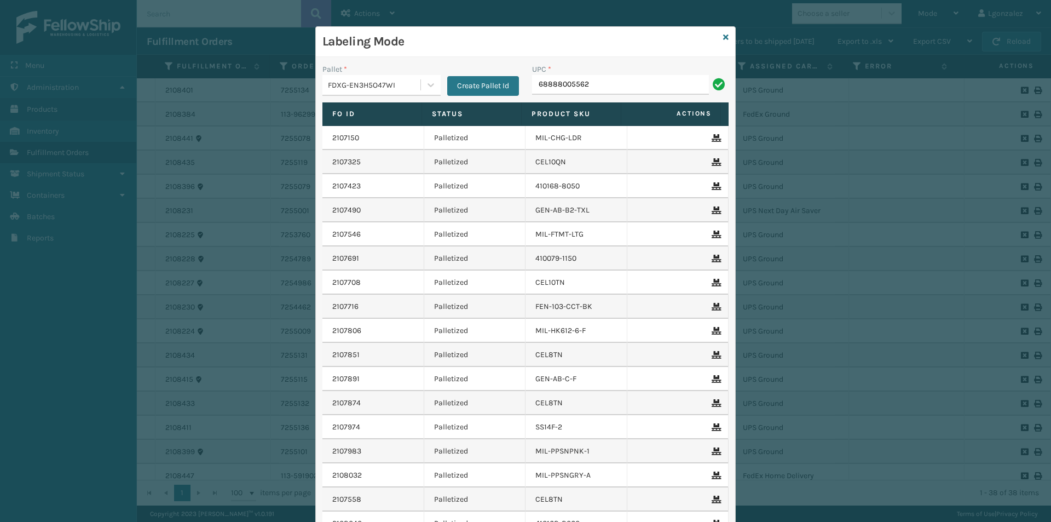
type input "68888005562"
click at [725, 34] on div "Labeling Mode" at bounding box center [525, 42] width 419 height 30
click at [724, 35] on icon at bounding box center [725, 37] width 5 height 8
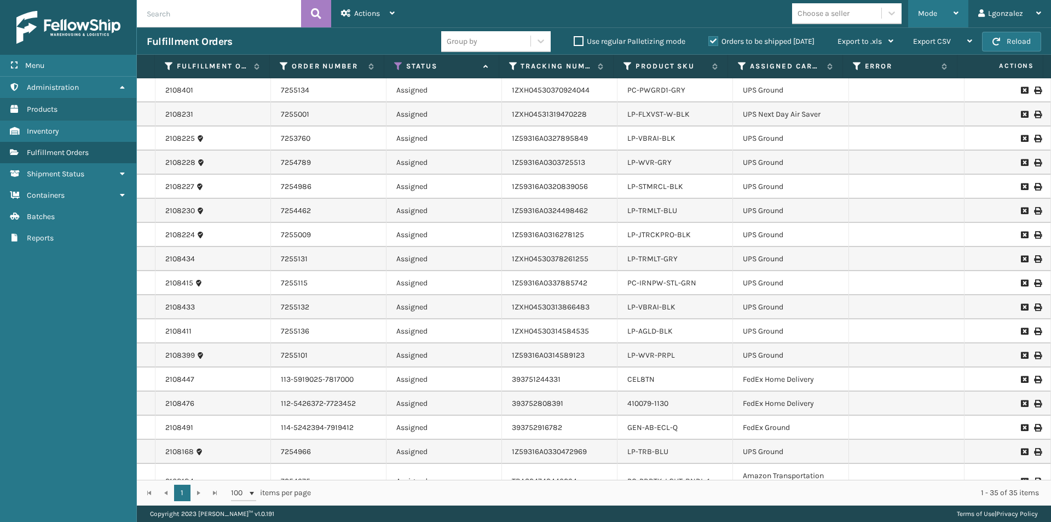
click at [944, 17] on div "Mode" at bounding box center [938, 13] width 41 height 27
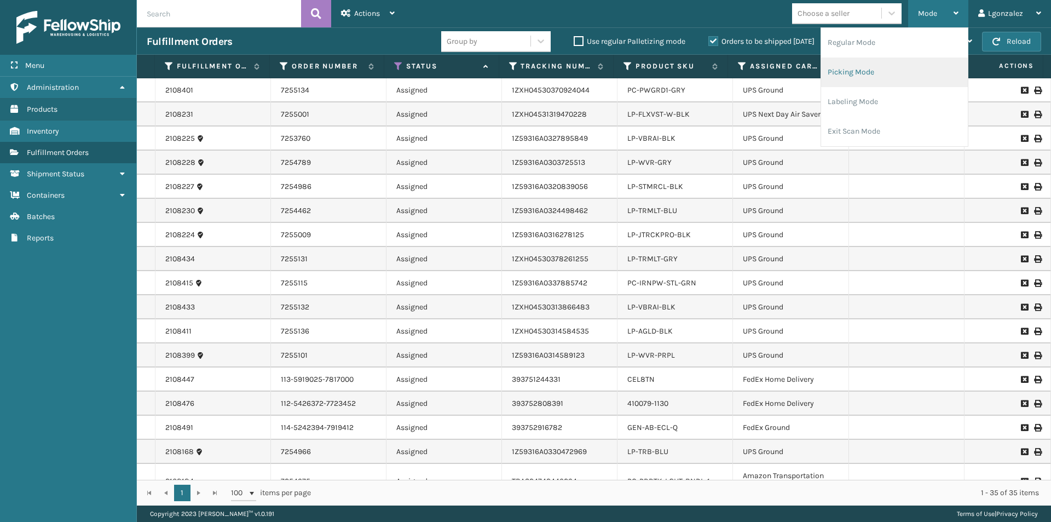
click at [842, 77] on li "Picking Mode" at bounding box center [894, 72] width 147 height 30
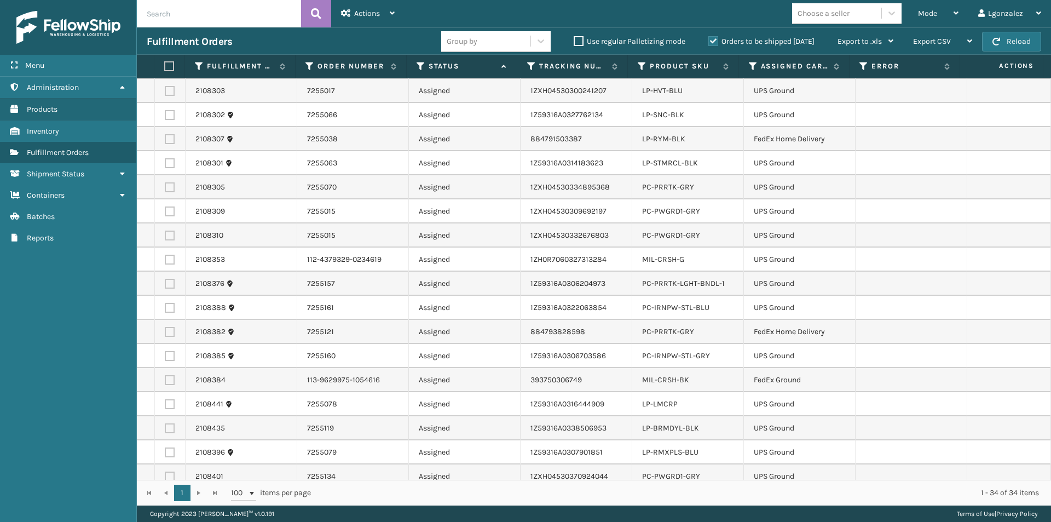
scroll to position [429, 0]
